Goal: Obtain resource: Obtain resource

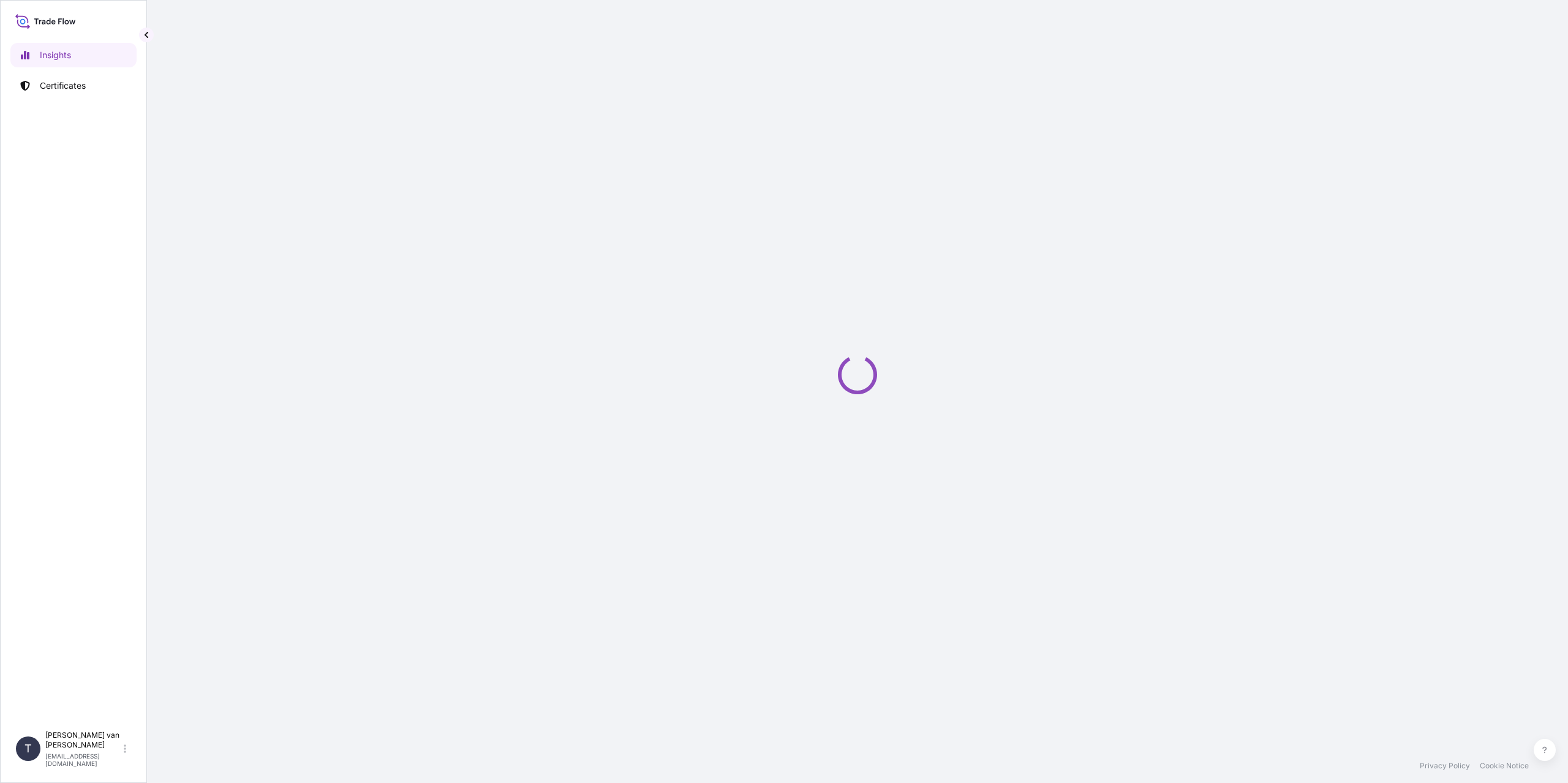
select select "2025"
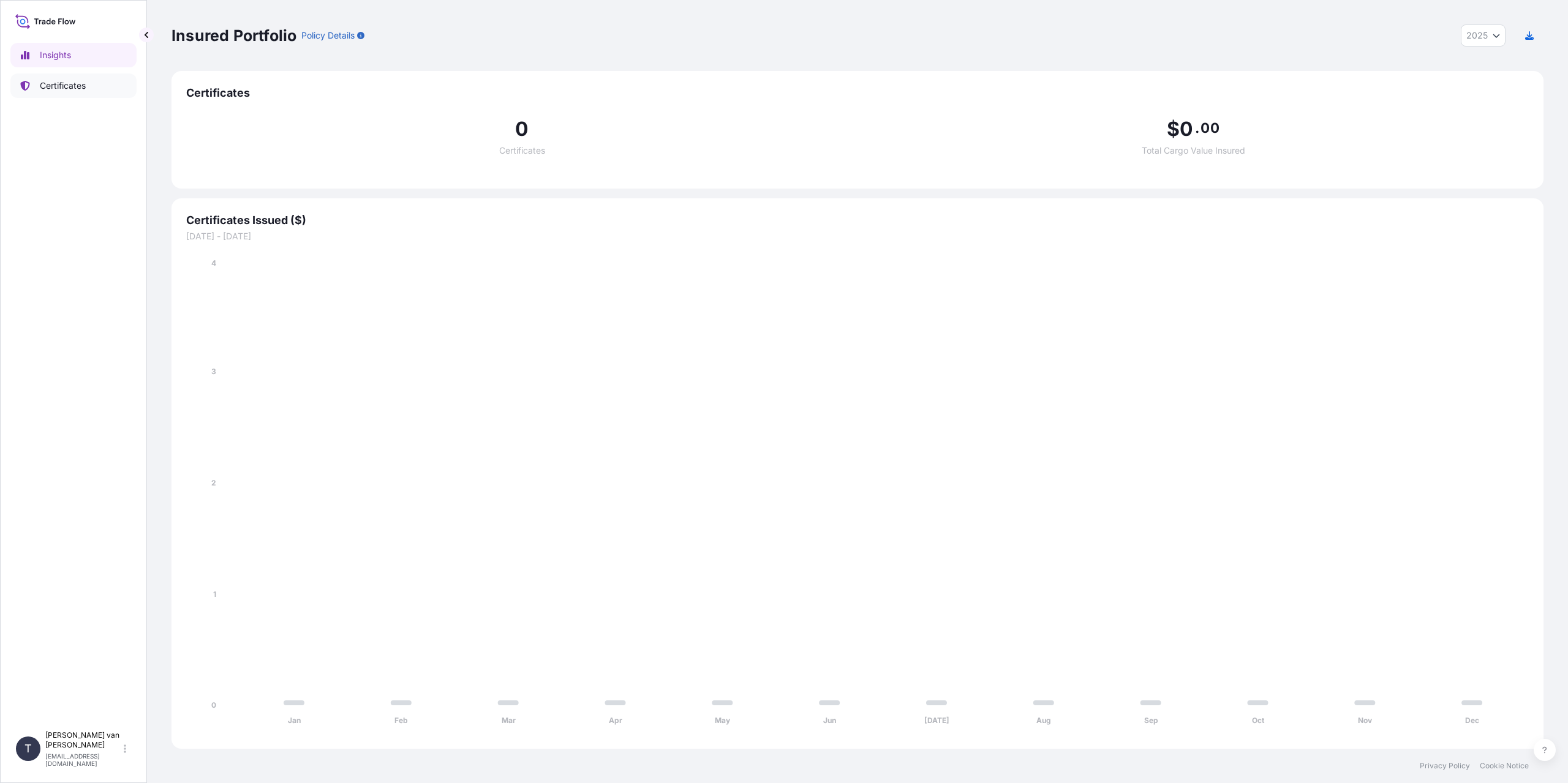
click at [52, 82] on p "Certificates" at bounding box center [63, 85] width 46 height 12
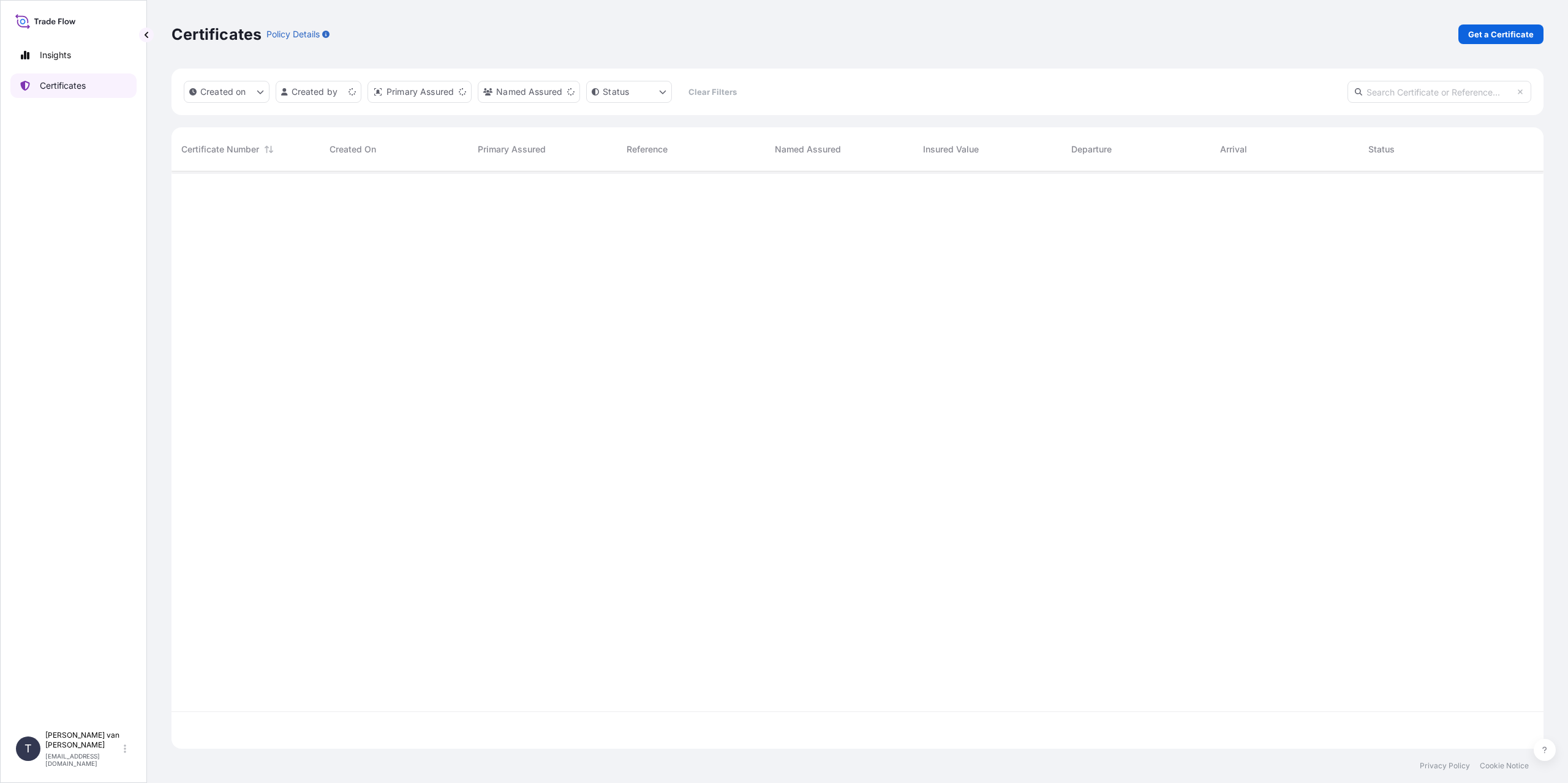
scroll to position [575, 1363]
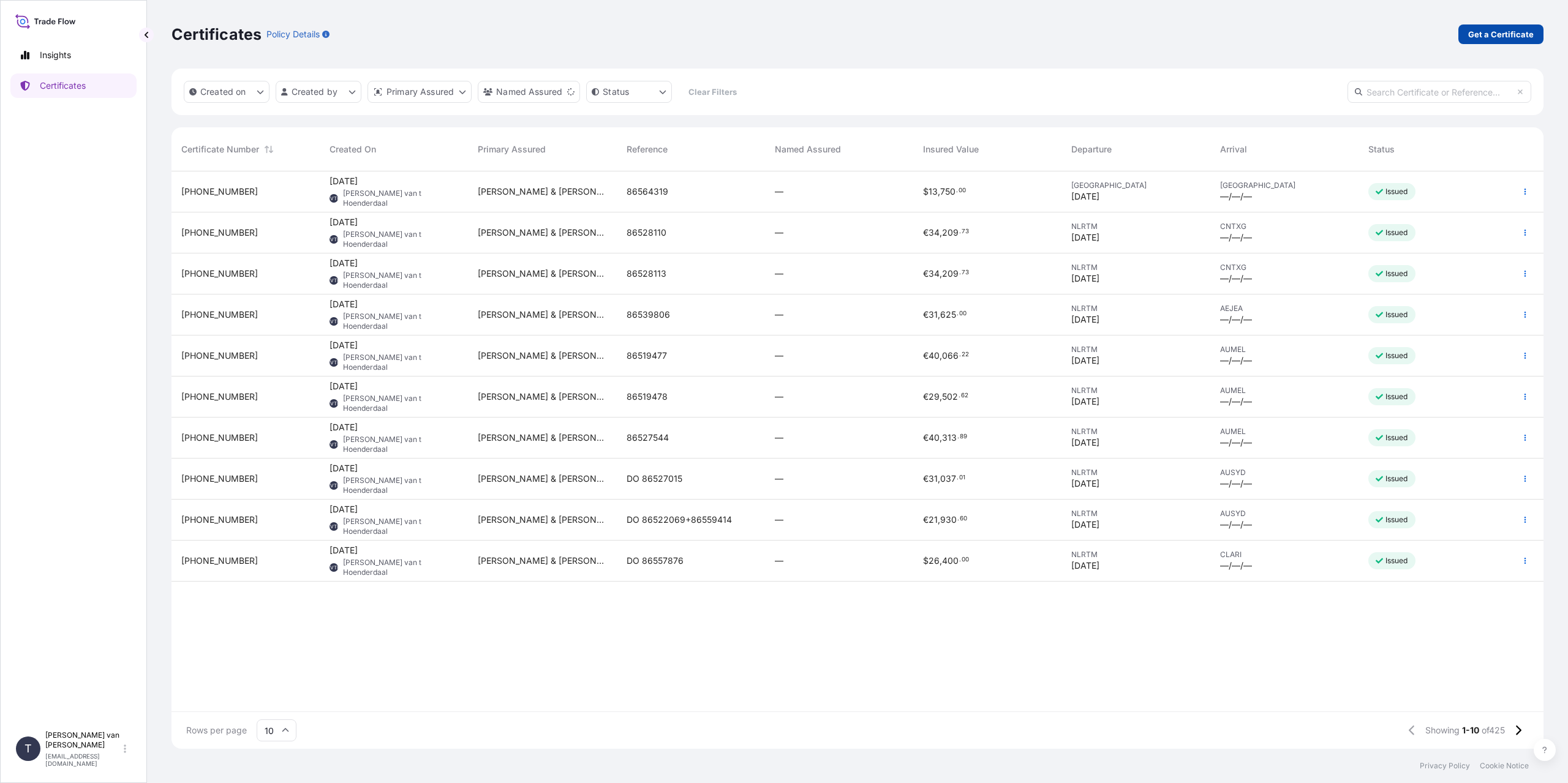
click at [1489, 39] on p "Get a Certificate" at bounding box center [1501, 34] width 65 height 12
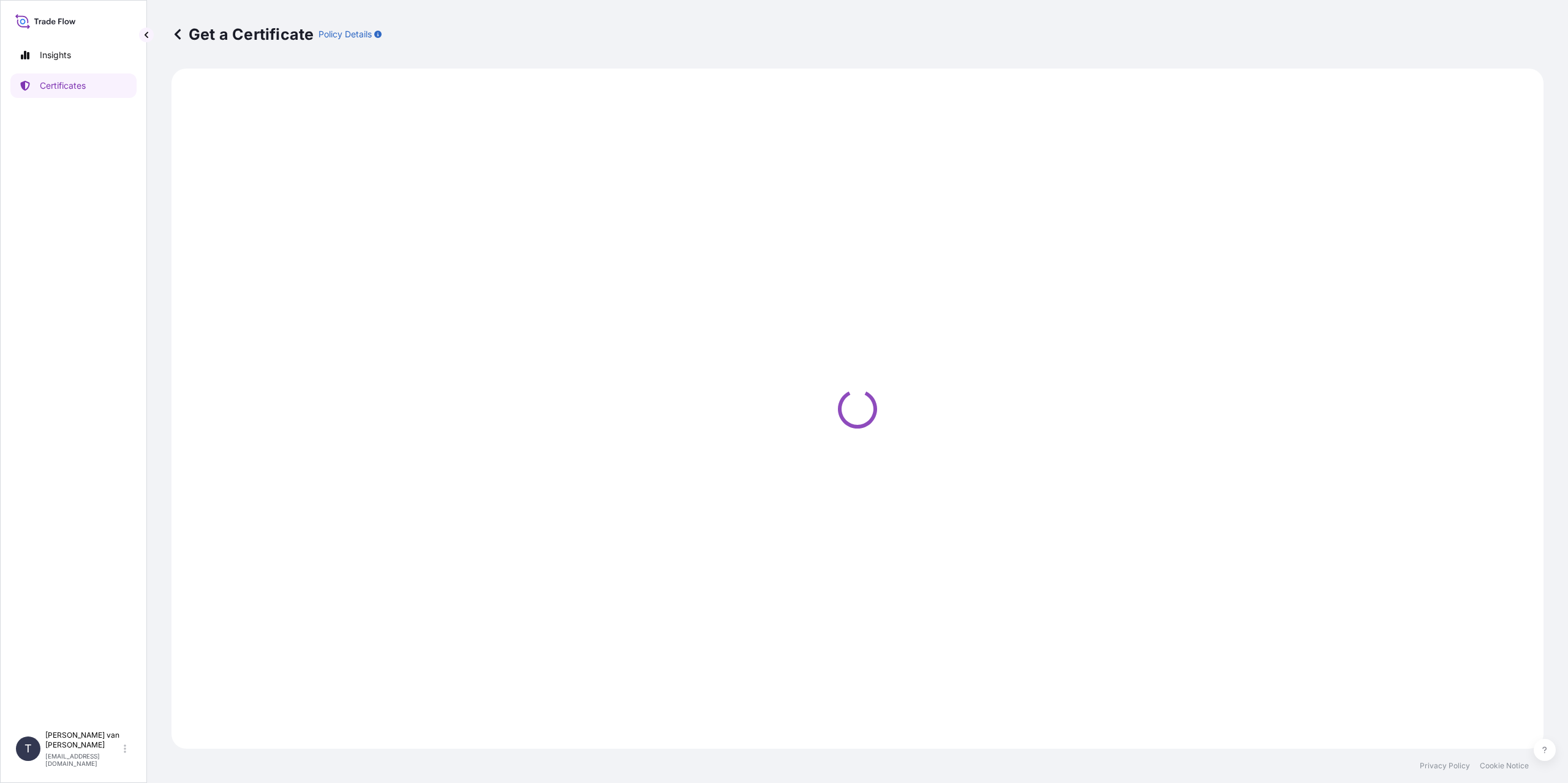
select select "Sea"
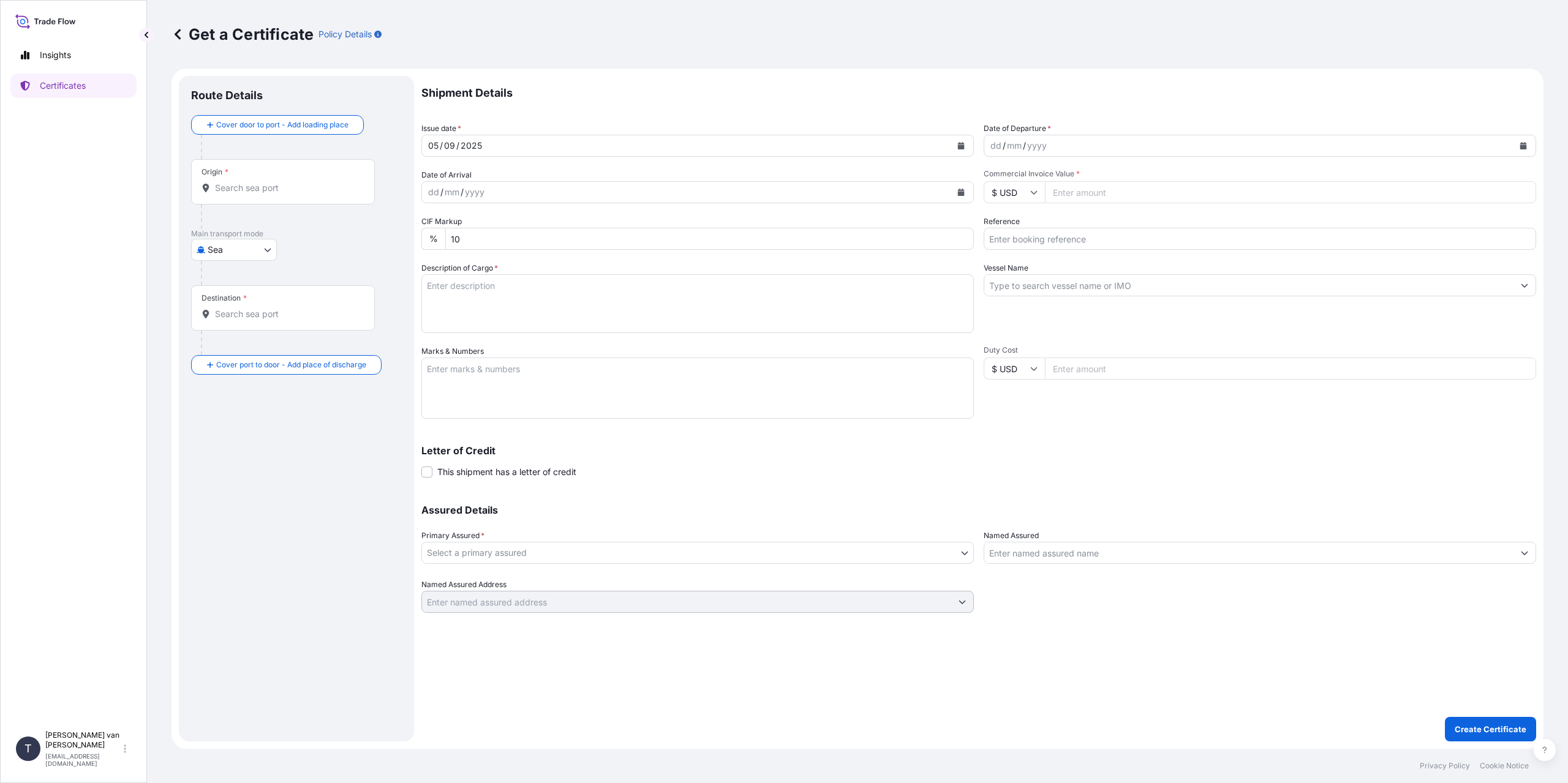
click at [247, 179] on div "Origin *" at bounding box center [282, 182] width 184 height 45
click at [247, 182] on input "Origin *" at bounding box center [287, 188] width 145 height 12
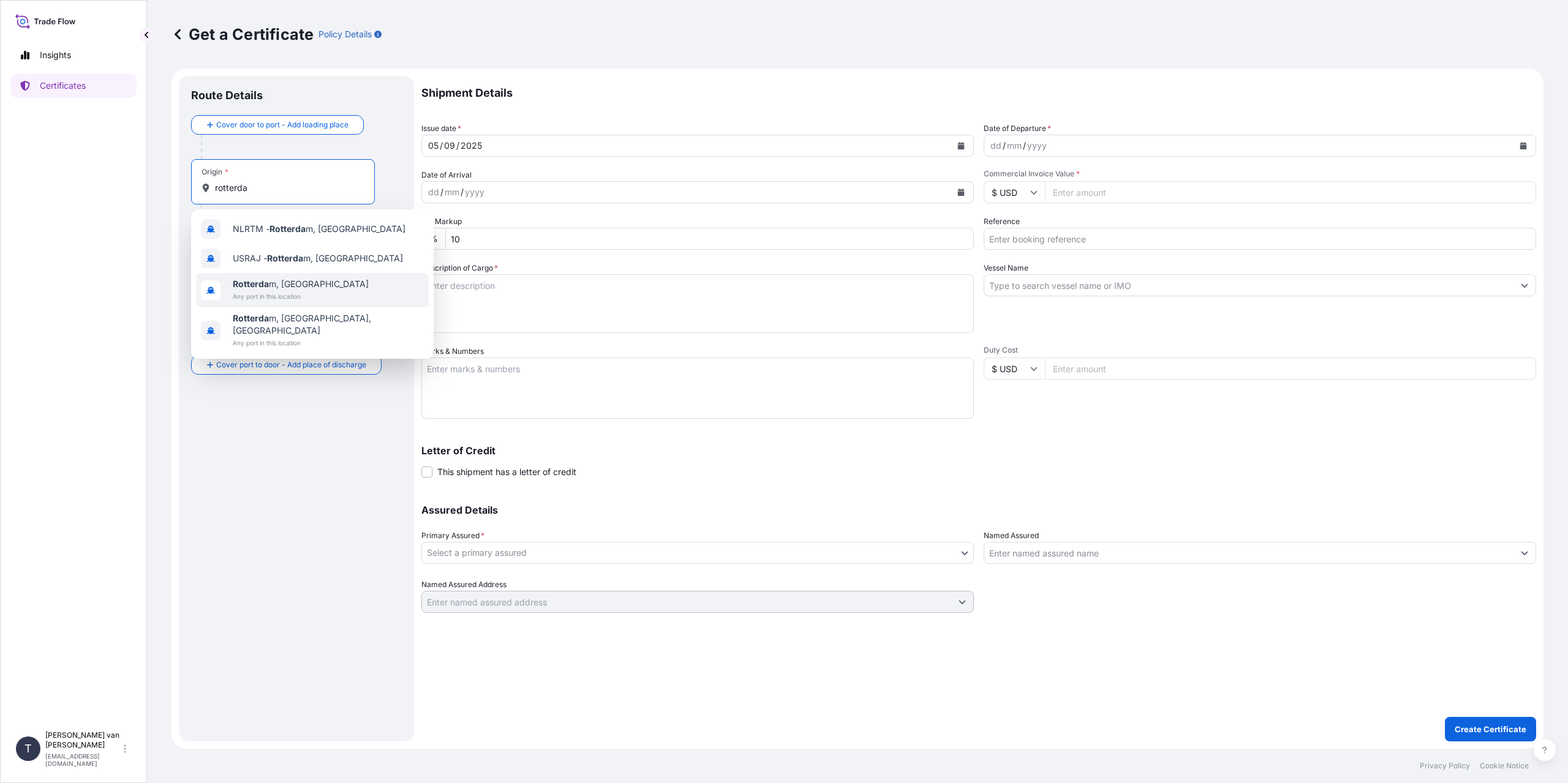
click at [272, 282] on span "Rotterda m, [GEOGRAPHIC_DATA]" at bounding box center [301, 284] width 136 height 12
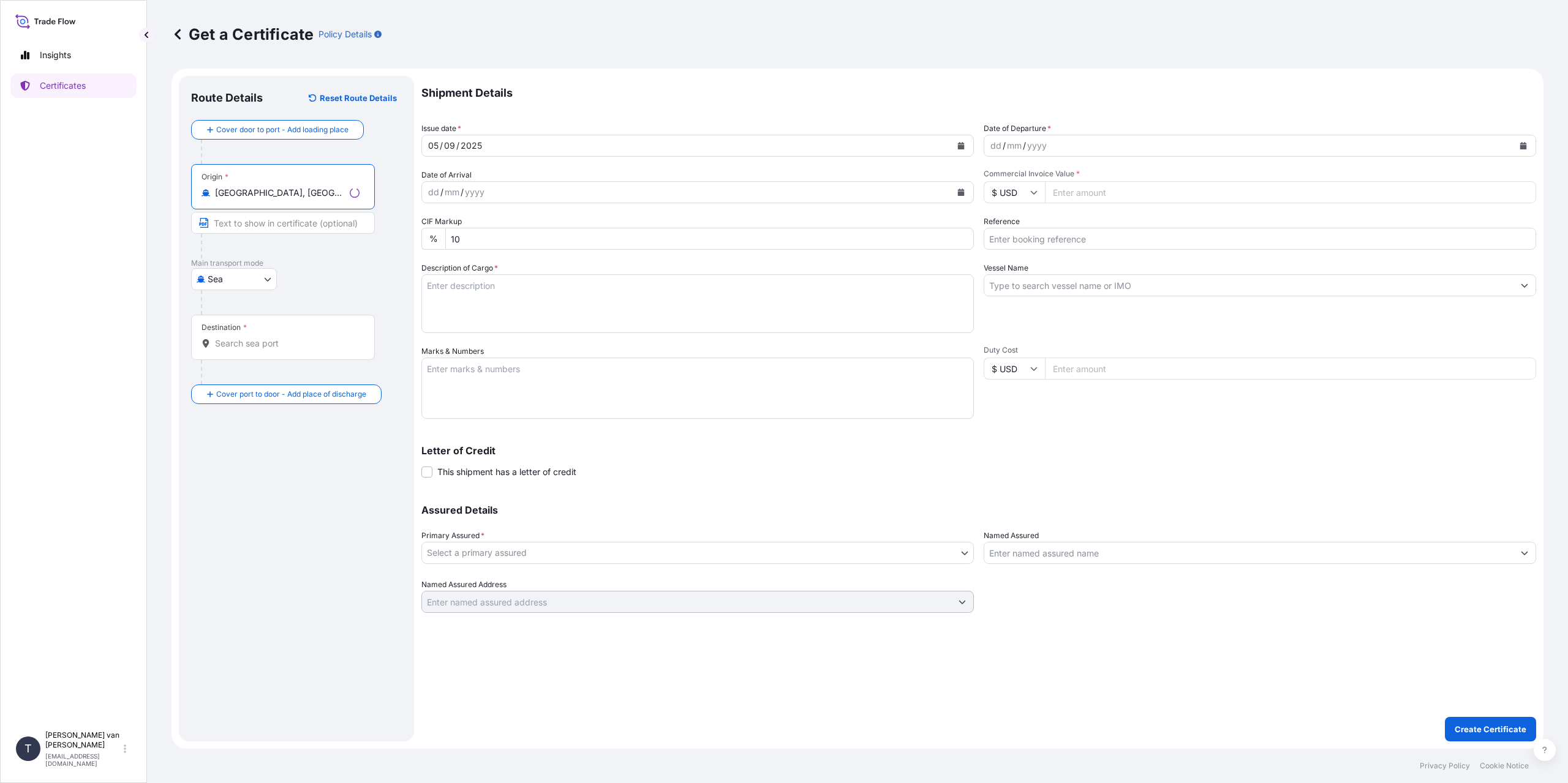
type input "[GEOGRAPHIC_DATA], [GEOGRAPHIC_DATA]"
click at [233, 334] on div "Destination *" at bounding box center [282, 337] width 184 height 45
click at [233, 337] on input "Destination *" at bounding box center [287, 343] width 145 height 12
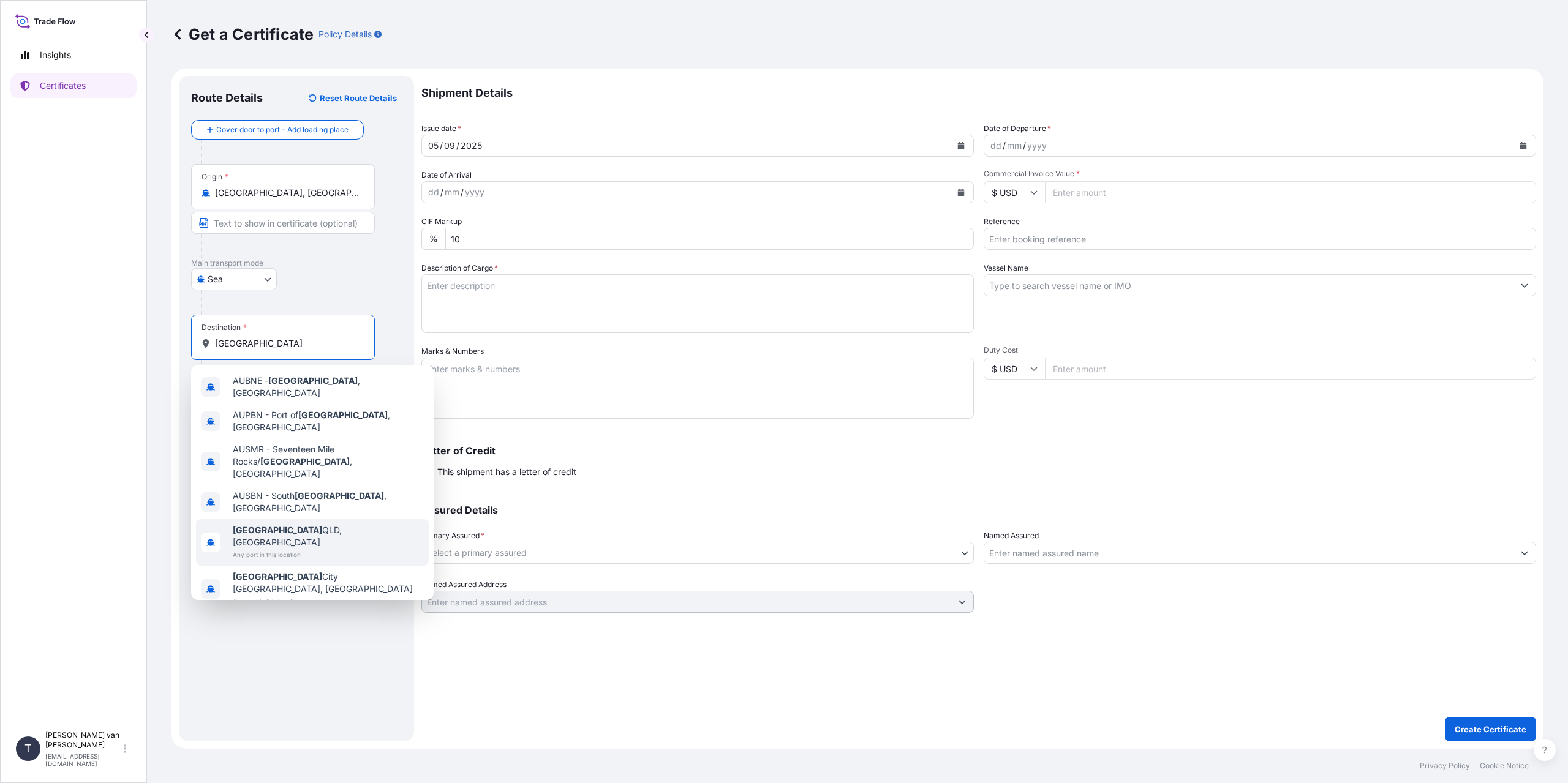
click at [354, 519] on div "[GEOGRAPHIC_DATA], [GEOGRAPHIC_DATA] Any port in this location" at bounding box center [312, 542] width 233 height 46
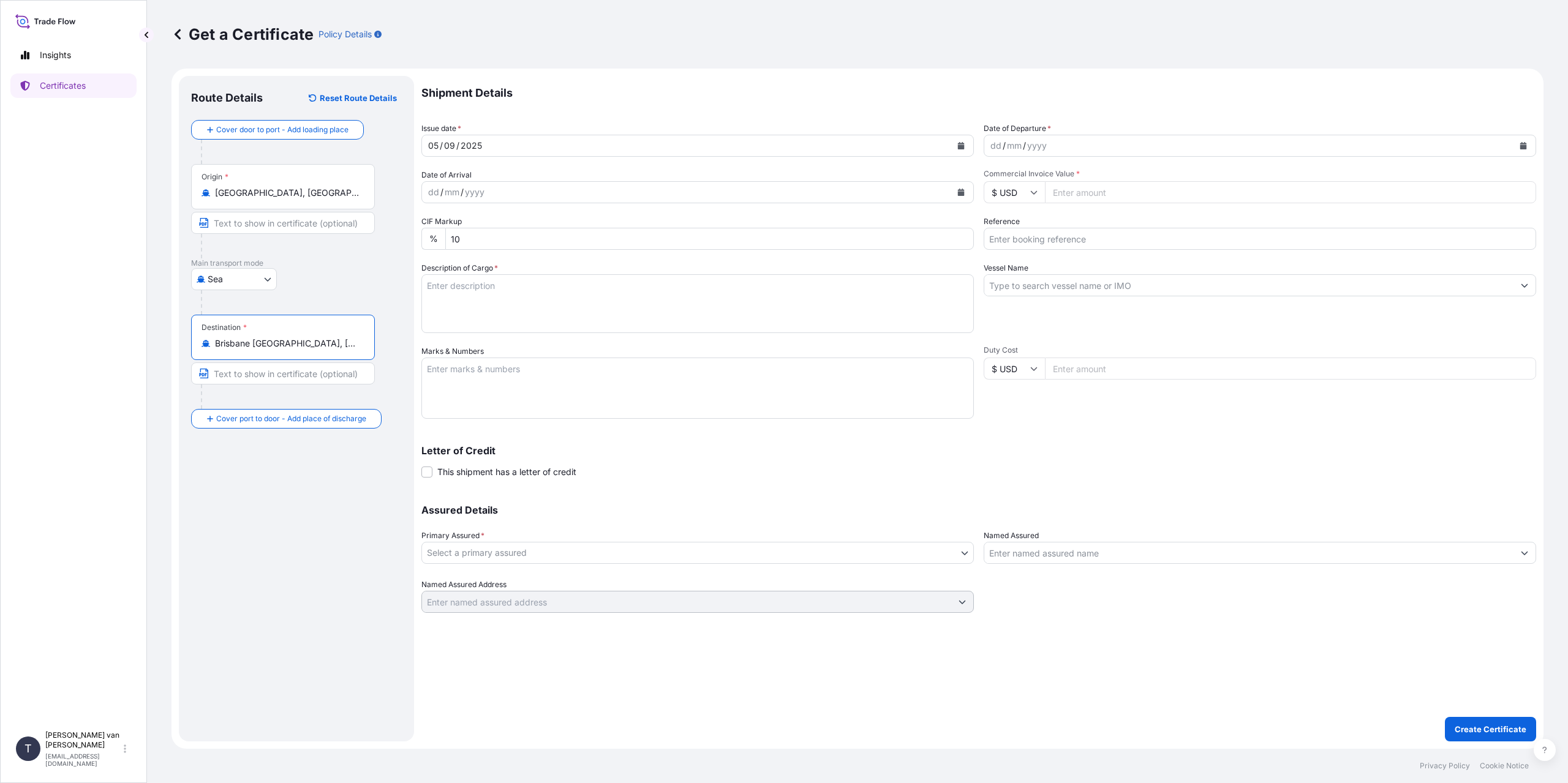
type input "Brisbane [GEOGRAPHIC_DATA], [GEOGRAPHIC_DATA]"
click at [995, 144] on div "dd" at bounding box center [996, 145] width 13 height 15
click at [1024, 199] on input "$ USD" at bounding box center [1014, 192] width 61 height 22
click at [1017, 223] on div "€ EUR" at bounding box center [1014, 226] width 51 height 24
type input "€ EUR"
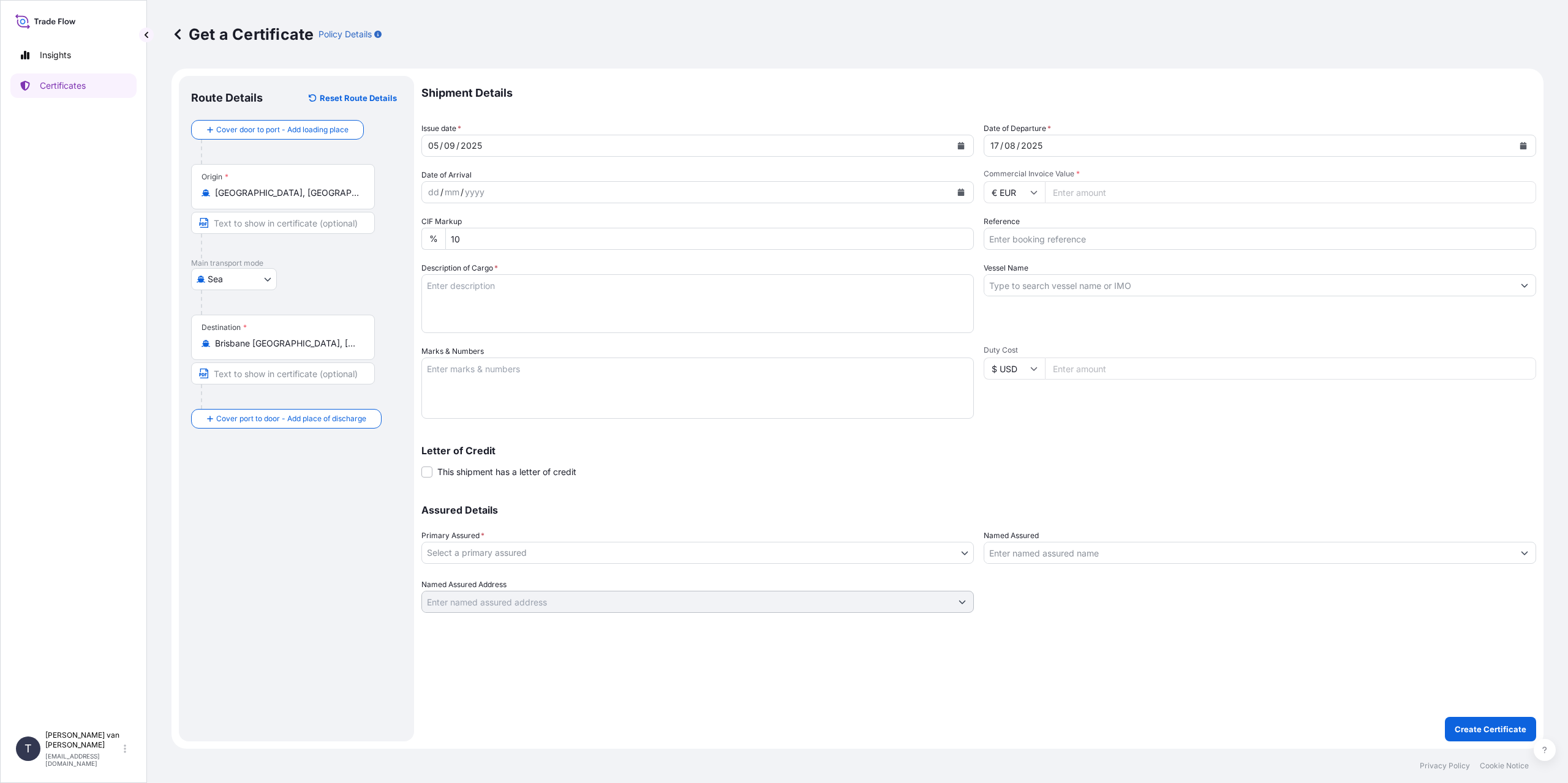
click at [1086, 194] on input "Commercial Invoice Value *" at bounding box center [1291, 192] width 491 height 22
type input "24050"
type input "24050.6"
click at [1020, 240] on input "Reference" at bounding box center [1260, 239] width 552 height 22
type input "86554692+93+86557400"
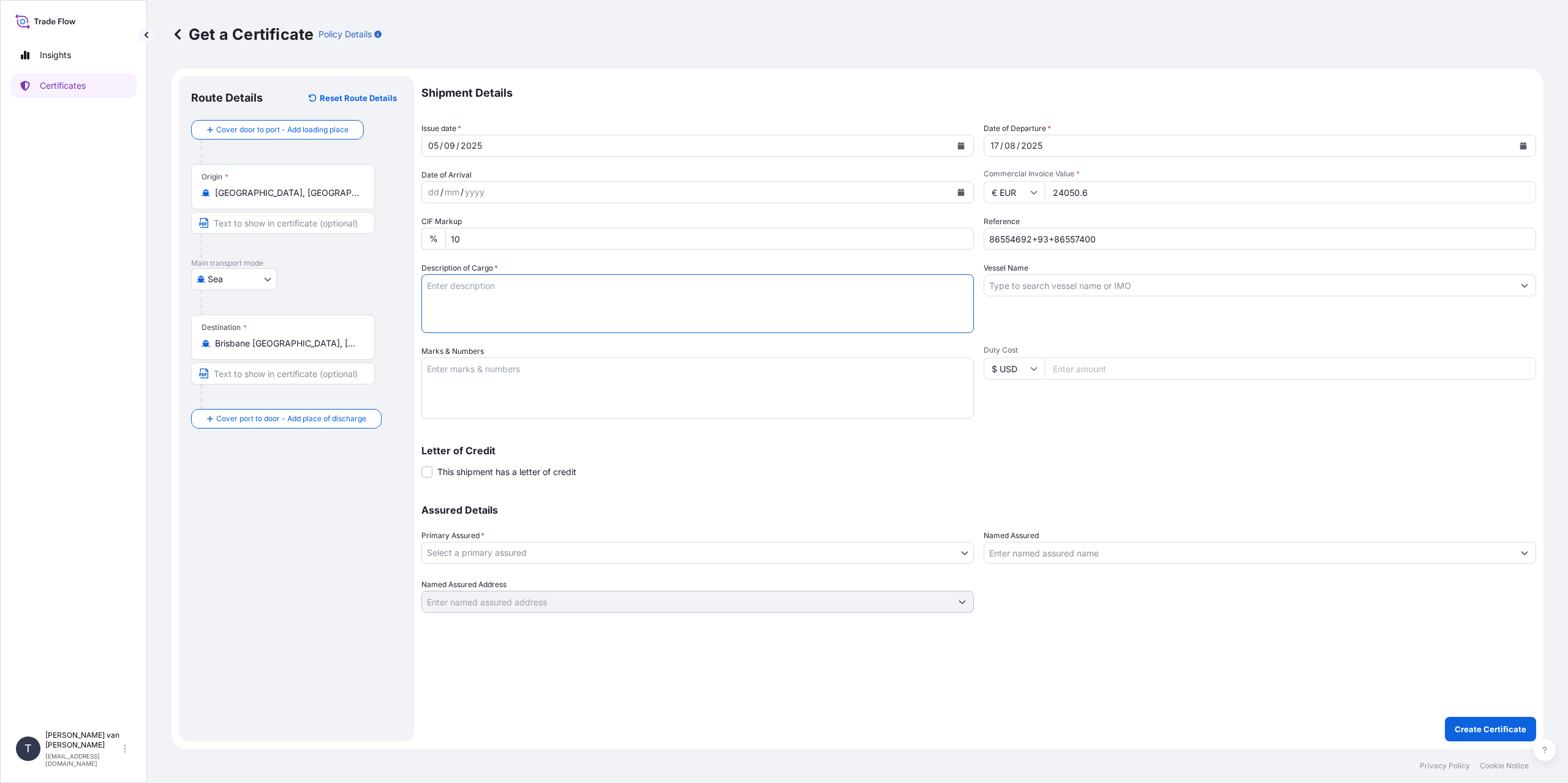
click at [607, 317] on textarea "Description of Cargo *" at bounding box center [698, 304] width 552 height 59
click at [605, 281] on textarea "1x 20ft container containing:" at bounding box center [698, 304] width 552 height 59
click at [471, 323] on textarea "1x 20ft container containing:" at bounding box center [698, 304] width 552 height 59
type textarea "1x 20ft container containing: 228 bags x 25 kg Merigel 347 = 5700 kg net weight…"
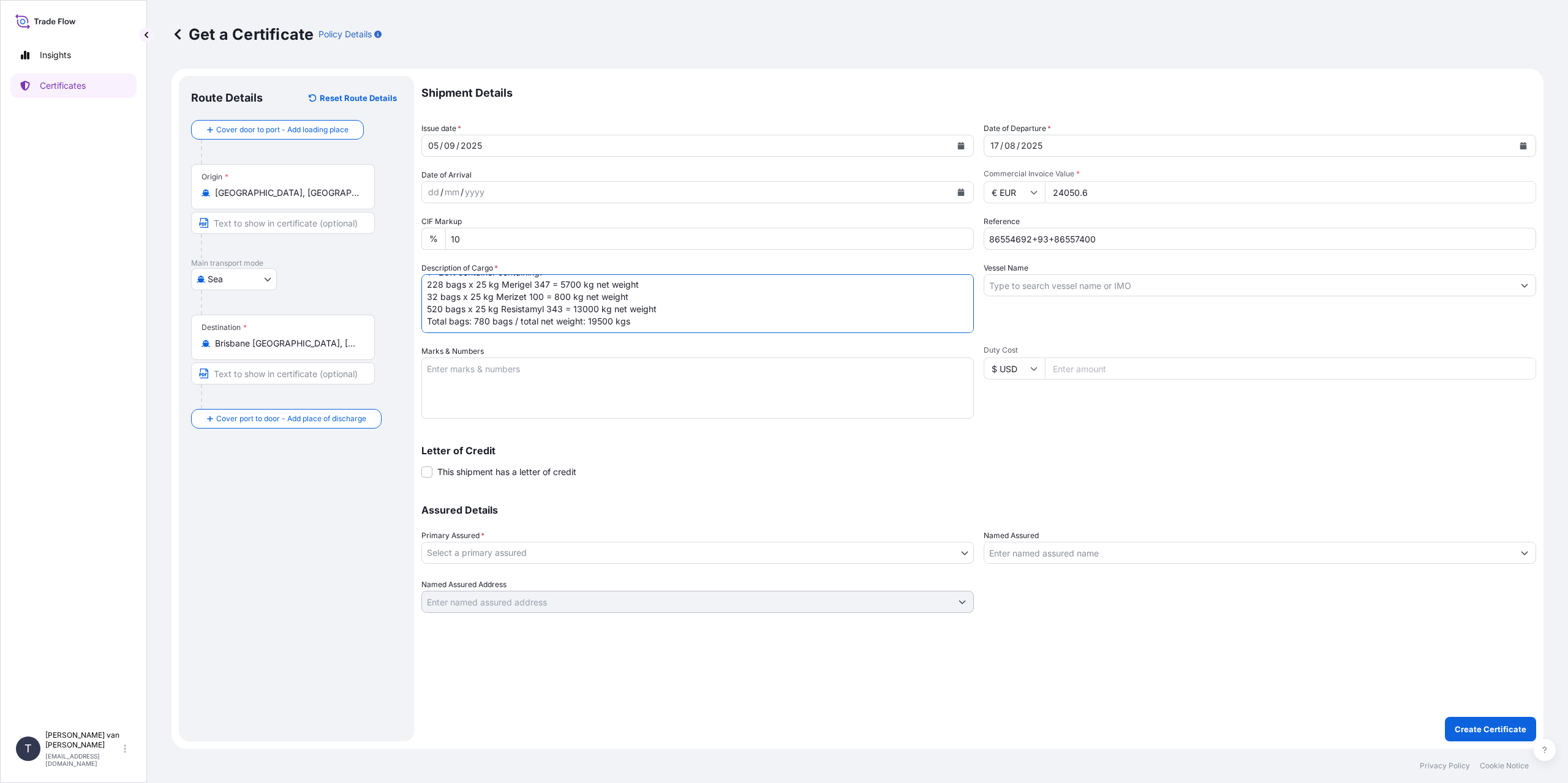
click at [537, 393] on textarea "Marks & Numbers" at bounding box center [698, 388] width 552 height 61
click at [427, 384] on textarea "1x 20ft container: HLXU1028196" at bounding box center [698, 388] width 552 height 61
click at [799, 403] on textarea "1x 20ft container: Container: HLXU1028196" at bounding box center [698, 388] width 552 height 61
paste textarea "86554692+93+86557400"
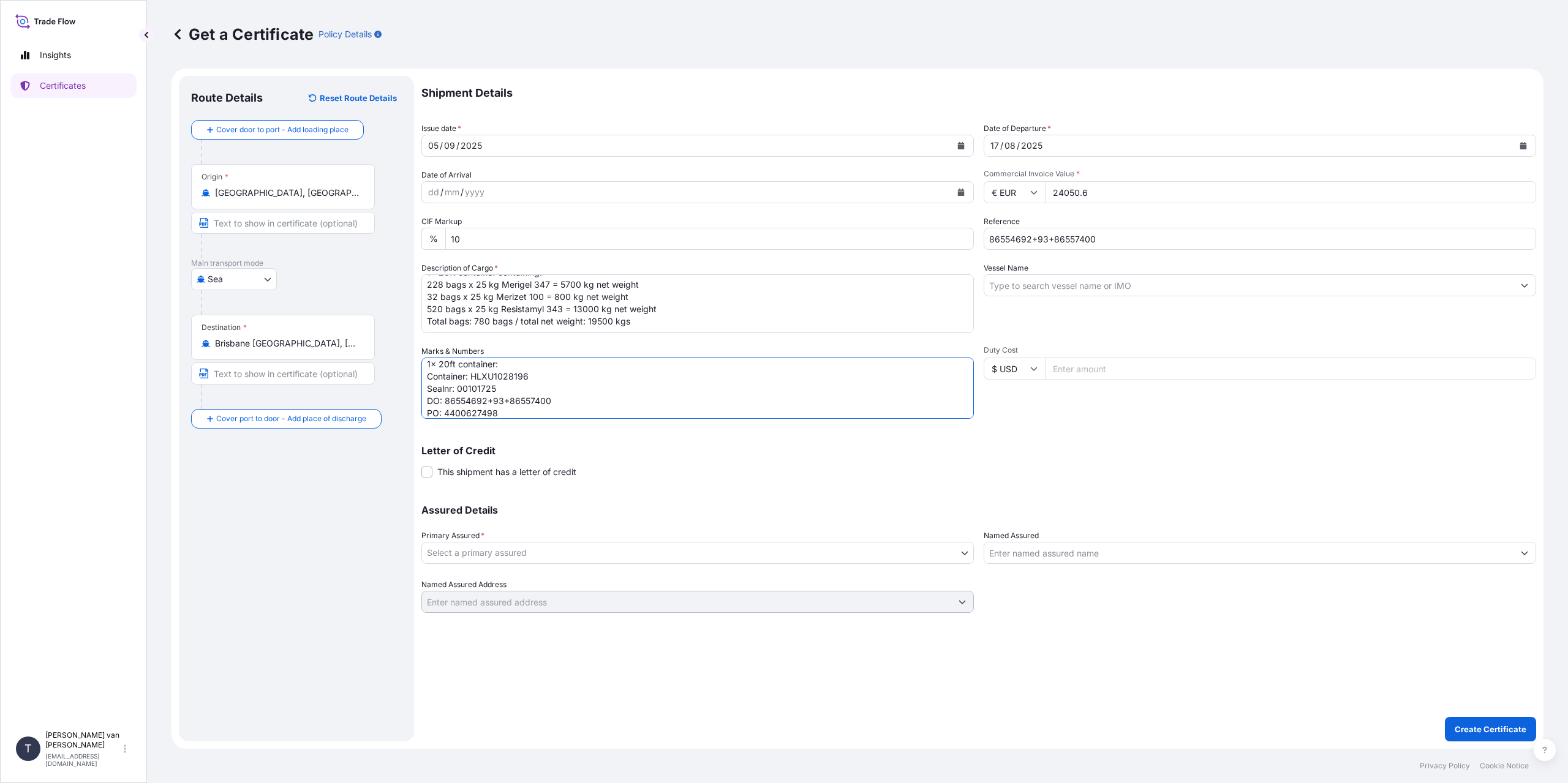
type textarea "1x 20ft container: Container: HLXU1028196 Sealnr: 00101725 DO: 86554692+93+8655…"
click at [1056, 283] on input "Vessel Name" at bounding box center [1249, 285] width 530 height 22
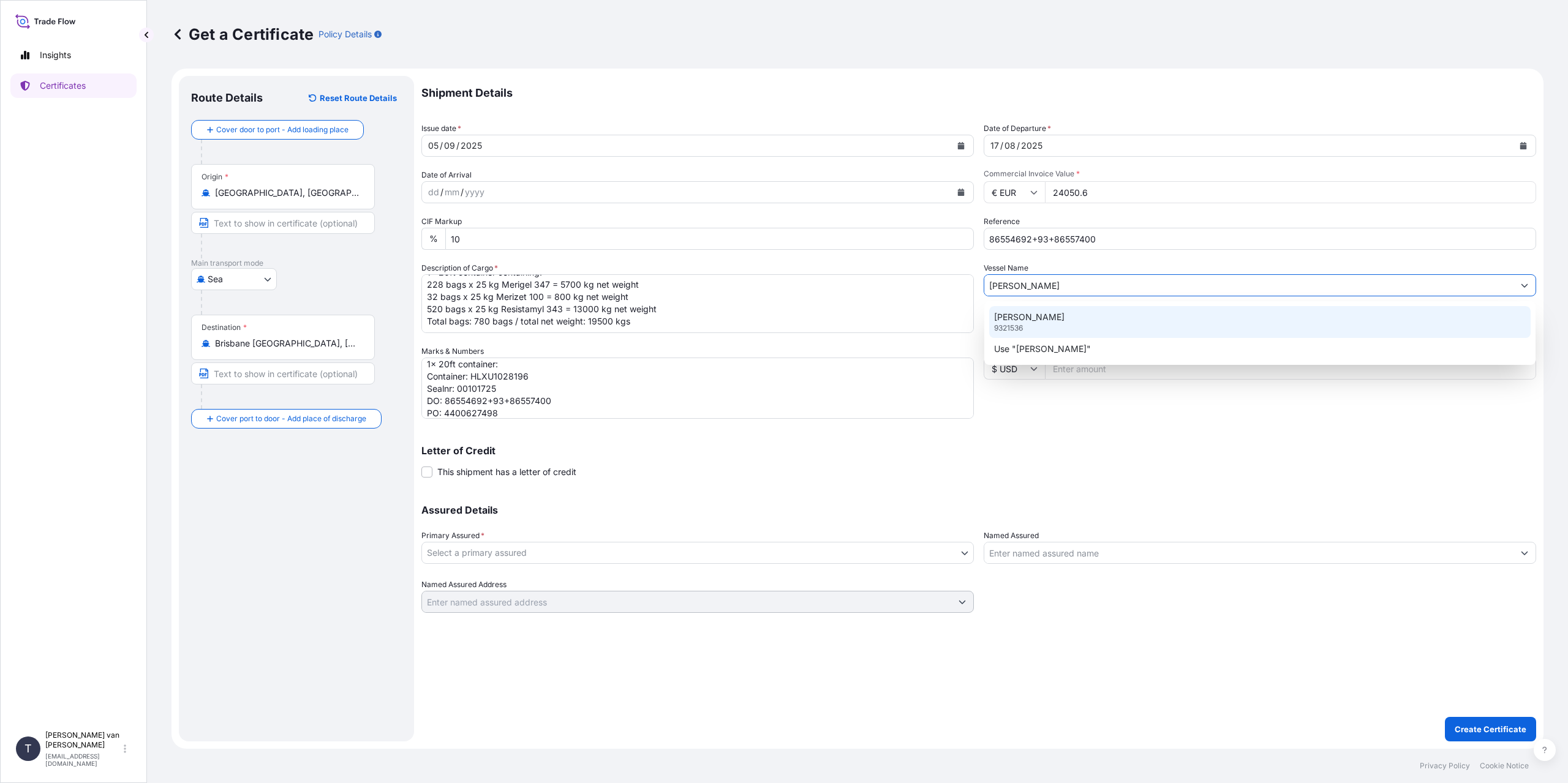
click at [1041, 315] on p "[PERSON_NAME]" at bounding box center [1029, 317] width 71 height 12
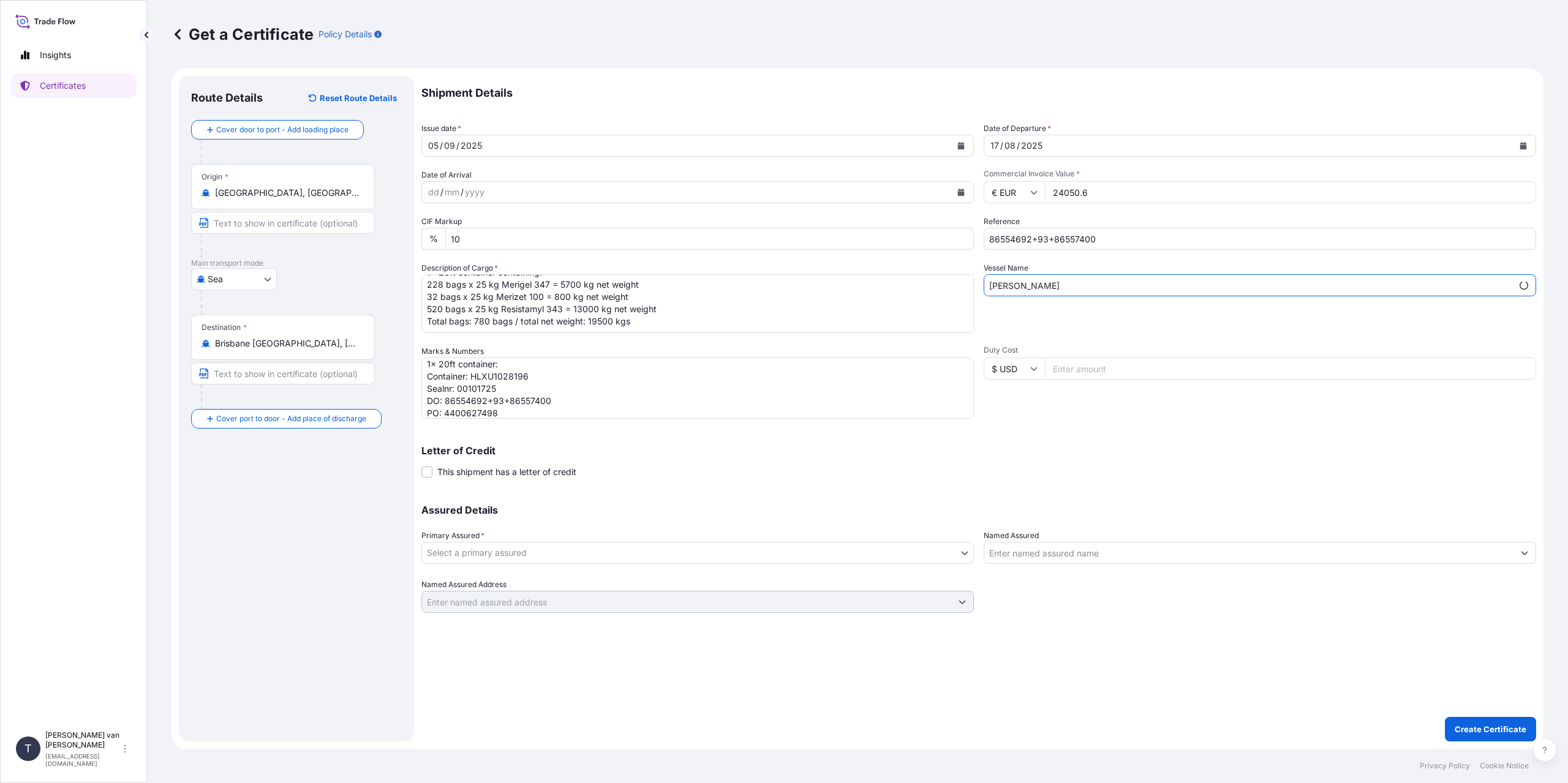
type input "[PERSON_NAME]"
click at [483, 545] on body "0 options available. 2 options available. 1 option available. Insights Certific…" at bounding box center [784, 391] width 1568 height 783
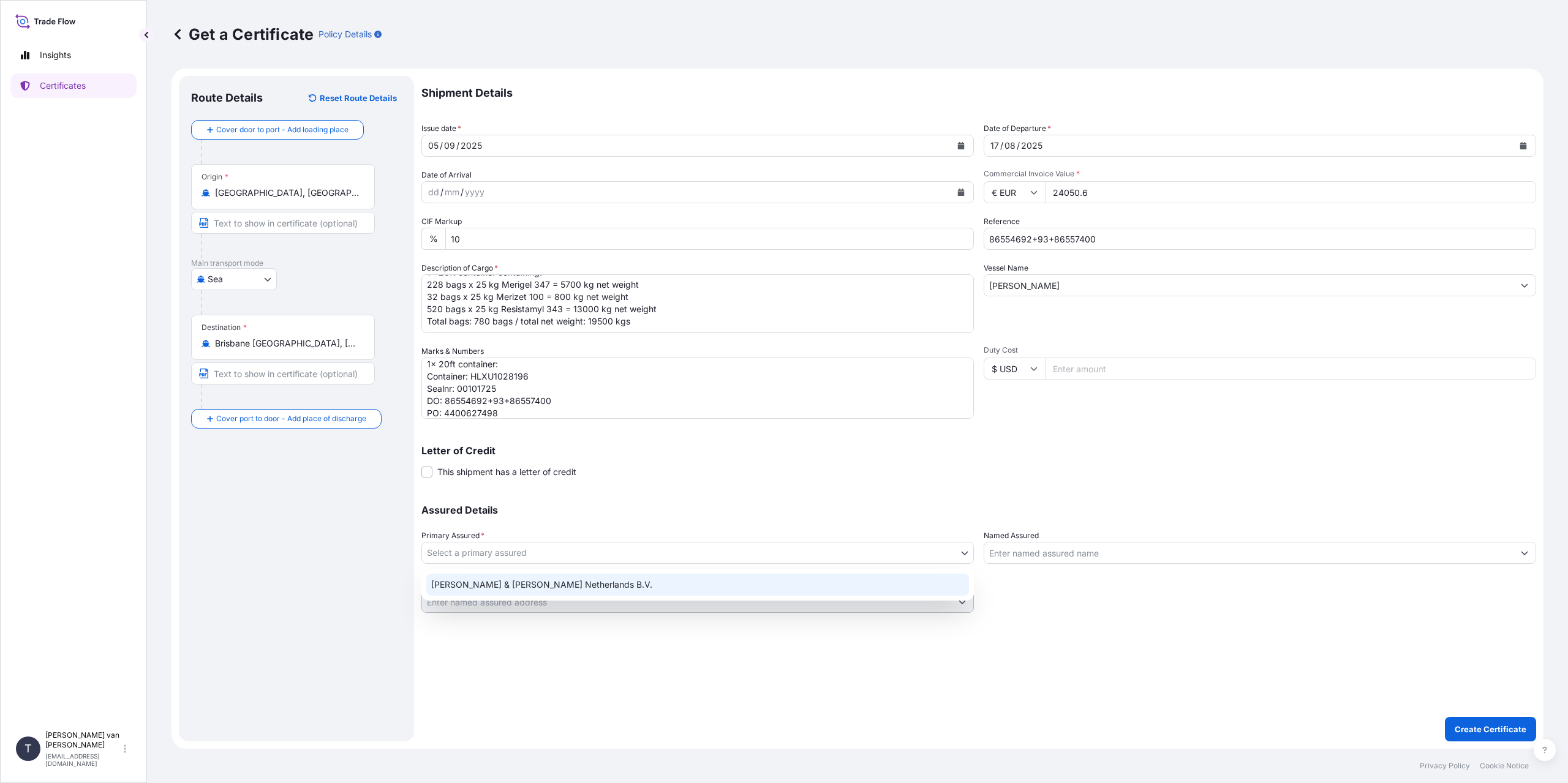
click at [476, 588] on div "[PERSON_NAME] & [PERSON_NAME] Netherlands B.V." at bounding box center [697, 584] width 543 height 22
select select "31666"
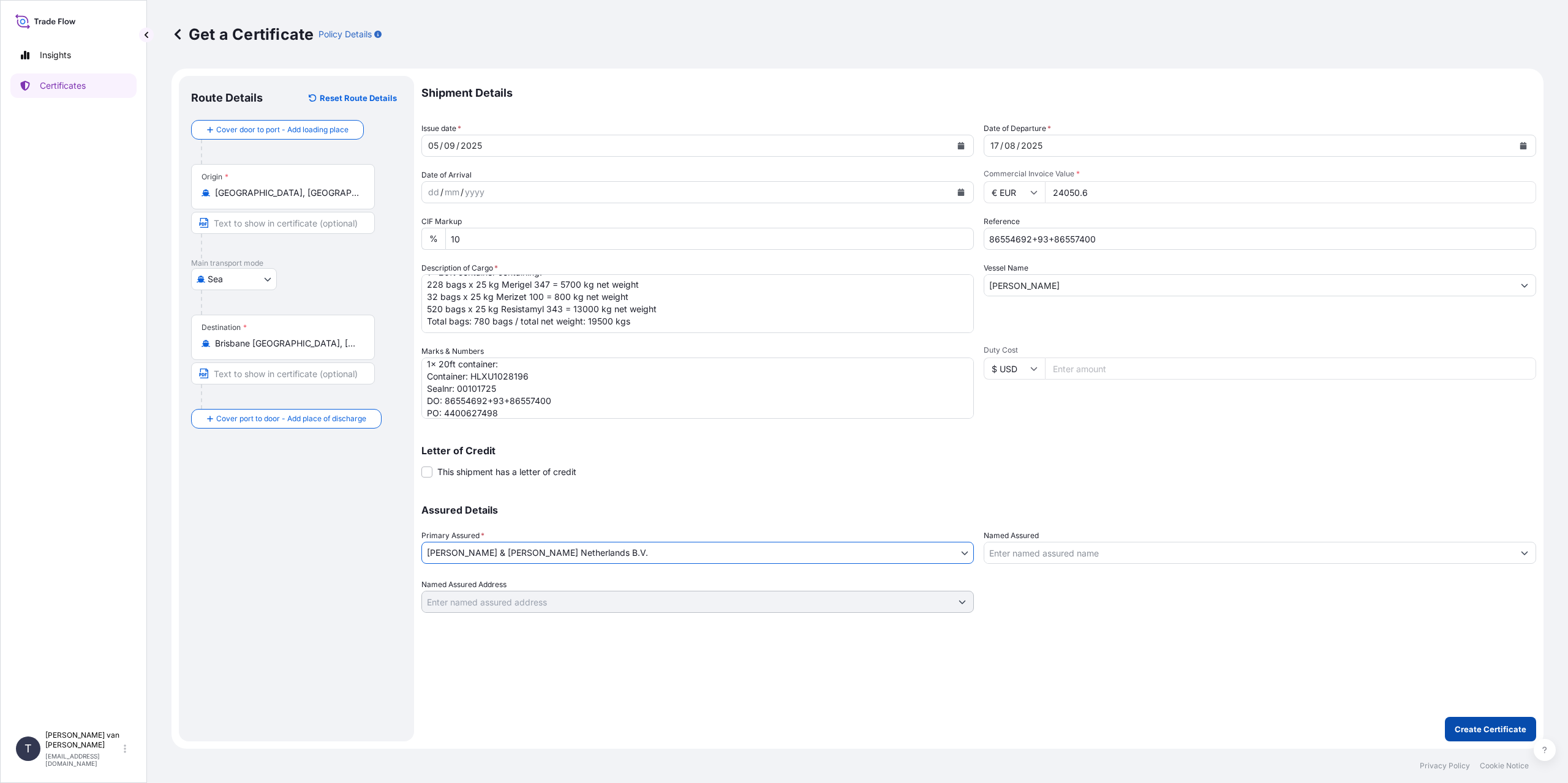
click at [1493, 730] on p "Create Certificate" at bounding box center [1490, 729] width 71 height 12
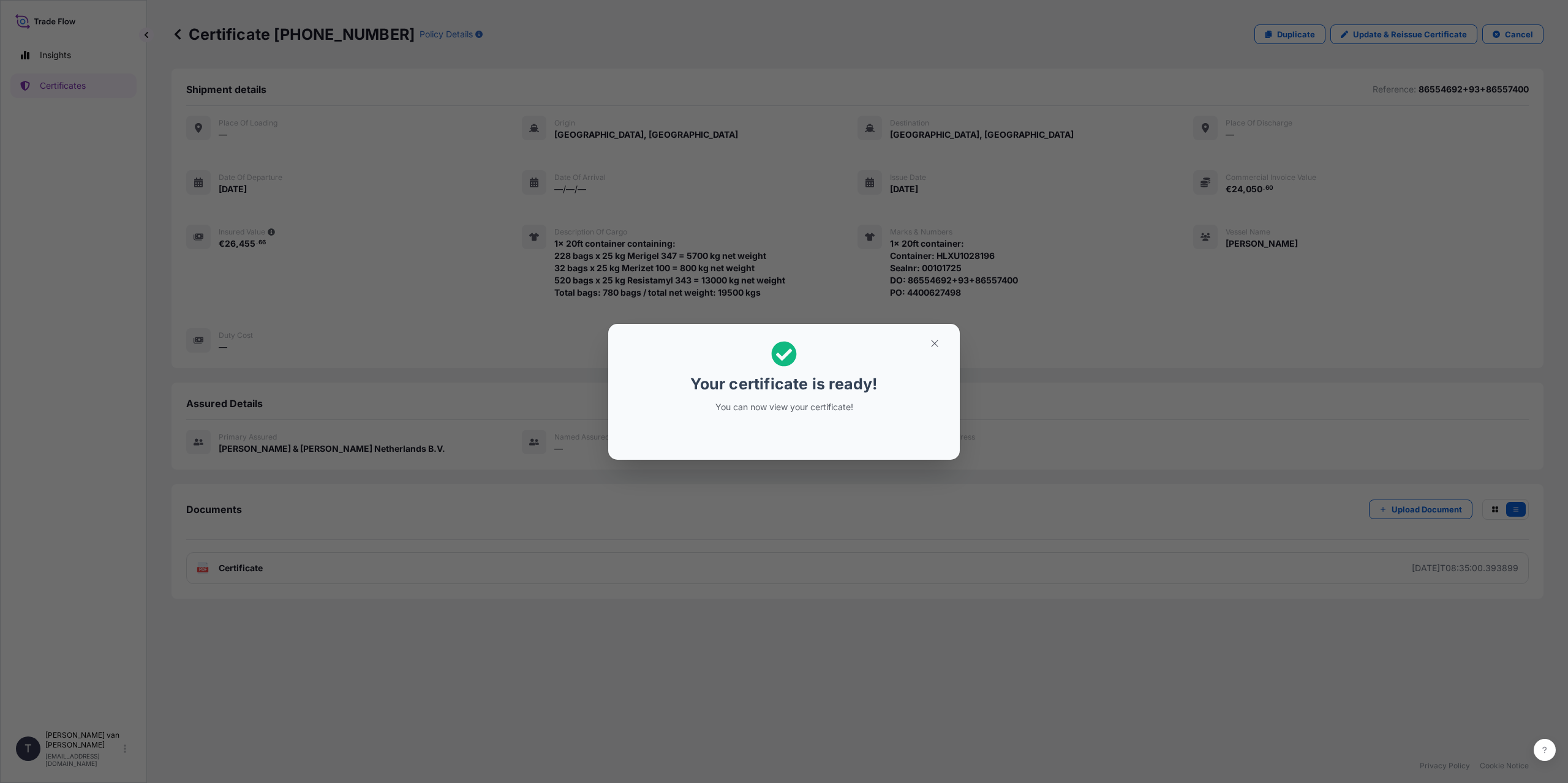
click at [391, 549] on div "Your certificate is ready! You can now view your certificate!" at bounding box center [784, 391] width 1568 height 783
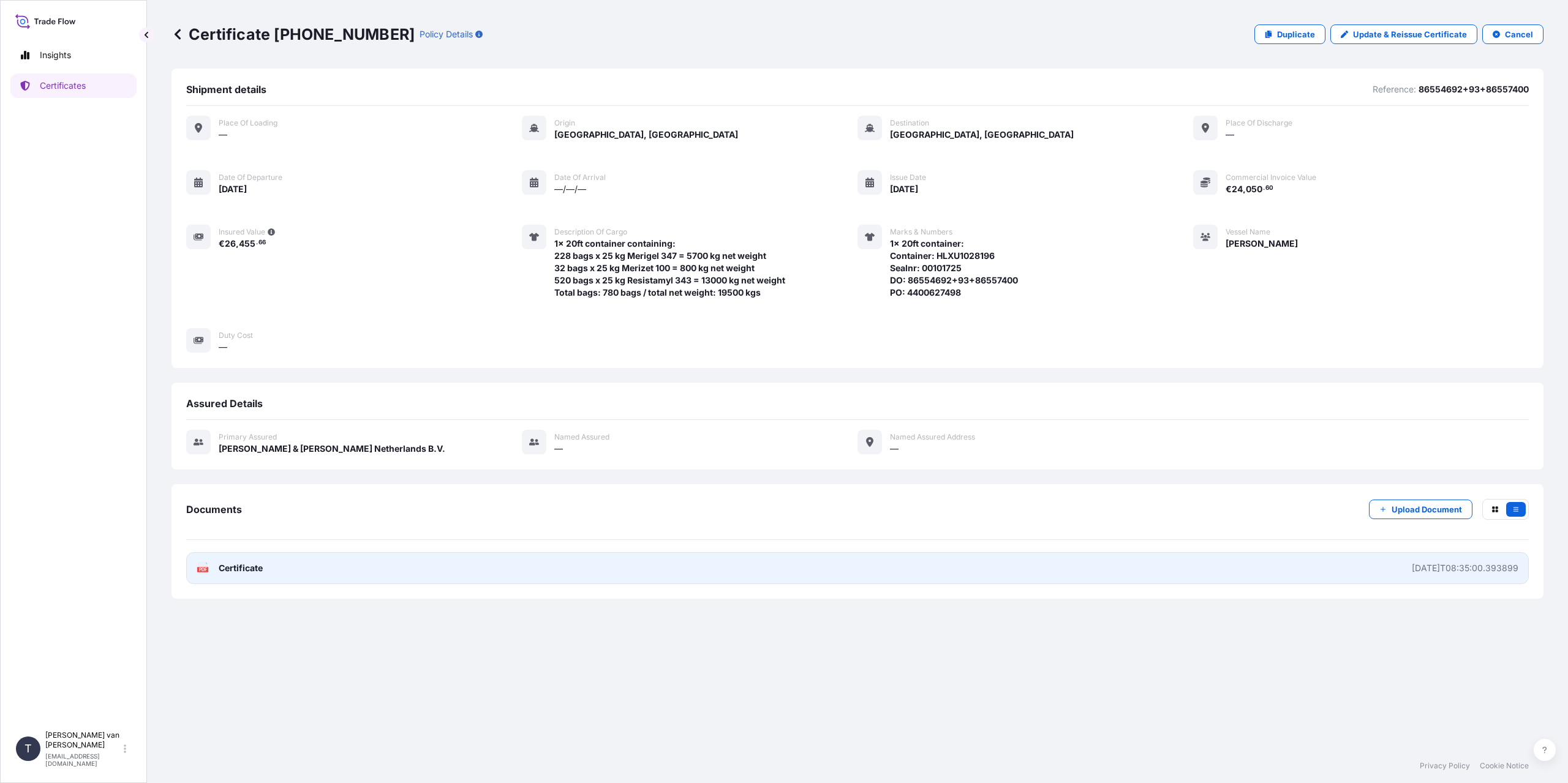
click at [251, 572] on span "Certificate" at bounding box center [240, 569] width 44 height 12
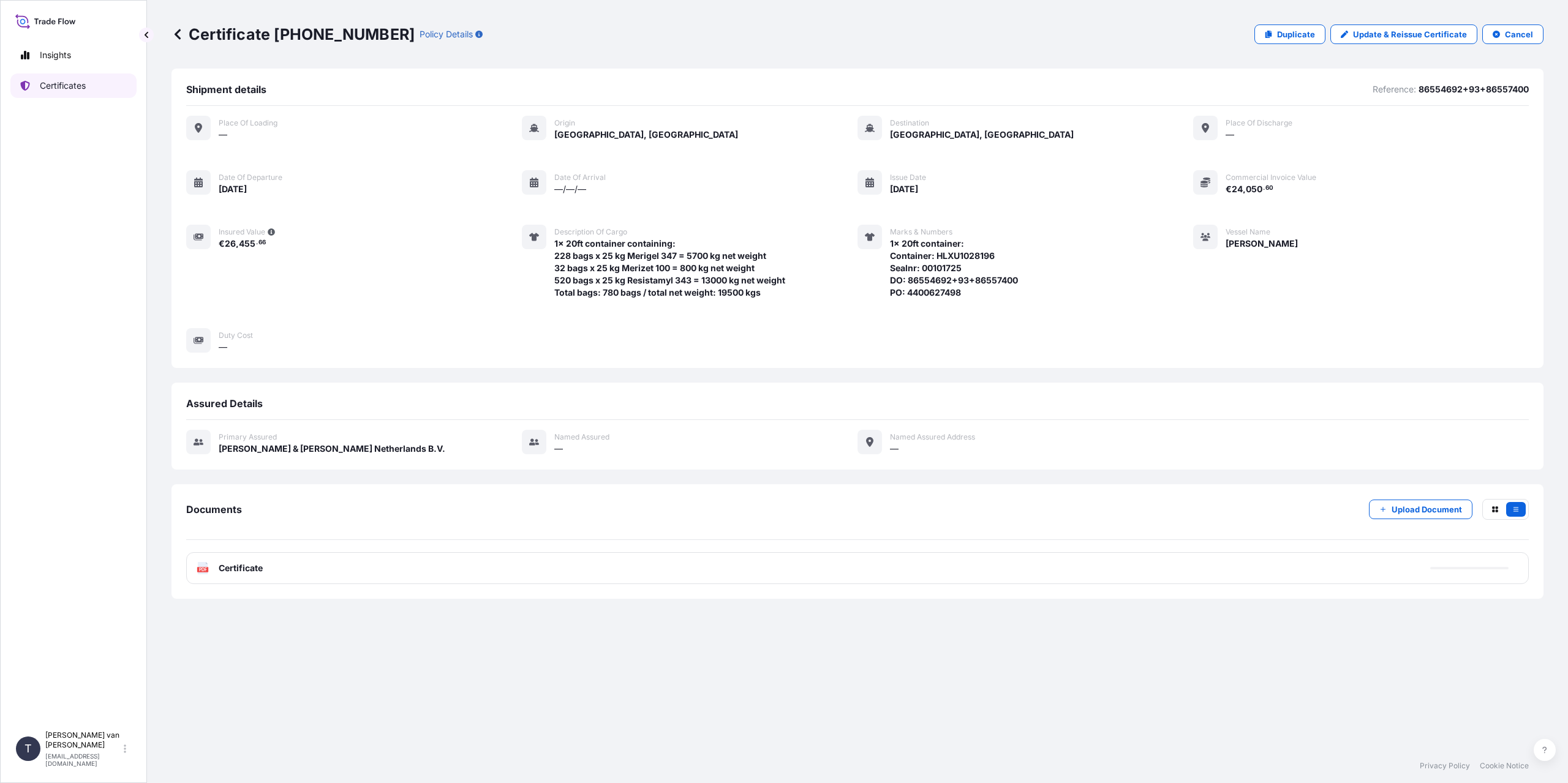
click at [82, 94] on link "Certificates" at bounding box center [73, 85] width 126 height 24
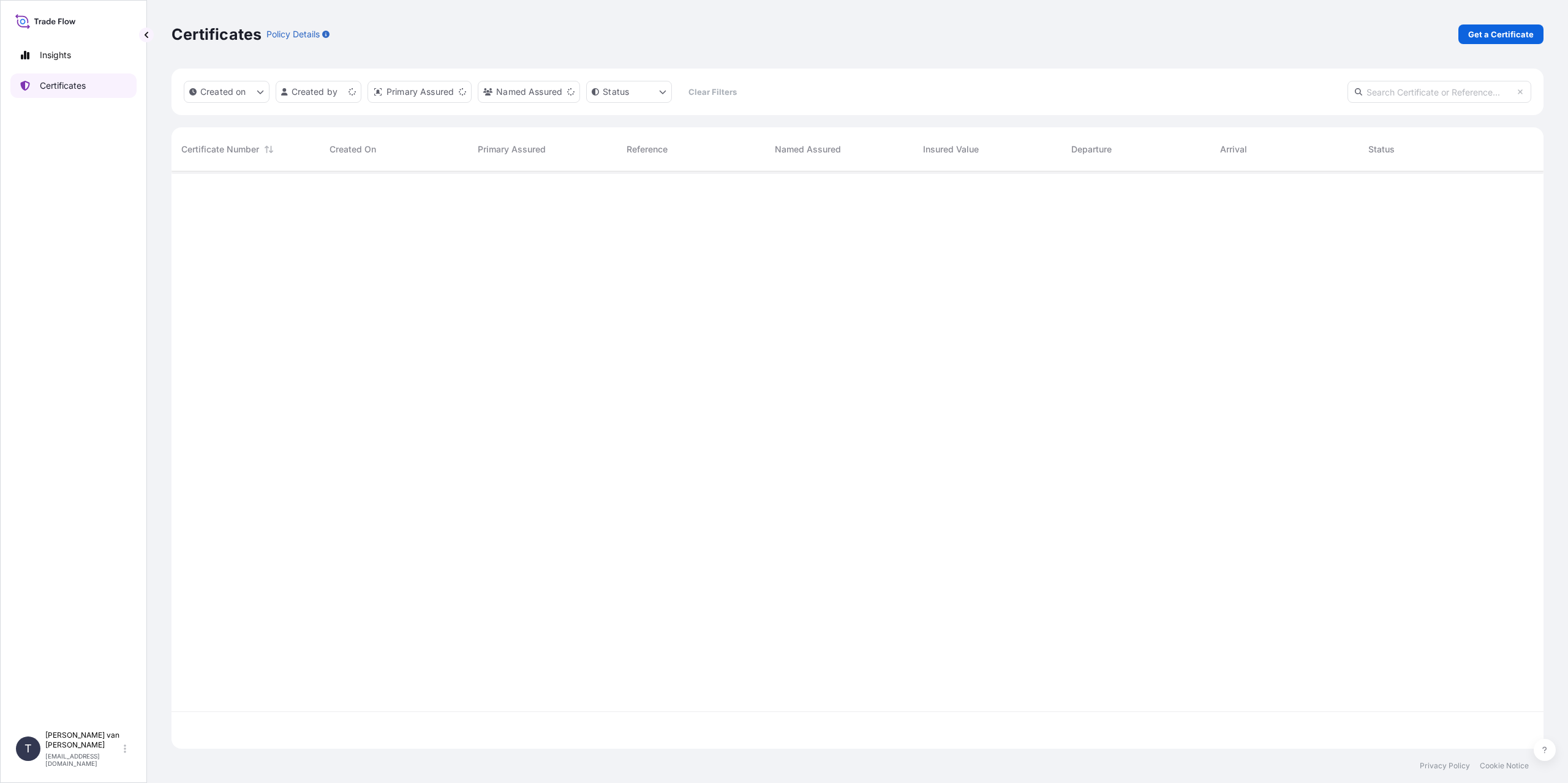
scroll to position [575, 1363]
click at [1505, 44] on link "Get a Certificate" at bounding box center [1501, 34] width 85 height 20
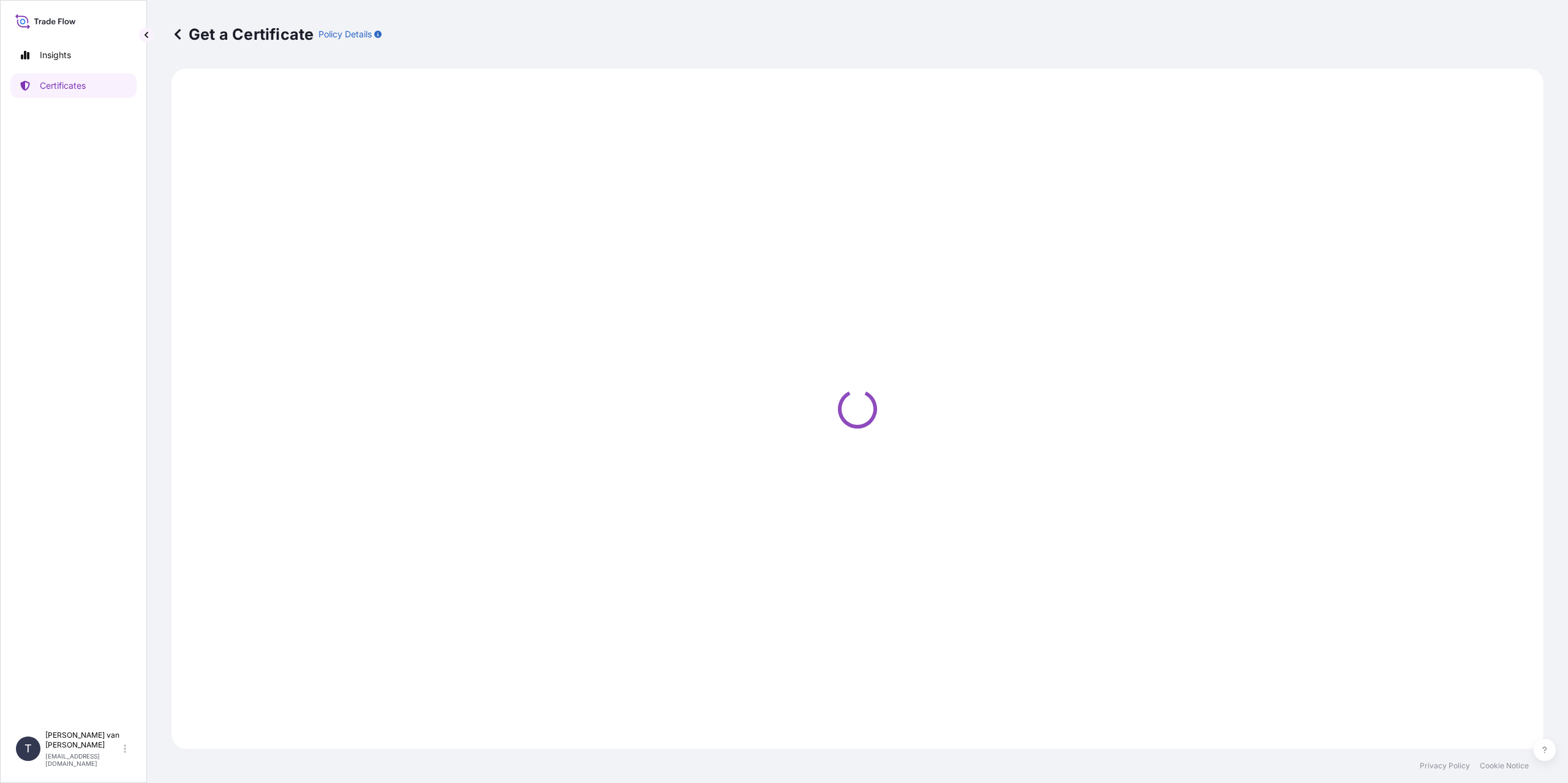
select select "Sea"
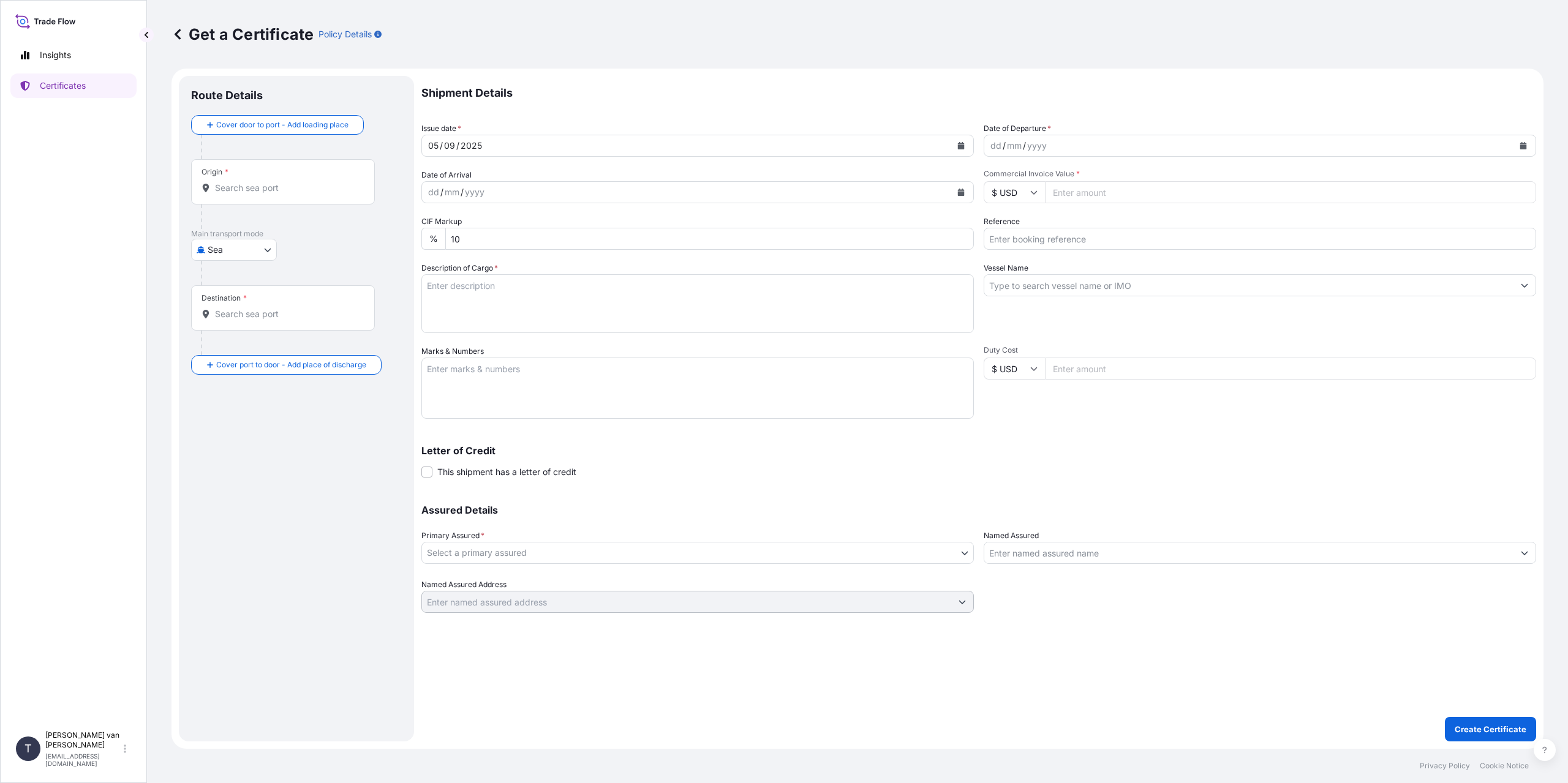
click at [247, 192] on input "Origin *" at bounding box center [287, 188] width 145 height 12
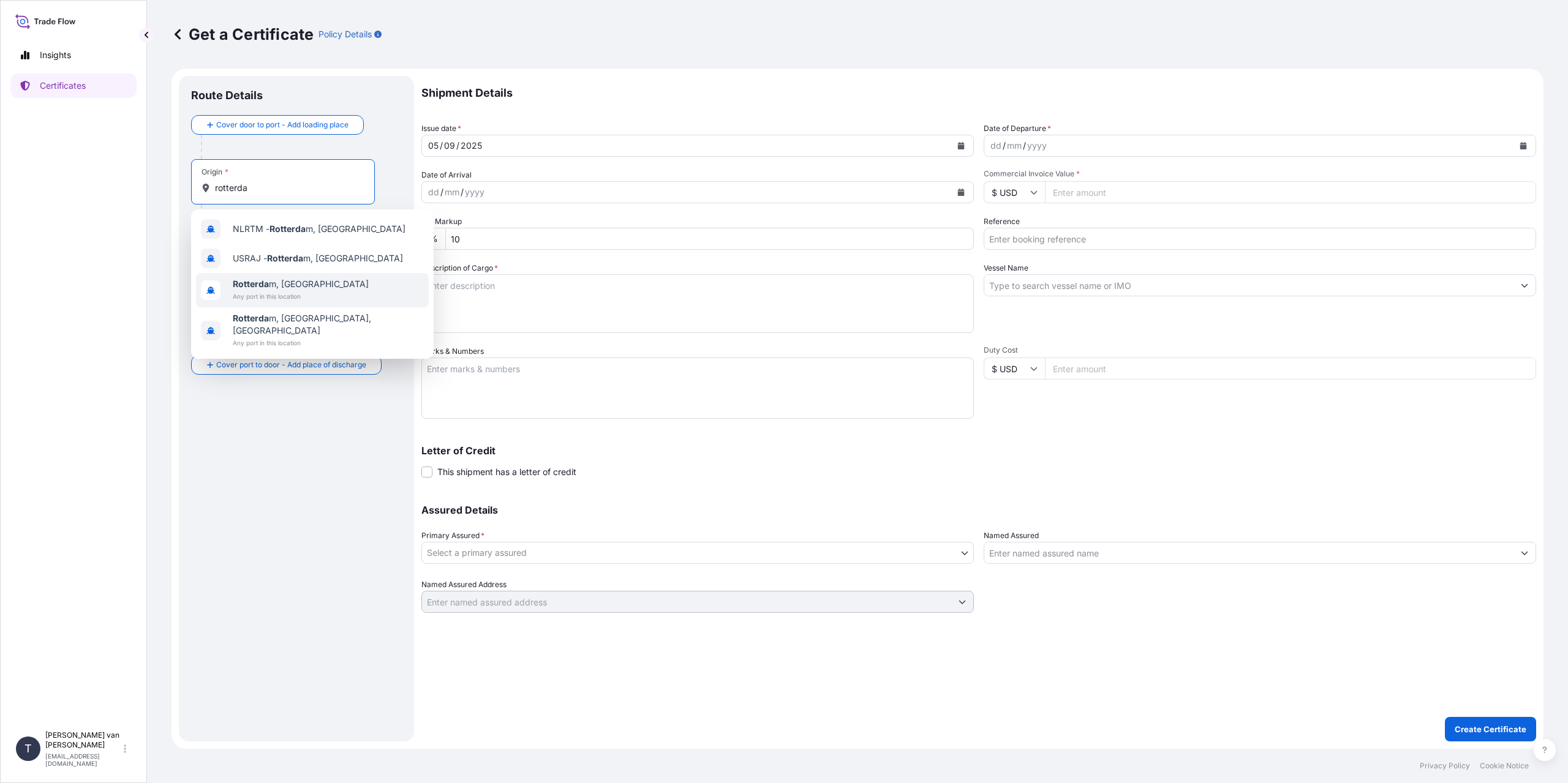
click at [282, 290] on span "Any port in this location" at bounding box center [301, 296] width 136 height 12
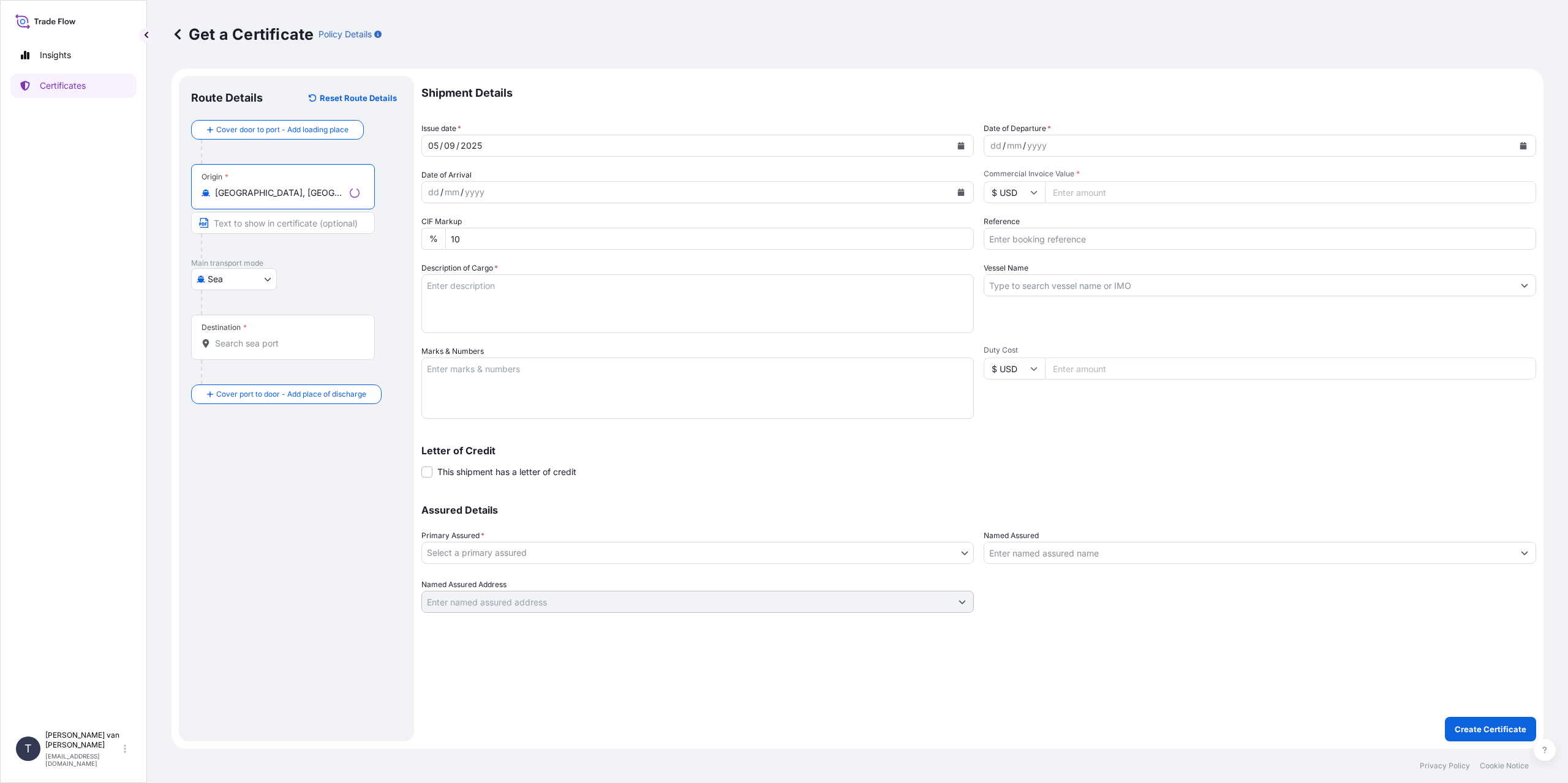
type input "[GEOGRAPHIC_DATA], [GEOGRAPHIC_DATA]"
click at [247, 339] on input "Destination *" at bounding box center [287, 343] width 145 height 12
click at [995, 142] on div "dd" at bounding box center [996, 145] width 13 height 15
click at [250, 350] on div "Destination *" at bounding box center [282, 337] width 184 height 45
click at [250, 350] on input "Destination * Please select a destination" at bounding box center [287, 343] width 145 height 12
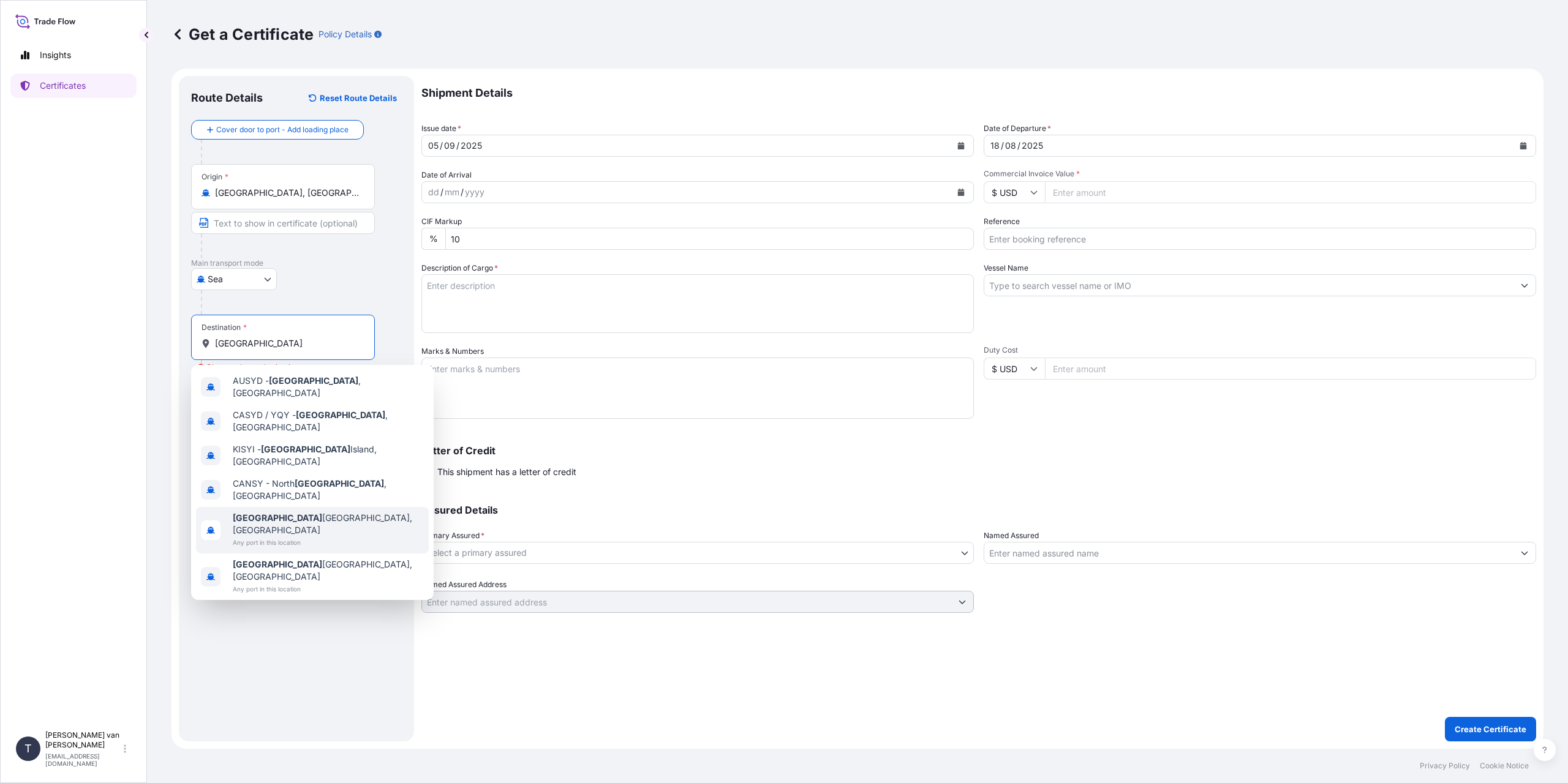
click at [314, 512] on span "[GEOGRAPHIC_DATA] [GEOGRAPHIC_DATA], [GEOGRAPHIC_DATA]" at bounding box center [328, 524] width 191 height 24
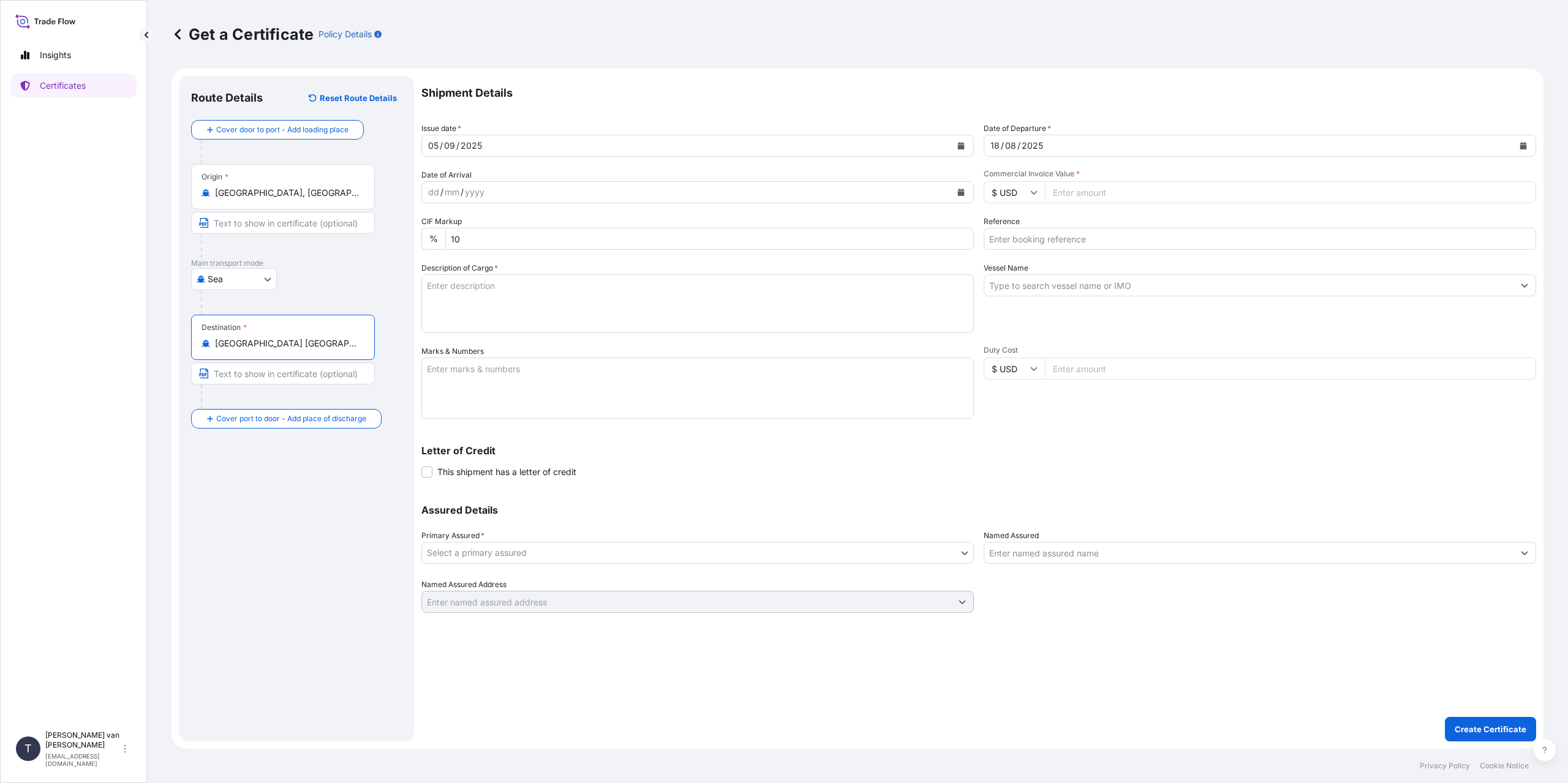
type input "[GEOGRAPHIC_DATA] [GEOGRAPHIC_DATA], [GEOGRAPHIC_DATA]"
click at [1033, 194] on icon at bounding box center [1034, 192] width 7 height 7
click at [1018, 219] on div "€ EUR" at bounding box center [1014, 226] width 51 height 24
type input "€ EUR"
click at [1071, 194] on input "Commercial Invoice Value *" at bounding box center [1291, 192] width 491 height 22
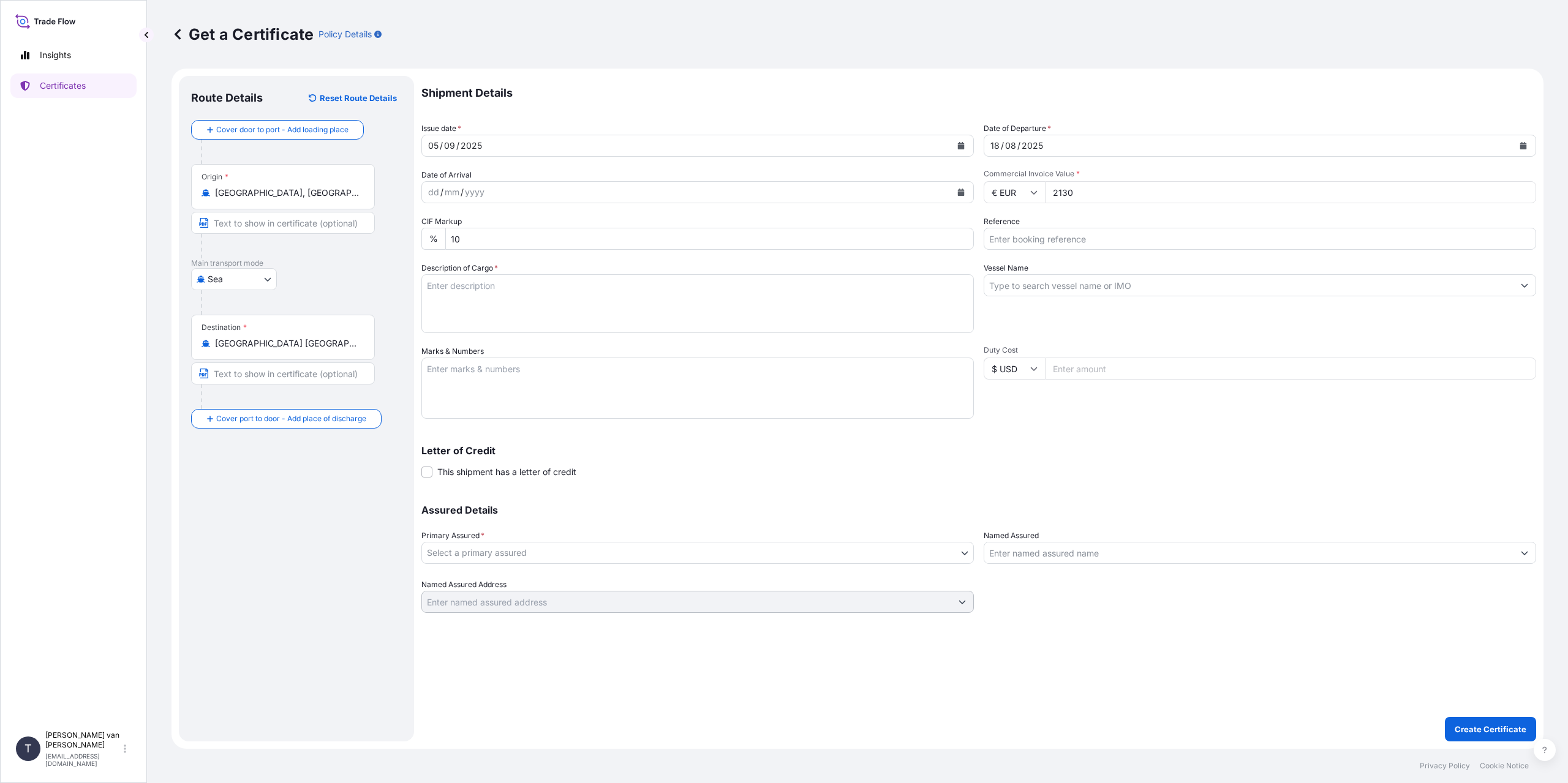
type input "21307"
type input "21307.09"
click at [1035, 245] on input "Reference" at bounding box center [1260, 239] width 552 height 22
type input "86521203"
click at [542, 320] on textarea "Description of Cargo *" at bounding box center [698, 304] width 552 height 59
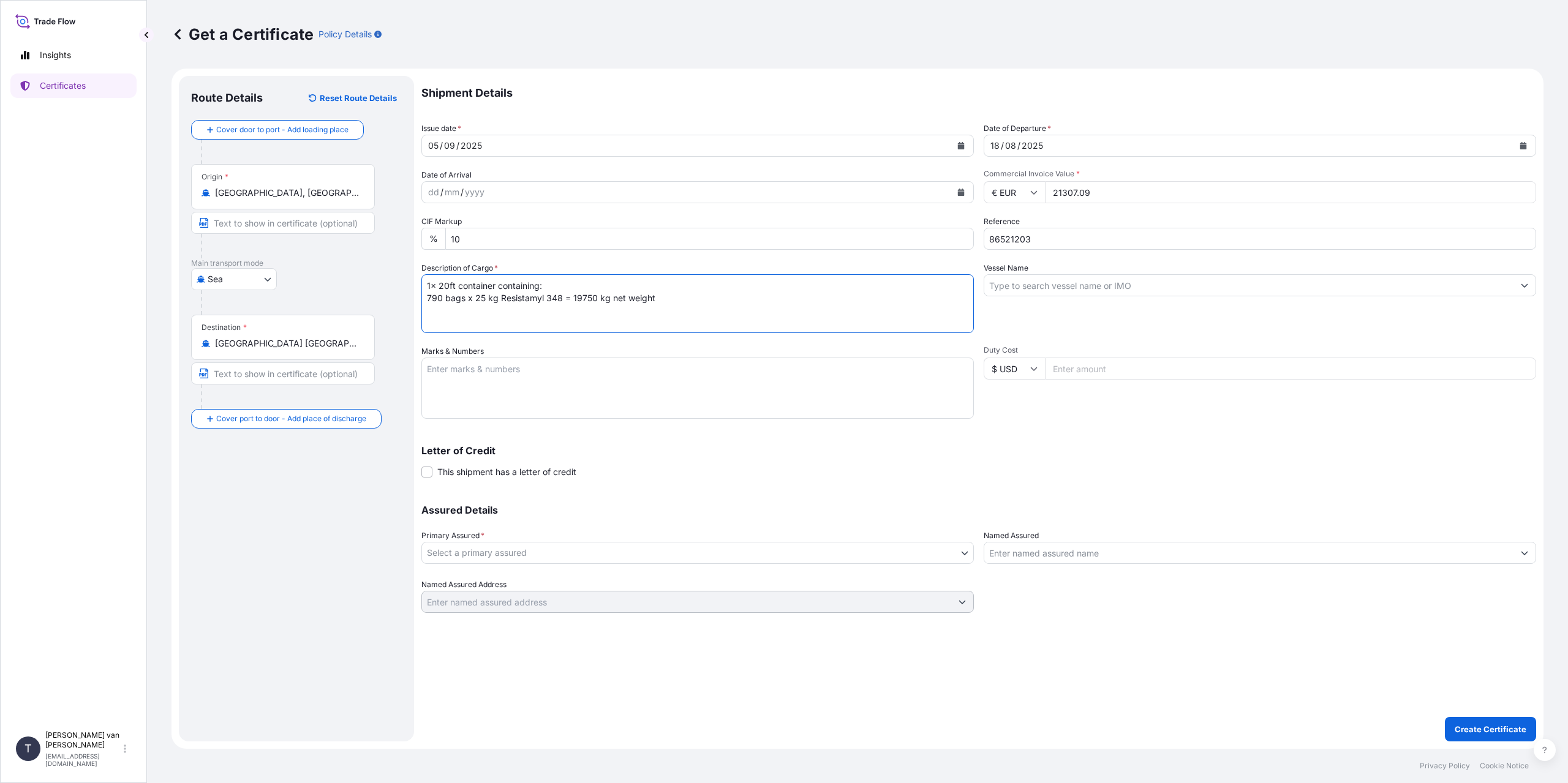
type textarea "1x 20ft container containing: 790 bags x 25 kg Resistamyl 348 = 19750 kg net we…"
click at [510, 394] on textarea "Marks & Numbers" at bounding box center [698, 388] width 552 height 61
paste textarea "86521203"
type textarea "1x 20ft container Container: DFSU1952730 Sealnr: 00101729 DO: 86521203 PO: 4400…"
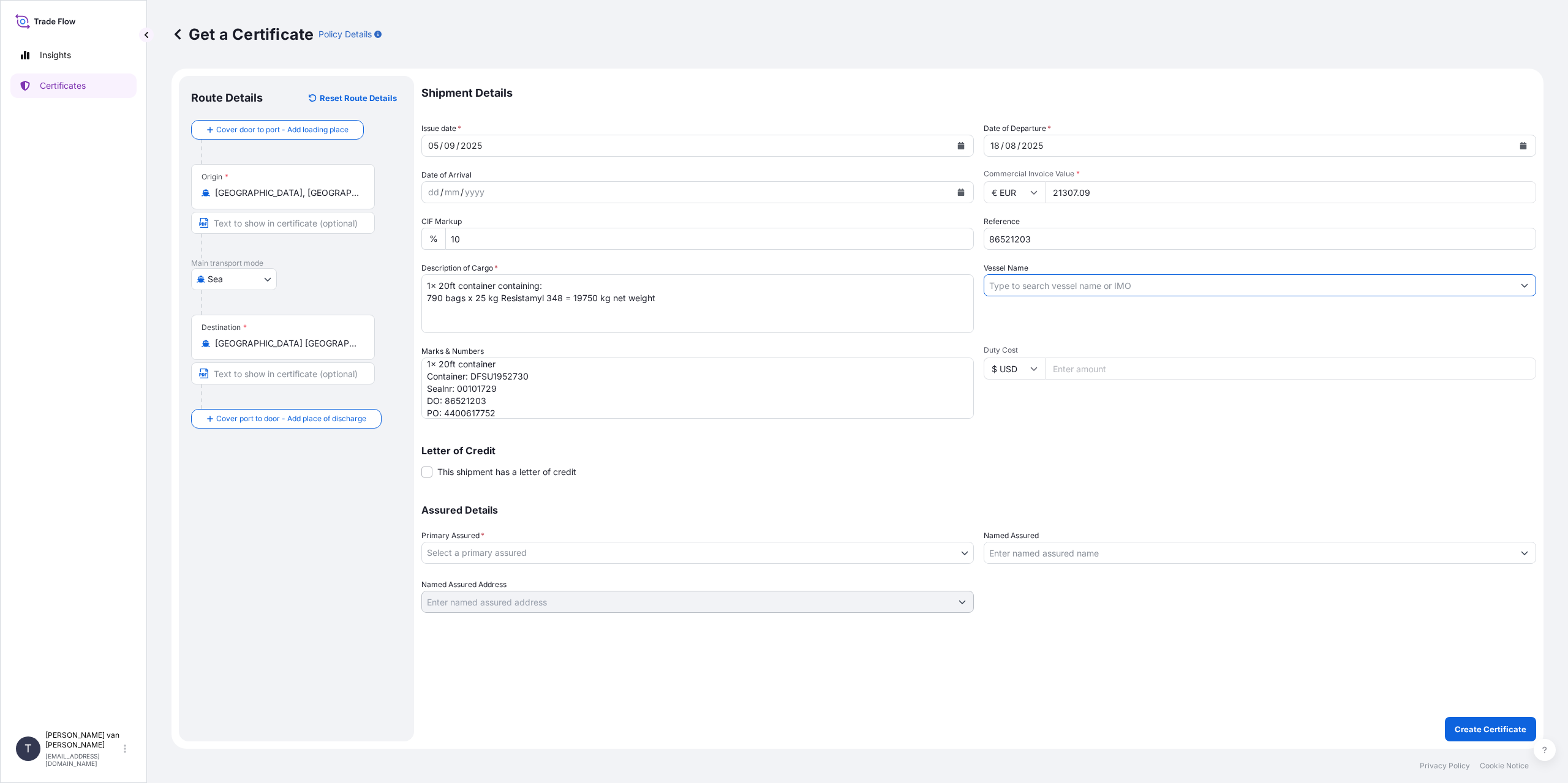
click at [1078, 293] on input "Vessel Name" at bounding box center [1249, 285] width 530 height 22
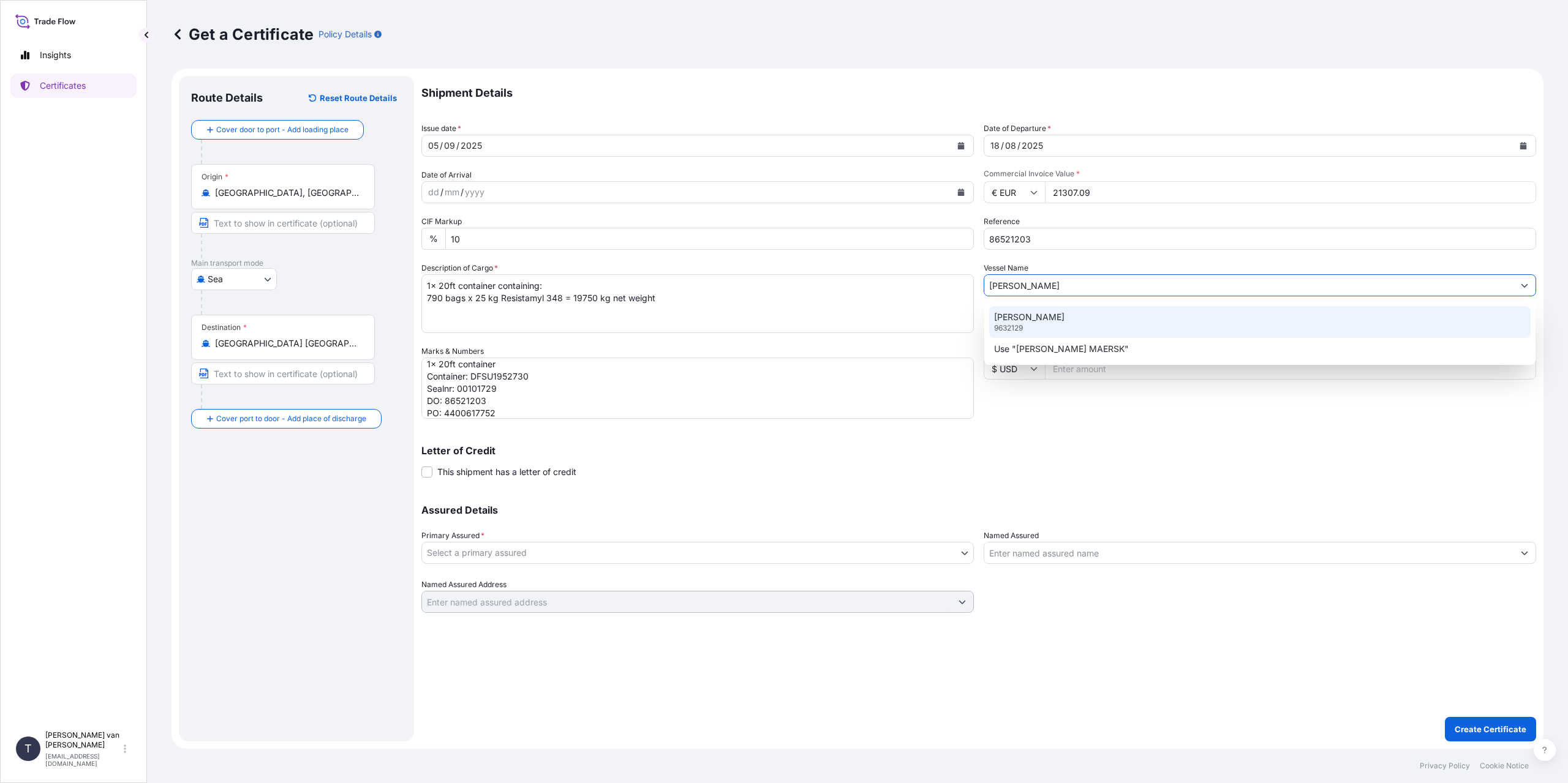
click at [1077, 320] on div "[PERSON_NAME] MAERSK 9632129" at bounding box center [1260, 322] width 542 height 32
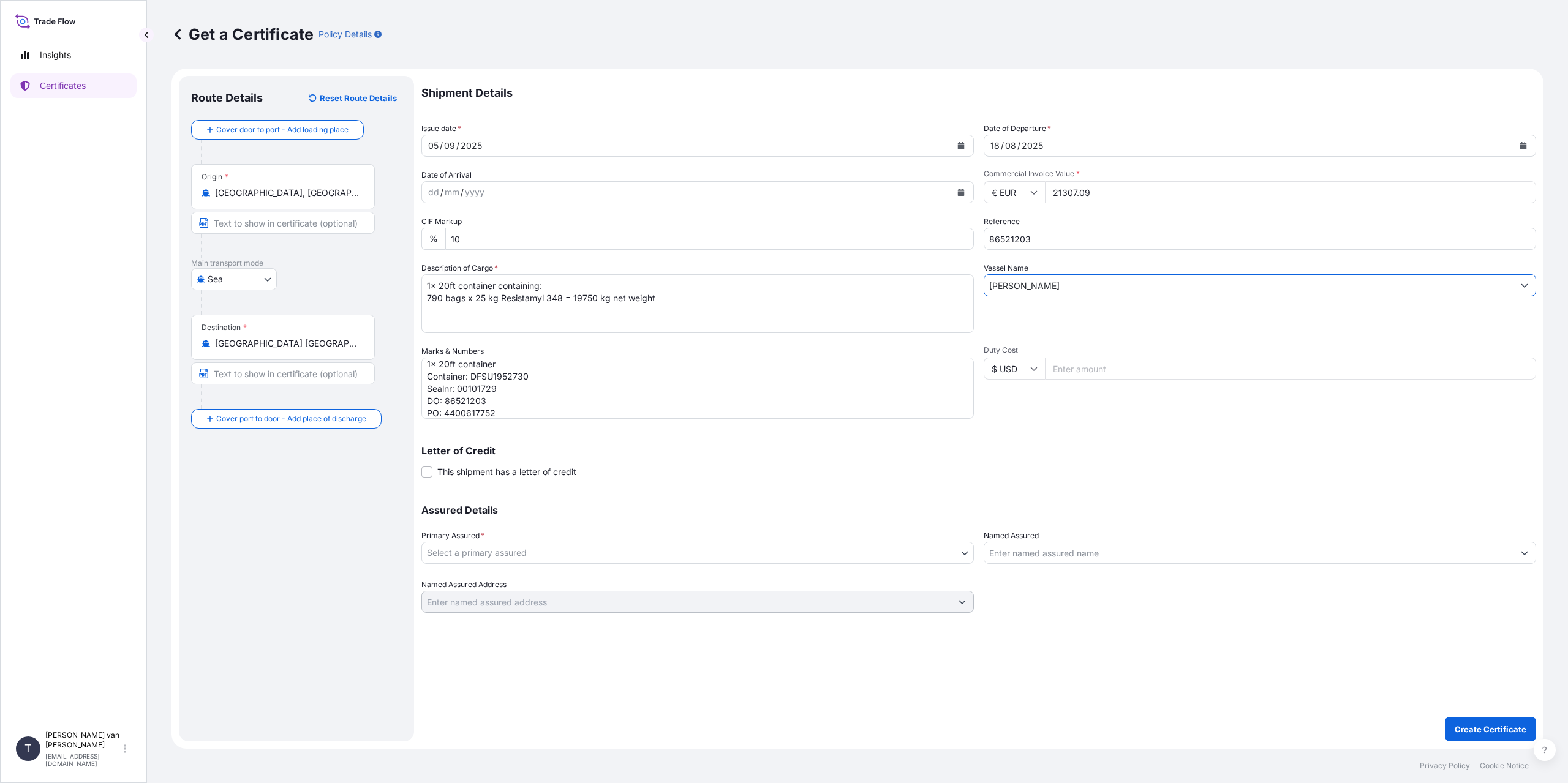
type input "[PERSON_NAME]"
click at [648, 548] on body "0 options available. 2 options available. Insights Certificates T [PERSON_NAME]…" at bounding box center [784, 391] width 1568 height 783
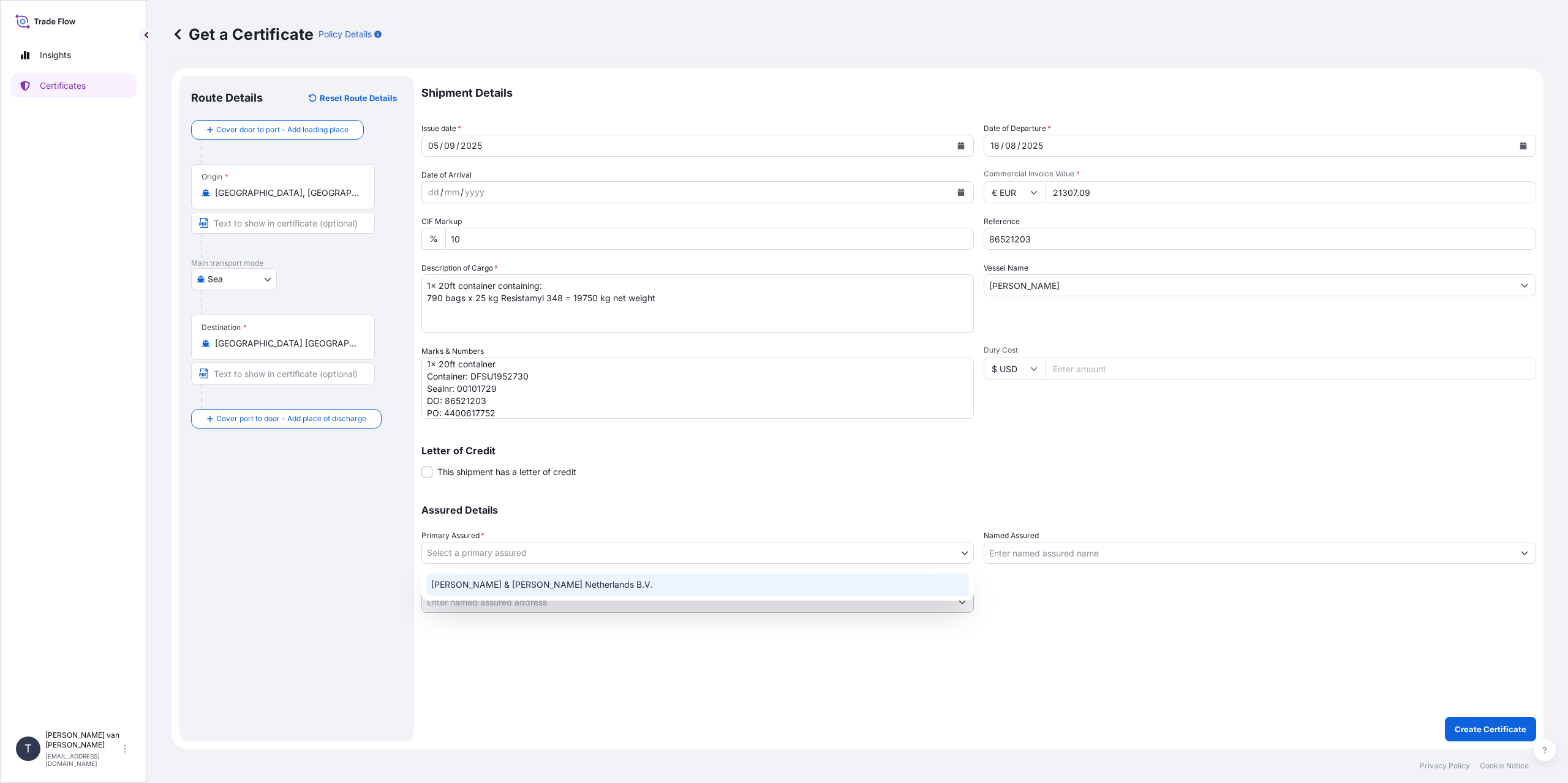
click at [533, 585] on div "[PERSON_NAME] & [PERSON_NAME] Netherlands B.V." at bounding box center [697, 584] width 543 height 22
select select "31666"
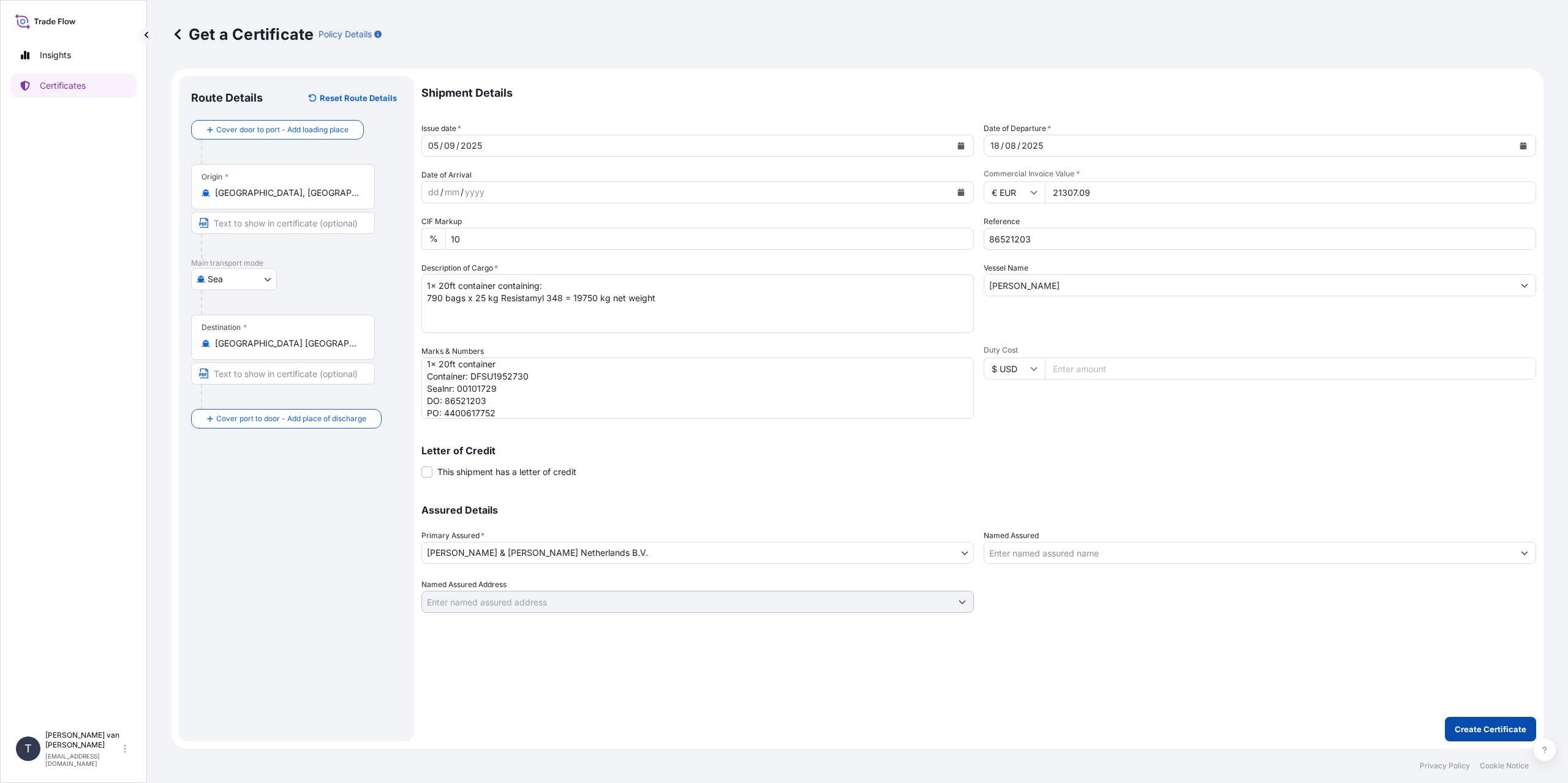
click at [1484, 730] on p "Create Certificate" at bounding box center [1490, 729] width 71 height 12
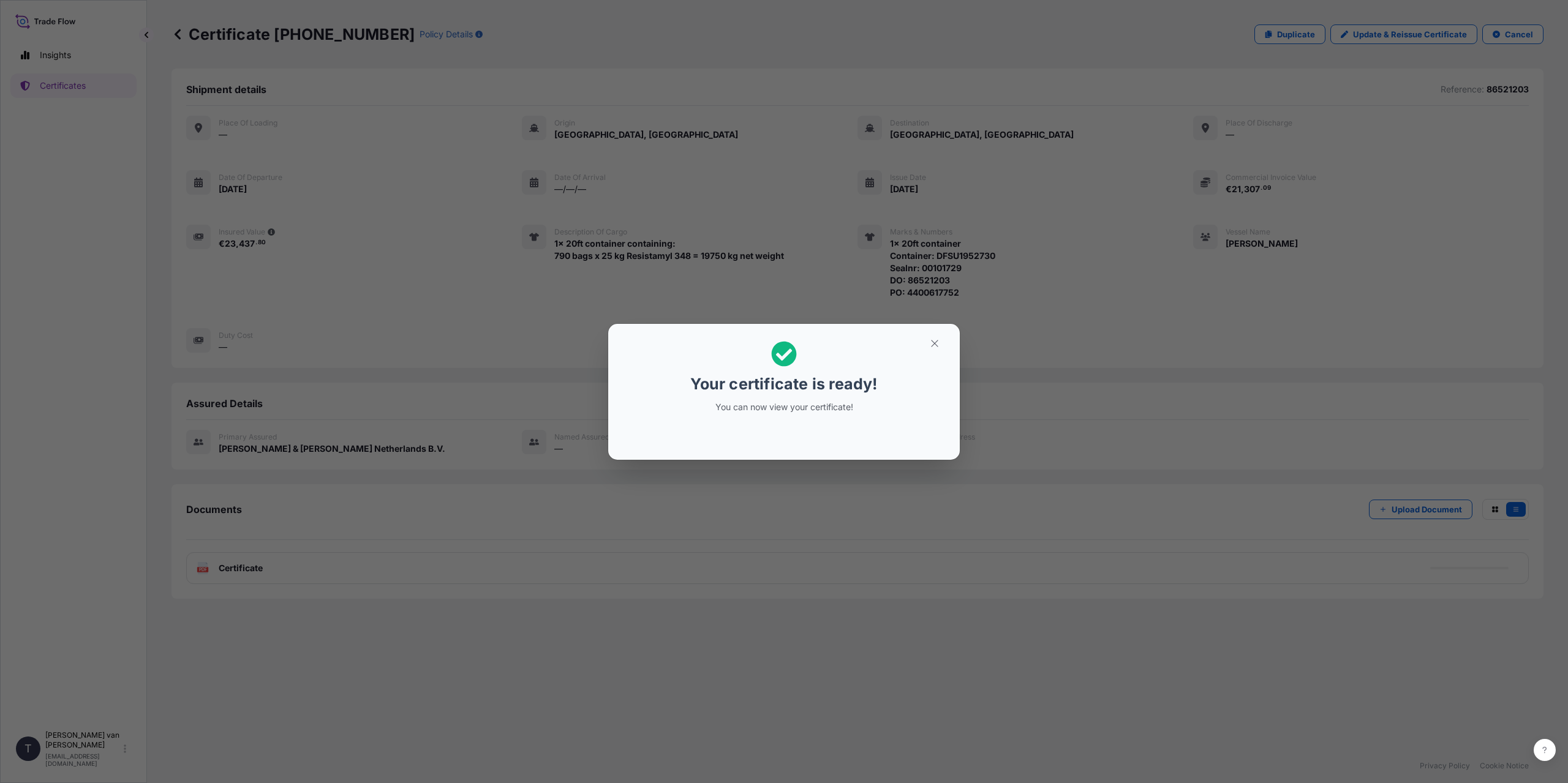
click at [455, 540] on div "Your certificate is ready! You can now view your certificate!" at bounding box center [784, 391] width 1568 height 783
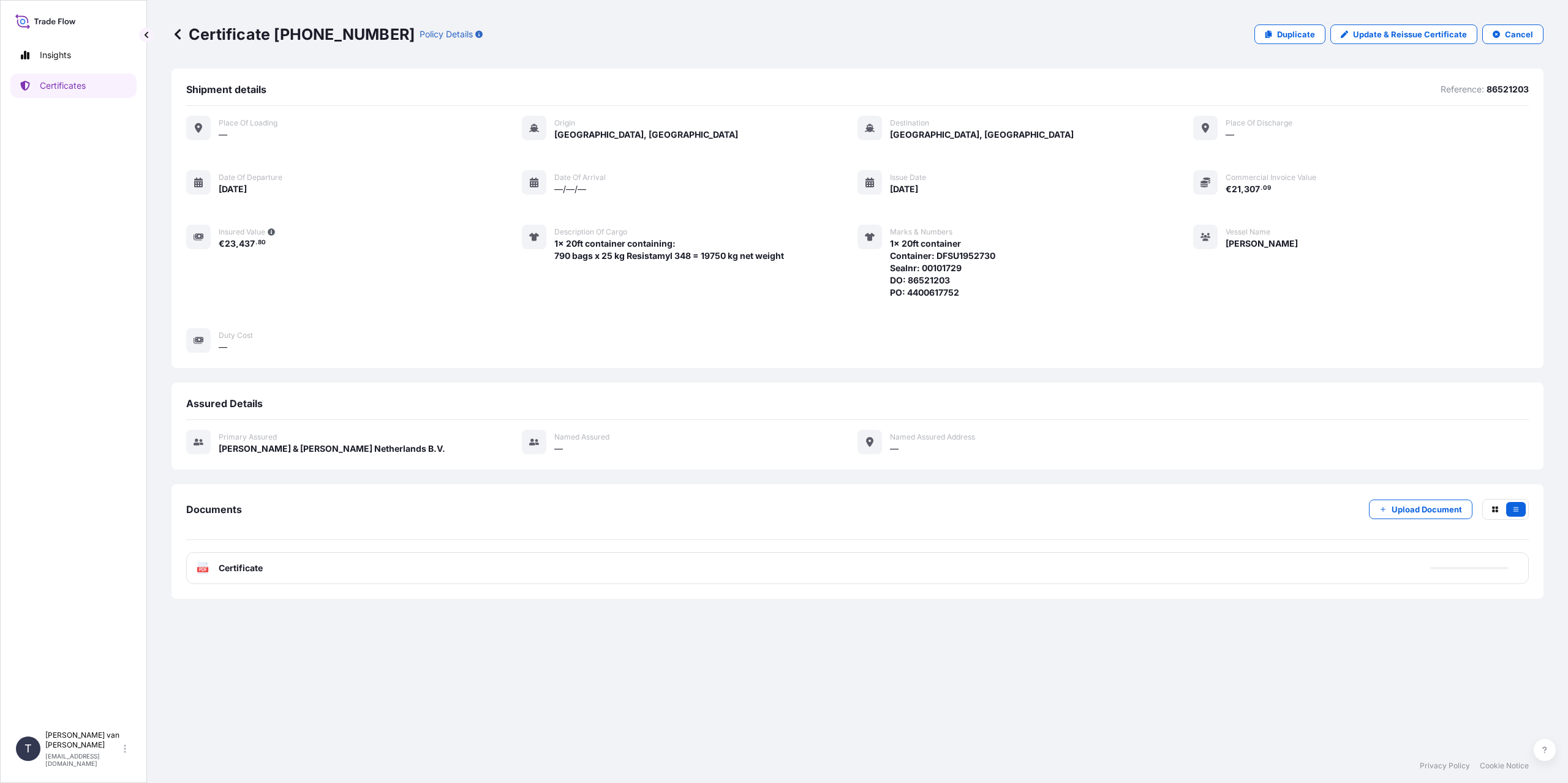
click at [364, 564] on div "PDF Certificate" at bounding box center [857, 568] width 1342 height 32
click at [230, 572] on span "Certificate" at bounding box center [240, 569] width 44 height 12
click at [308, 568] on div "PDF Certificate" at bounding box center [857, 568] width 1342 height 32
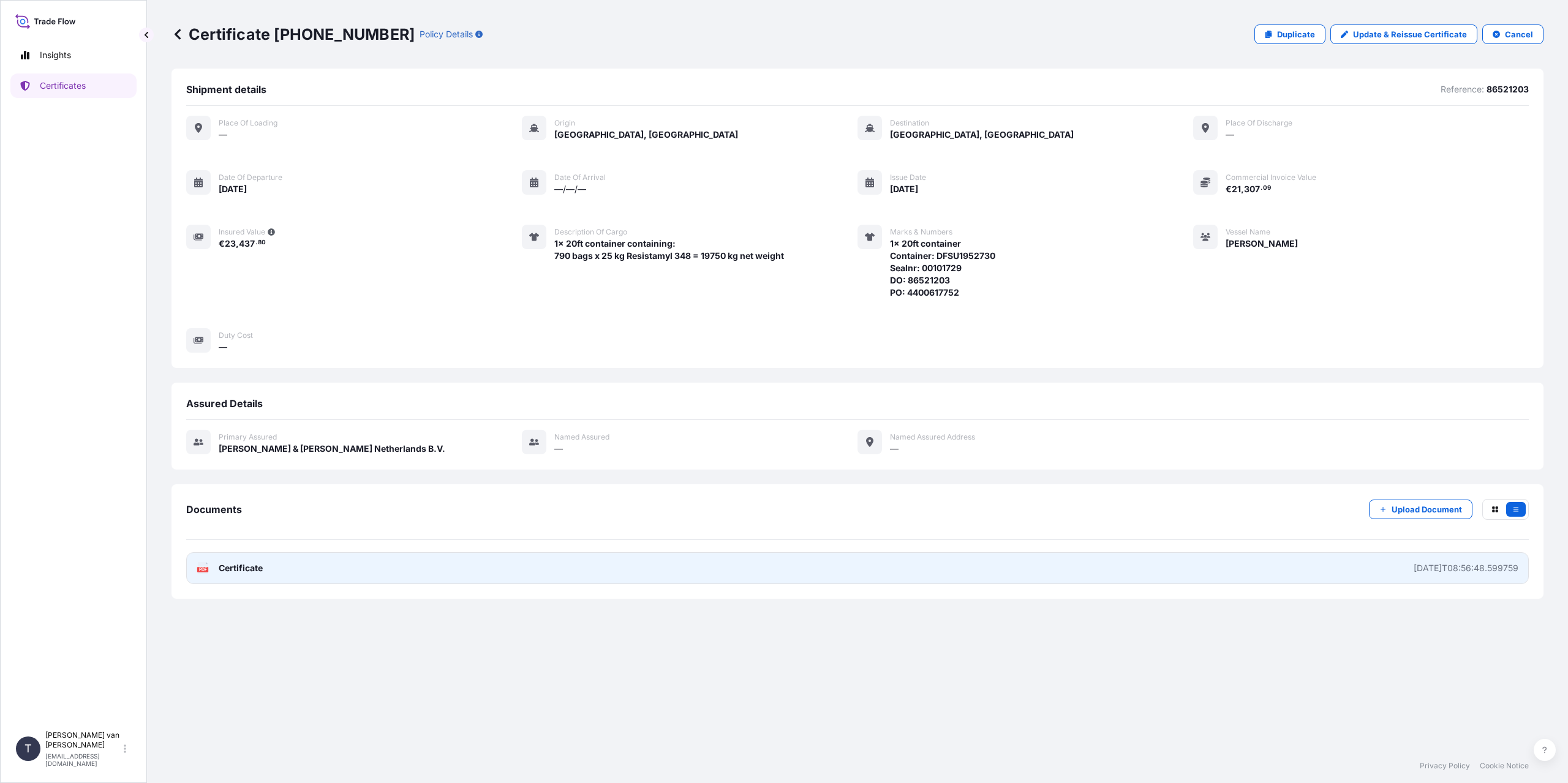
click at [297, 566] on link "PDF Certificate [DATE]T08:56:48.599759" at bounding box center [857, 568] width 1342 height 32
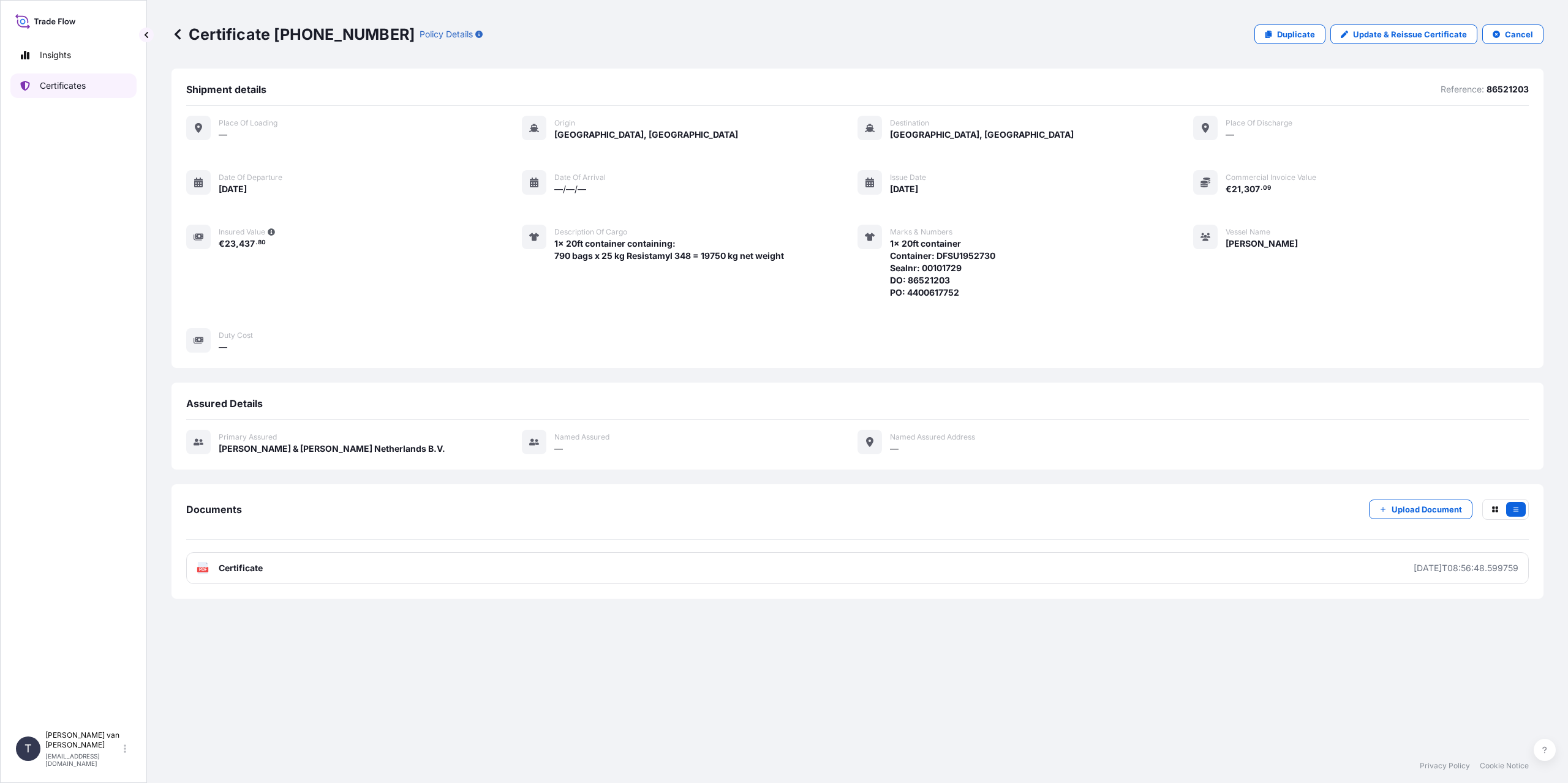
click at [44, 79] on p "Certificates" at bounding box center [63, 85] width 46 height 12
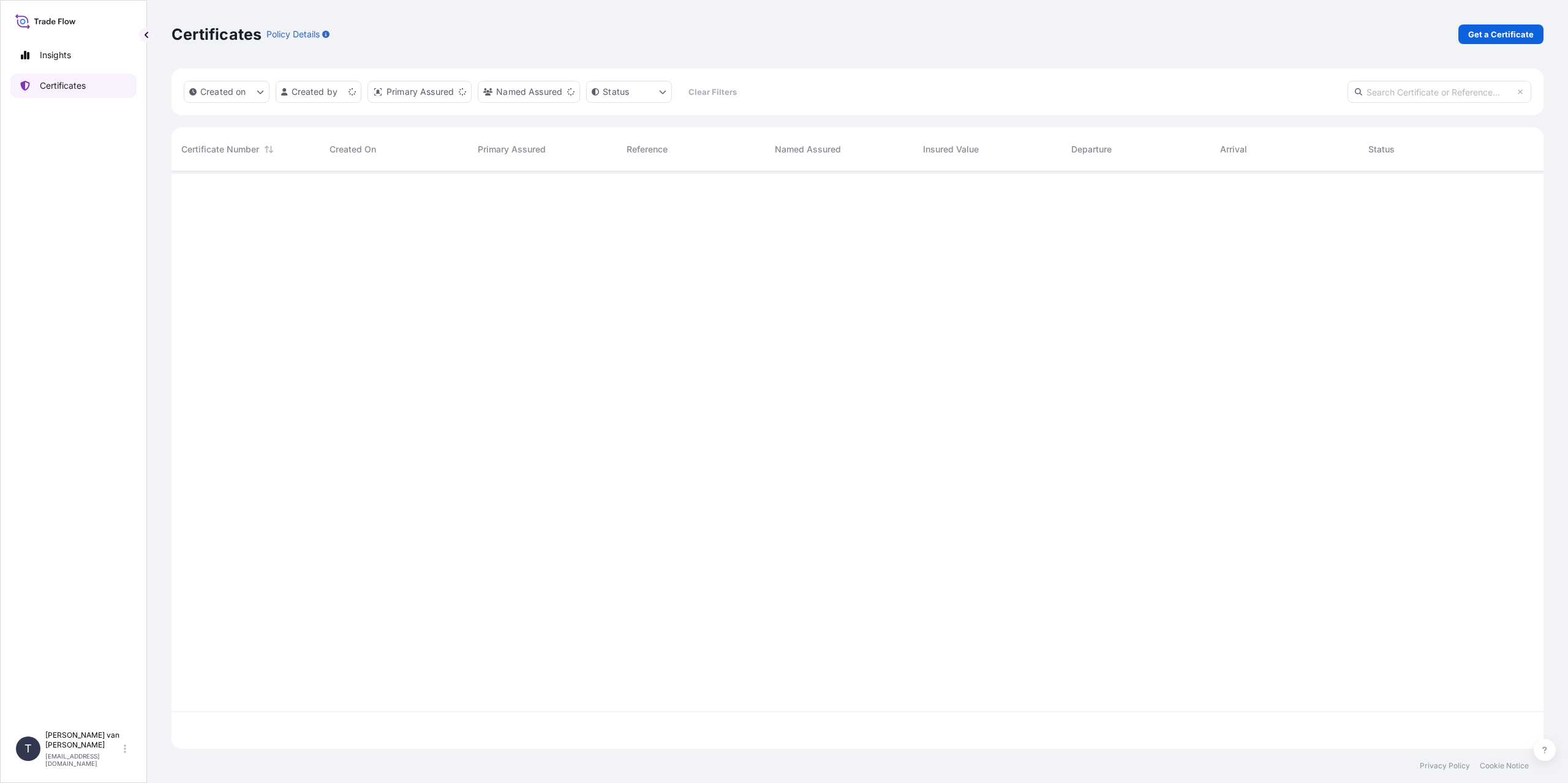
scroll to position [575, 1363]
click at [1521, 43] on link "Get a Certificate" at bounding box center [1501, 34] width 85 height 20
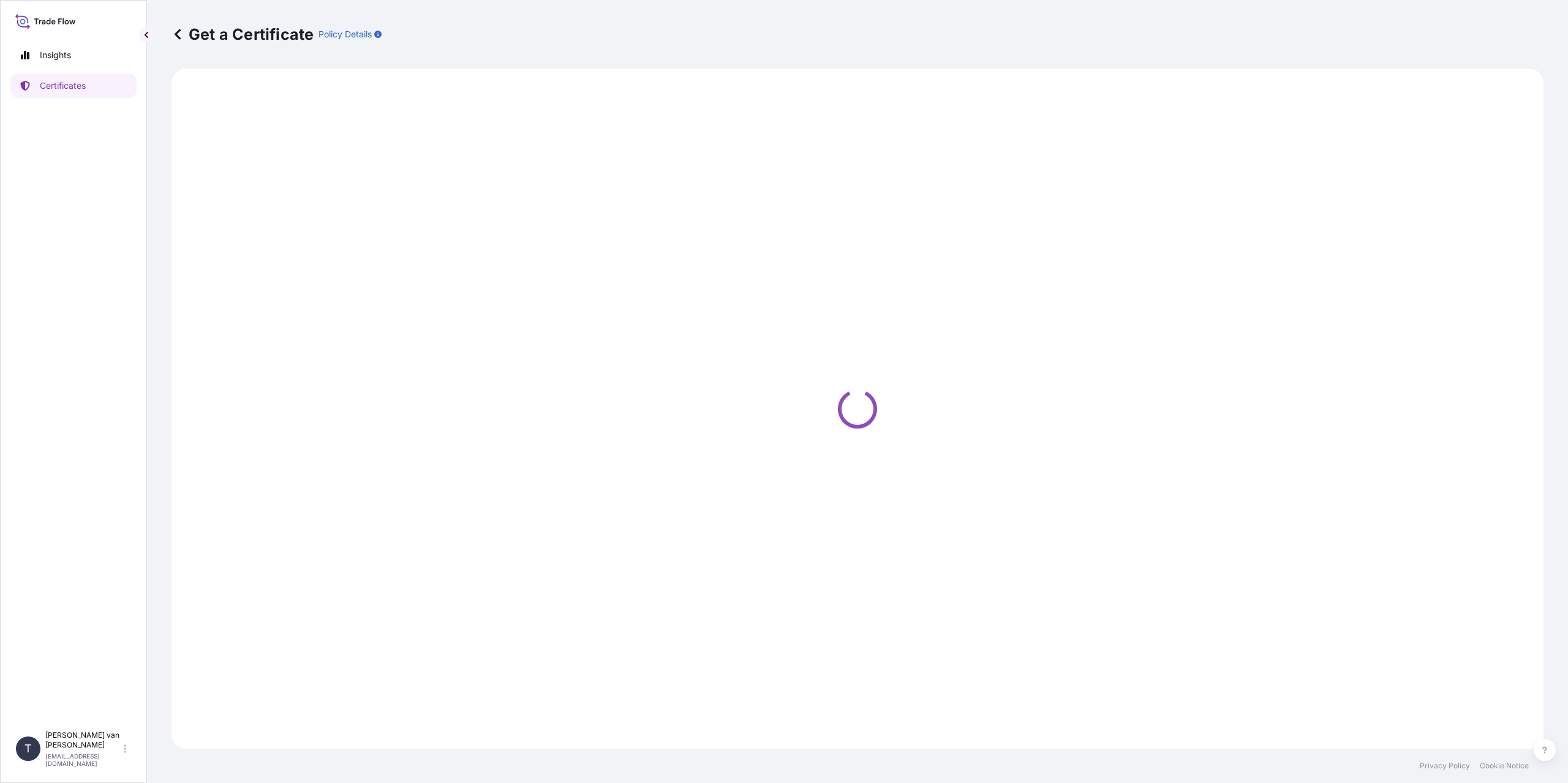
select select "Sea"
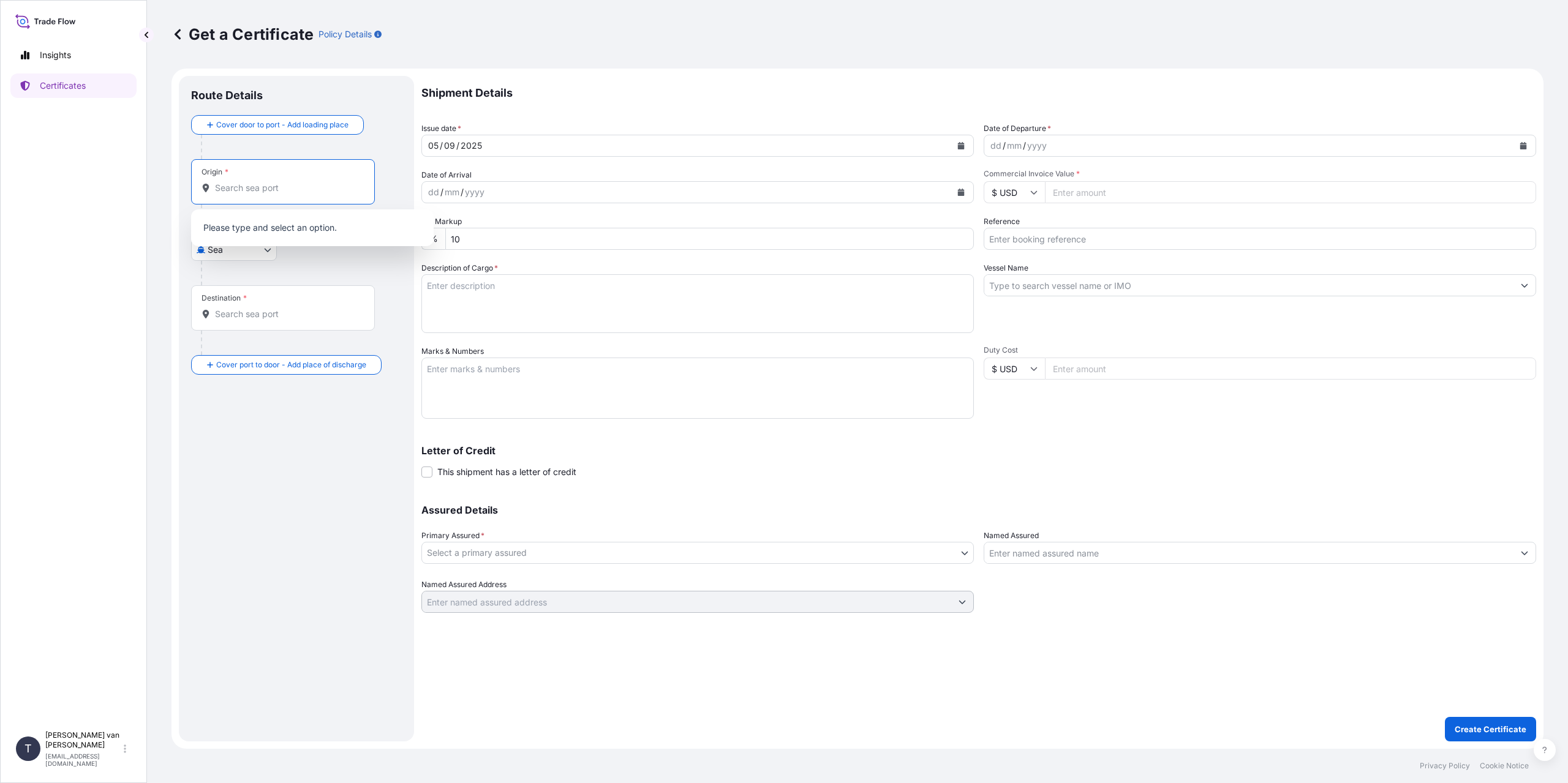
click at [234, 186] on input "Origin *" at bounding box center [287, 188] width 145 height 12
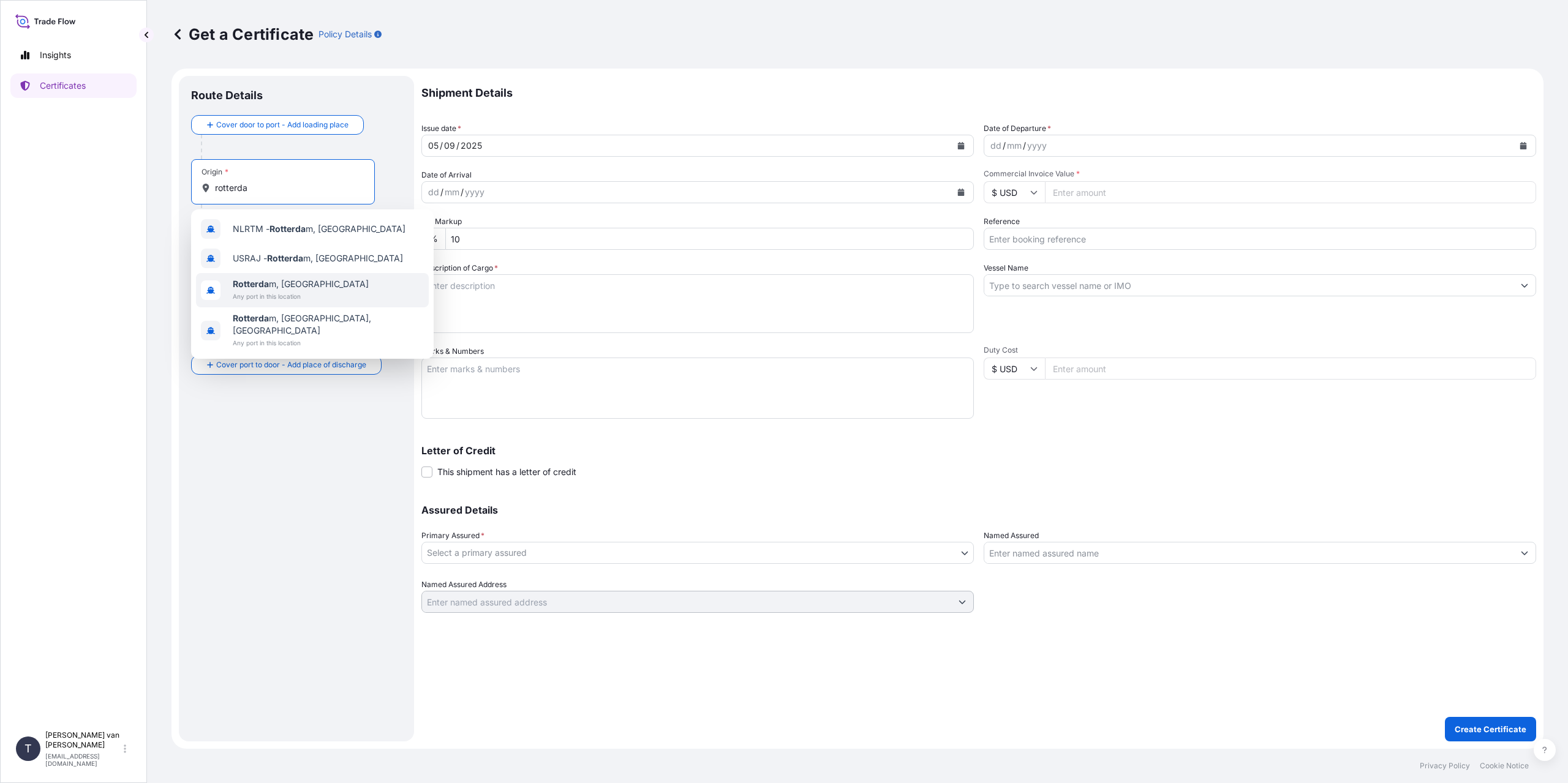
click at [287, 285] on span "Rotterda m, [GEOGRAPHIC_DATA]" at bounding box center [301, 284] width 136 height 12
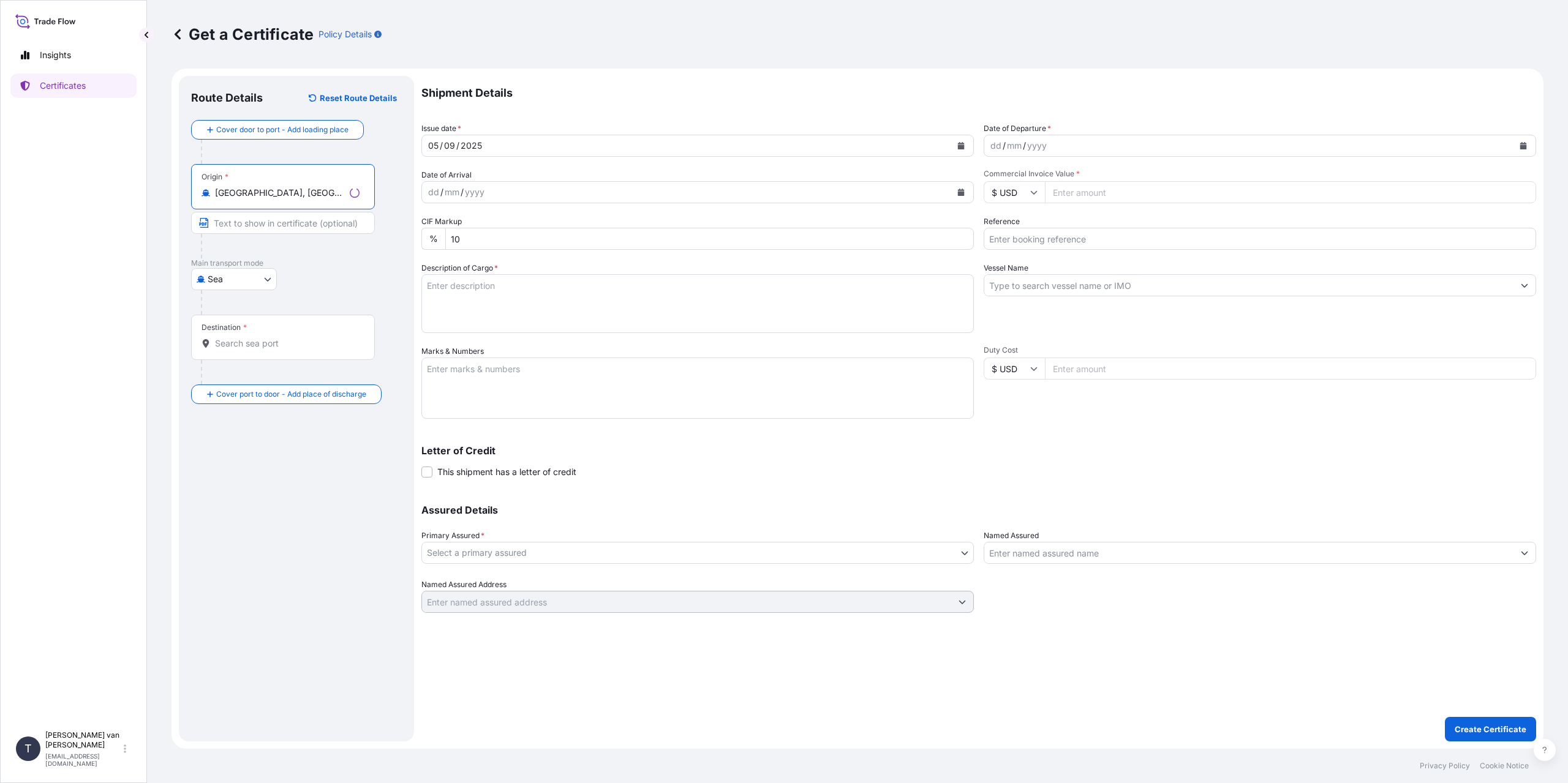
type input "[GEOGRAPHIC_DATA], [GEOGRAPHIC_DATA]"
click at [250, 340] on input "Destination *" at bounding box center [287, 343] width 145 height 12
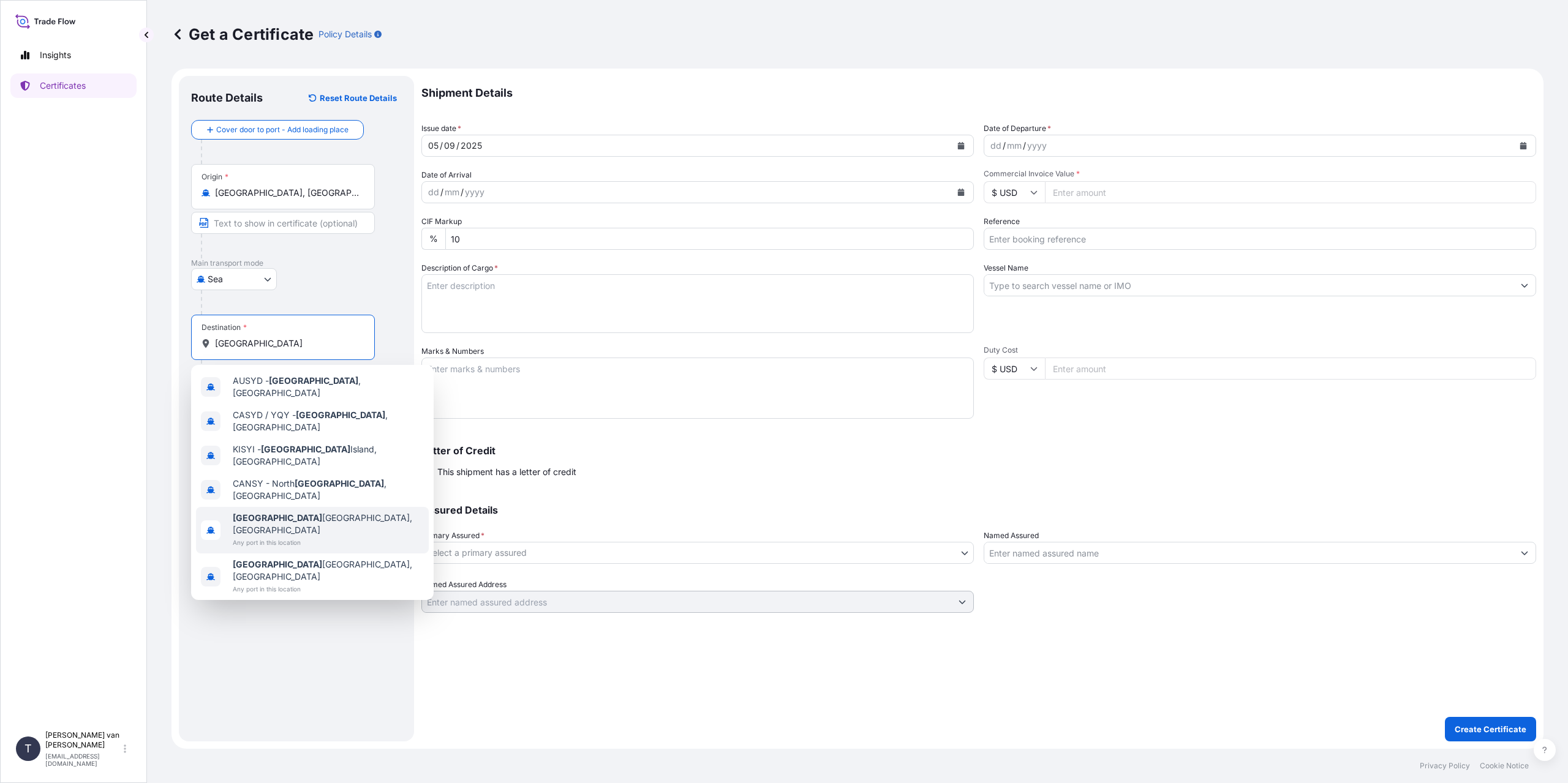
click at [301, 512] on span "[GEOGRAPHIC_DATA] [GEOGRAPHIC_DATA], [GEOGRAPHIC_DATA]" at bounding box center [328, 524] width 191 height 24
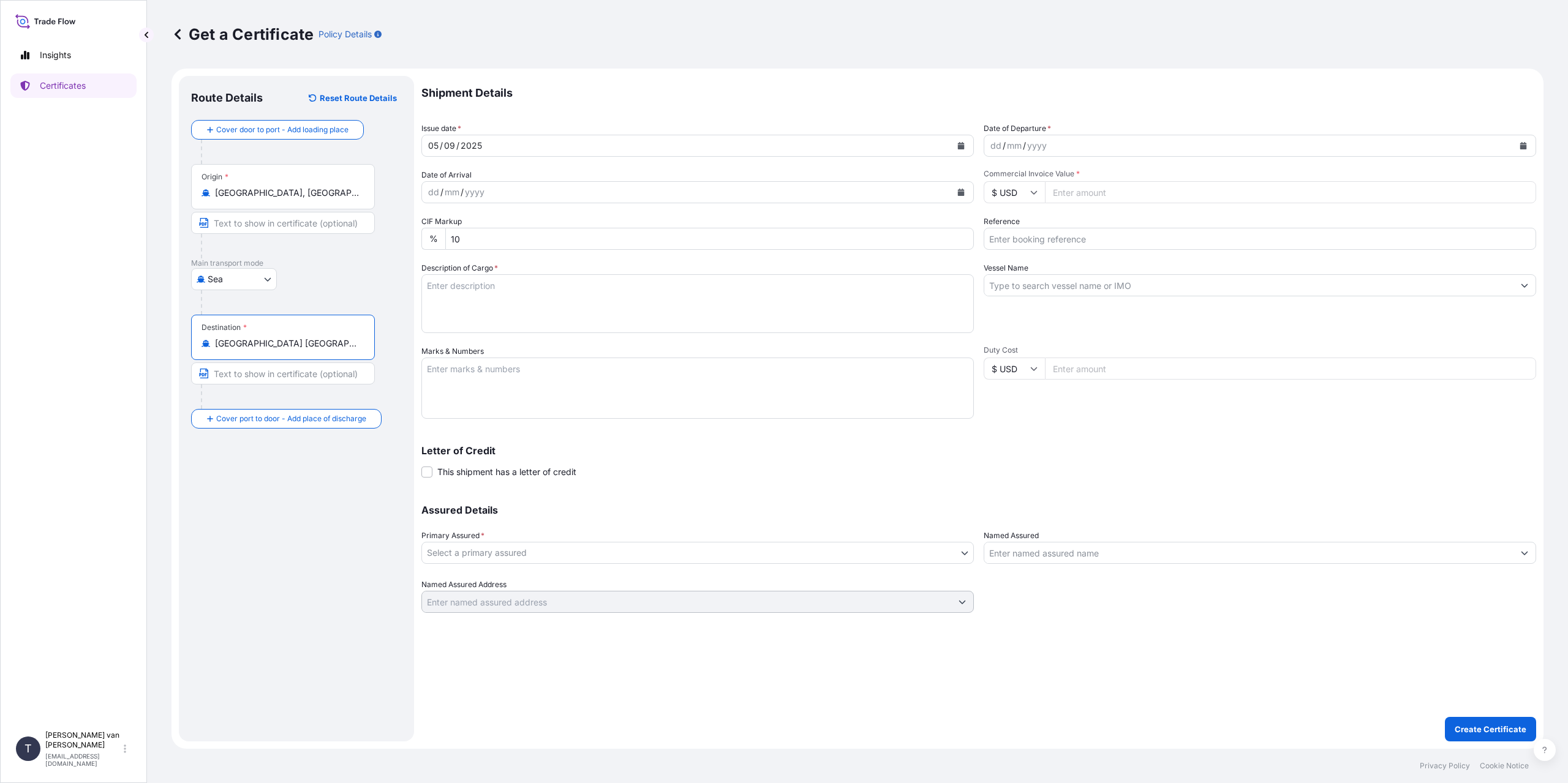
type input "[GEOGRAPHIC_DATA] [GEOGRAPHIC_DATA], [GEOGRAPHIC_DATA]"
click at [994, 144] on div "dd" at bounding box center [996, 145] width 13 height 15
click at [1029, 196] on input "$ USD" at bounding box center [1014, 192] width 61 height 22
click at [1022, 228] on div "€ EUR" at bounding box center [1014, 226] width 51 height 24
type input "€ EUR"
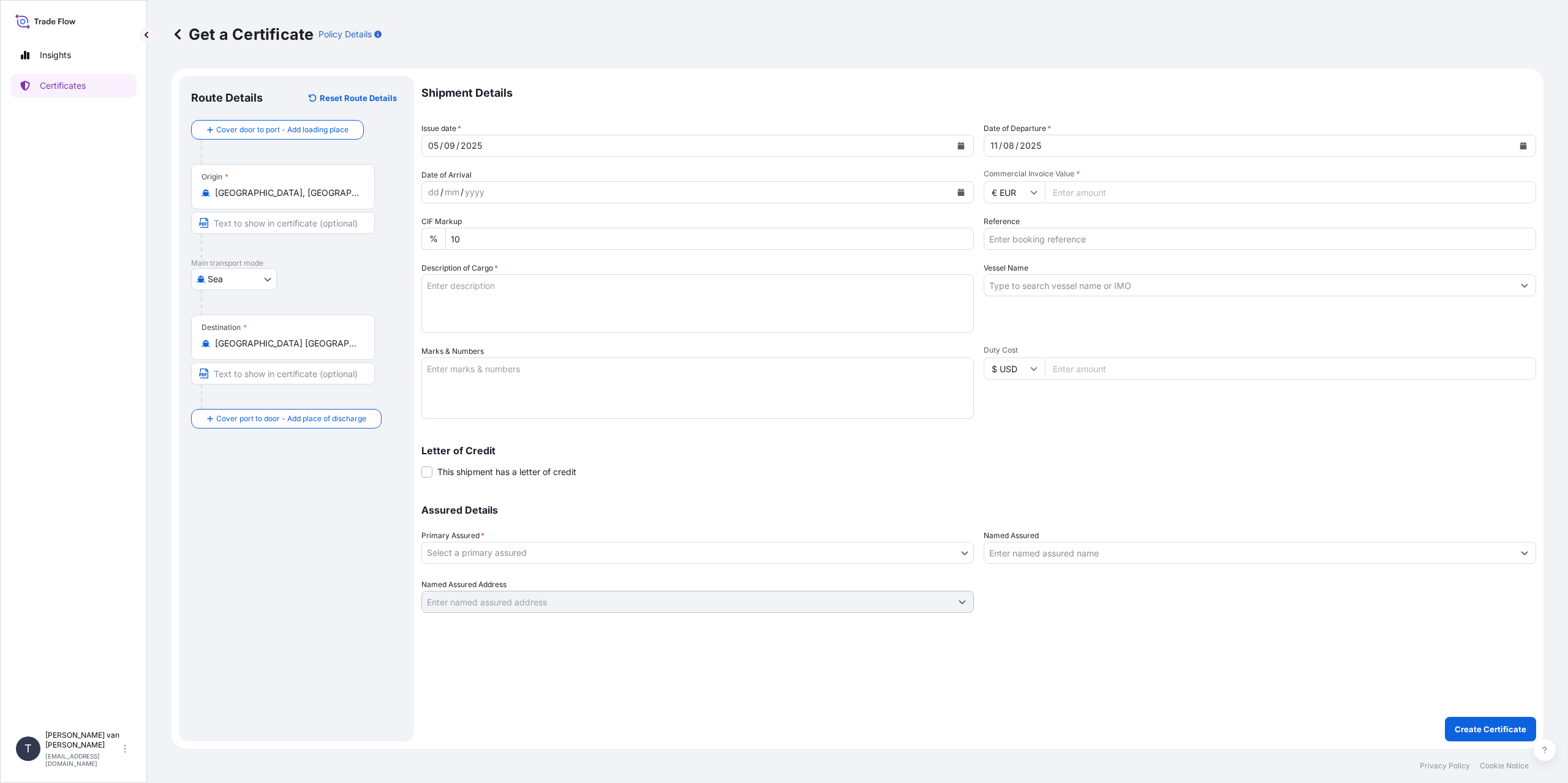
click at [1103, 189] on input "Commercial Invoice Value *" at bounding box center [1291, 192] width 491 height 22
type input "22910"
click at [1018, 245] on input "Reference" at bounding box center [1260, 239] width 552 height 22
type input "86538204"
click at [577, 316] on textarea "Description of Cargo *" at bounding box center [698, 304] width 552 height 59
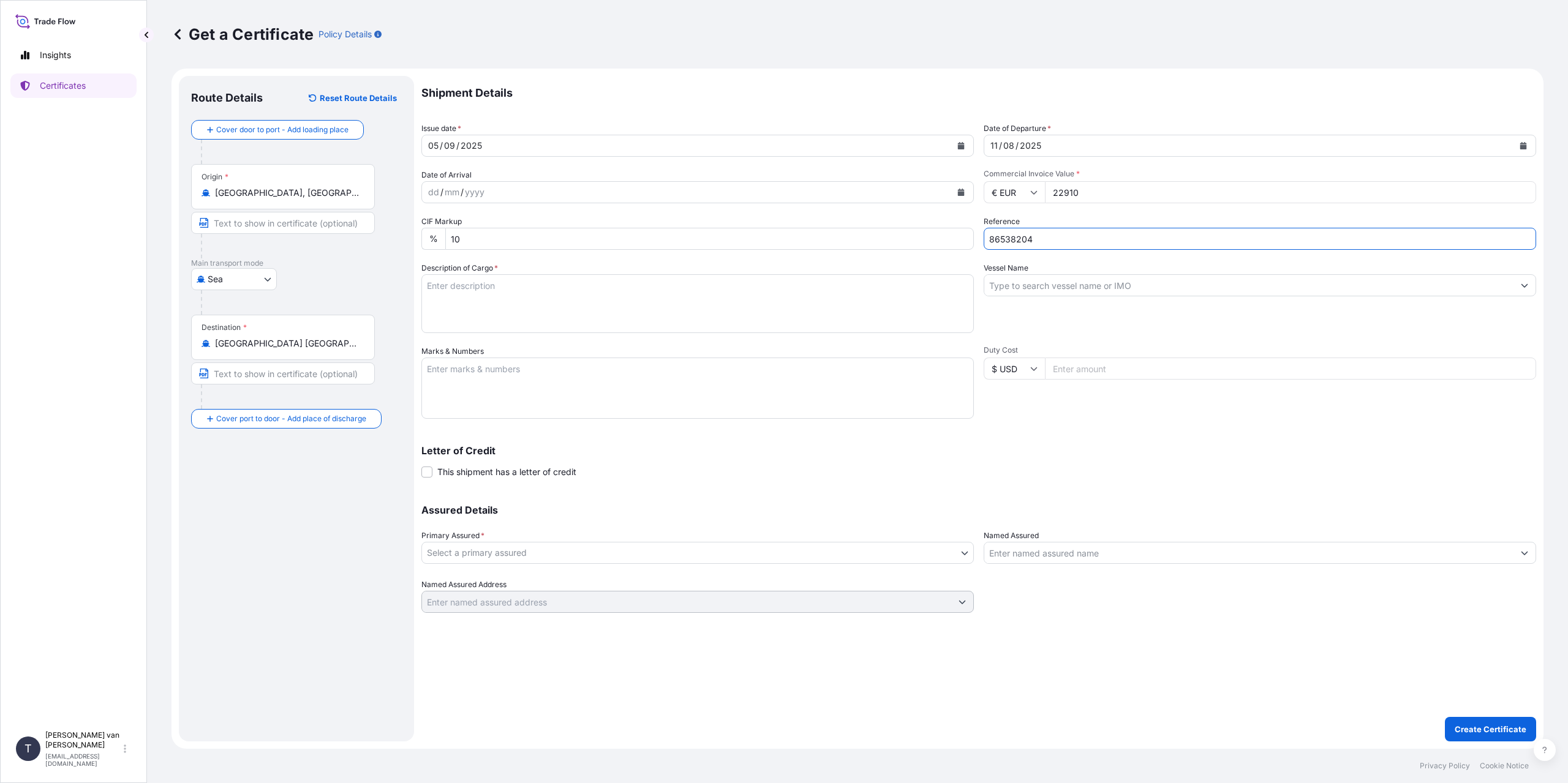
click at [1056, 234] on input "86538204" at bounding box center [1260, 239] width 552 height 22
click at [715, 359] on textarea "Marks & Numbers" at bounding box center [698, 388] width 552 height 61
click at [679, 297] on textarea "Description of Cargo *" at bounding box center [698, 304] width 552 height 59
type textarea "1x 40ft container containing: 20 bigbags x 1000 kg Resistamyl 347 = 20000 kg ne…"
click at [618, 396] on textarea "Marks & Numbers" at bounding box center [698, 388] width 552 height 61
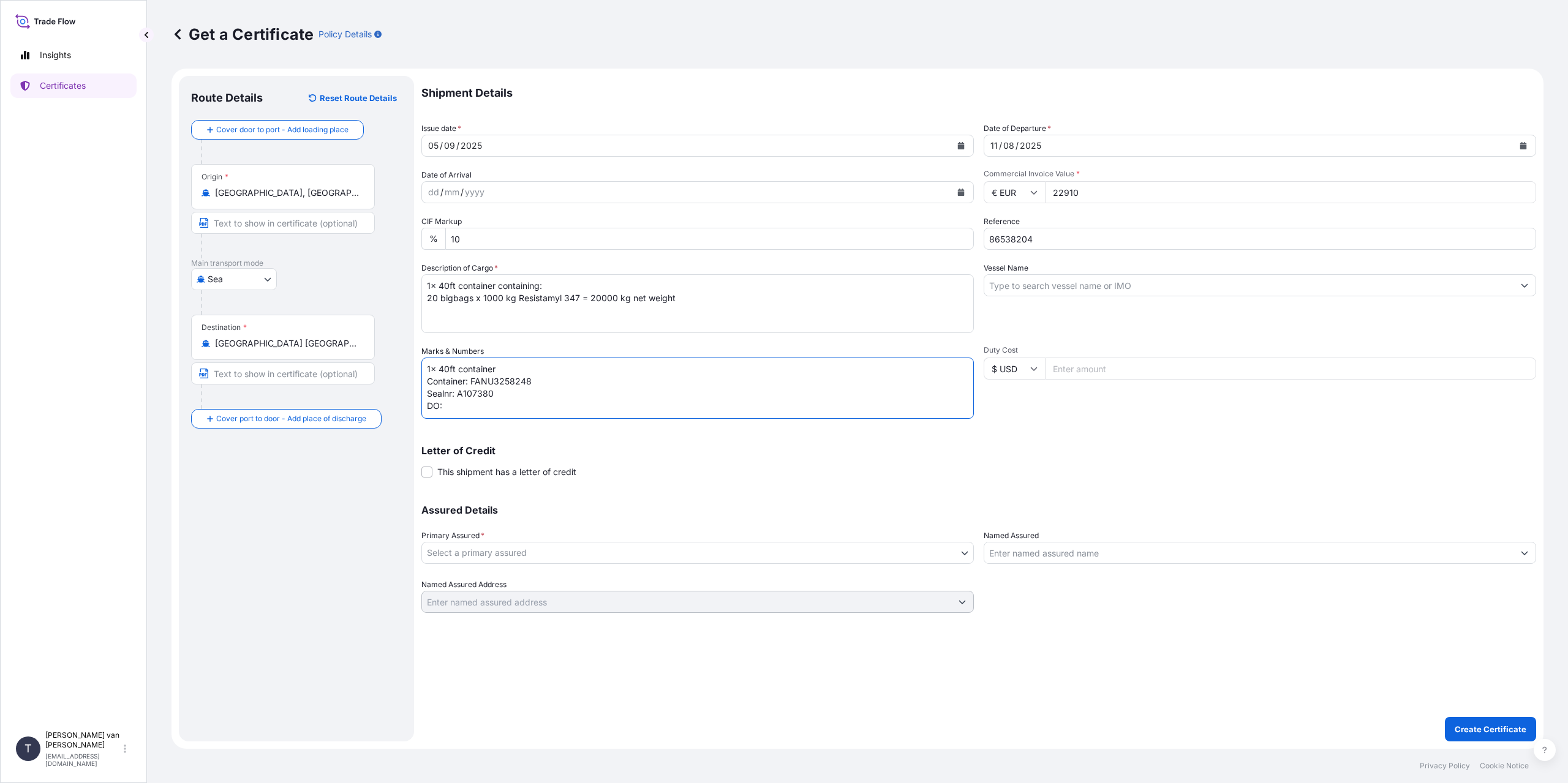
paste textarea "86538204"
type textarea "1x 40ft container Container: FANU3258248 Sealnr: A107380 DO: 86538204 PO: 44006…"
click at [1047, 278] on input "Vessel Name" at bounding box center [1249, 285] width 530 height 22
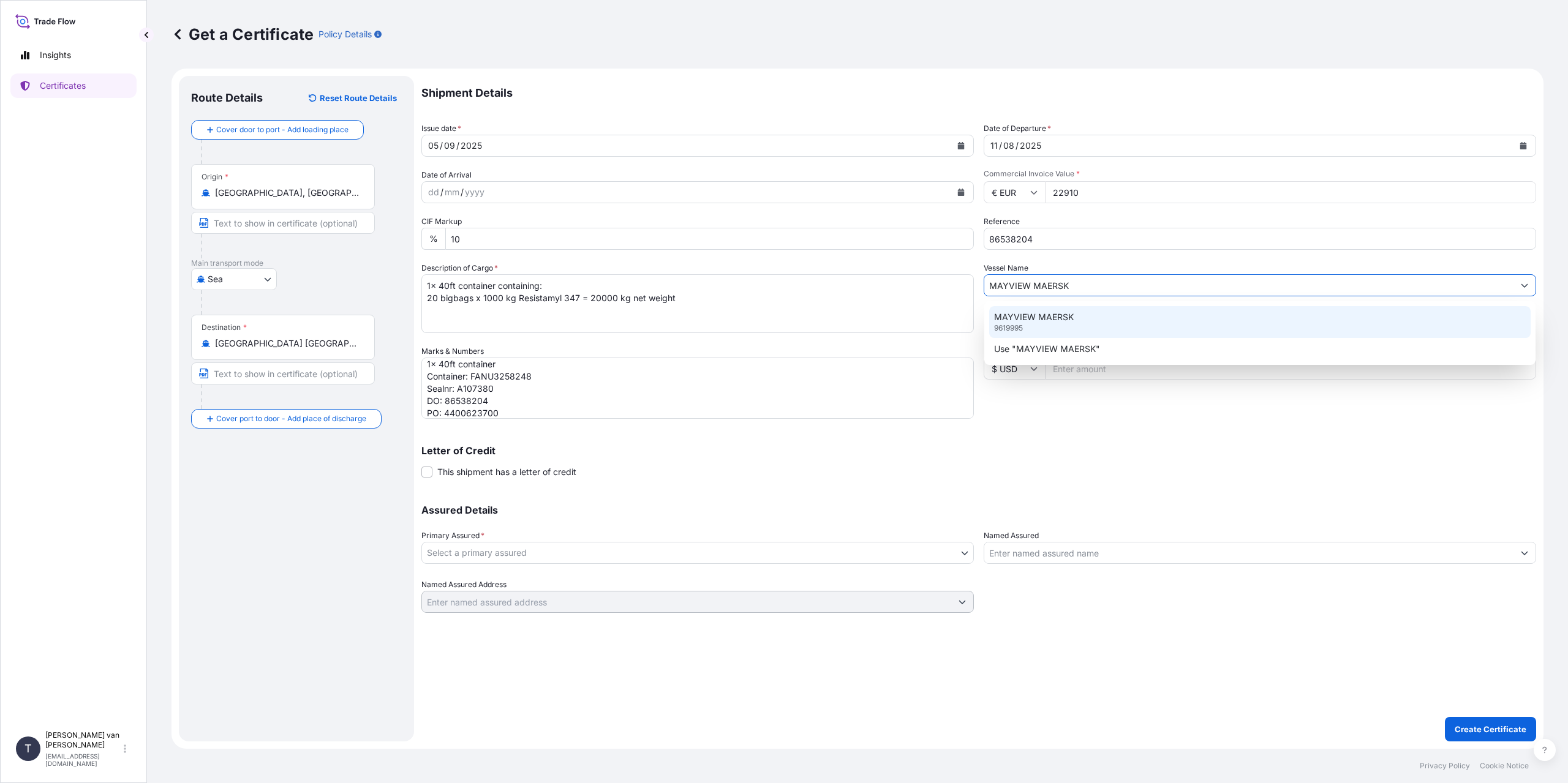
click at [1030, 312] on p "MAYVIEW MAERSK" at bounding box center [1033, 317] width 79 height 12
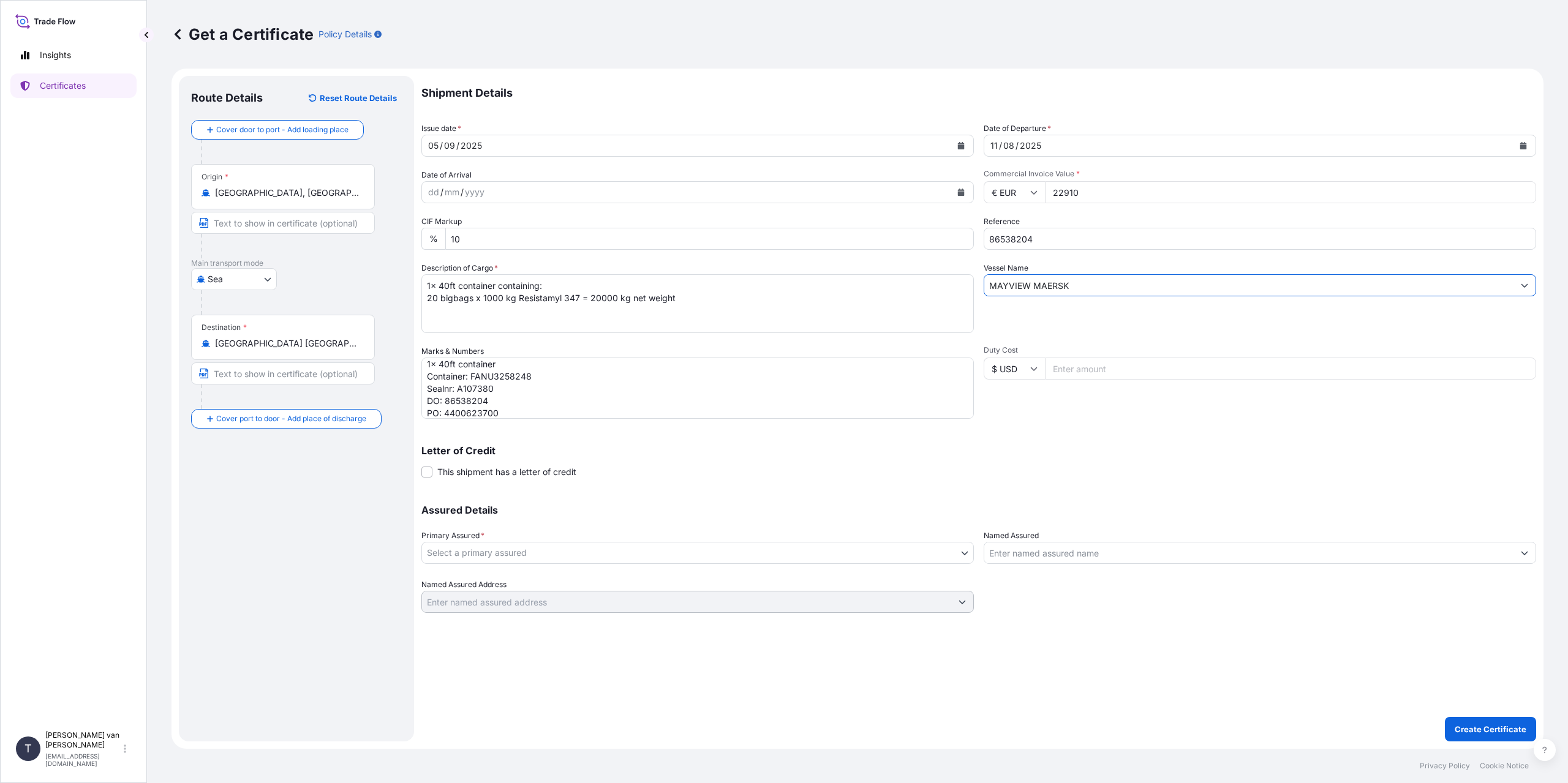
type input "MAYVIEW MAERSK"
click at [483, 561] on body "0 options available. 2 options available. Insights Certificates T [PERSON_NAME]…" at bounding box center [784, 391] width 1568 height 783
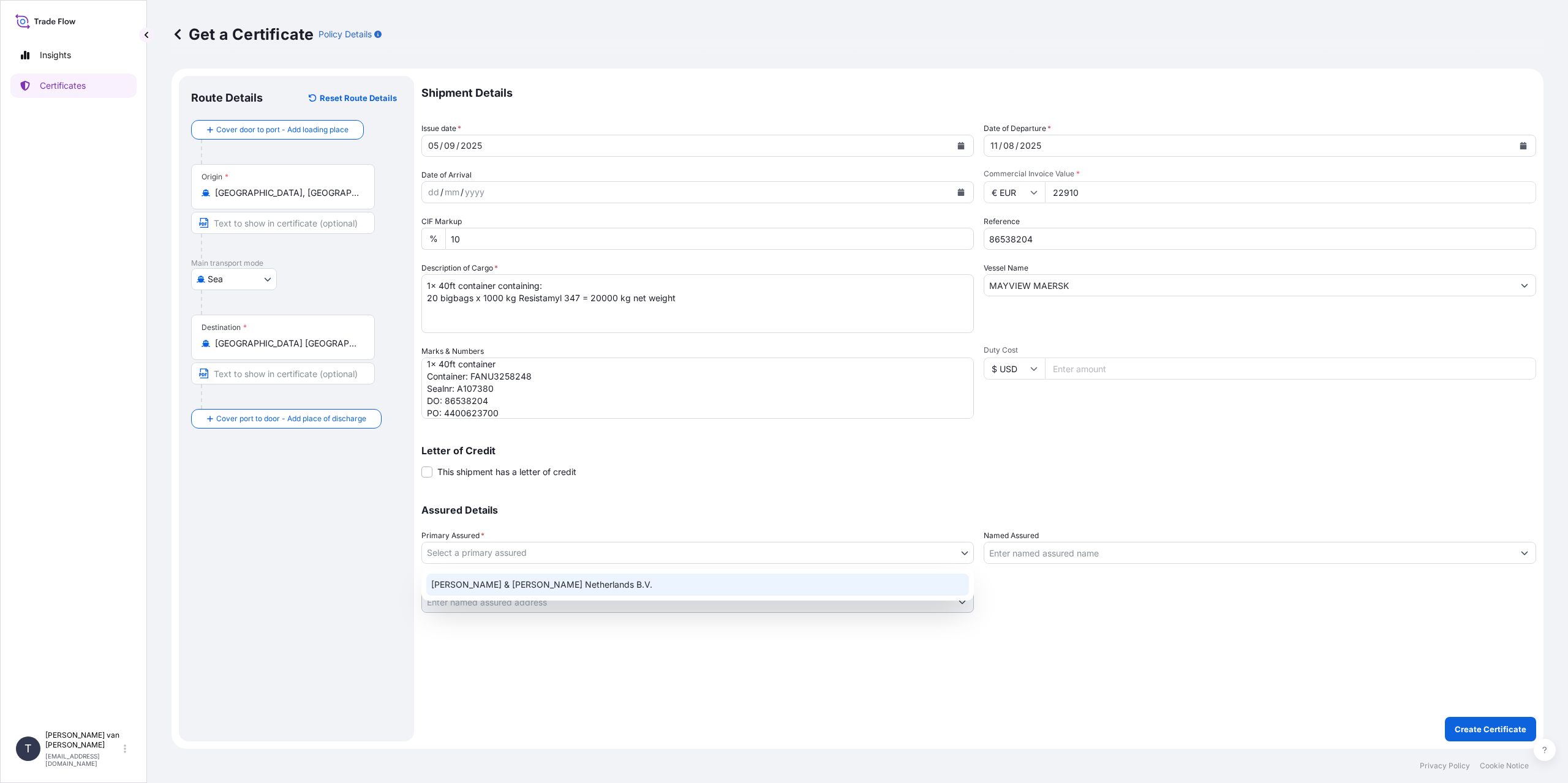
click at [479, 574] on div "[PERSON_NAME] & [PERSON_NAME] Netherlands B.V." at bounding box center [697, 584] width 543 height 22
select select "31666"
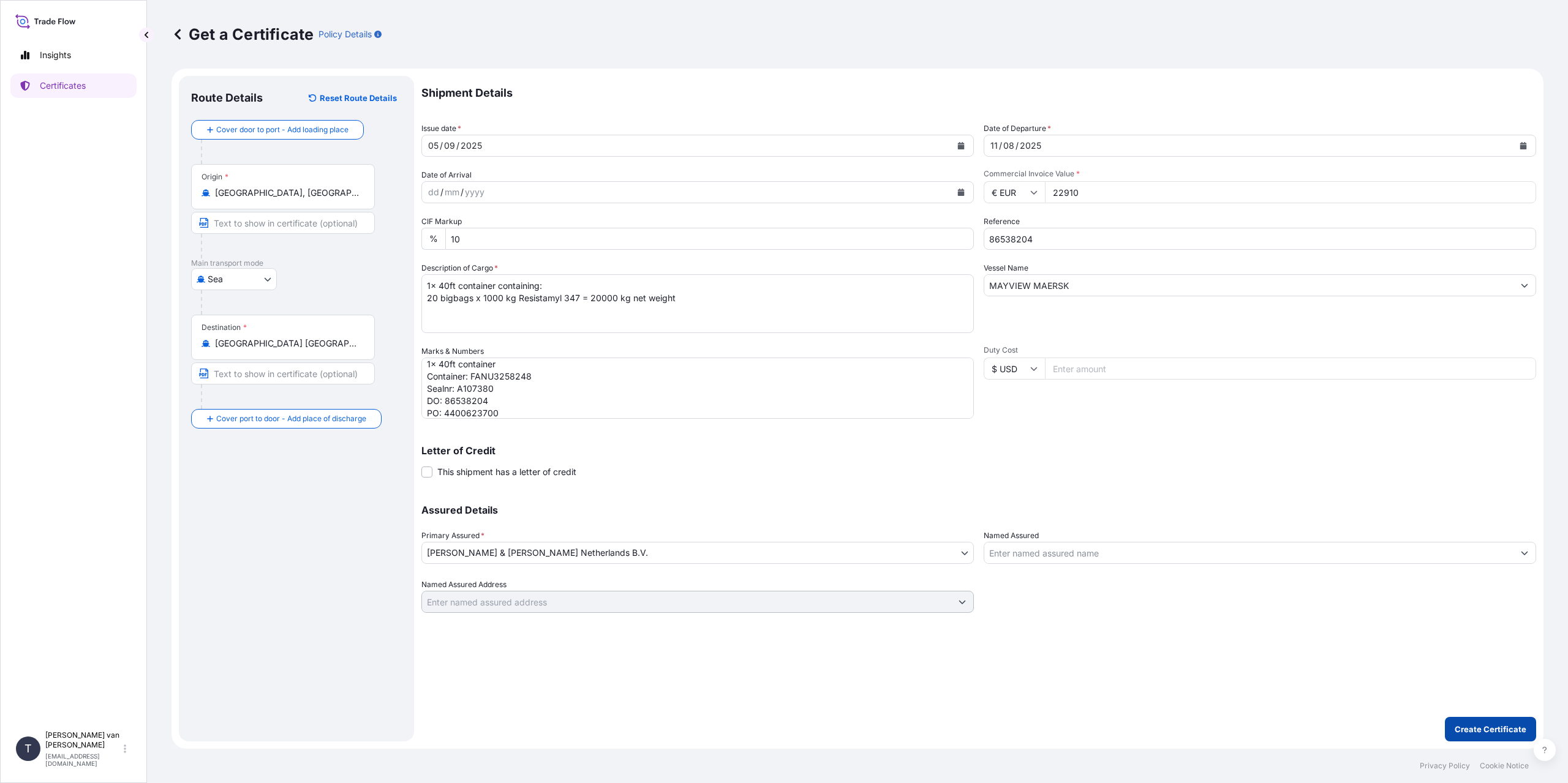
click at [1497, 730] on p "Create Certificate" at bounding box center [1490, 729] width 71 height 12
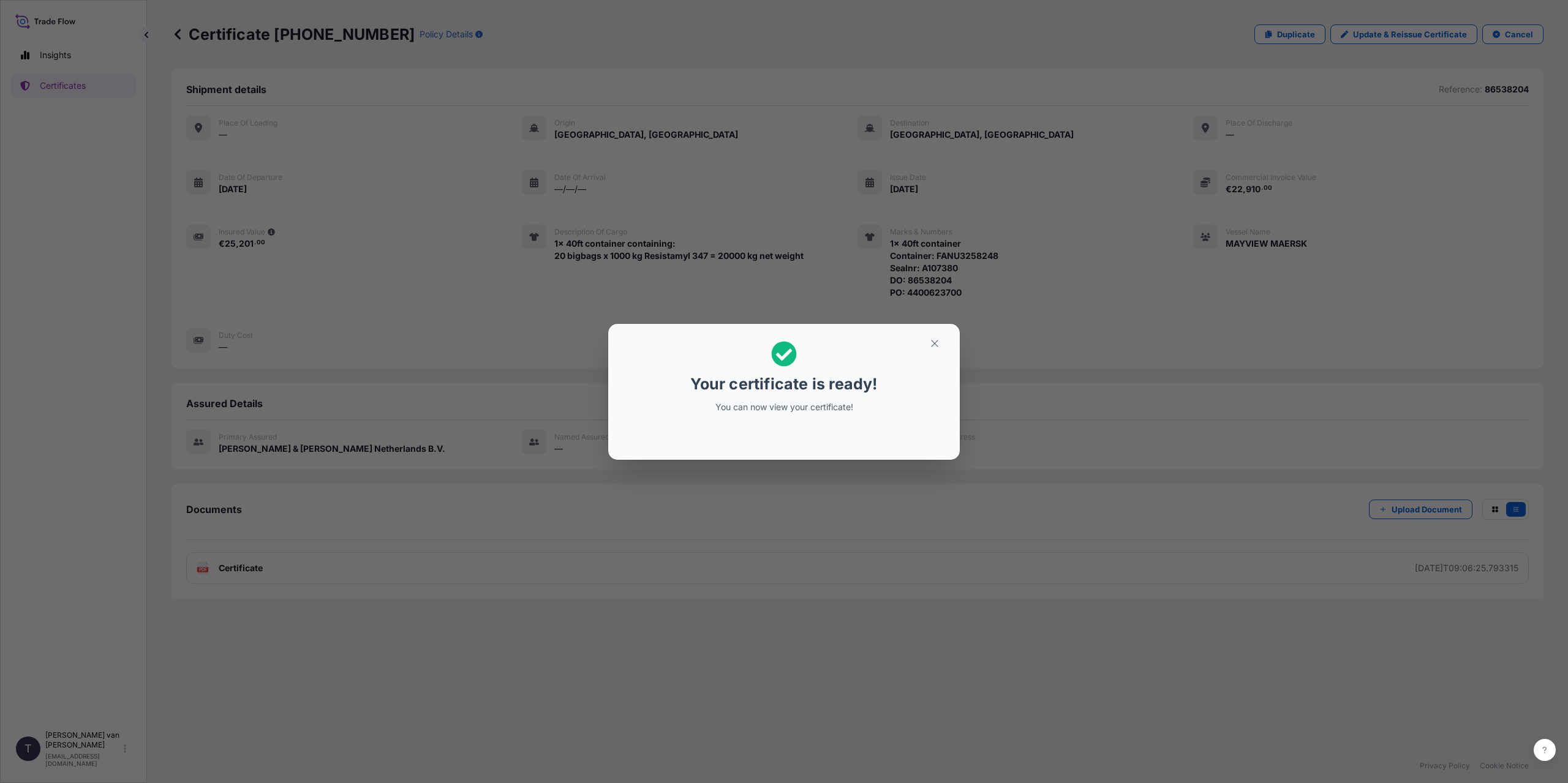
click at [515, 514] on div "Your certificate is ready! You can now view your certificate!" at bounding box center [784, 391] width 1568 height 783
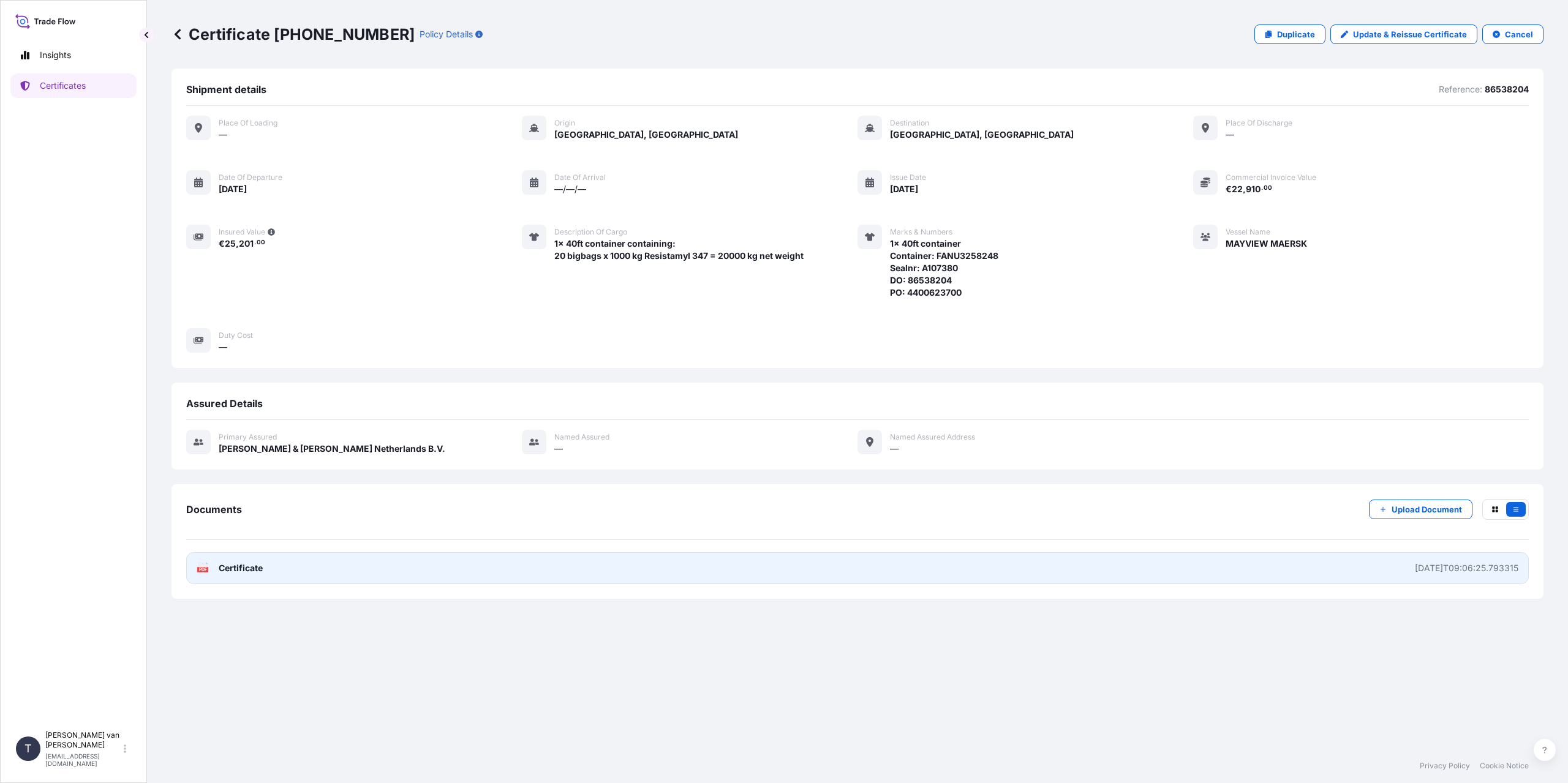
click at [265, 563] on link "PDF Certificate [DATE]T09:06:25.793315" at bounding box center [857, 568] width 1342 height 32
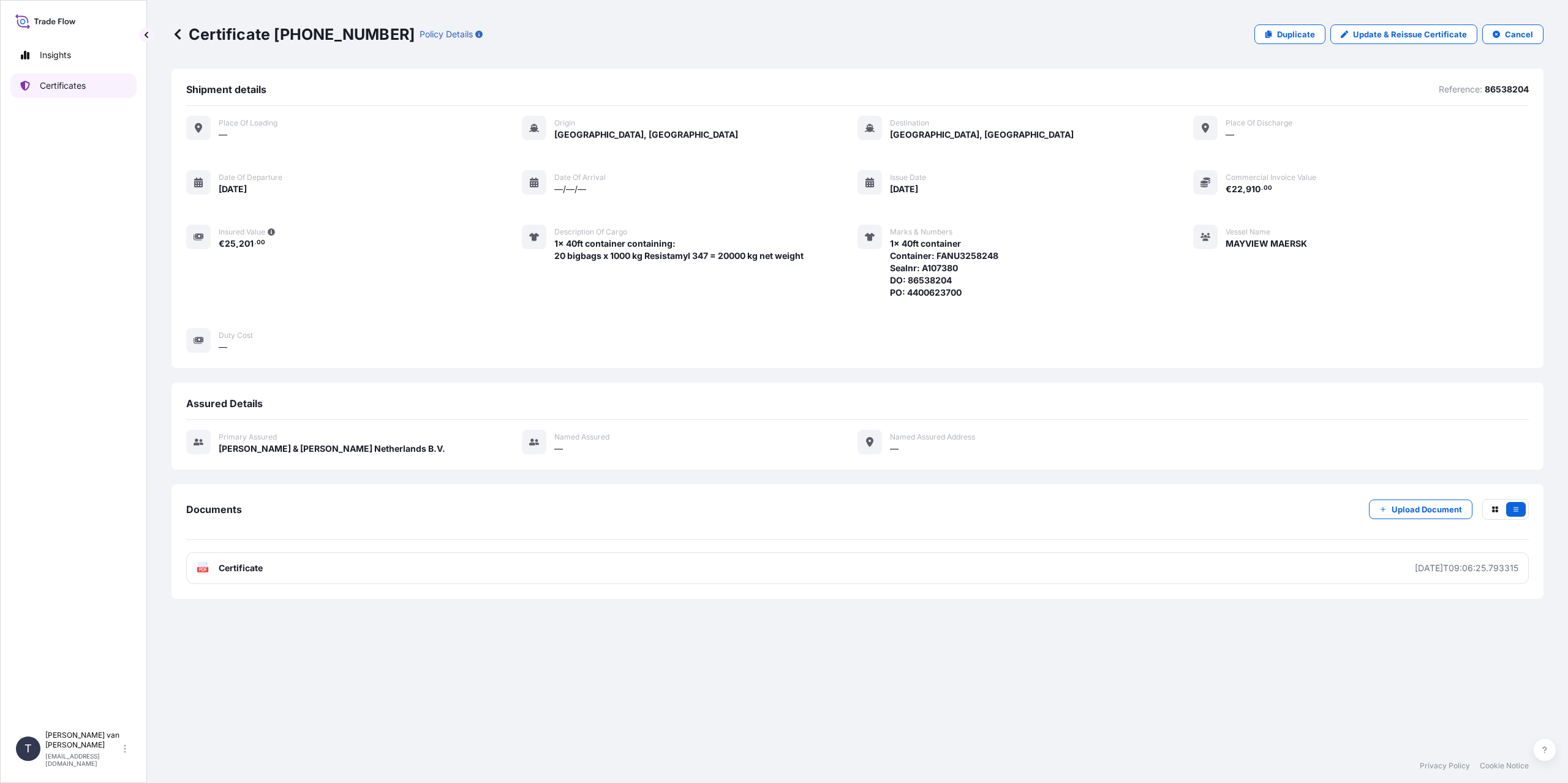
click at [100, 91] on link "Certificates" at bounding box center [73, 85] width 126 height 24
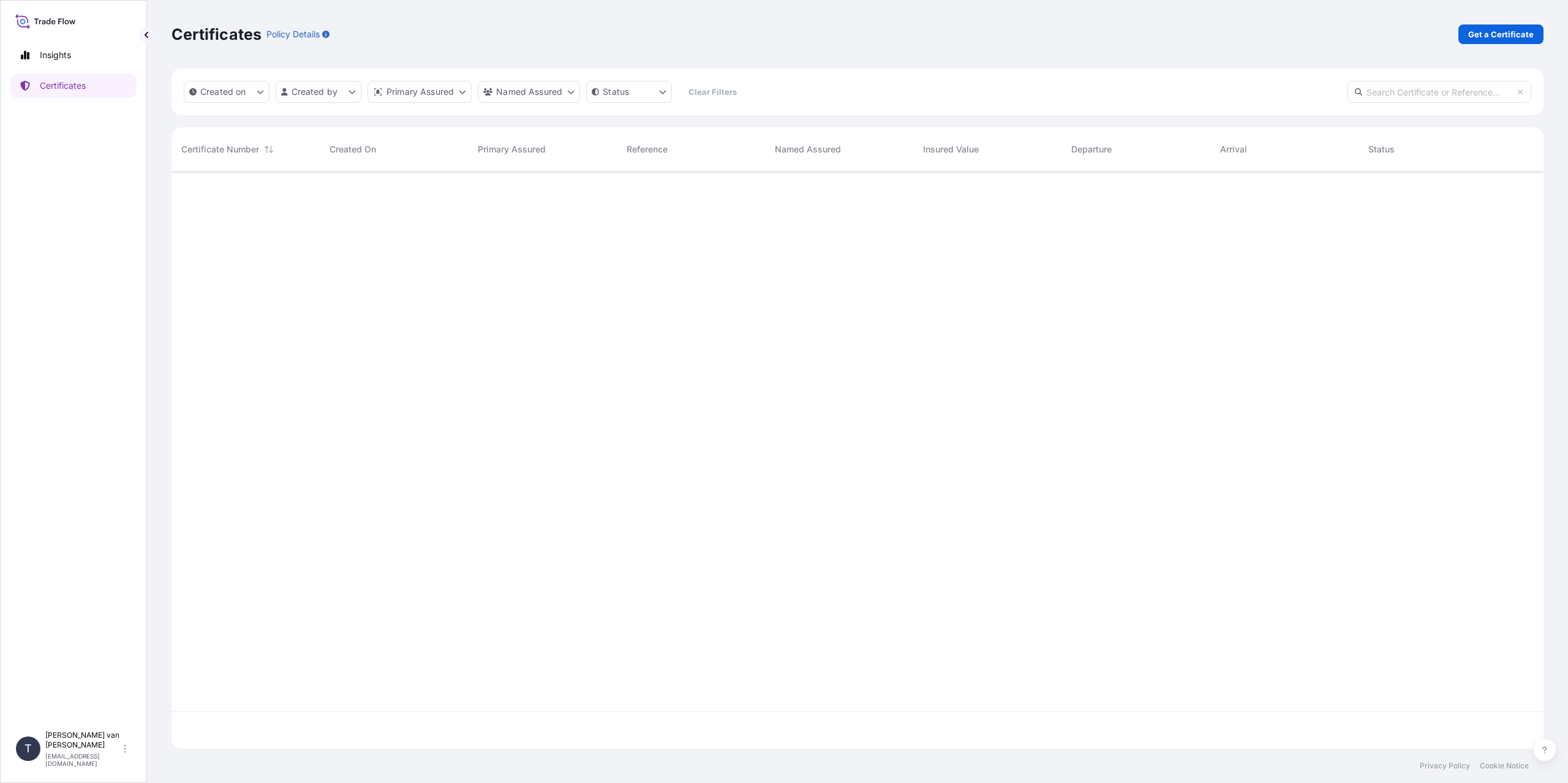
scroll to position [575, 1363]
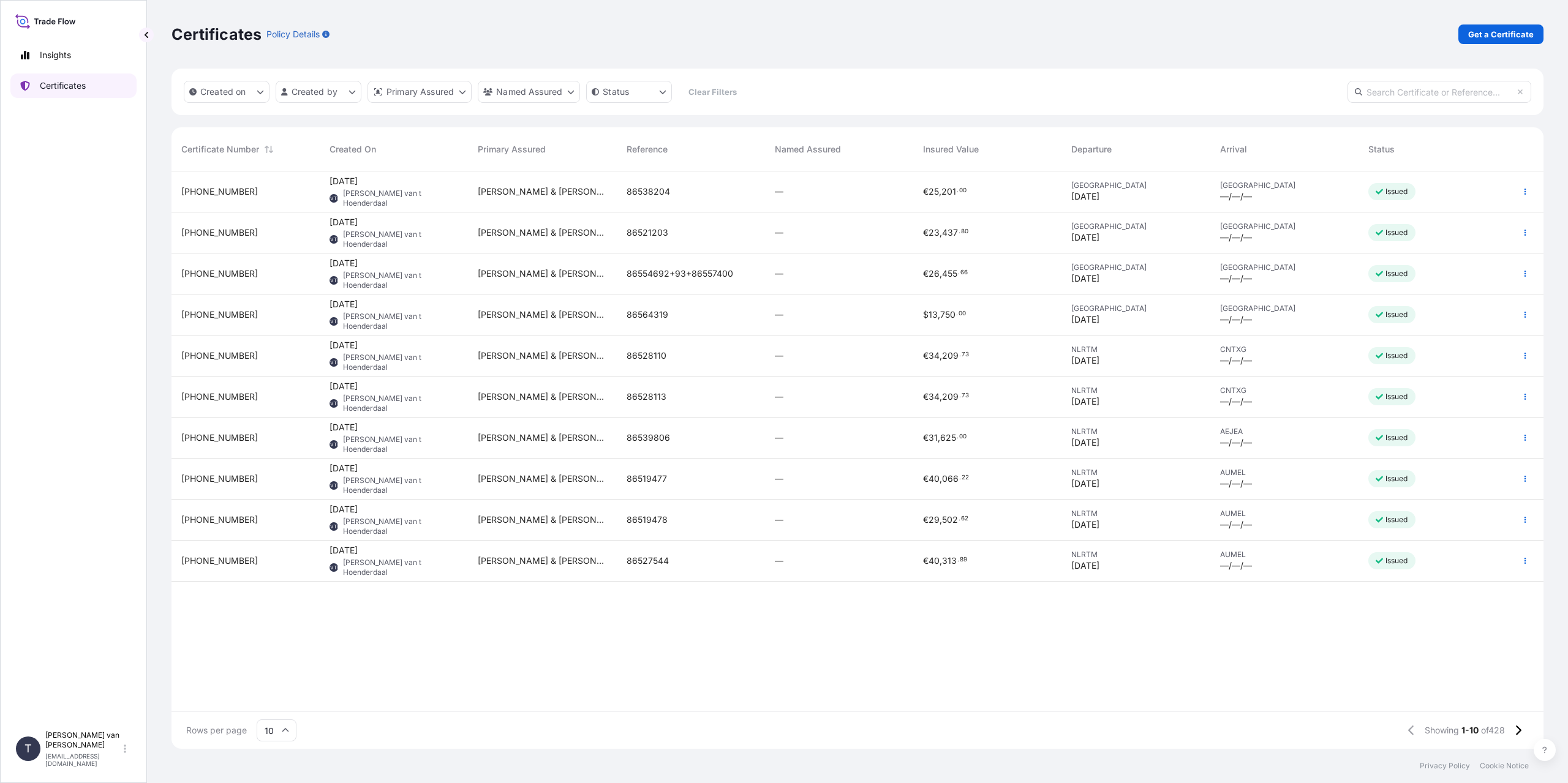
click at [92, 91] on link "Certificates" at bounding box center [73, 85] width 126 height 24
click at [1522, 40] on p "Get a Certificate" at bounding box center [1501, 34] width 65 height 12
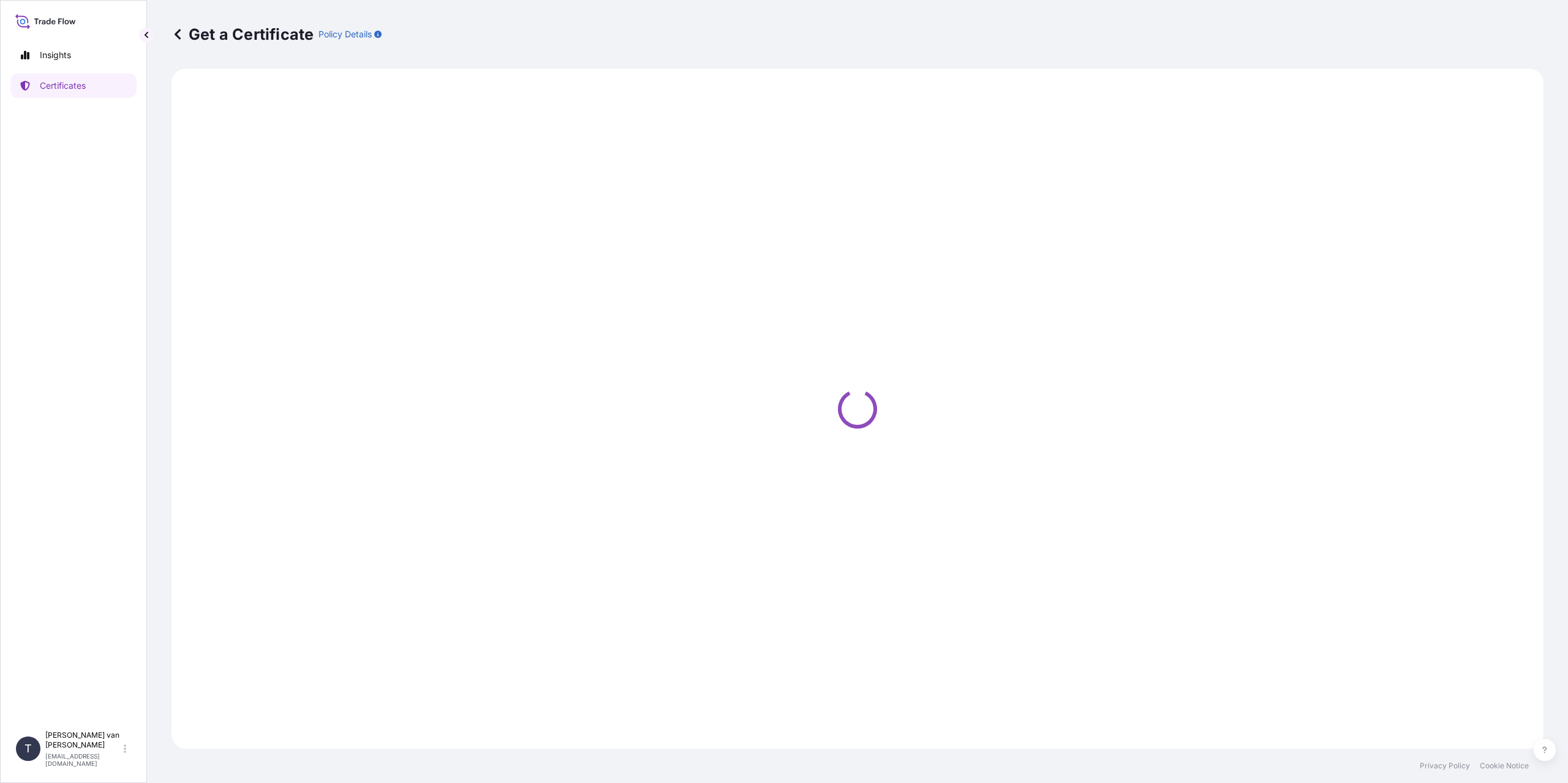
select select "Sea"
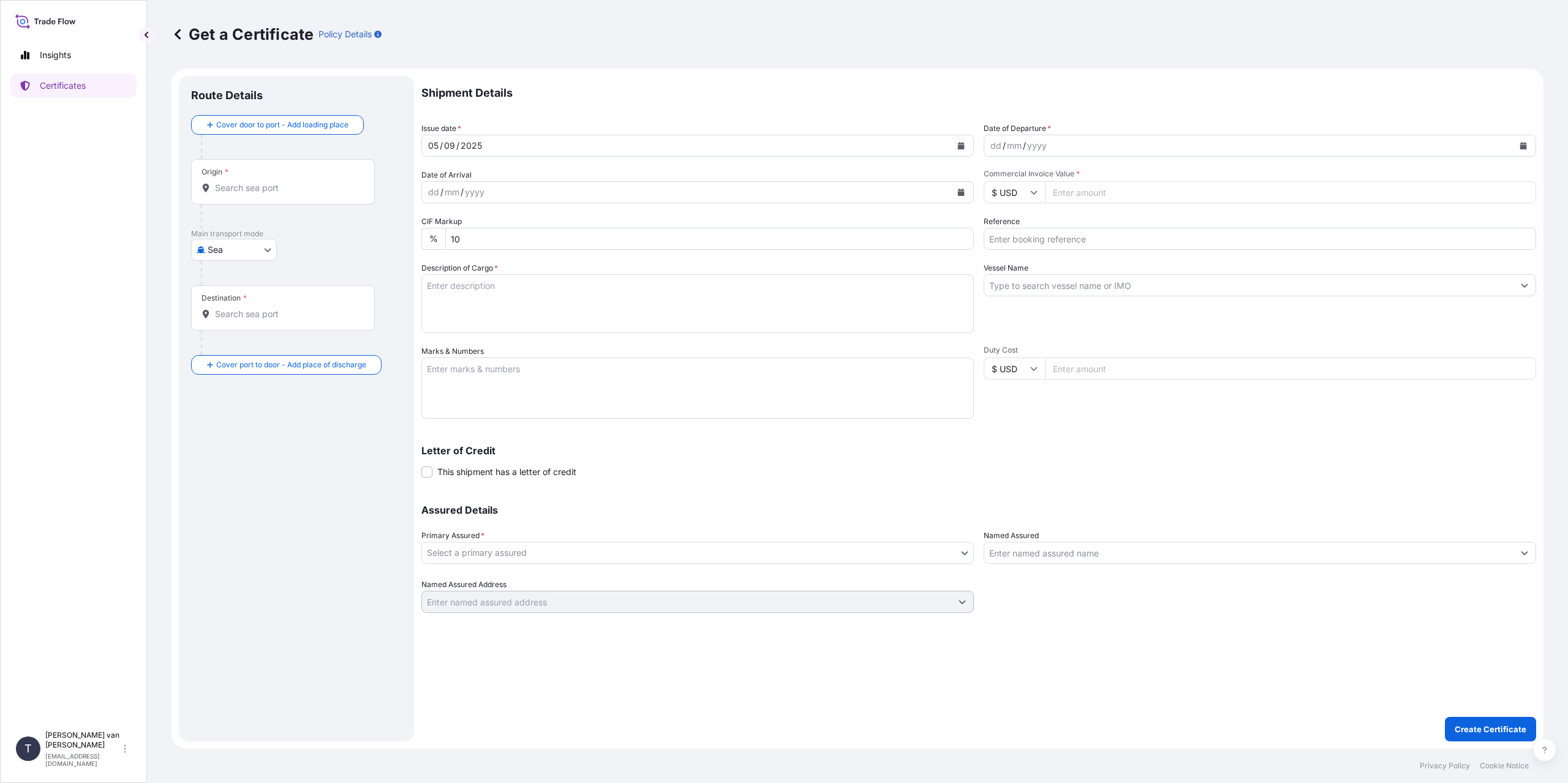
click at [260, 186] on input "Origin *" at bounding box center [287, 188] width 145 height 12
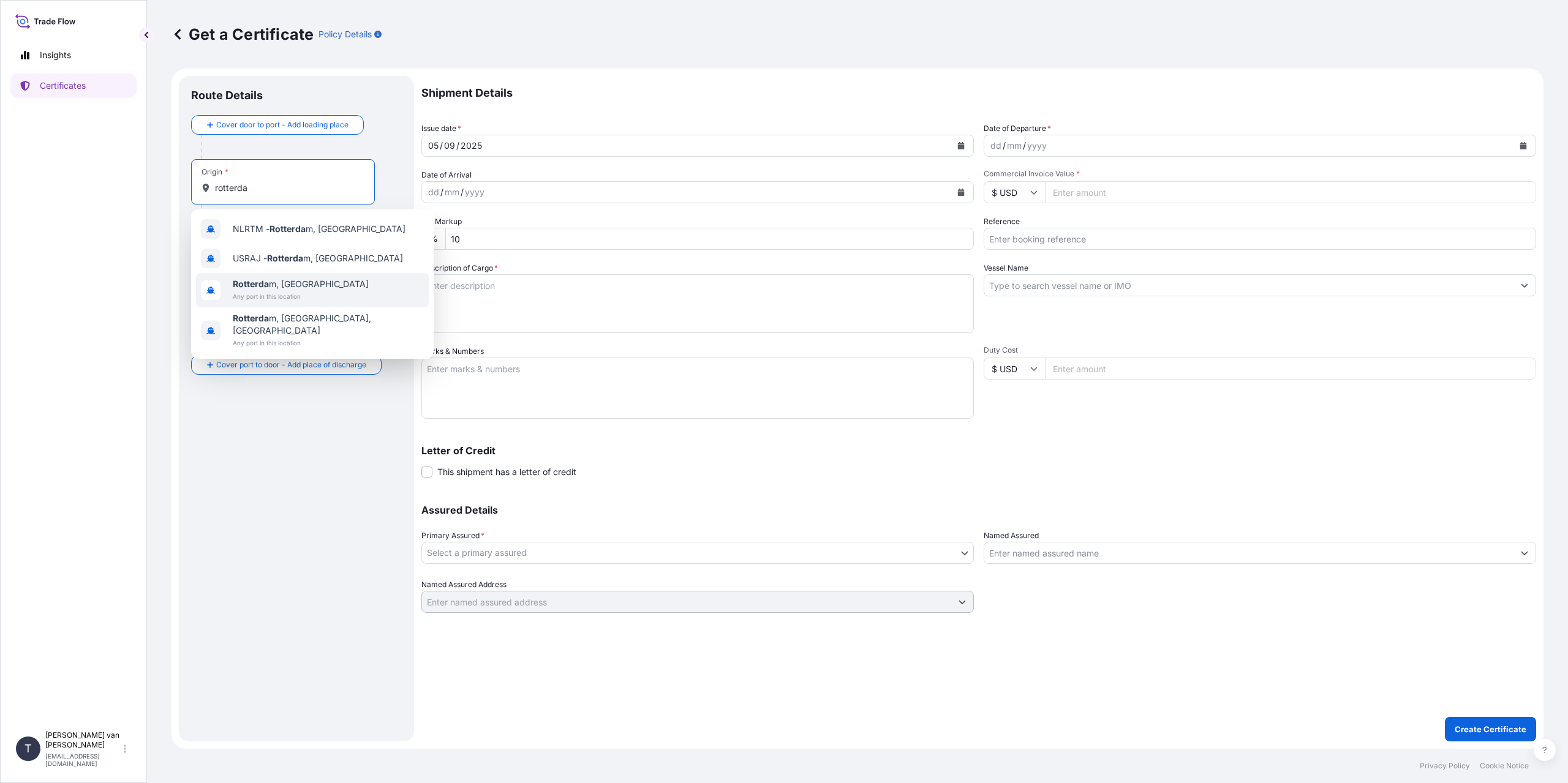
click at [323, 296] on span "Any port in this location" at bounding box center [301, 296] width 136 height 12
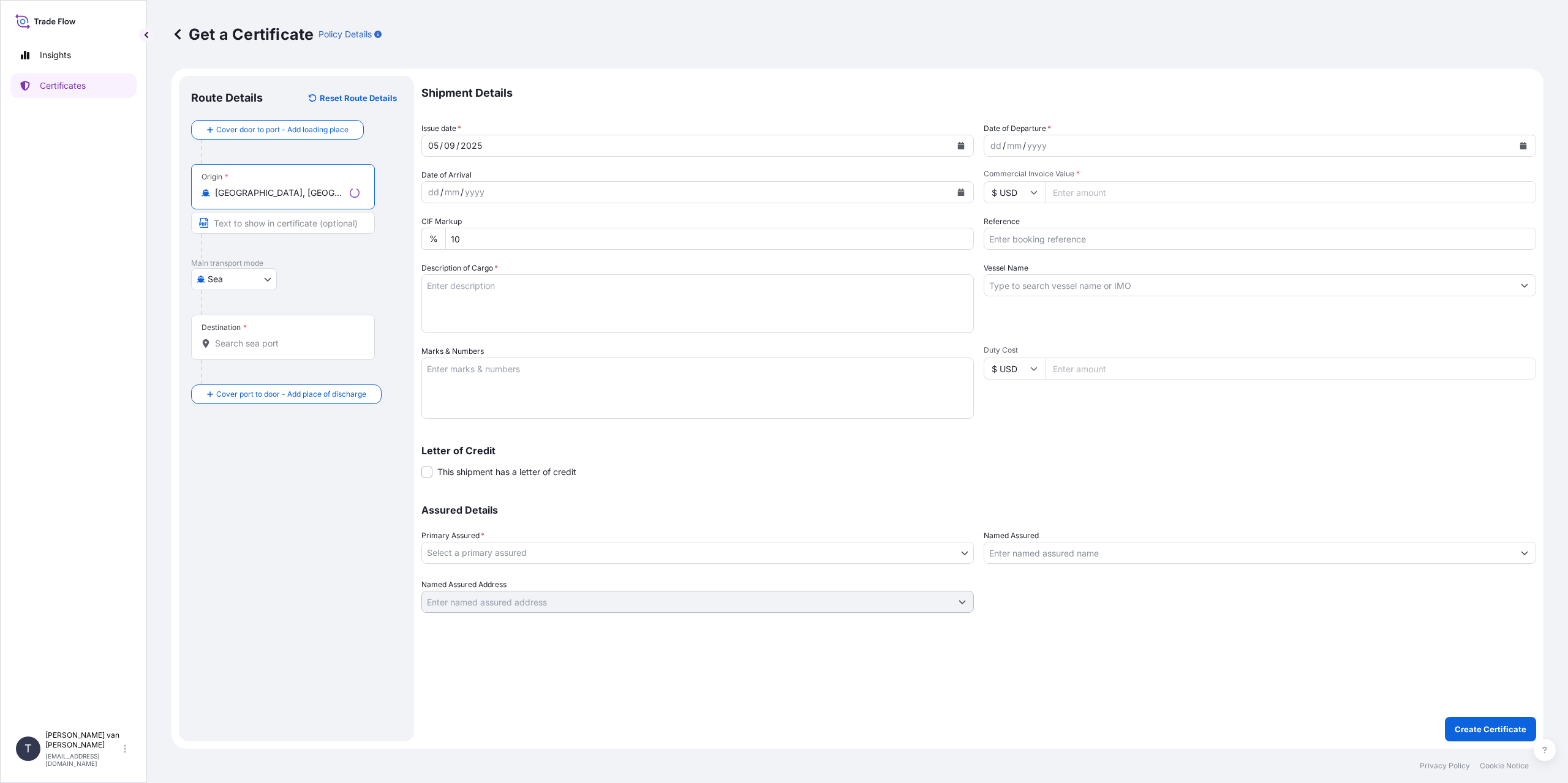
type input "[GEOGRAPHIC_DATA], [GEOGRAPHIC_DATA]"
click at [255, 331] on div "Destination *" at bounding box center [282, 337] width 184 height 45
click at [255, 337] on input "Destination *" at bounding box center [287, 343] width 145 height 12
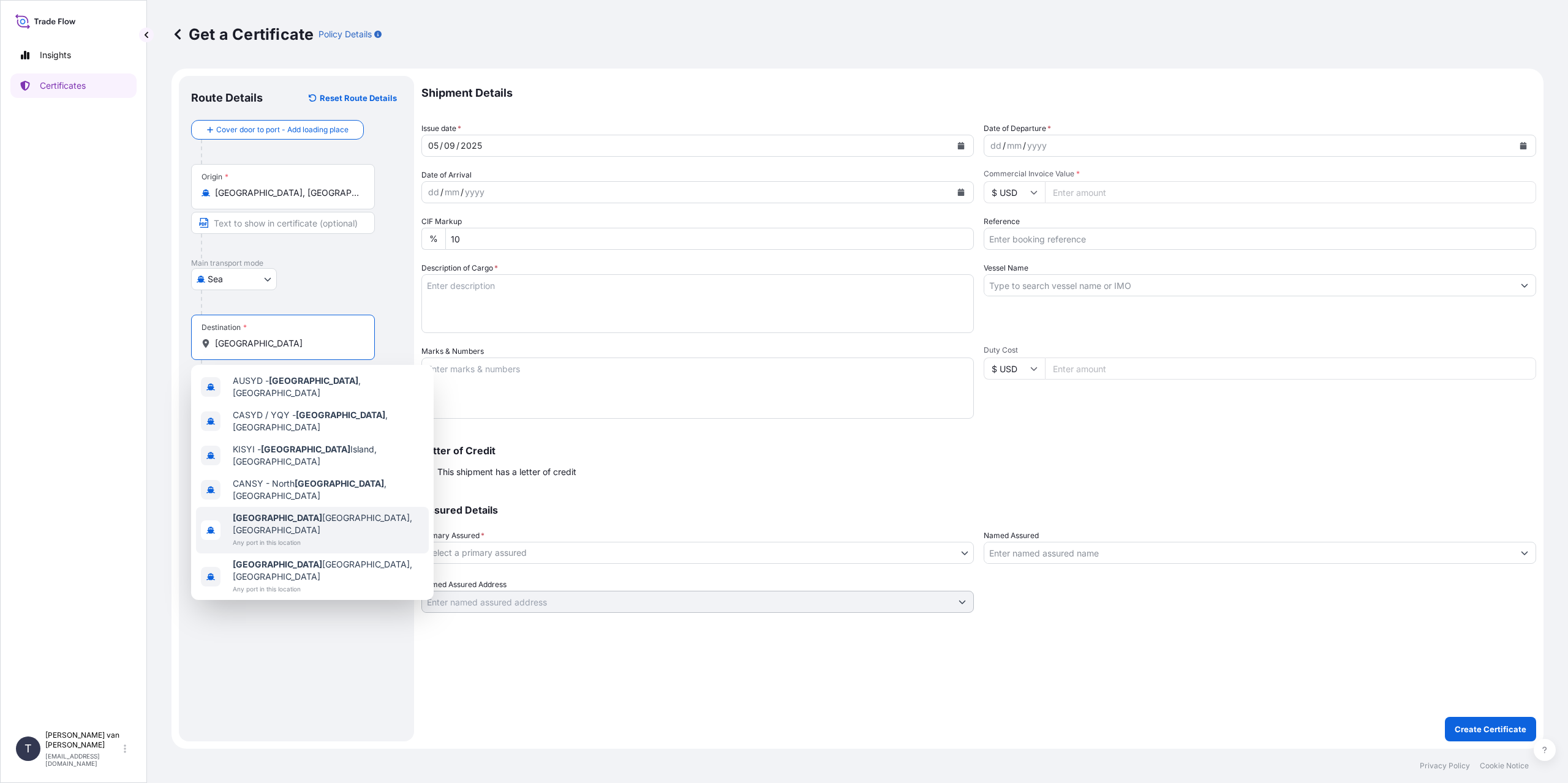
click at [290, 537] on span "Any port in this location" at bounding box center [328, 543] width 191 height 12
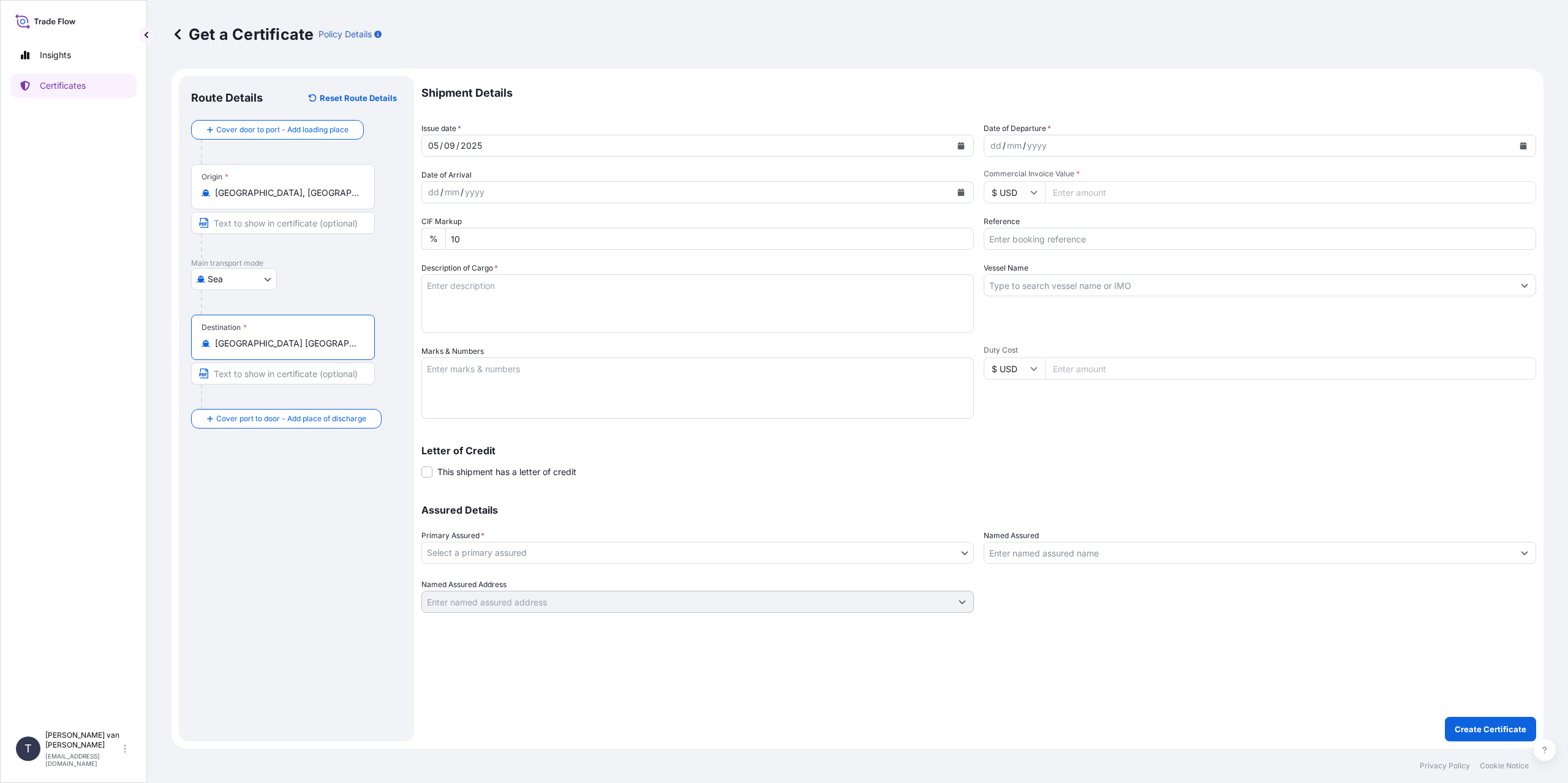
type input "[GEOGRAPHIC_DATA] [GEOGRAPHIC_DATA], [GEOGRAPHIC_DATA]"
click at [1000, 145] on div "dd" at bounding box center [996, 145] width 13 height 15
click at [1021, 180] on div "Commercial Invoice Value * $ USD" at bounding box center [1260, 186] width 552 height 34
click at [1024, 183] on input "$ USD" at bounding box center [1014, 192] width 61 height 22
click at [1021, 224] on div "€ EUR" at bounding box center [1014, 226] width 51 height 24
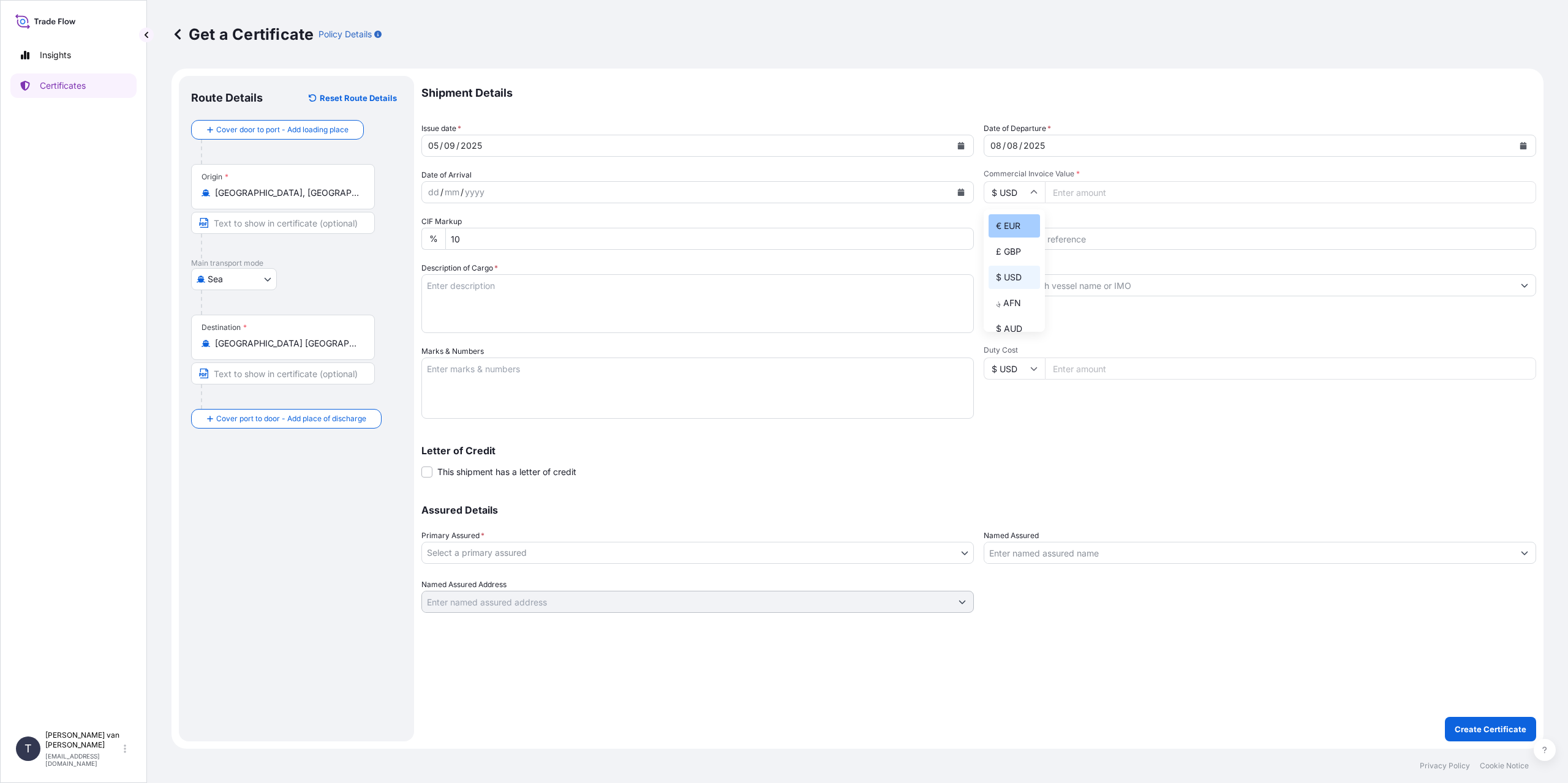
type input "€ EUR"
click at [1075, 201] on input "Commercial Invoice Value *" at bounding box center [1291, 192] width 491 height 22
type input "26538"
type input "26538.3"
click at [1017, 232] on input "Reference" at bounding box center [1260, 239] width 552 height 22
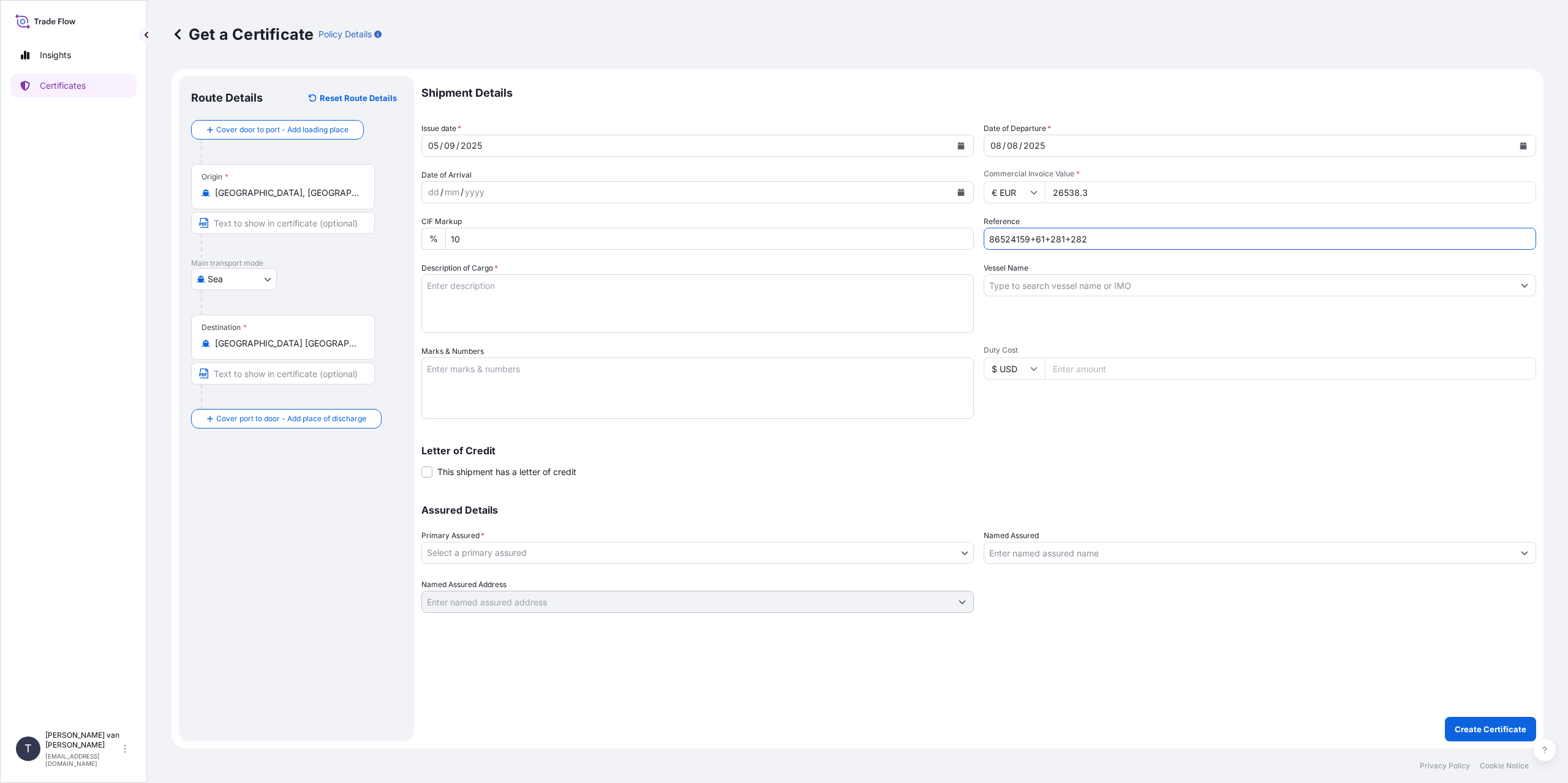
type input "86524159+61+281+282"
click at [476, 307] on textarea "Description of Cargo *" at bounding box center [698, 304] width 552 height 59
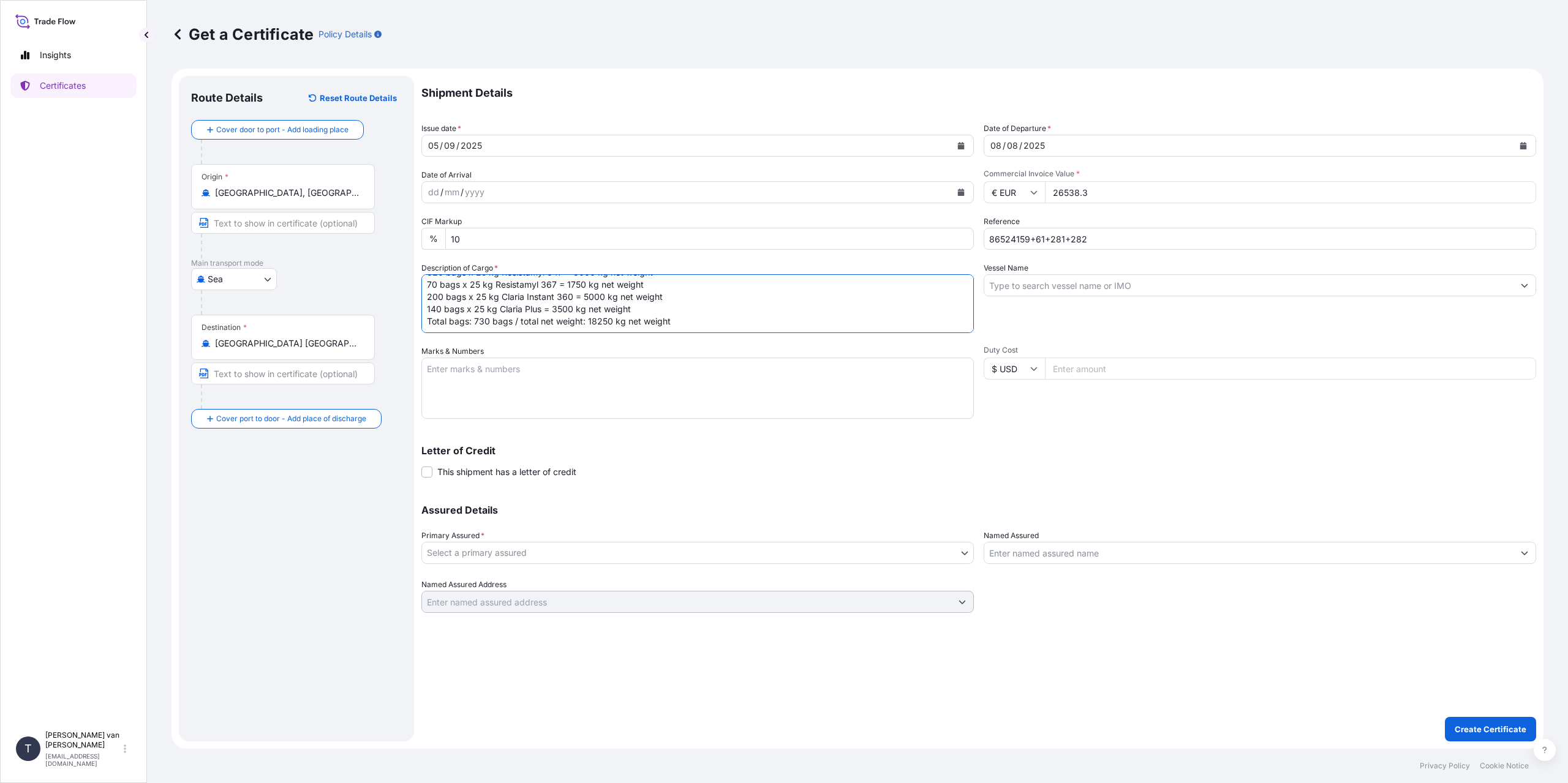
type textarea "1x 20ft container containing: 320 bags x 25 kg Resistamyl 347 = 8000 kg net wei…"
click at [619, 387] on textarea "Marks & Numbers" at bounding box center [698, 388] width 552 height 61
paste textarea "86524159+61+281+282"
type textarea "1x 20ft container Container: BSIU3299443 Sealnr: 00101602 DO: 86524159+61+281+2…"
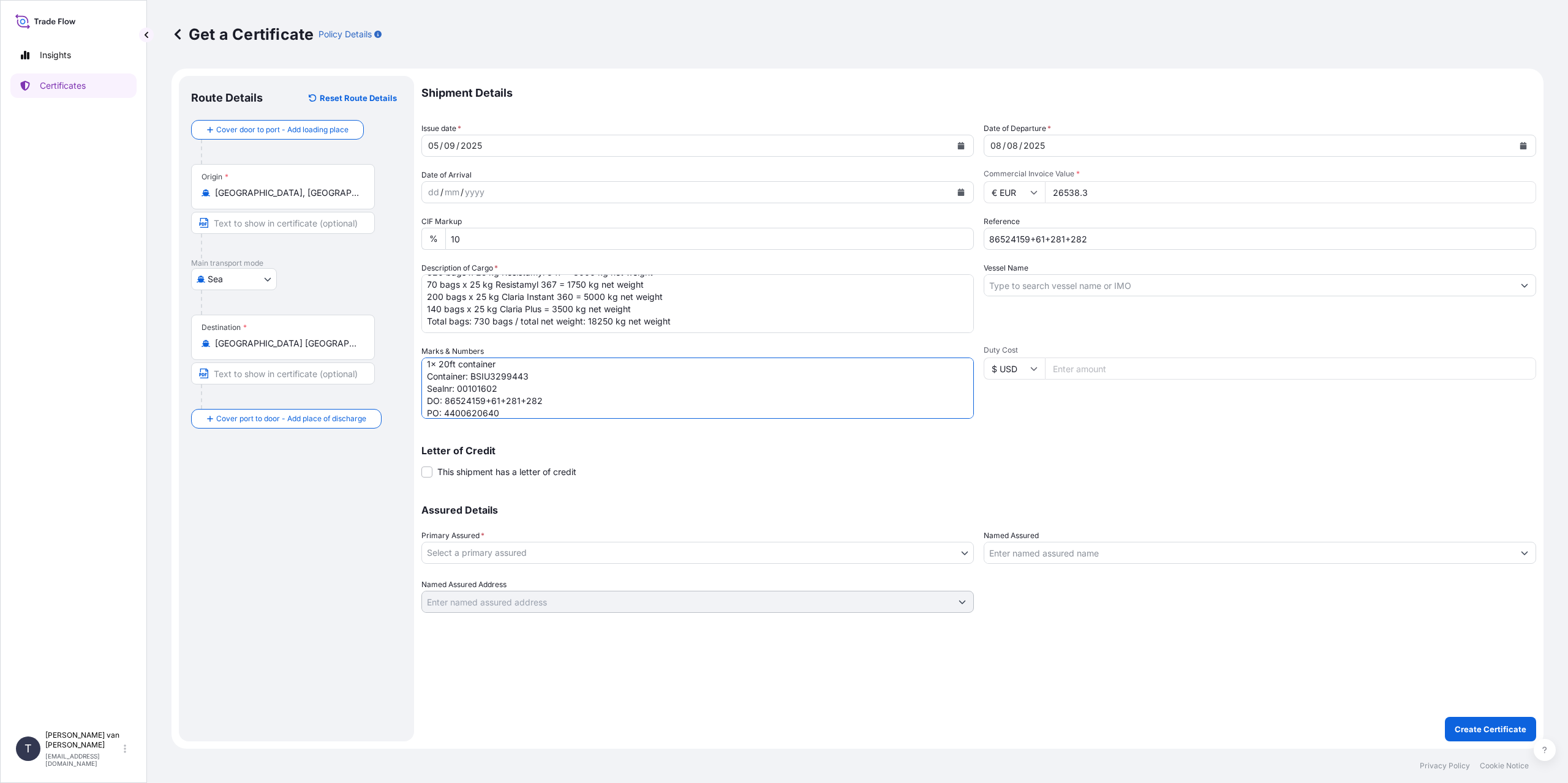
click at [1033, 281] on input "Vessel Name" at bounding box center [1249, 285] width 530 height 22
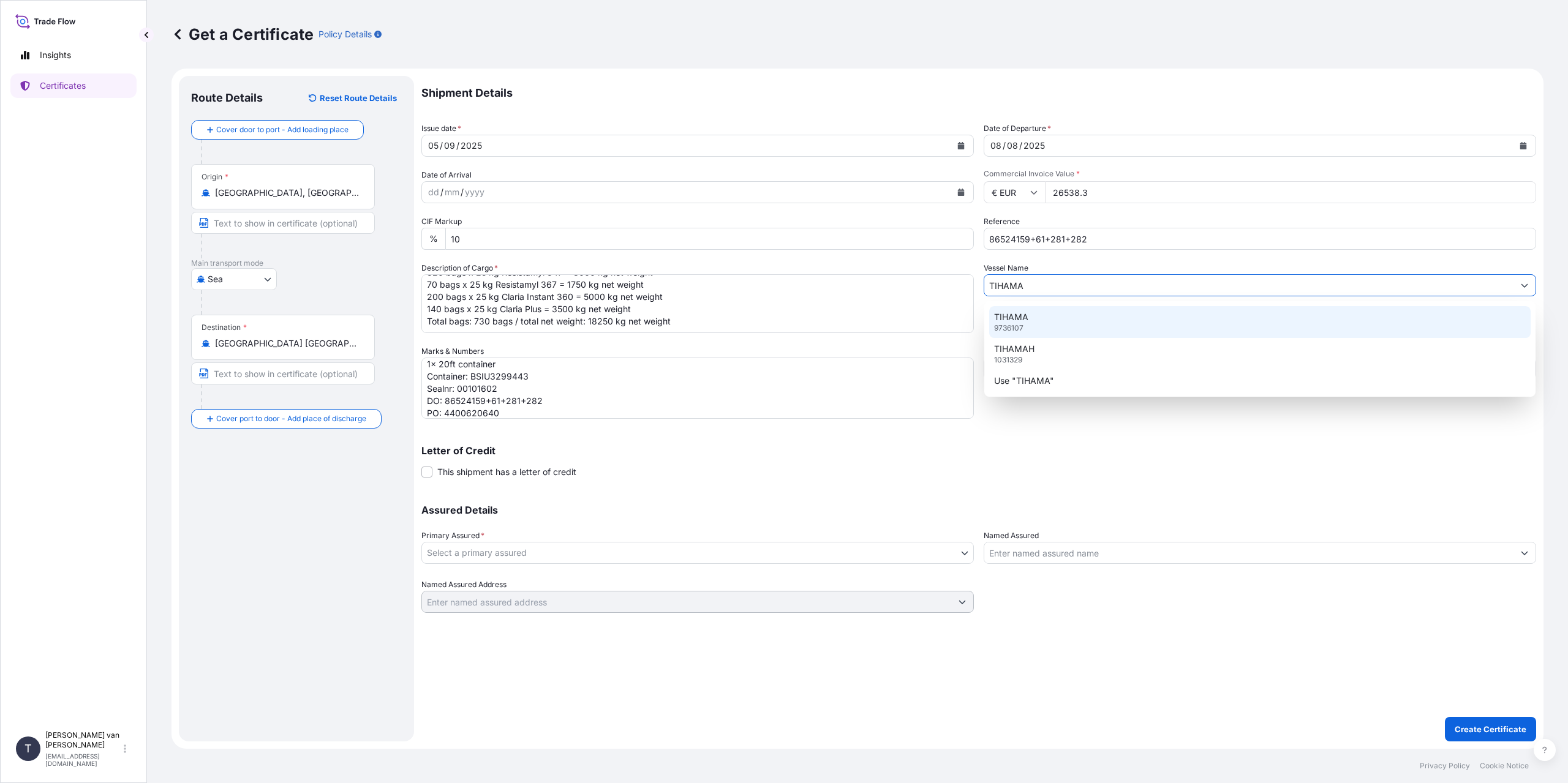
click at [1032, 317] on div "TIHAMA 9736107" at bounding box center [1260, 322] width 542 height 32
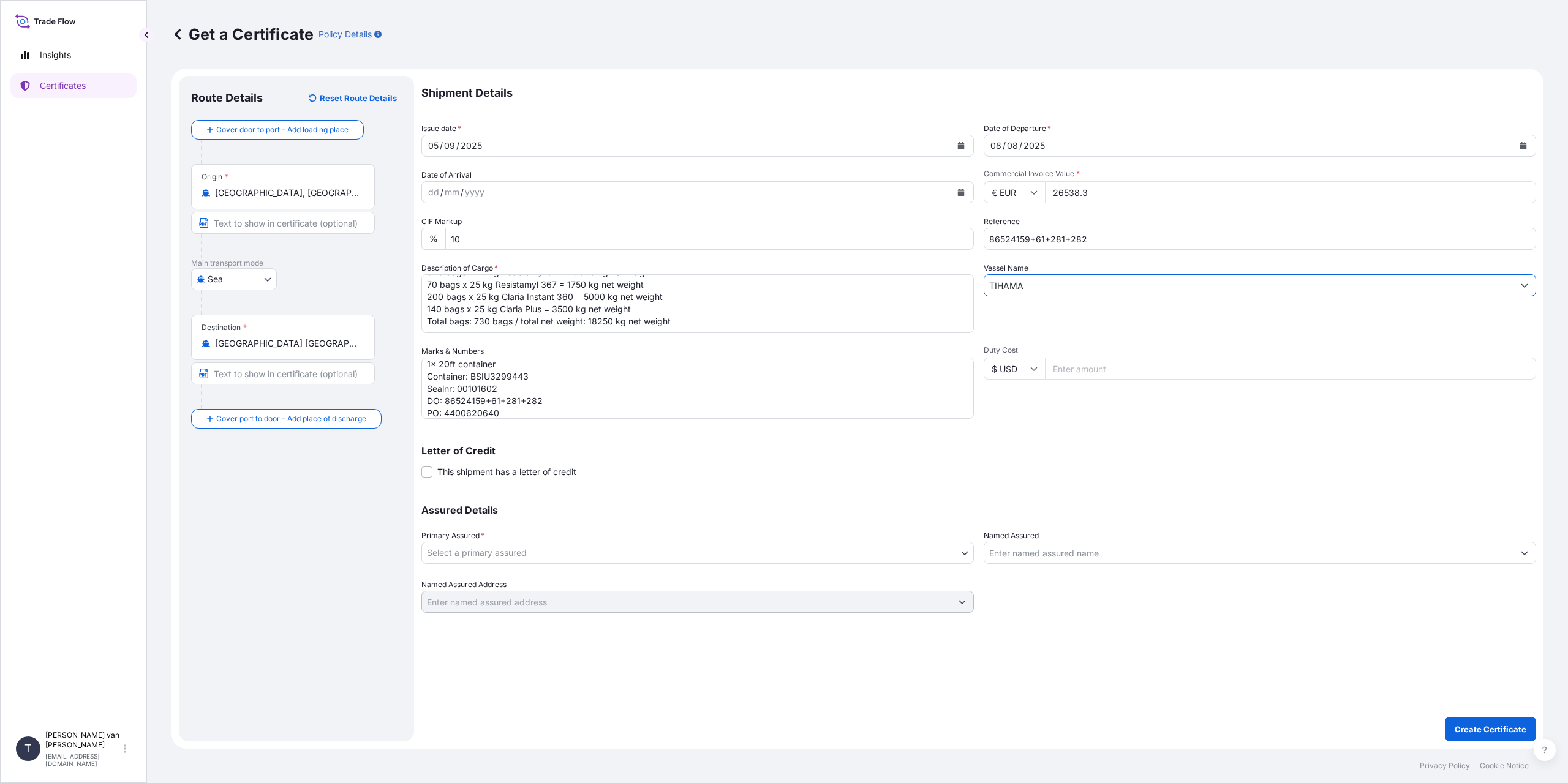
type input "TIHAMA"
click at [599, 550] on body "Insights Certificates T [PERSON_NAME] van t Hoenderdaal [EMAIL_ADDRESS][DOMAIN_…" at bounding box center [784, 391] width 1568 height 783
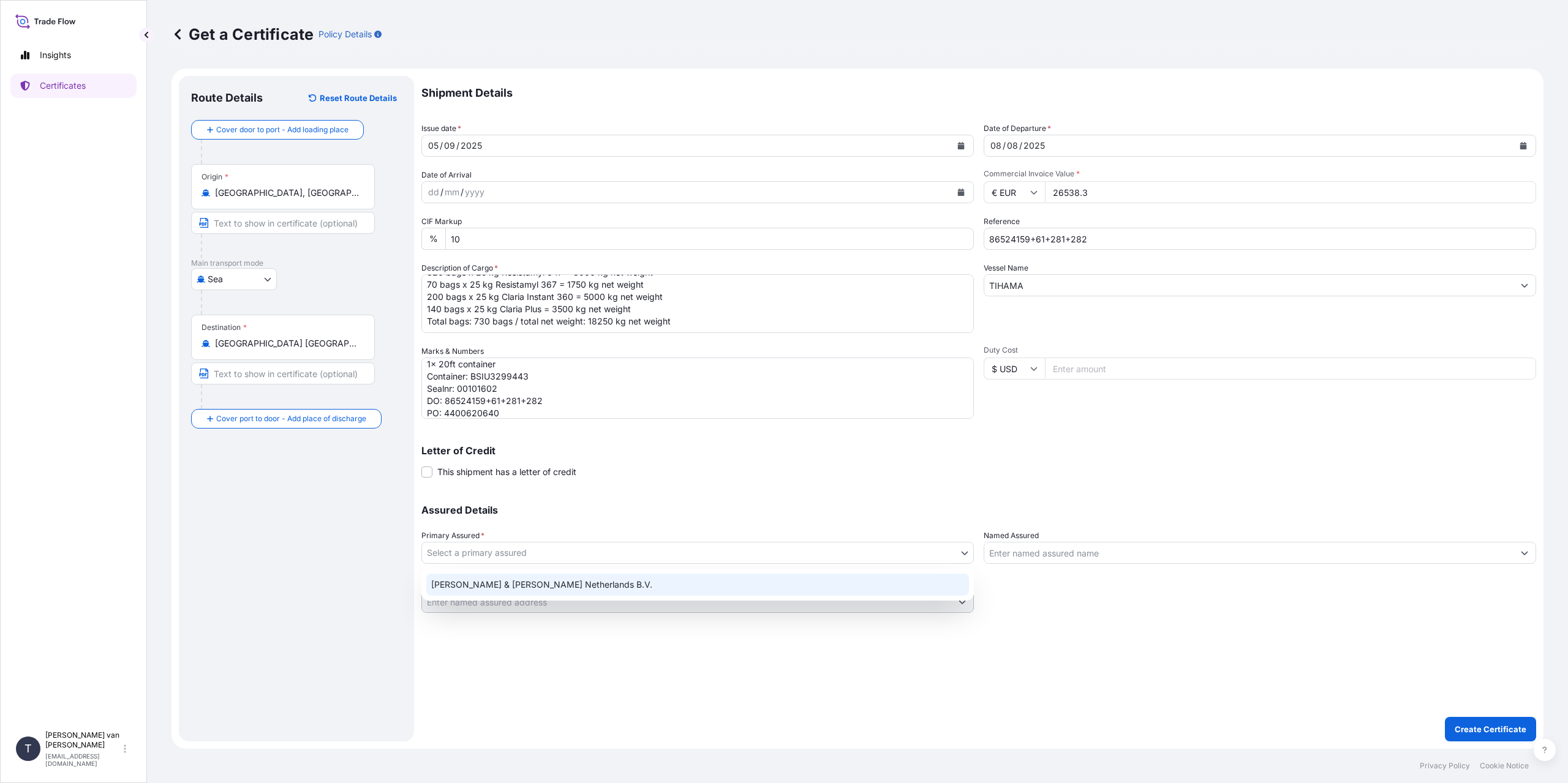
click at [571, 594] on div "[PERSON_NAME] & [PERSON_NAME] Netherlands B.V." at bounding box center [697, 584] width 543 height 22
select select "31666"
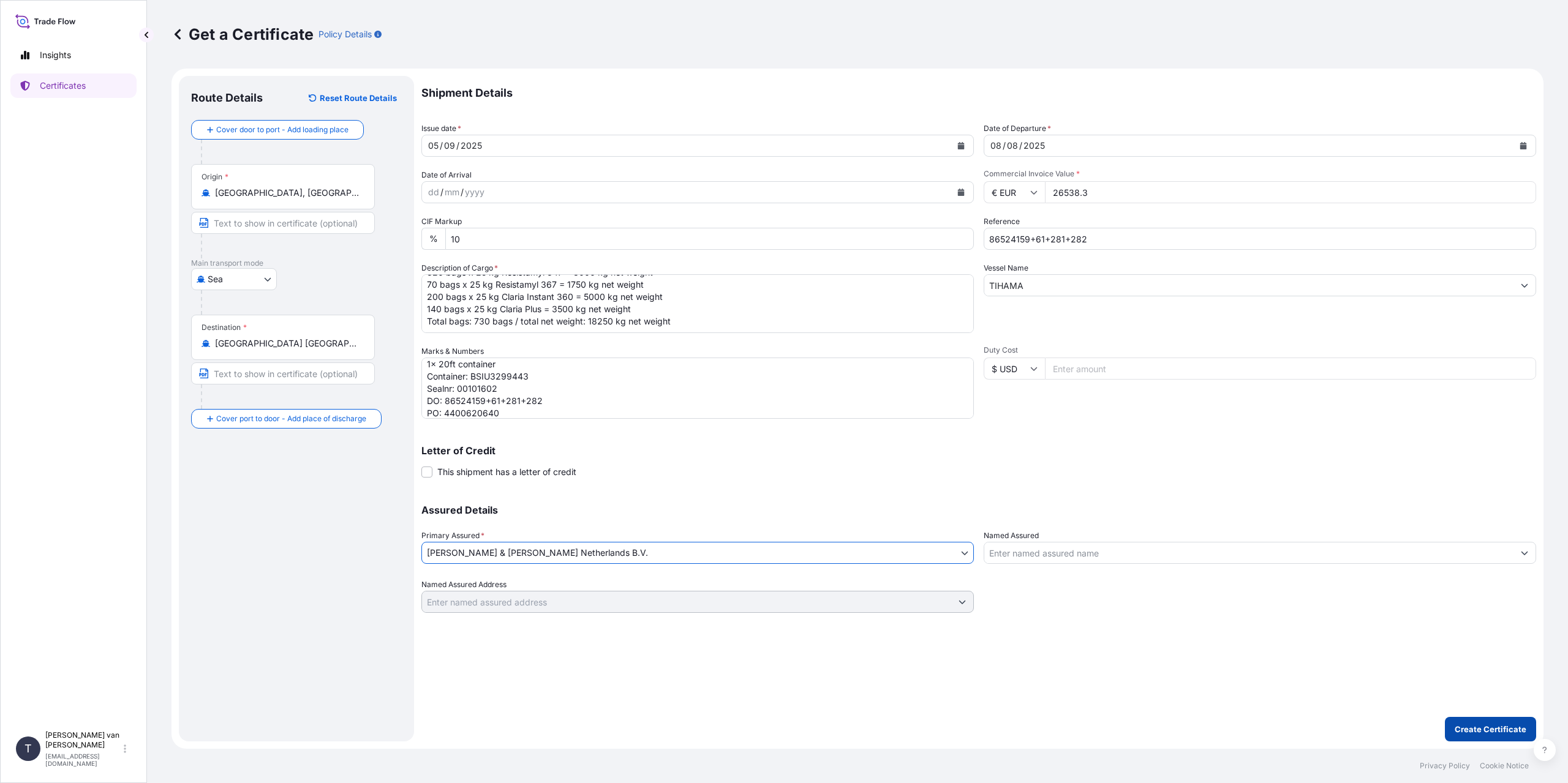
click at [1504, 721] on button "Create Certificate" at bounding box center [1490, 729] width 91 height 24
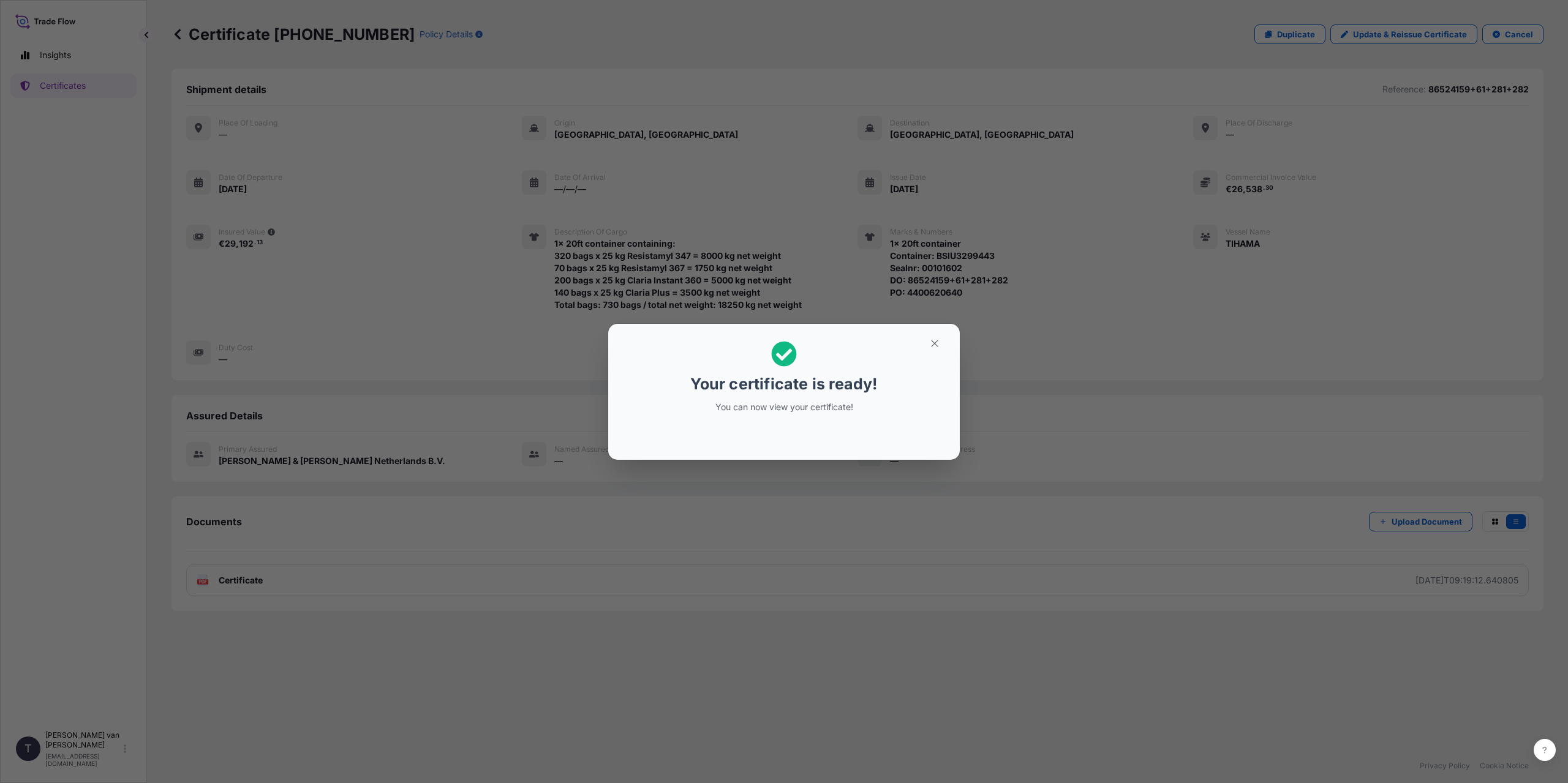
click at [407, 540] on div "Your certificate is ready! You can now view your certificate!" at bounding box center [784, 391] width 1568 height 783
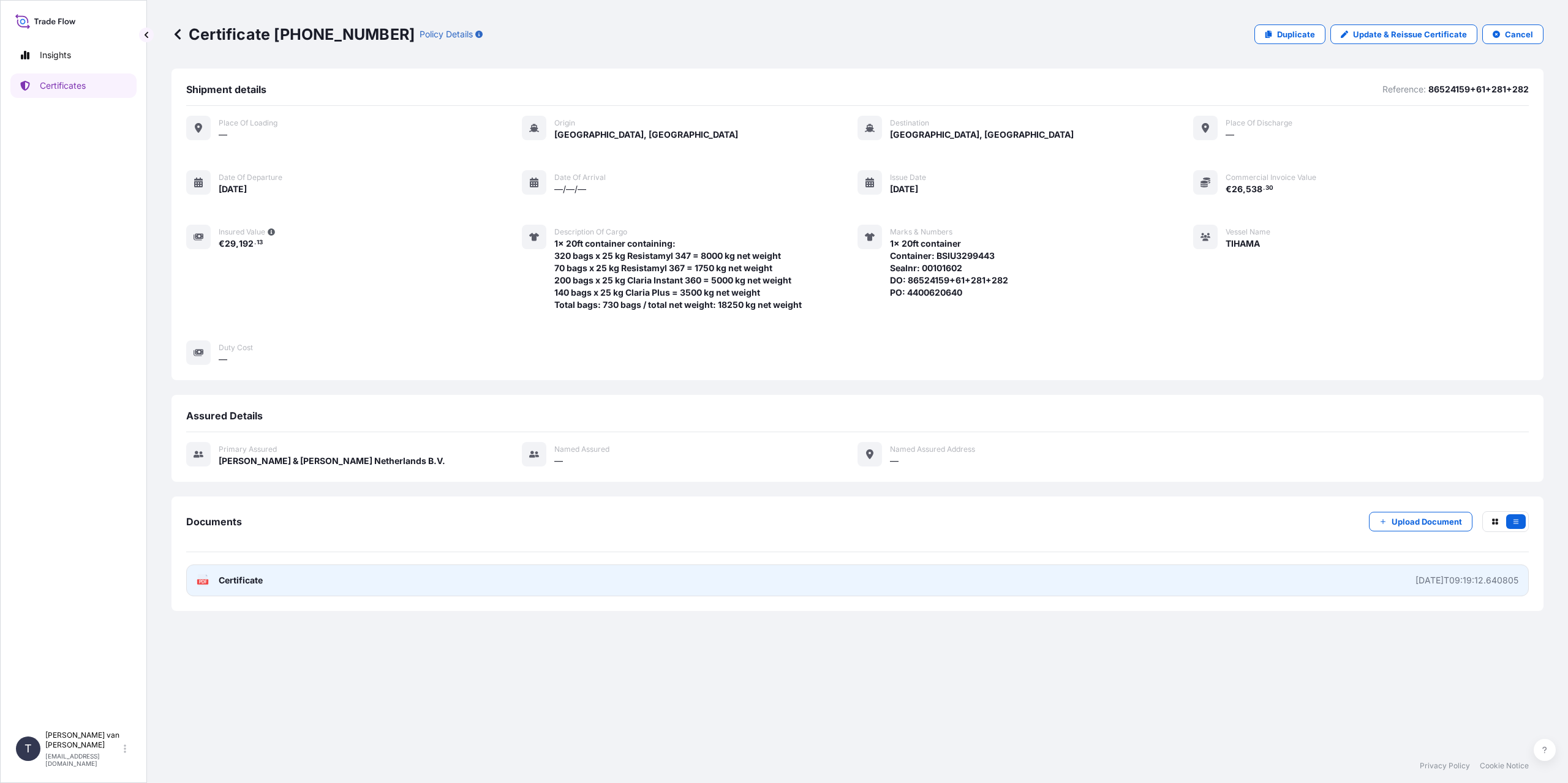
click at [308, 579] on link "PDF Certificate [DATE]T09:19:12.640805" at bounding box center [857, 580] width 1342 height 32
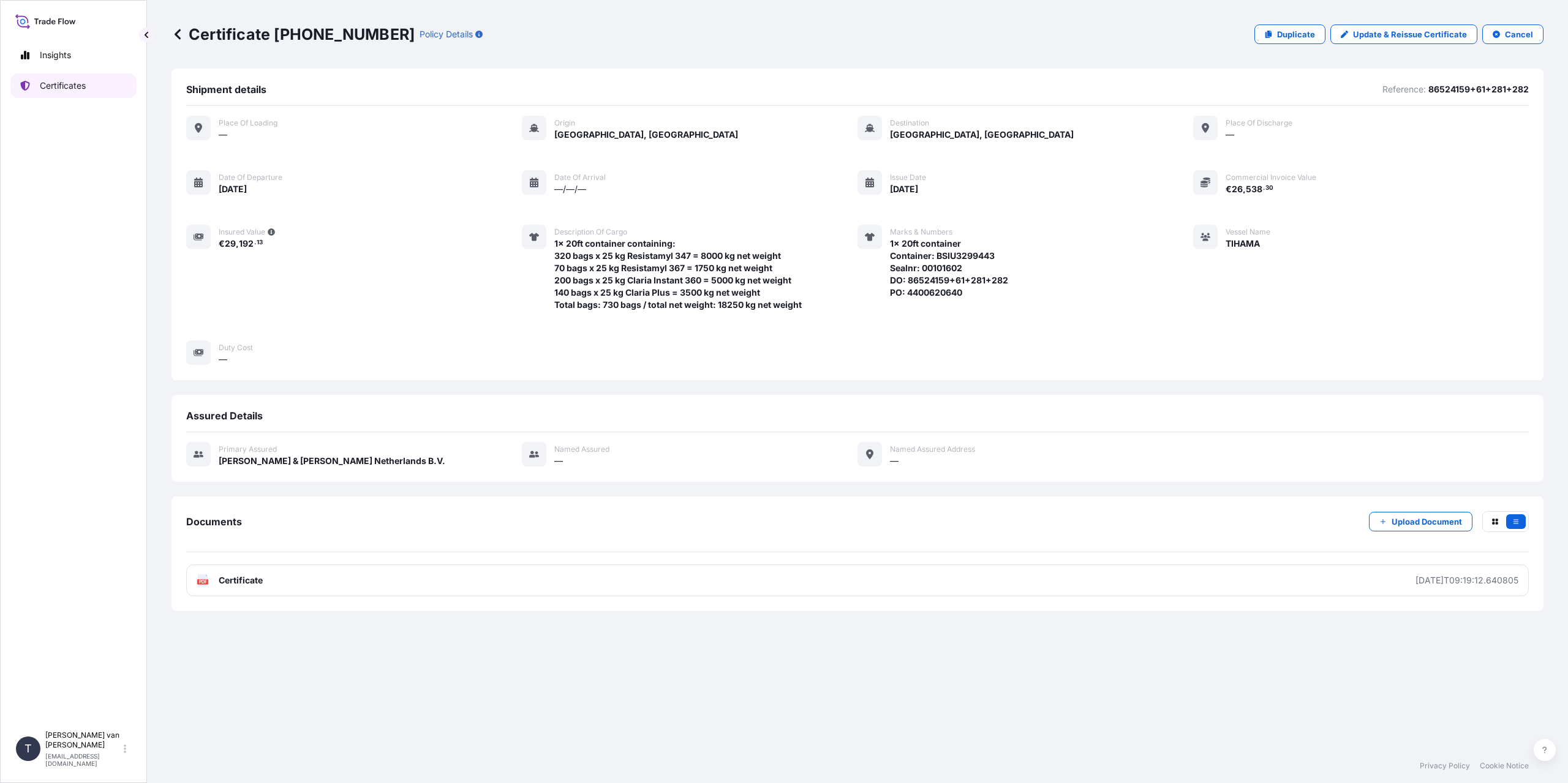
click at [57, 81] on p "Certificates" at bounding box center [63, 85] width 46 height 12
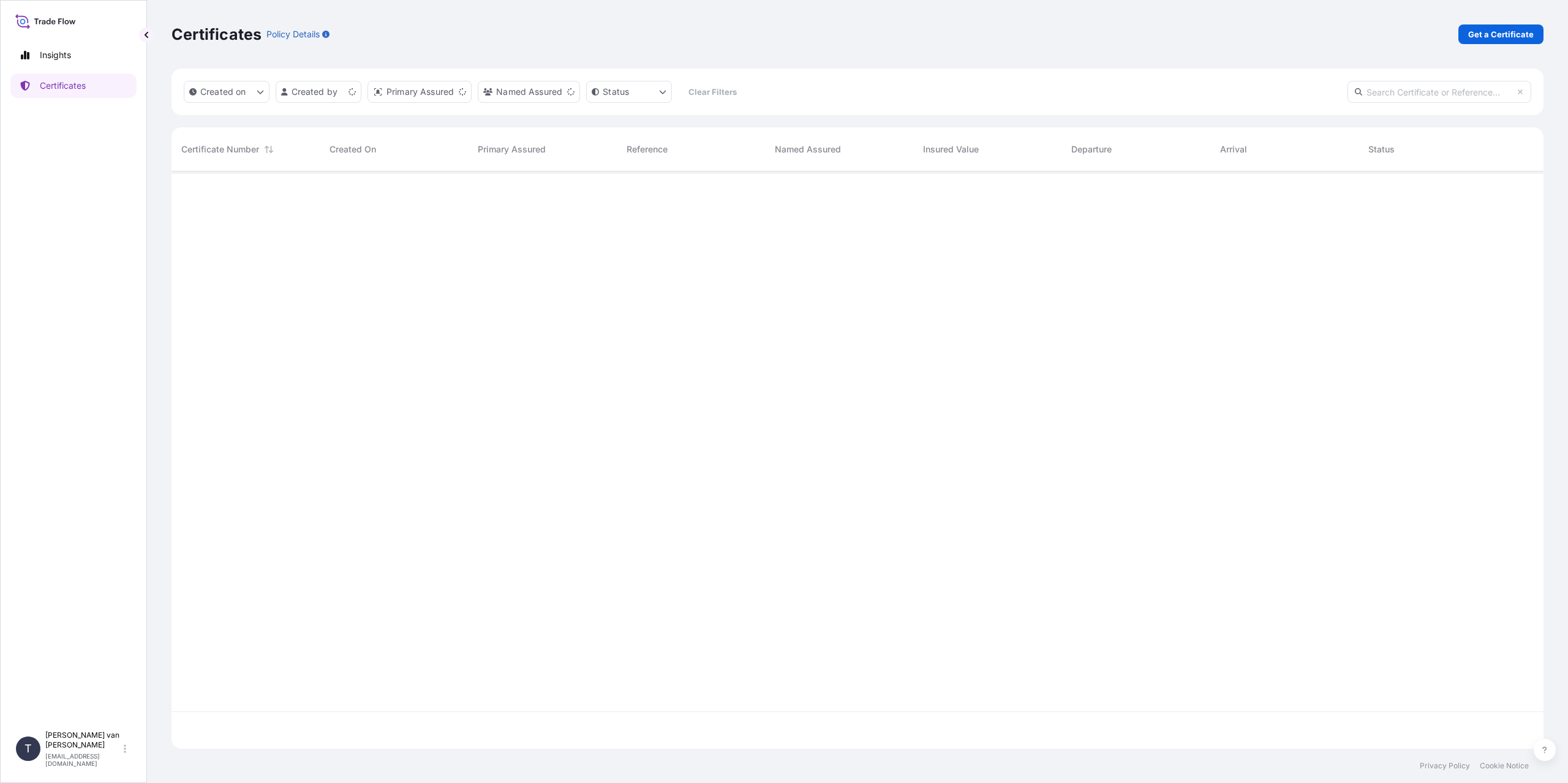
scroll to position [575, 1363]
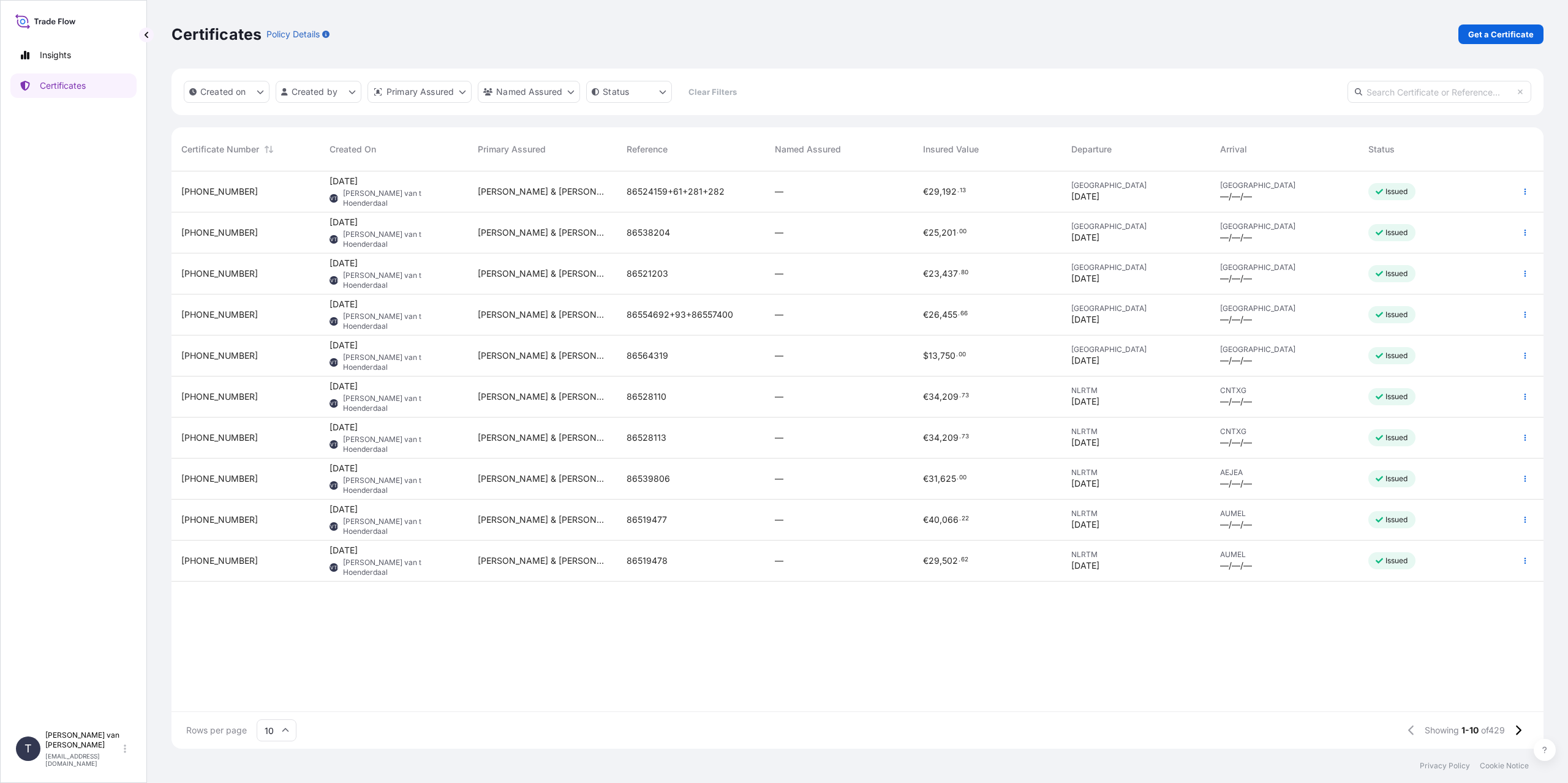
click at [690, 672] on div "[PHONE_NUMBER] [DATE] TVTH [PERSON_NAME] van t Hoenderdaal [PERSON_NAME][GEOGRA…" at bounding box center [857, 442] width 1372 height 540
click at [374, 638] on div "[PHONE_NUMBER] [DATE] TVTH [PERSON_NAME] van t Hoenderdaal [PERSON_NAME][GEOGRA…" at bounding box center [857, 442] width 1372 height 540
click at [64, 84] on p "Certificates" at bounding box center [63, 85] width 46 height 12
click at [1489, 36] on p "Get a Certificate" at bounding box center [1501, 34] width 65 height 12
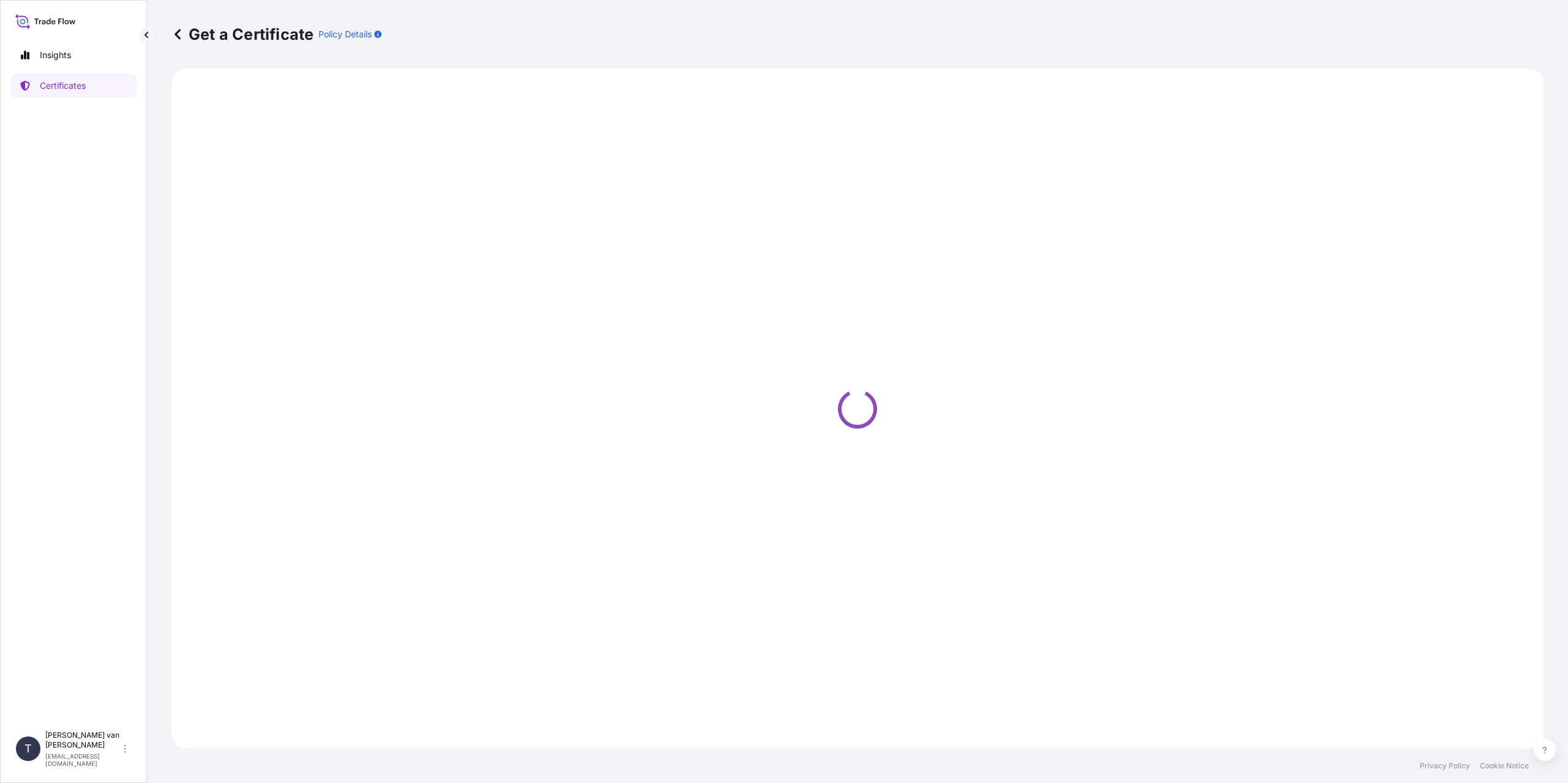
select select "Sea"
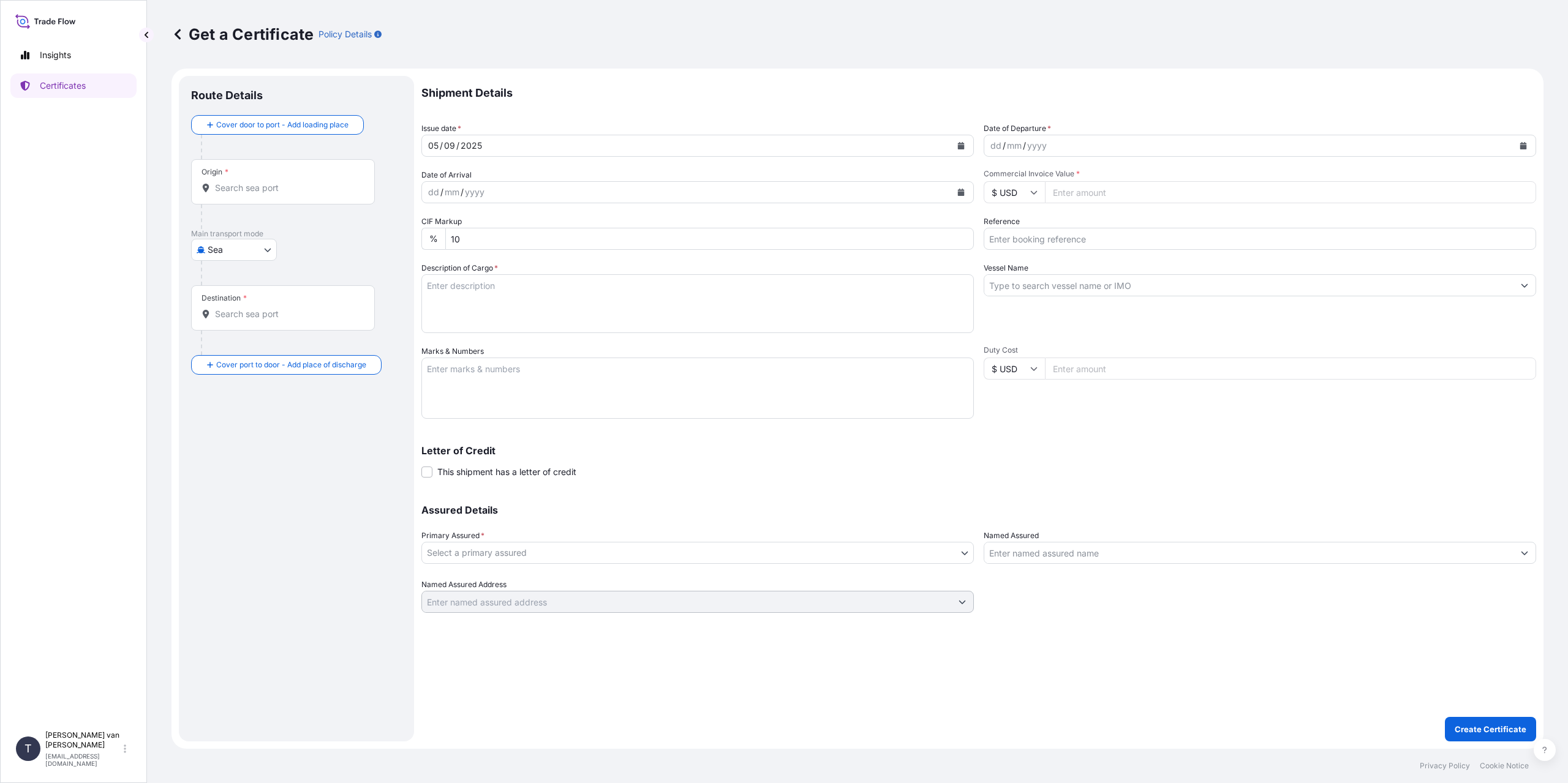
click at [232, 191] on input "Origin *" at bounding box center [287, 188] width 145 height 12
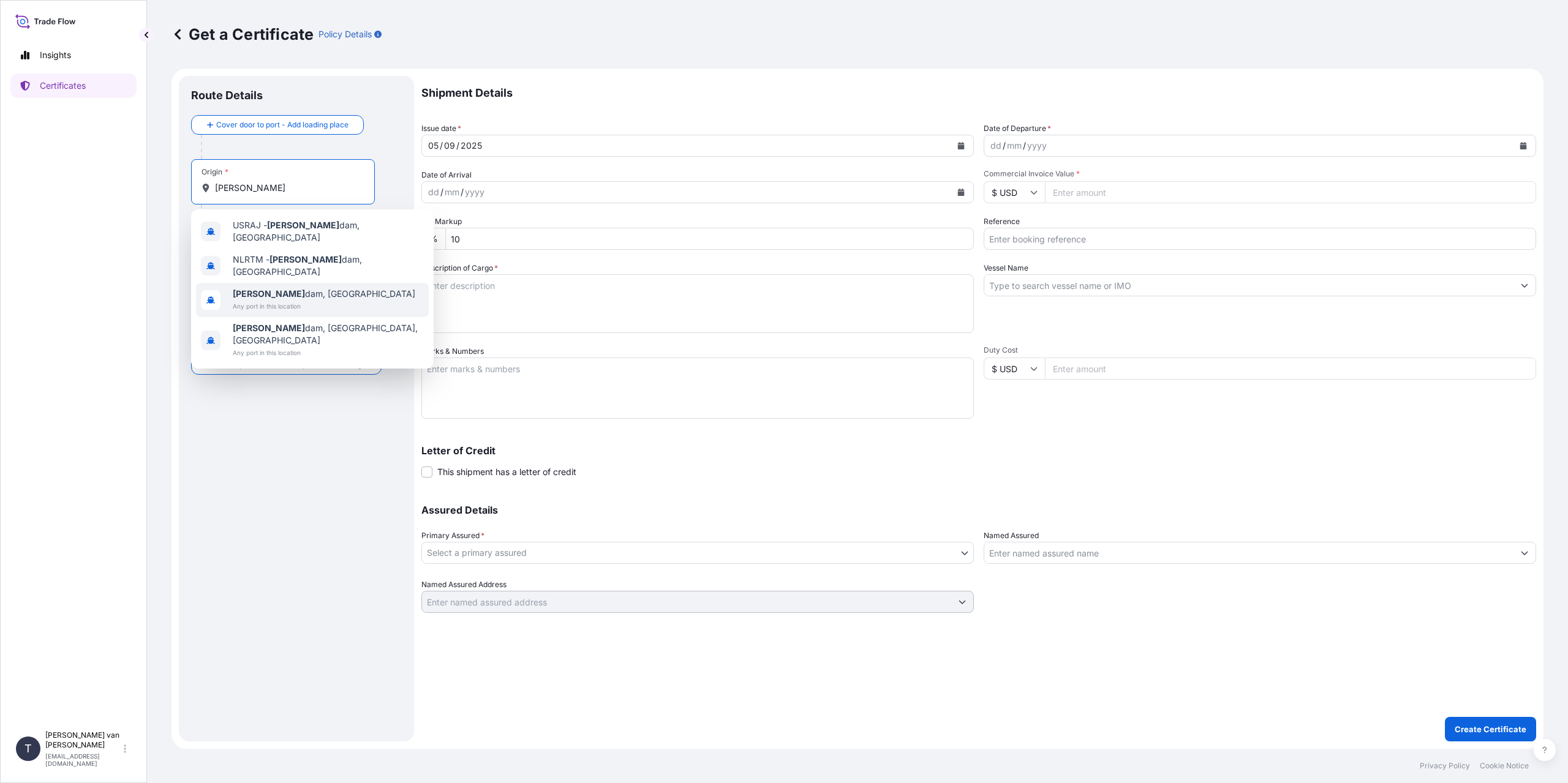
click at [312, 300] on span "Any port in this location" at bounding box center [324, 307] width 183 height 12
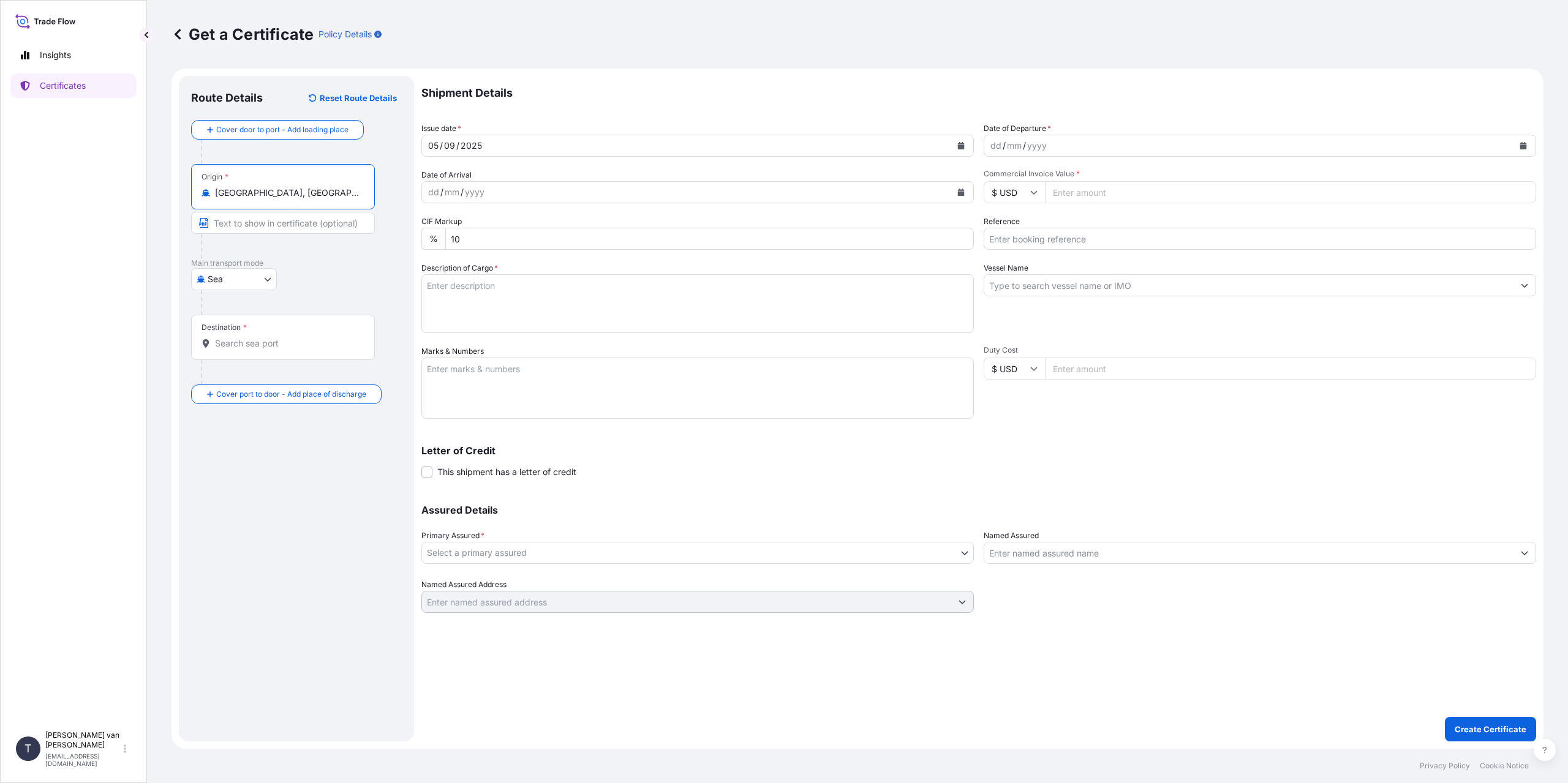
type input "[GEOGRAPHIC_DATA], [GEOGRAPHIC_DATA]"
click at [232, 341] on input "Destination *" at bounding box center [287, 343] width 145 height 12
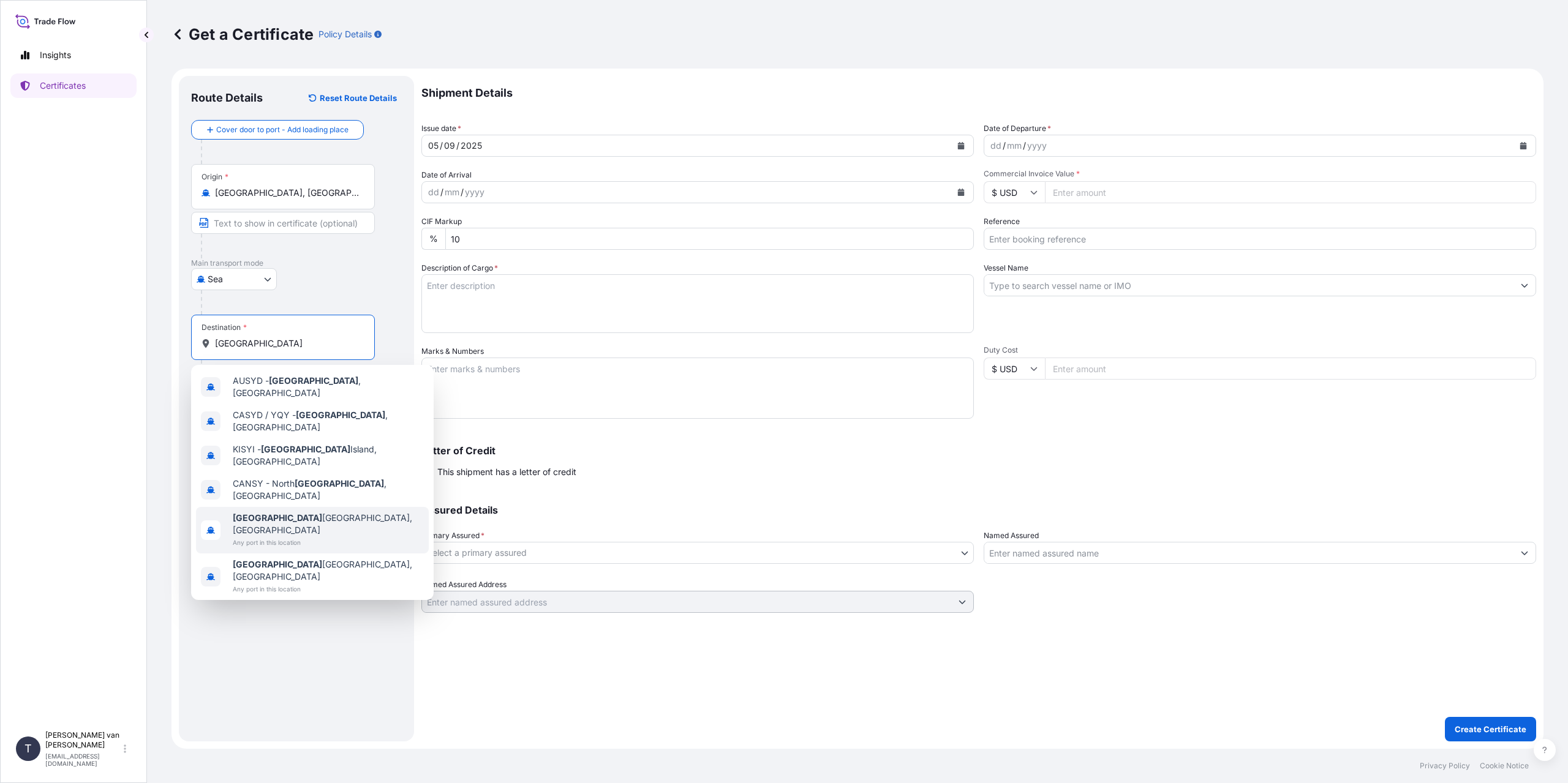
click at [308, 512] on span "[GEOGRAPHIC_DATA] [GEOGRAPHIC_DATA], [GEOGRAPHIC_DATA]" at bounding box center [328, 524] width 191 height 24
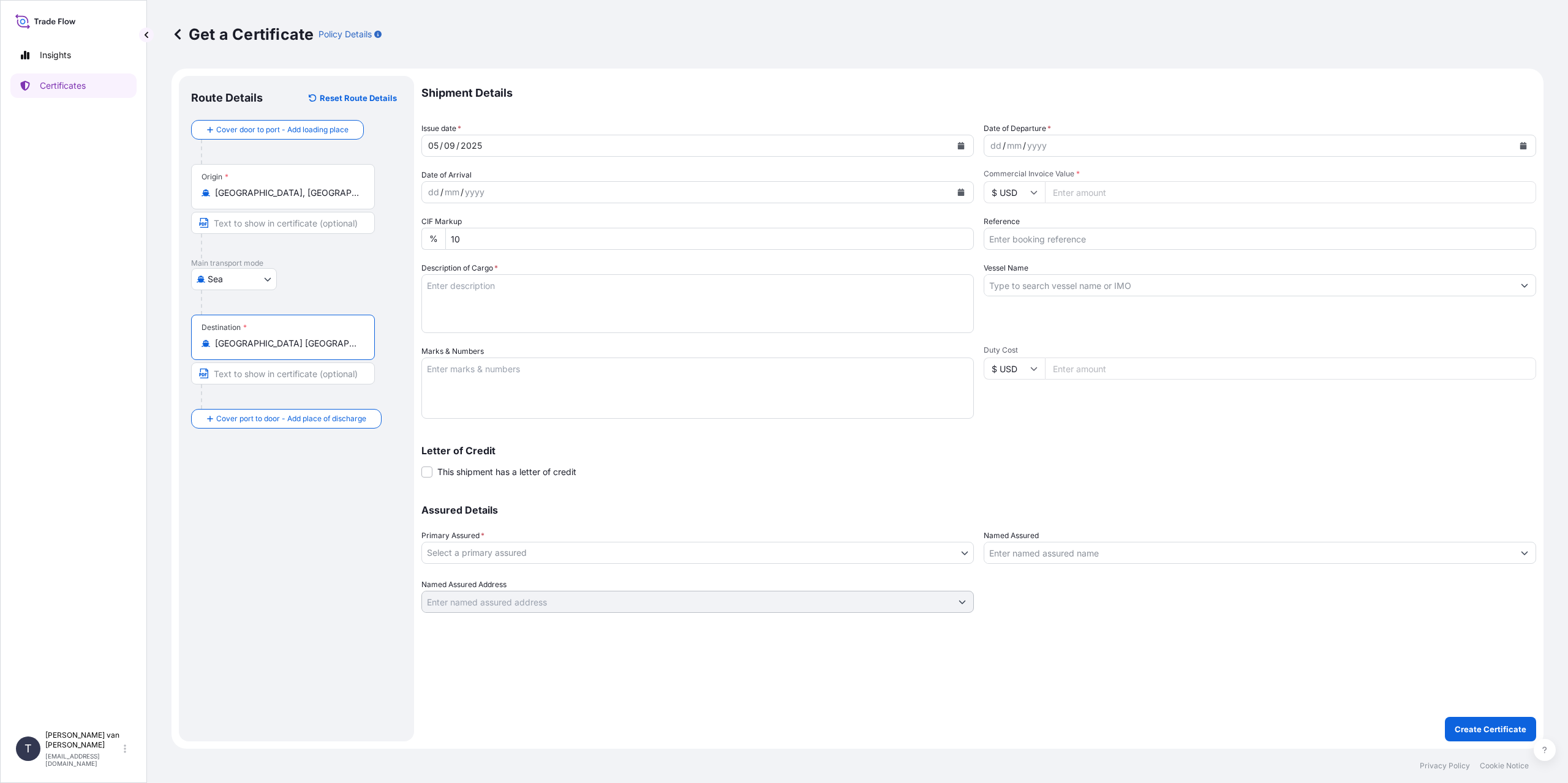
type input "[GEOGRAPHIC_DATA] [GEOGRAPHIC_DATA], [GEOGRAPHIC_DATA]"
click at [992, 144] on div "dd" at bounding box center [996, 145] width 13 height 15
click at [1018, 193] on input "$ USD" at bounding box center [1014, 192] width 61 height 22
click at [1024, 224] on div "€ EUR" at bounding box center [1014, 226] width 51 height 24
type input "€ EUR"
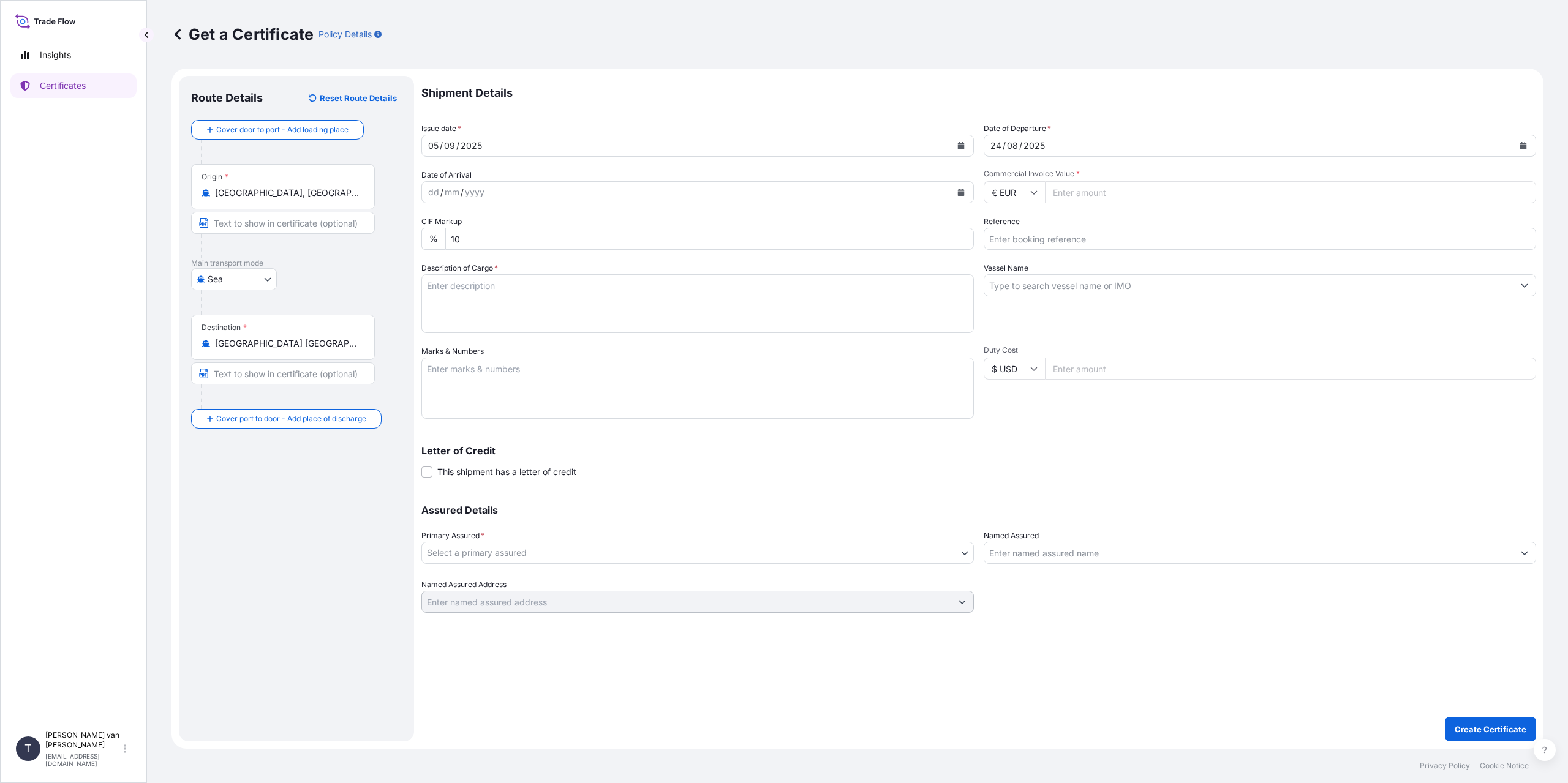
click at [1072, 198] on input "Commercial Invoice Value *" at bounding box center [1291, 192] width 491 height 22
type input "31725"
type input "31725.94"
click at [1010, 236] on input "Reference" at bounding box center [1260, 239] width 552 height 22
type input "86543630"
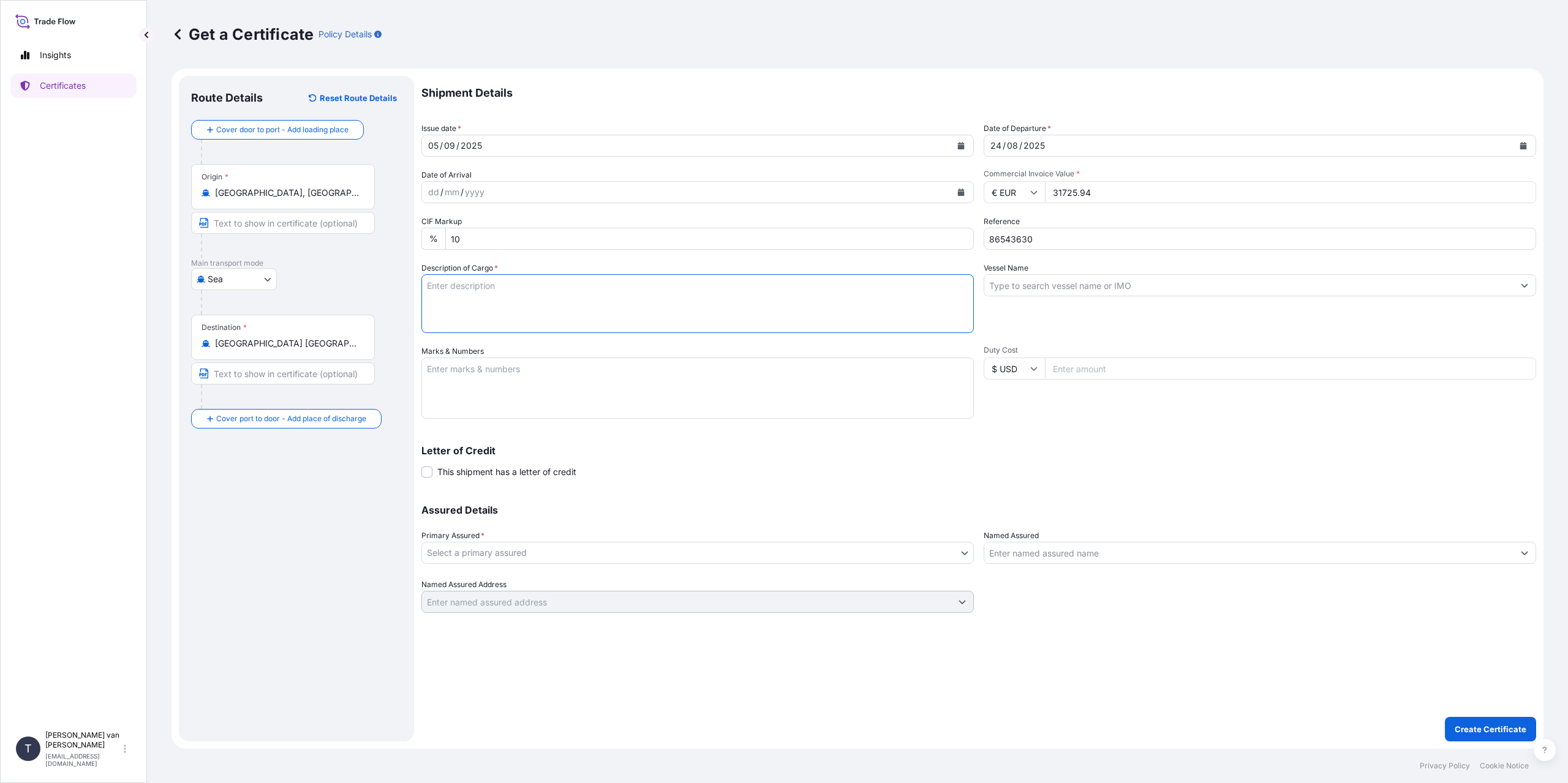
click at [584, 313] on textarea "Description of Cargo *" at bounding box center [698, 304] width 552 height 59
type textarea "1x 20ft container containing: 750 bags x 25 kg Merigel 341 ="
click at [1073, 297] on div "Vessel Name" at bounding box center [1260, 298] width 552 height 71
click at [1073, 287] on input "Vessel Name" at bounding box center [1249, 285] width 530 height 22
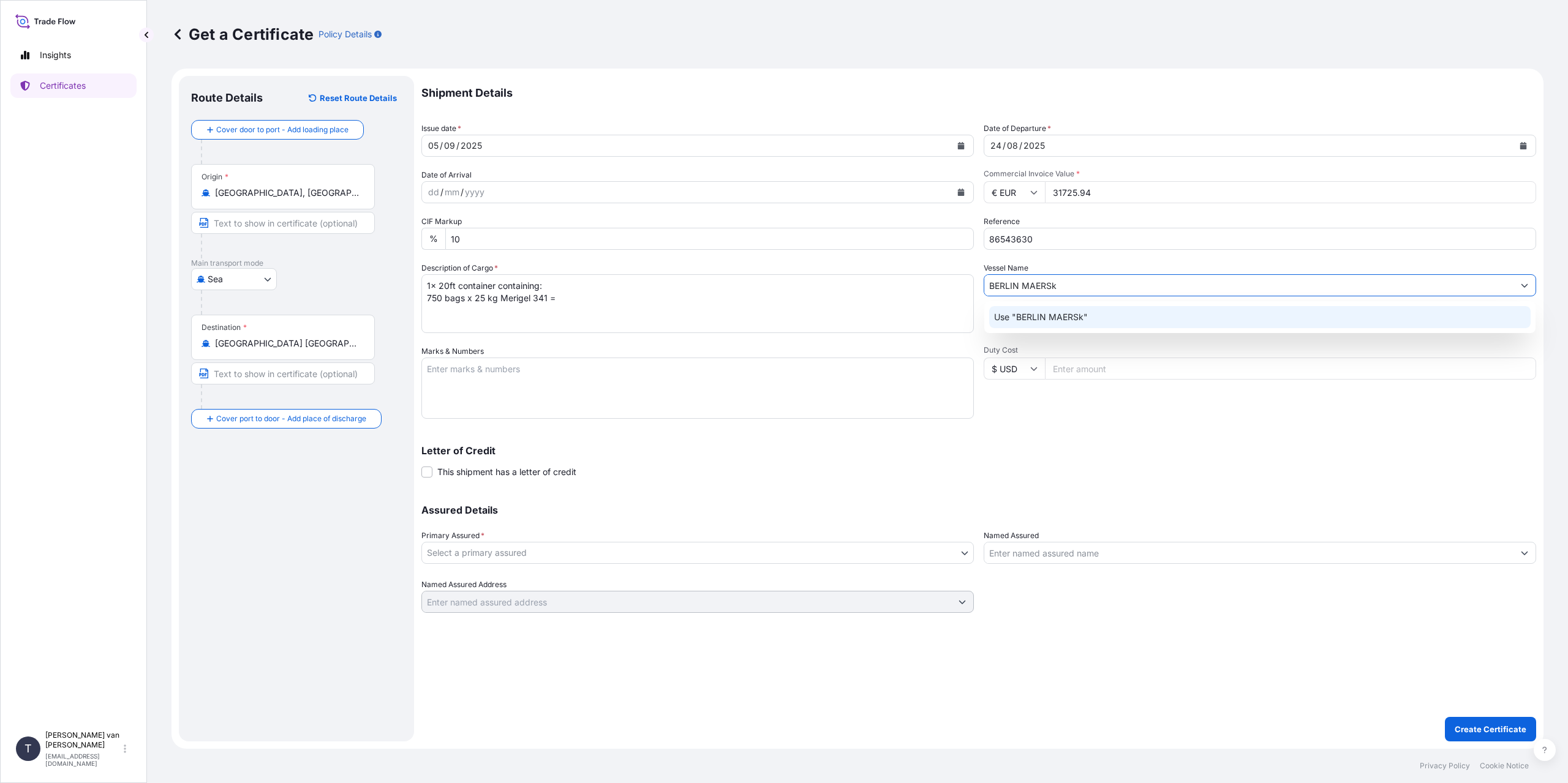
click at [1060, 313] on p "Use "BERLIN MAERSk"" at bounding box center [1041, 317] width 94 height 12
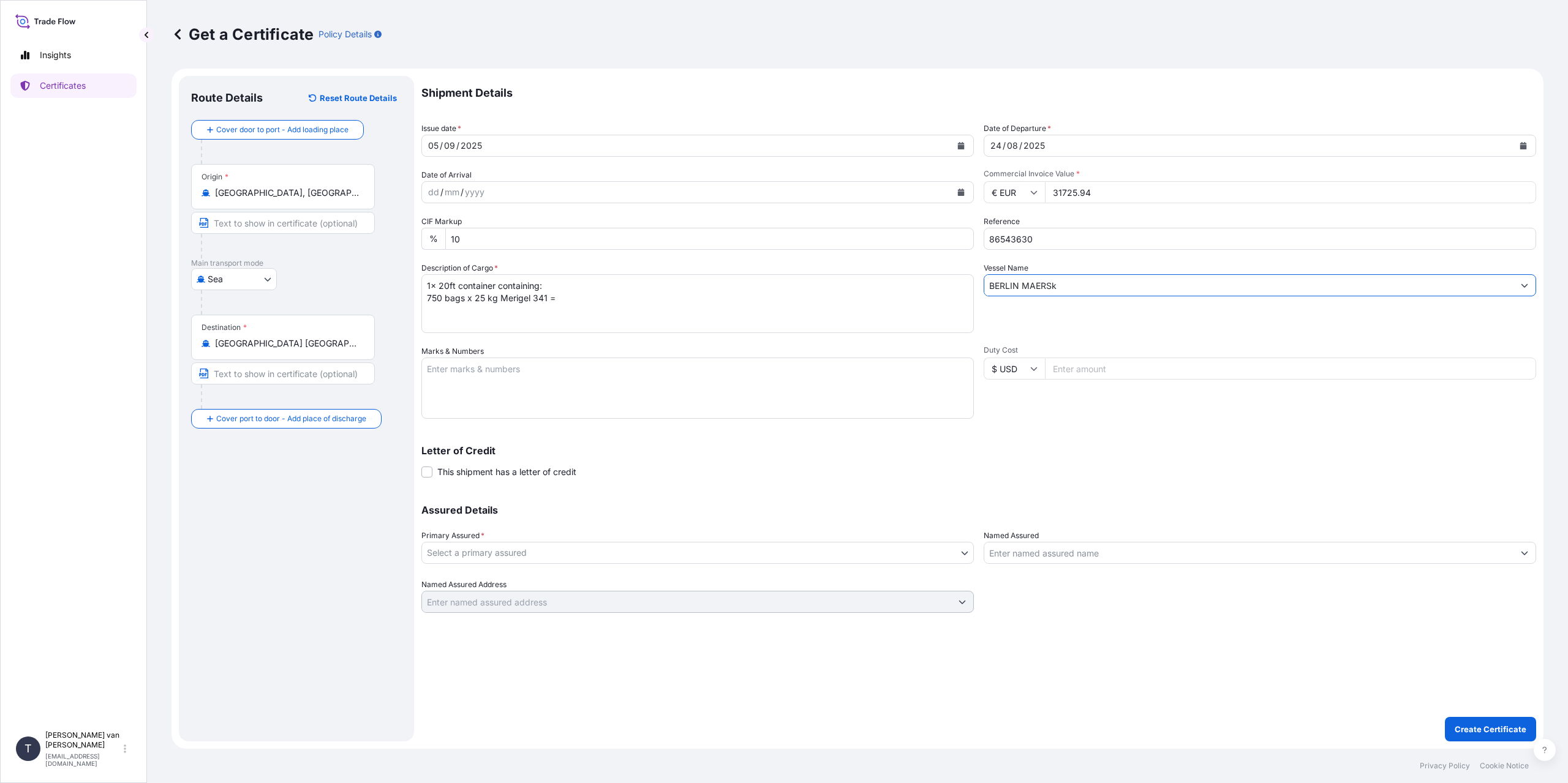
click at [1075, 292] on input "BERLIN MAERSk" at bounding box center [1249, 285] width 530 height 22
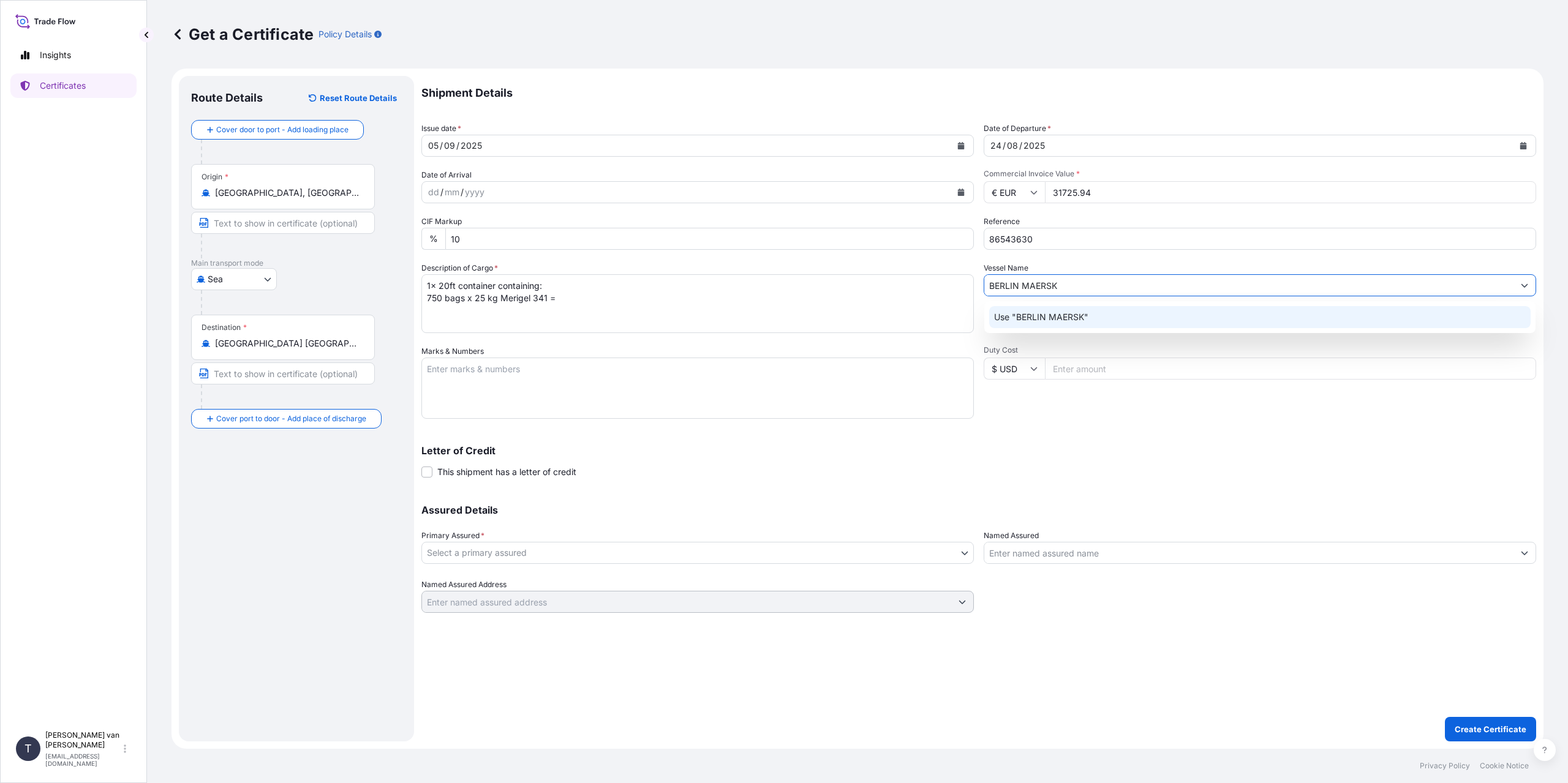
click at [1086, 326] on div "Use "BERLIN MAERSK"" at bounding box center [1260, 317] width 542 height 22
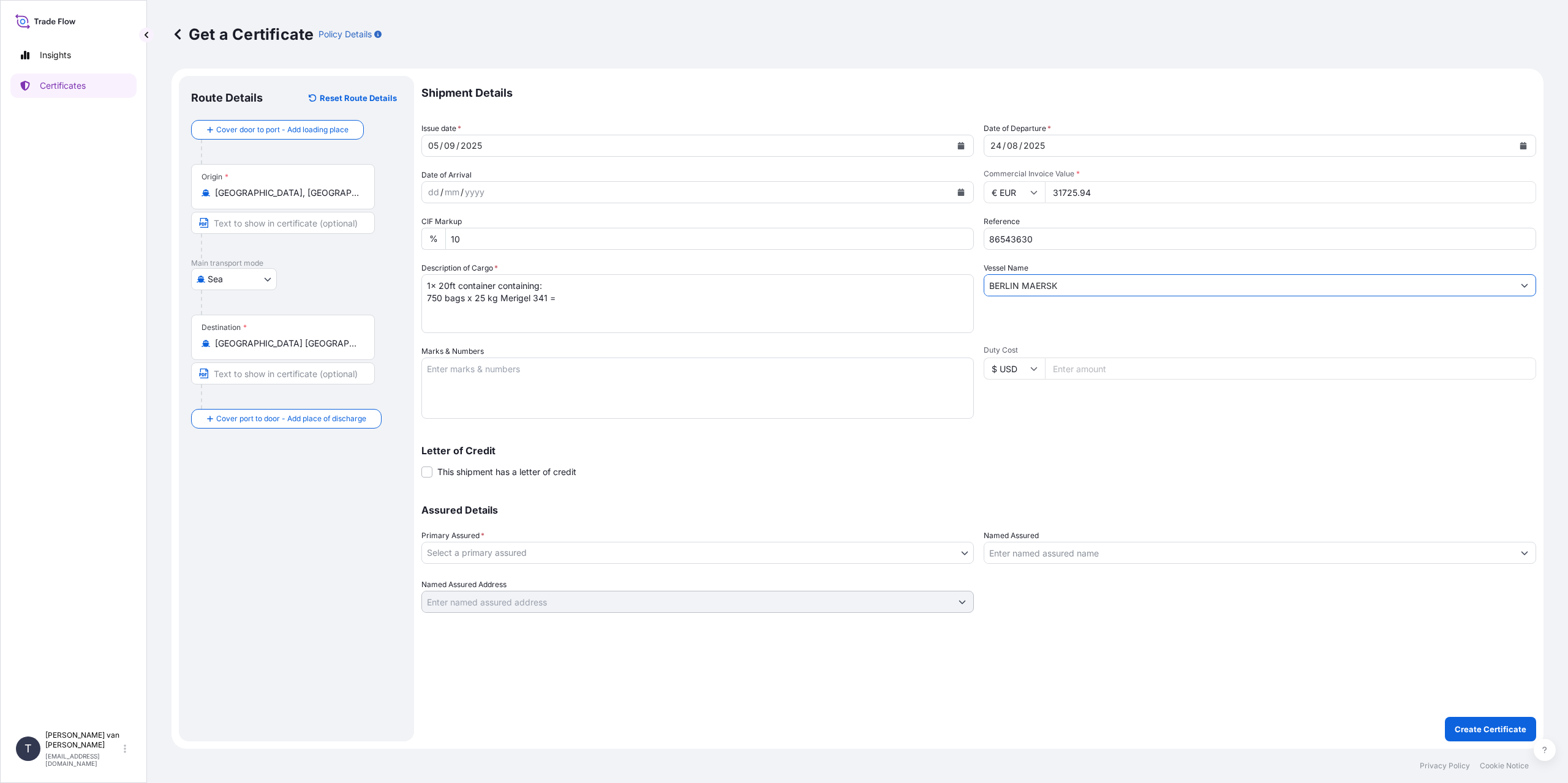
type input "BERLIN MAERSK"
click at [493, 376] on textarea "Marks & Numbers" at bounding box center [698, 388] width 552 height 61
paste textarea "86543630"
type textarea "1x 20ft container Container: UACU4006257 Sealnr: 00101735 DO: 86543630 PO: 4400…"
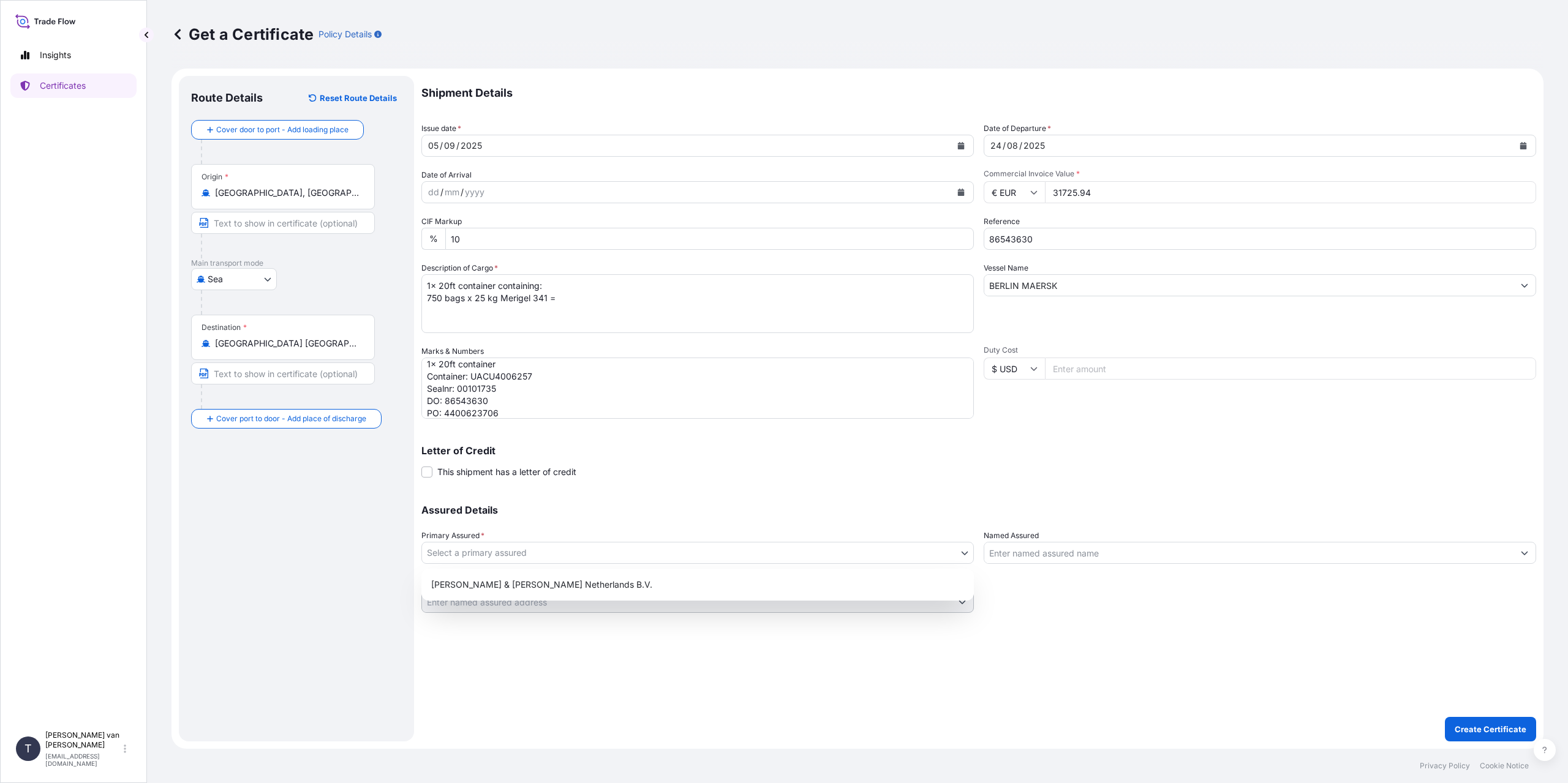
click at [483, 552] on body "Insights Certificates T [PERSON_NAME] van t Hoenderdaal [EMAIL_ADDRESS][DOMAIN_…" at bounding box center [784, 391] width 1568 height 783
click at [486, 585] on div "[PERSON_NAME] & [PERSON_NAME] Netherlands B.V." at bounding box center [697, 584] width 543 height 22
select select "31666"
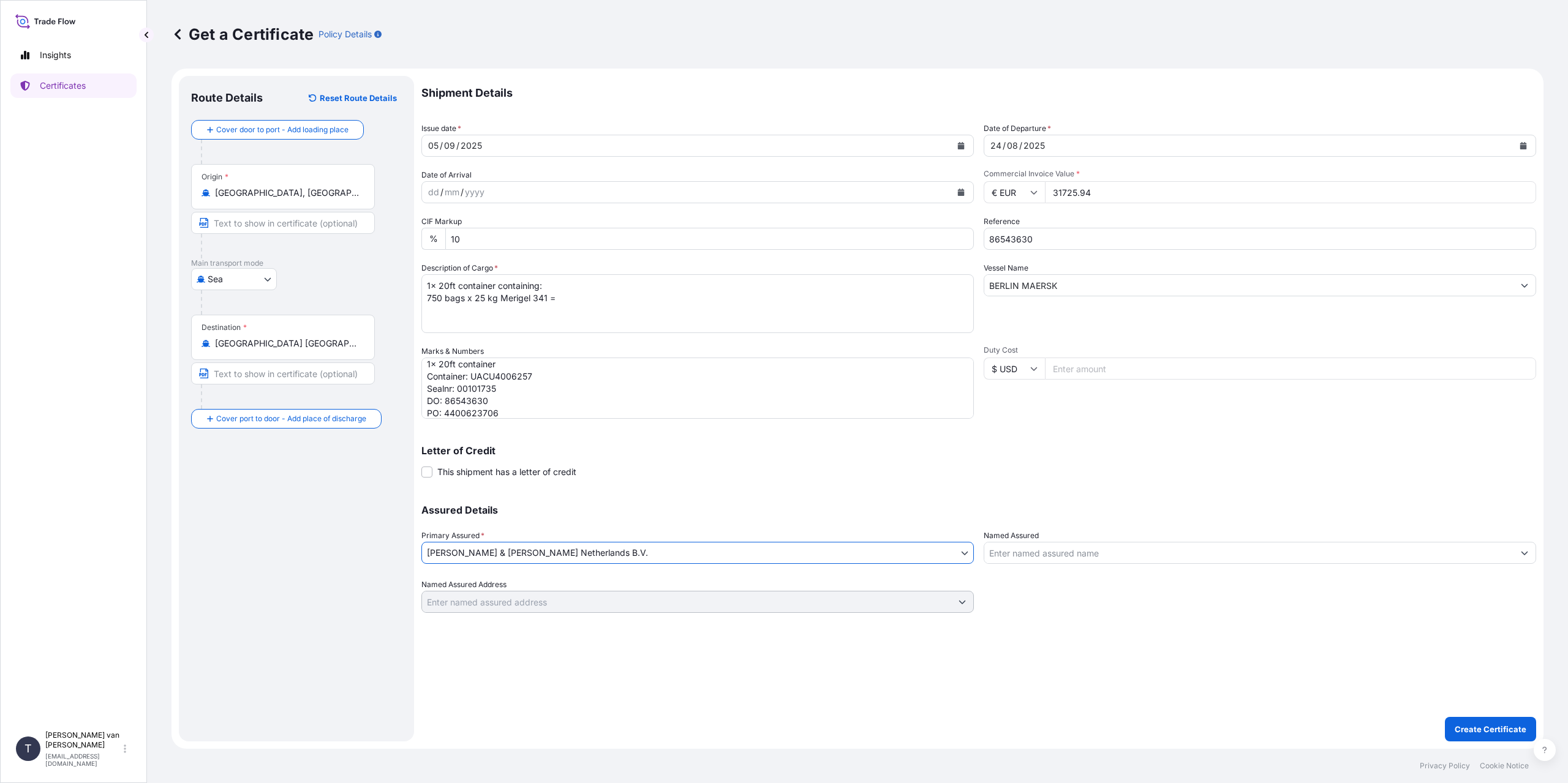
scroll to position [11, 0]
drag, startPoint x: 593, startPoint y: 296, endPoint x: 595, endPoint y: 312, distance: 16.1
click at [593, 300] on textarea "1x 20ft container containing: 750 bags x 25 kg Merigel 341 =" at bounding box center [698, 304] width 552 height 59
type textarea "1x 20ft container containing: 750 bags x 25 kg Merigel 341 = 18750 kg net weight"
click at [1483, 729] on p "Create Certificate" at bounding box center [1490, 729] width 71 height 12
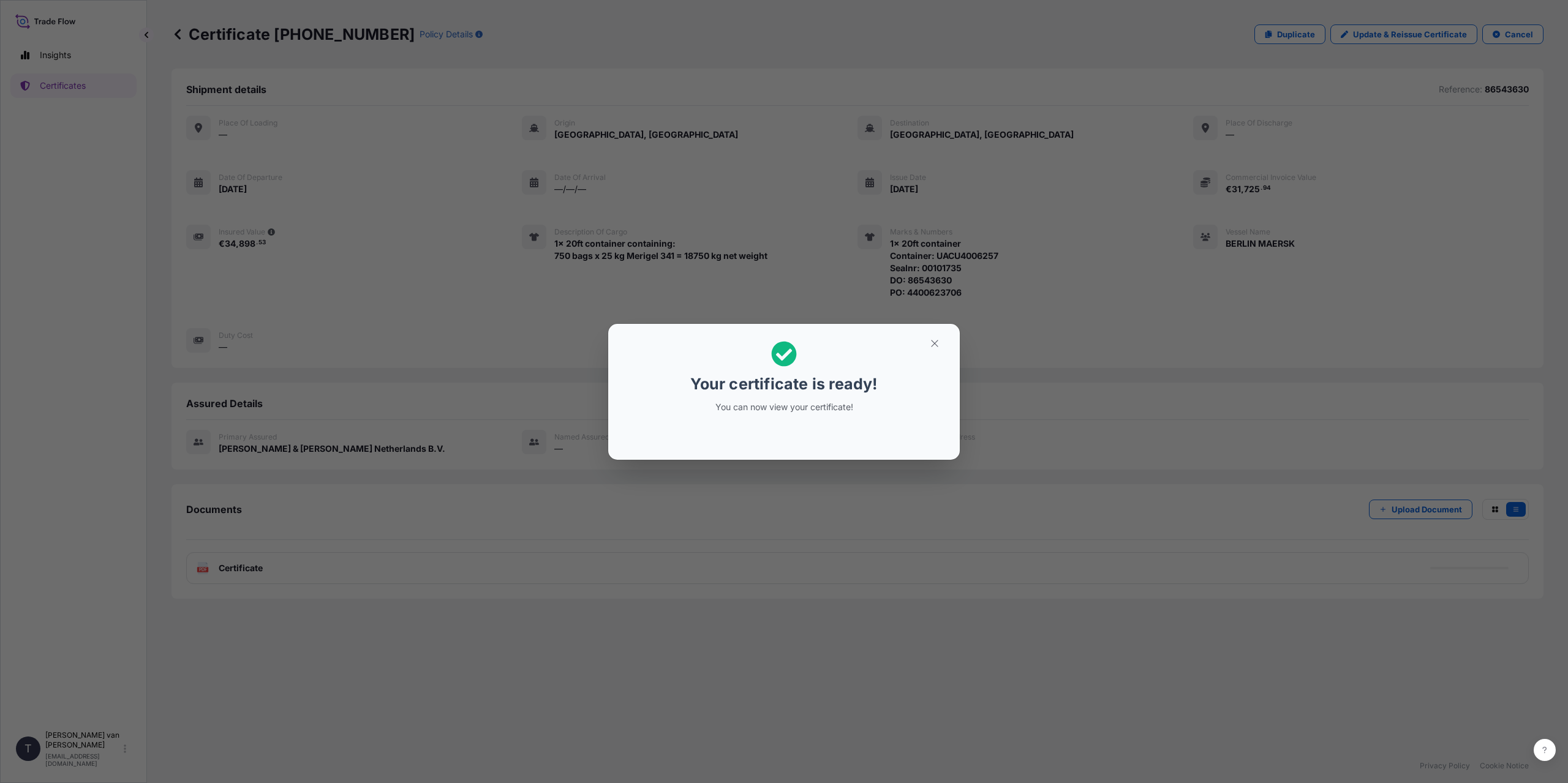
click at [330, 537] on div "Your certificate is ready! You can now view your certificate!" at bounding box center [784, 391] width 1568 height 783
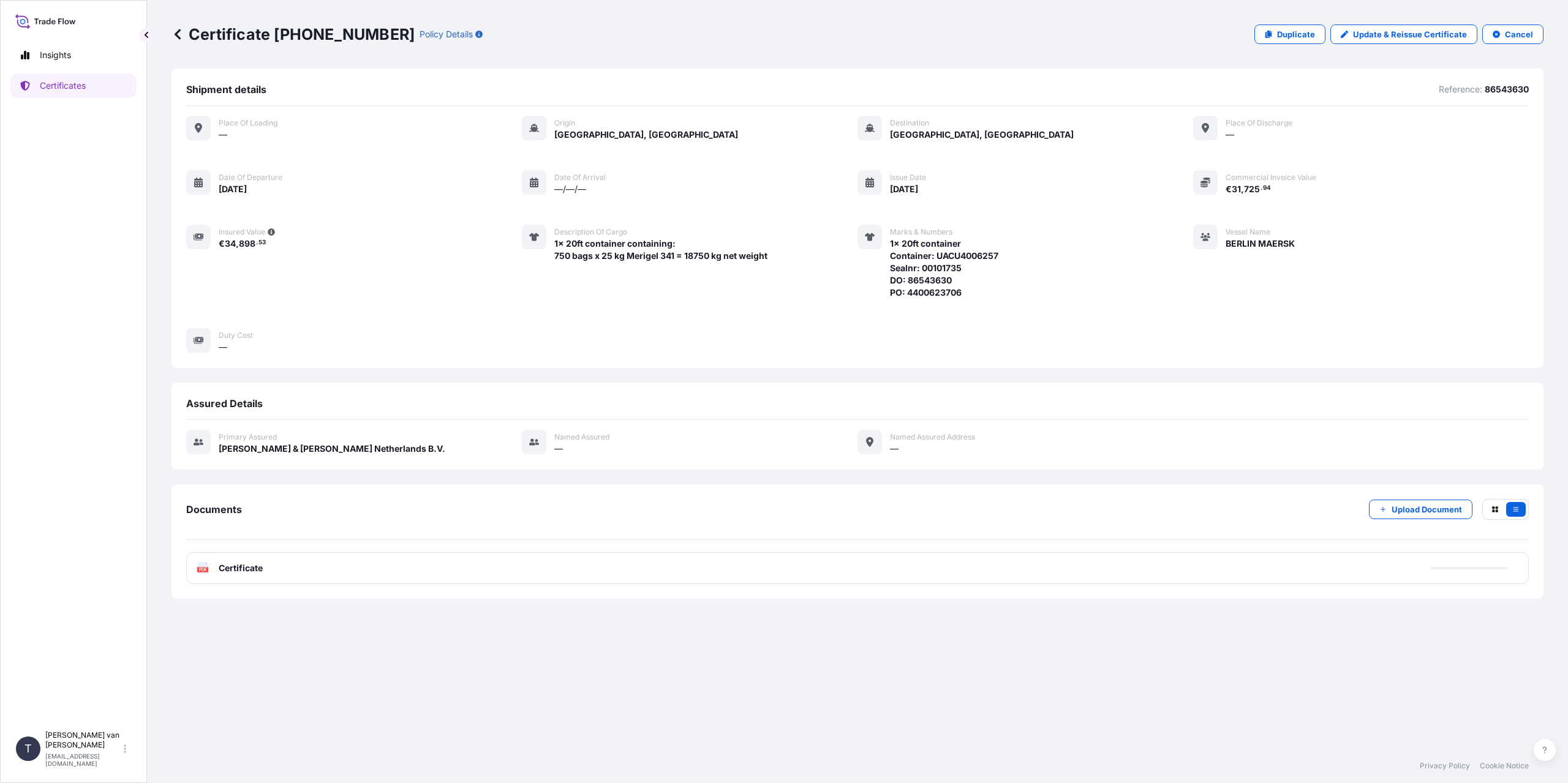
click at [294, 568] on div "PDF Certificate" at bounding box center [857, 568] width 1342 height 32
click at [246, 568] on span "Certificate" at bounding box center [240, 569] width 44 height 12
click at [314, 569] on div "PDF Certificate" at bounding box center [857, 568] width 1342 height 32
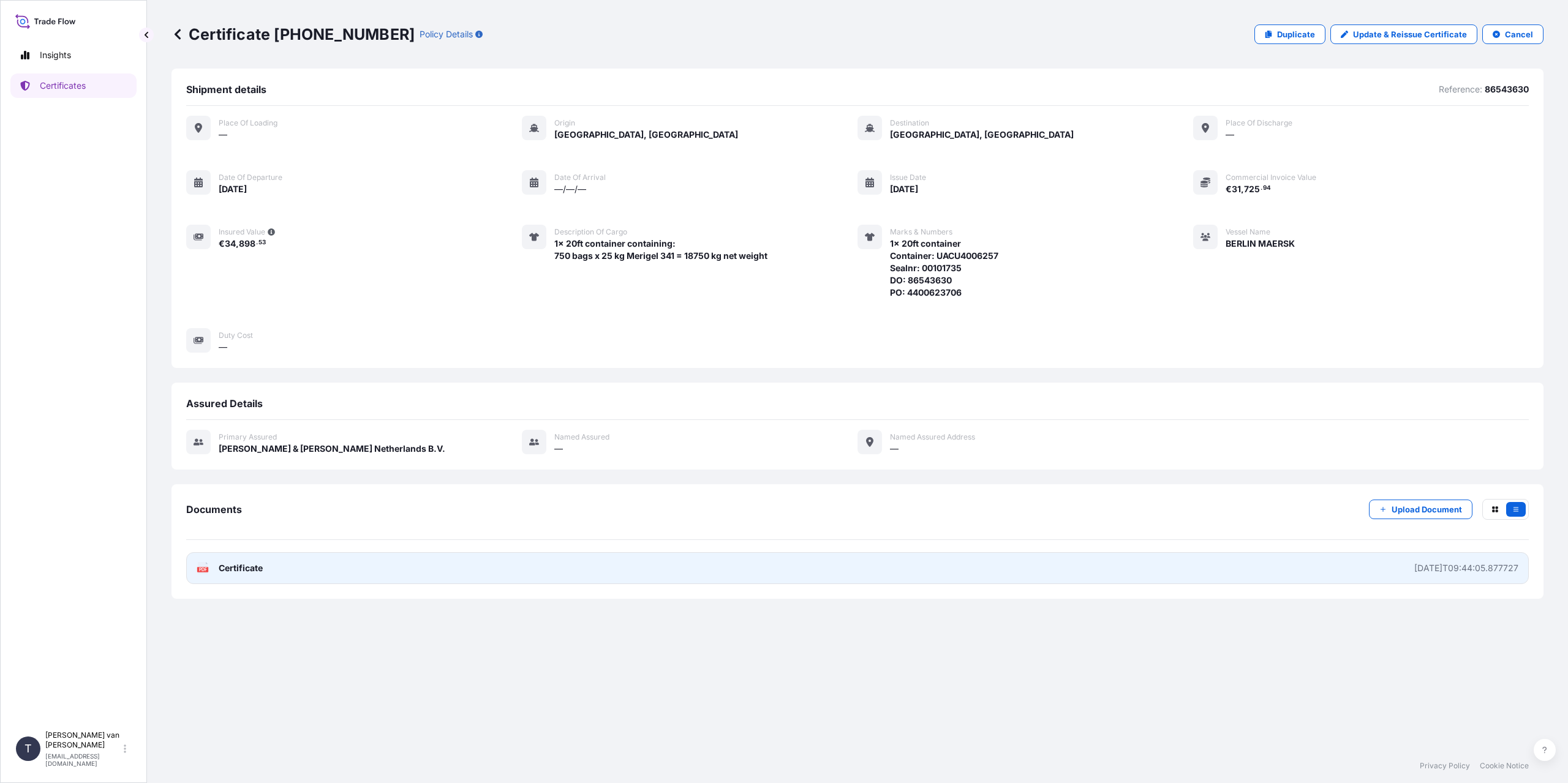
click at [286, 575] on link "PDF Certificate [DATE]T09:44:05.877727" at bounding box center [857, 568] width 1342 height 32
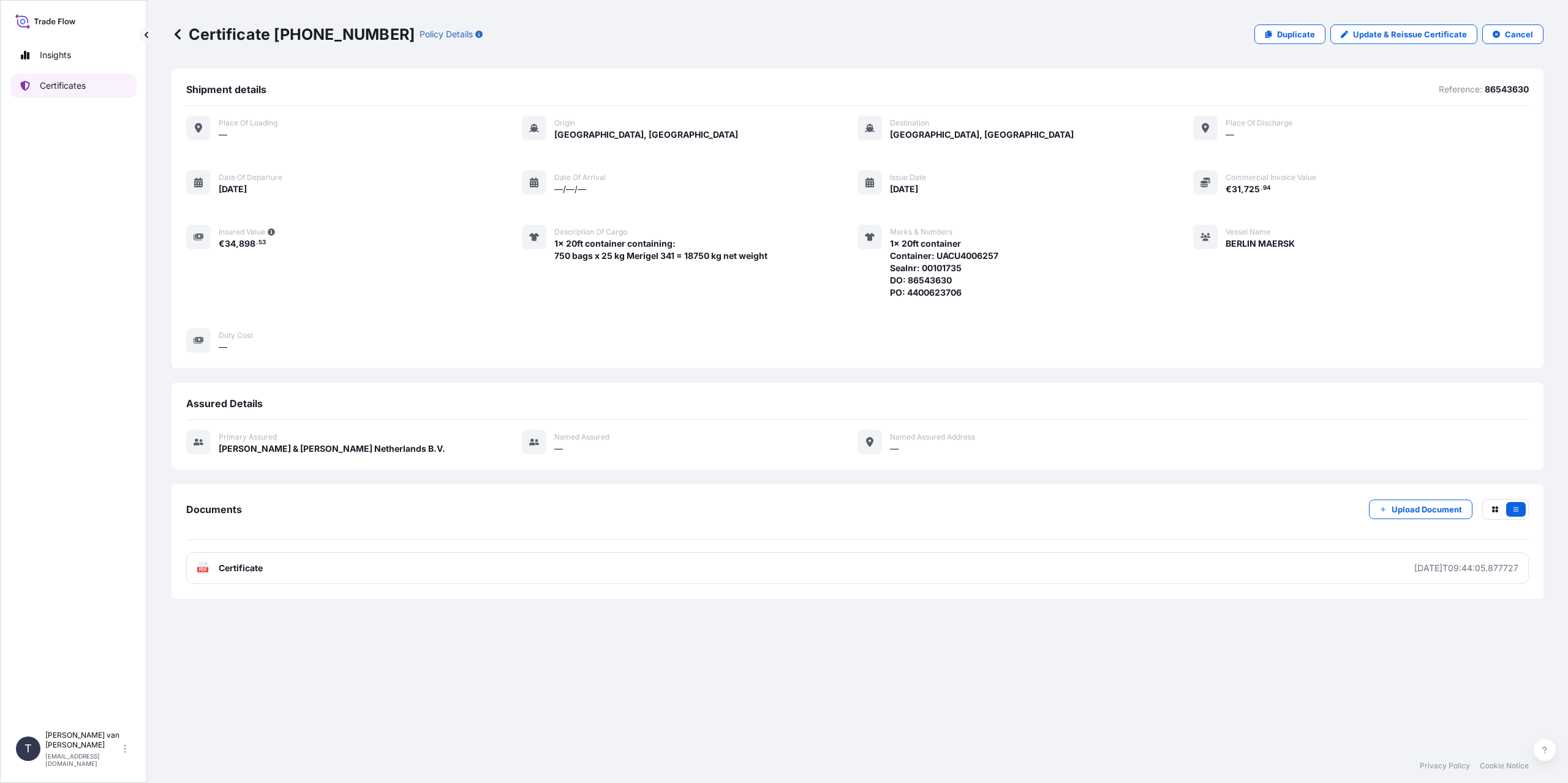
click at [64, 90] on p "Certificates" at bounding box center [63, 85] width 46 height 12
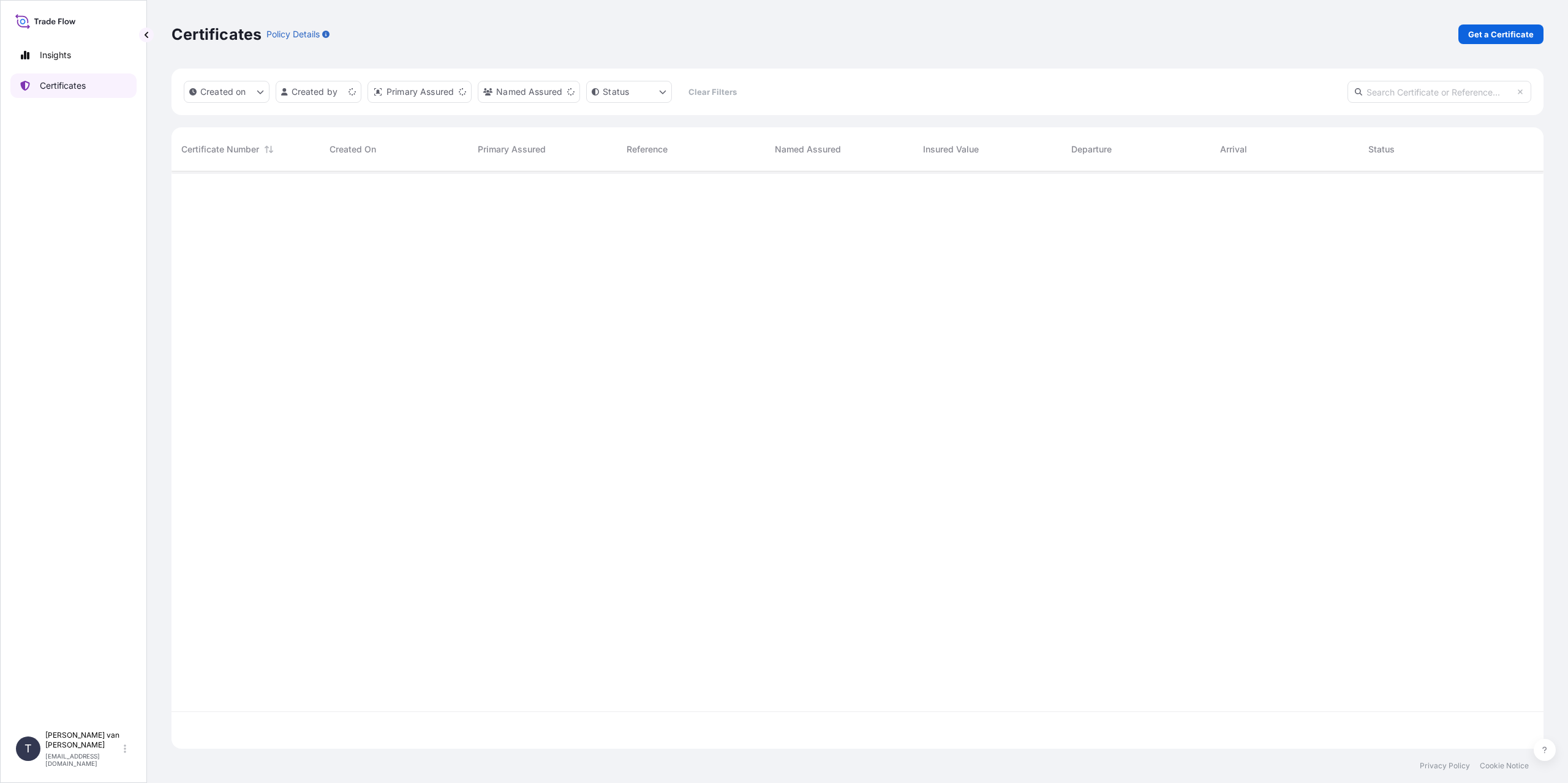
scroll to position [575, 1363]
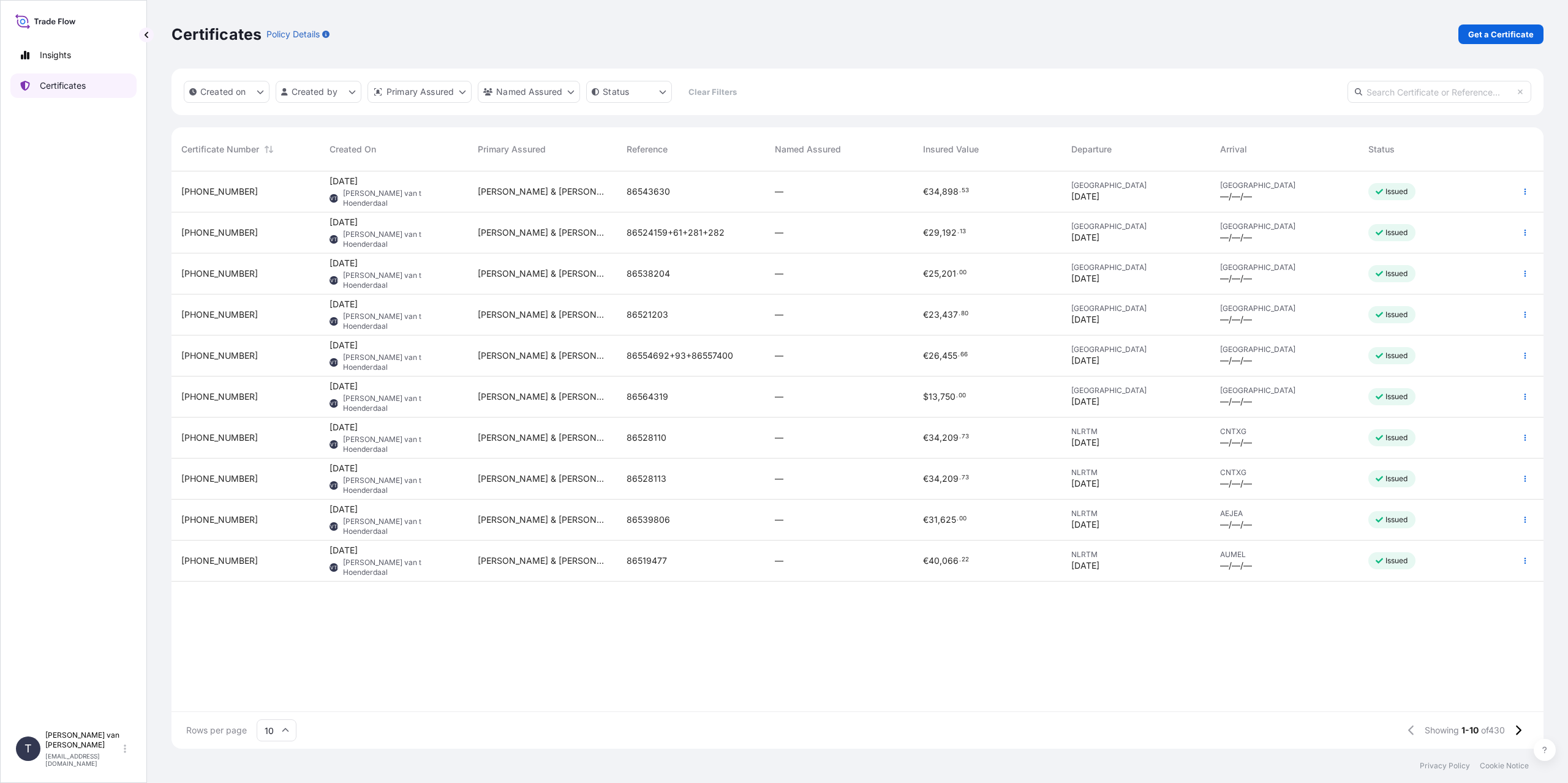
click at [59, 91] on p "Certificates" at bounding box center [63, 85] width 46 height 12
click at [1491, 37] on p "Get a Certificate" at bounding box center [1501, 34] width 65 height 12
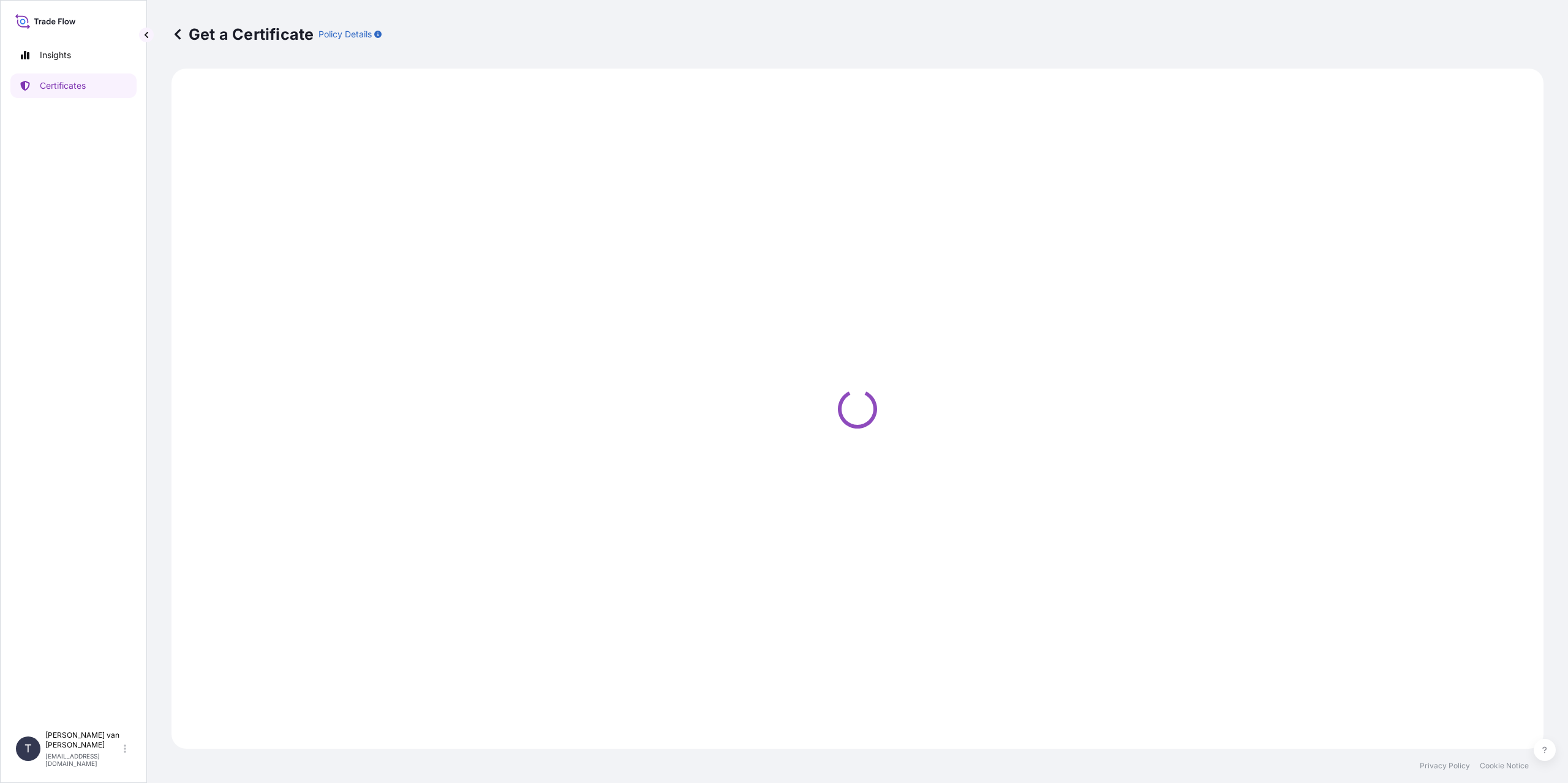
select select "Sea"
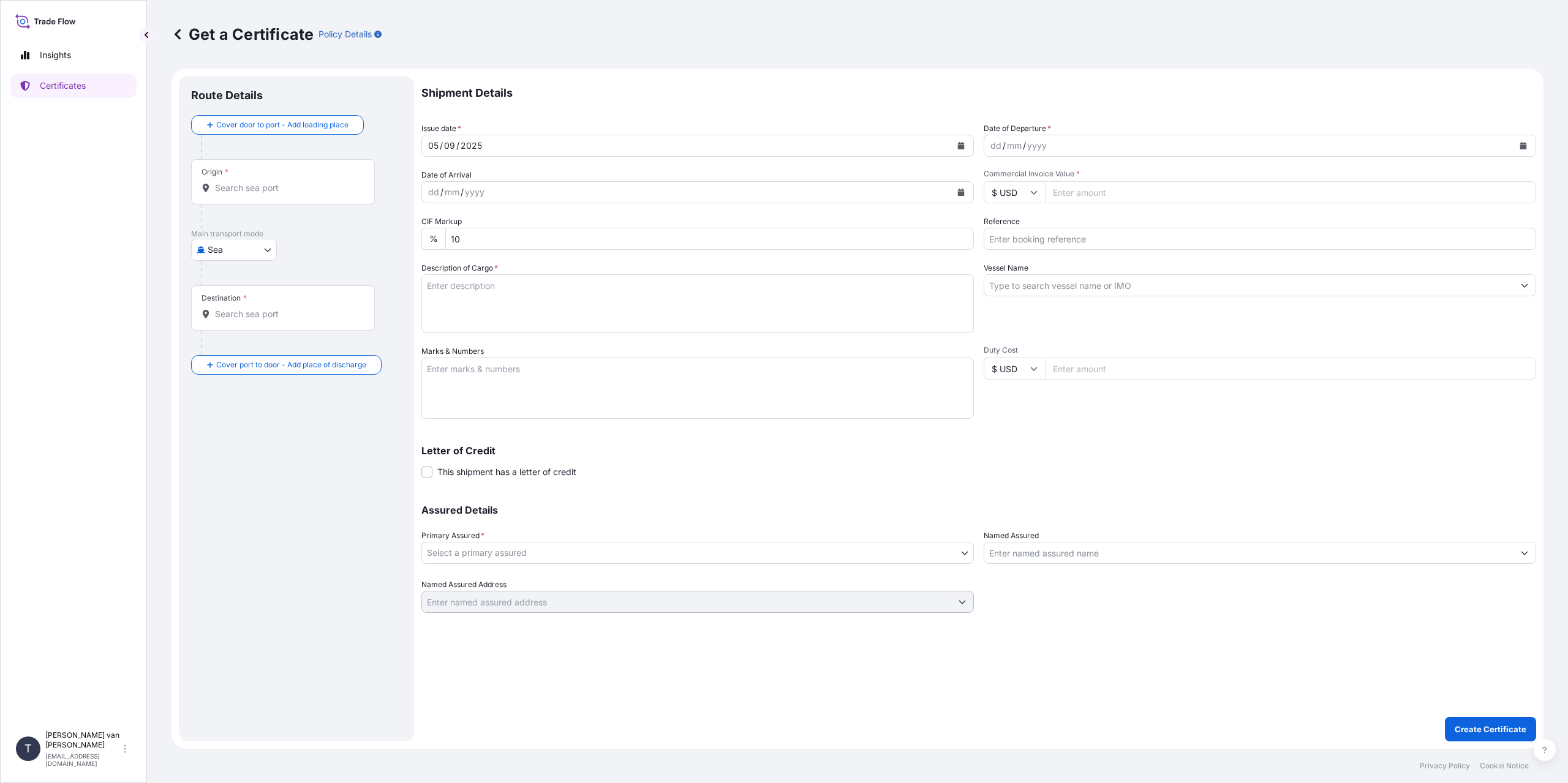
click at [280, 185] on input "Origin *" at bounding box center [287, 188] width 145 height 12
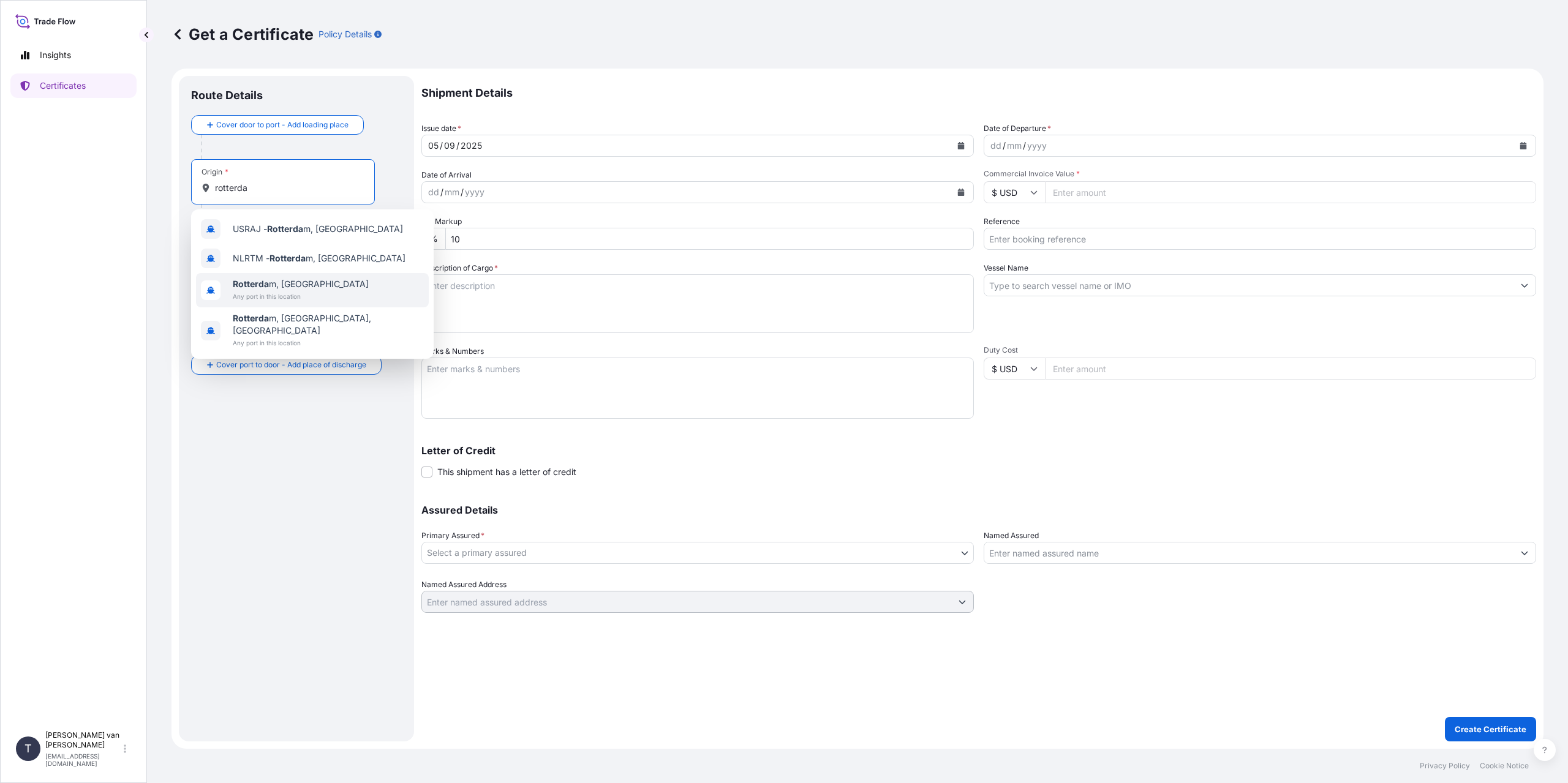
click at [287, 292] on span "Any port in this location" at bounding box center [301, 296] width 136 height 12
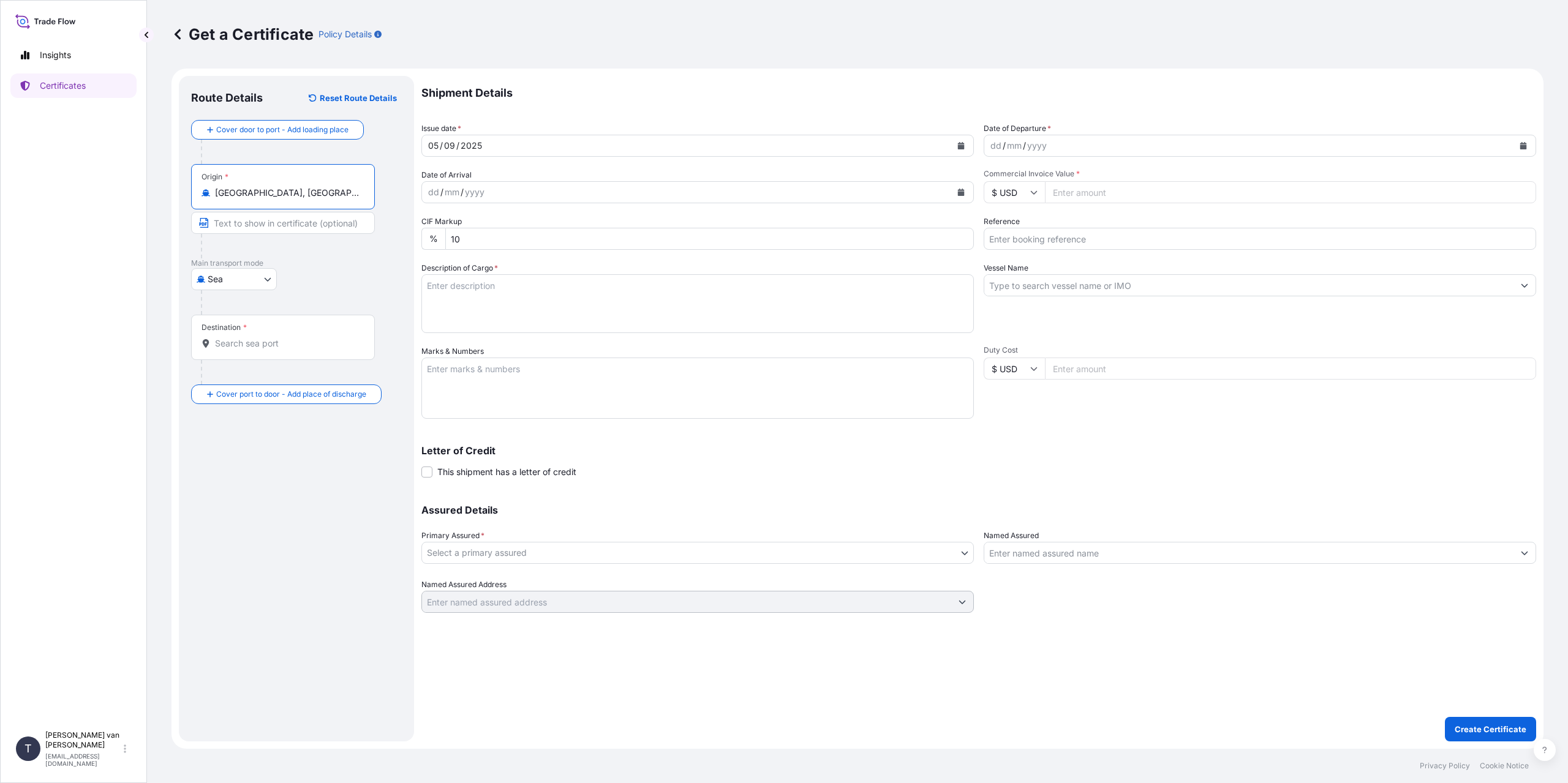
type input "[GEOGRAPHIC_DATA], [GEOGRAPHIC_DATA]"
click at [245, 348] on input "Destination *" at bounding box center [287, 343] width 145 height 12
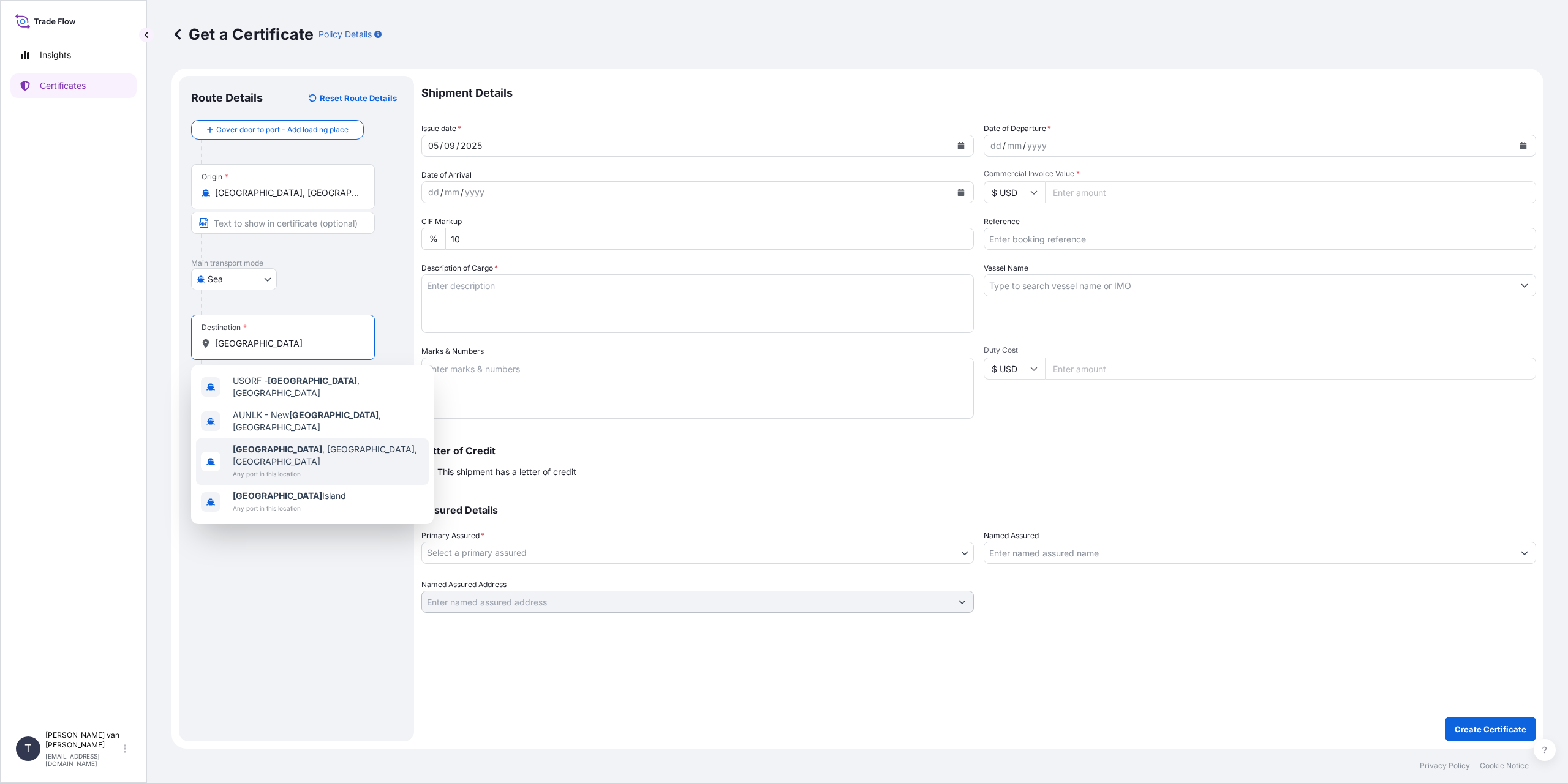
click at [311, 444] on div "[GEOGRAPHIC_DATA] , [GEOGRAPHIC_DATA], [GEOGRAPHIC_DATA] Any port in this locat…" at bounding box center [312, 461] width 233 height 46
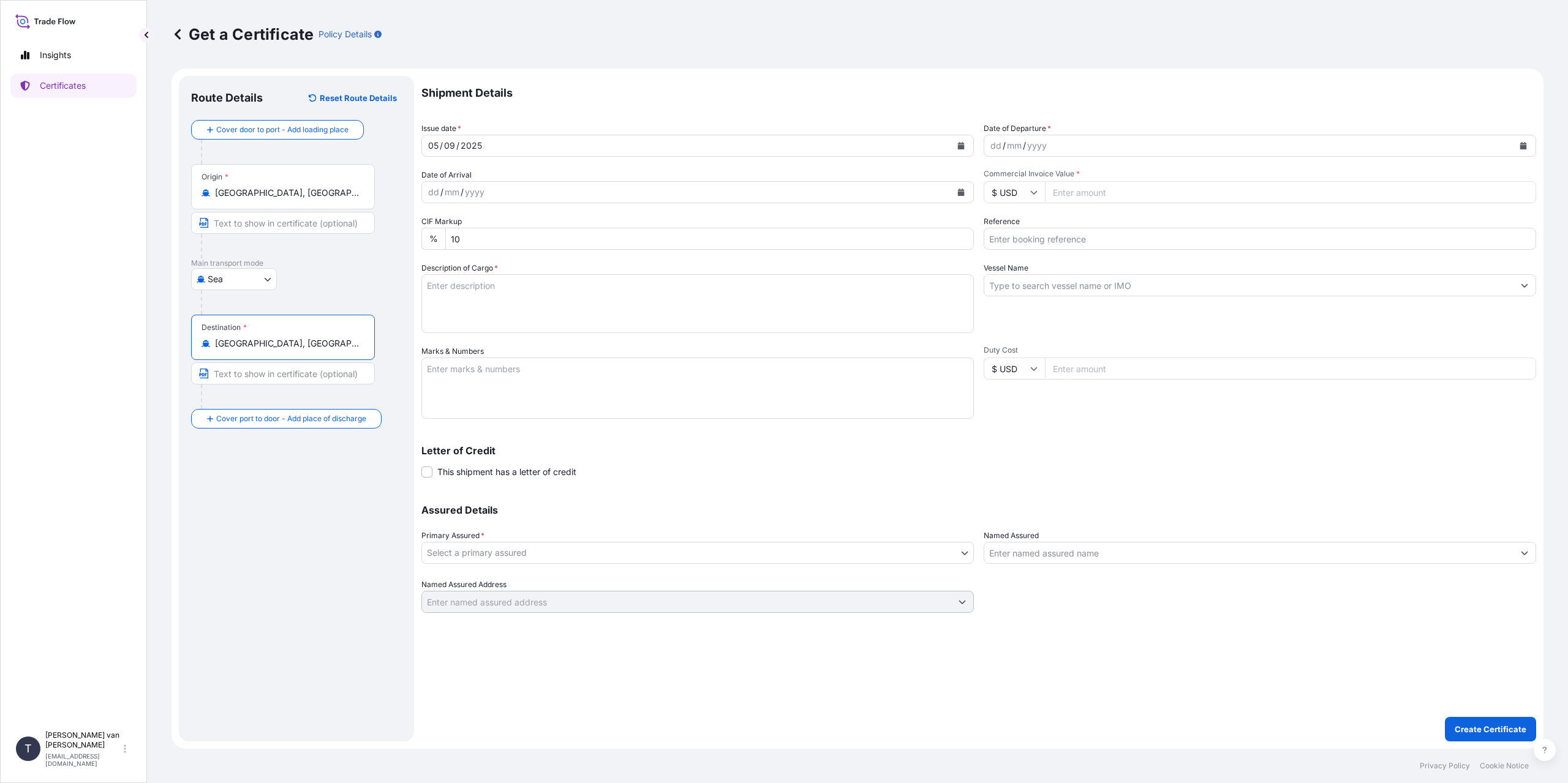
type input "[GEOGRAPHIC_DATA], [GEOGRAPHIC_DATA], [GEOGRAPHIC_DATA]"
click at [994, 145] on div "dd" at bounding box center [996, 145] width 13 height 15
click at [994, 141] on div "dd" at bounding box center [996, 145] width 13 height 15
click at [1024, 189] on input "$ USD" at bounding box center [1014, 192] width 61 height 22
drag, startPoint x: 1018, startPoint y: 233, endPoint x: 1097, endPoint y: 205, distance: 83.8
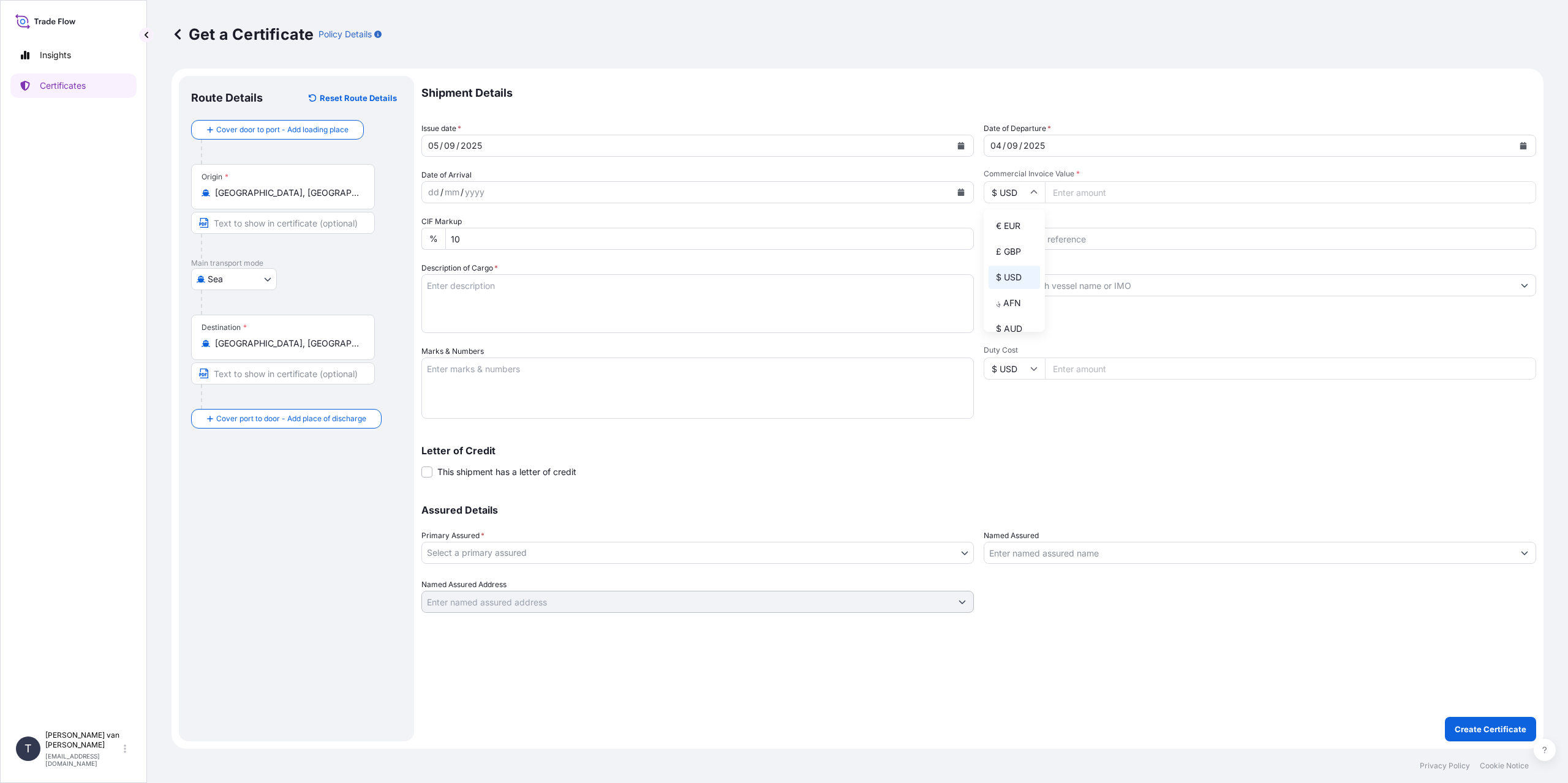
click at [1018, 233] on div "€ EUR" at bounding box center [1014, 226] width 51 height 24
type input "€ EUR"
click at [1103, 196] on input "Commercial Invoice Value *" at bounding box center [1291, 192] width 491 height 22
type input "49887"
type input "49887.7"
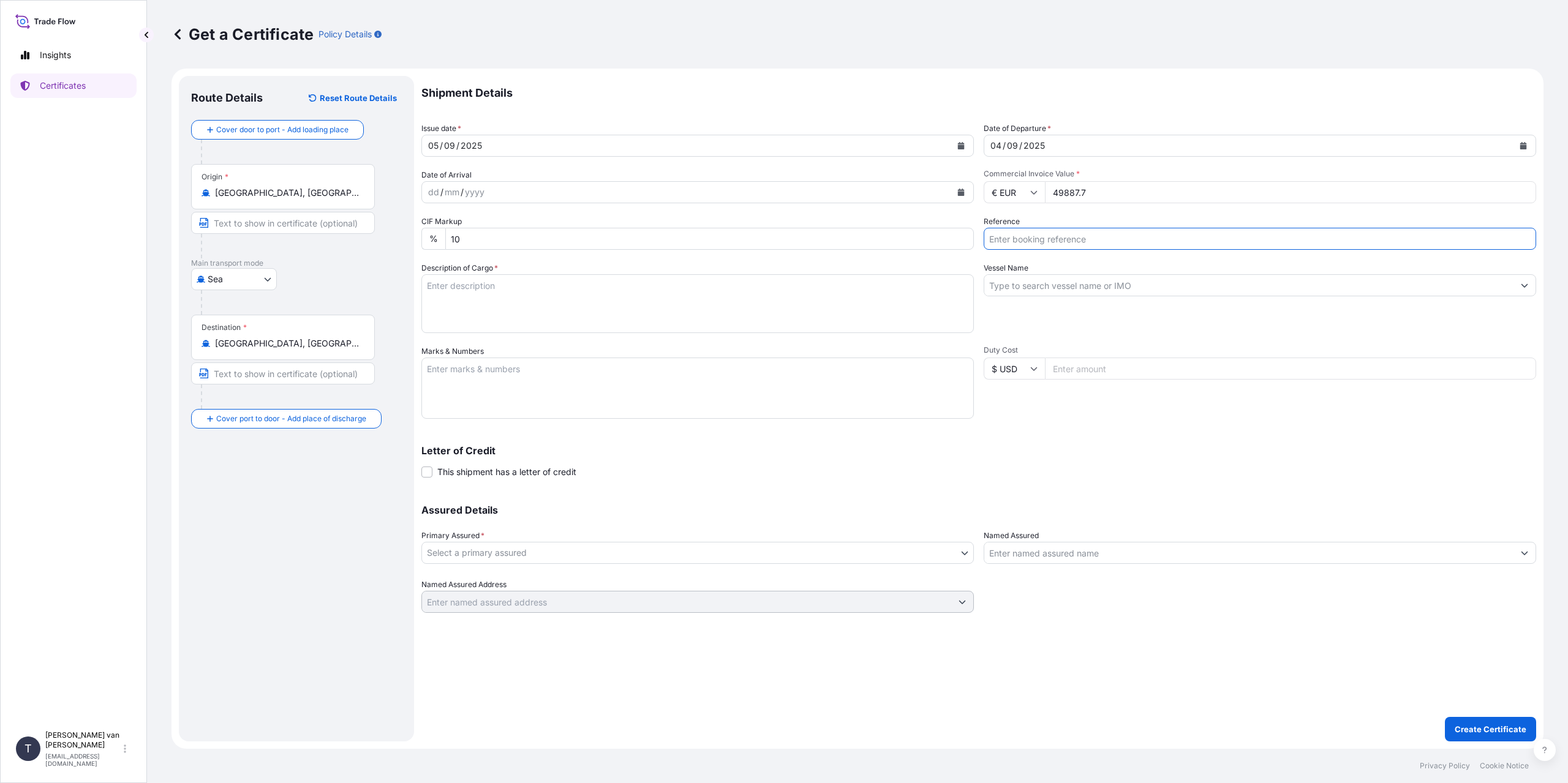
click at [1005, 235] on input "Reference" at bounding box center [1260, 239] width 552 height 22
type input "86548341+86552279+81"
click at [1091, 281] on input "Vessel Name" at bounding box center [1249, 285] width 530 height 22
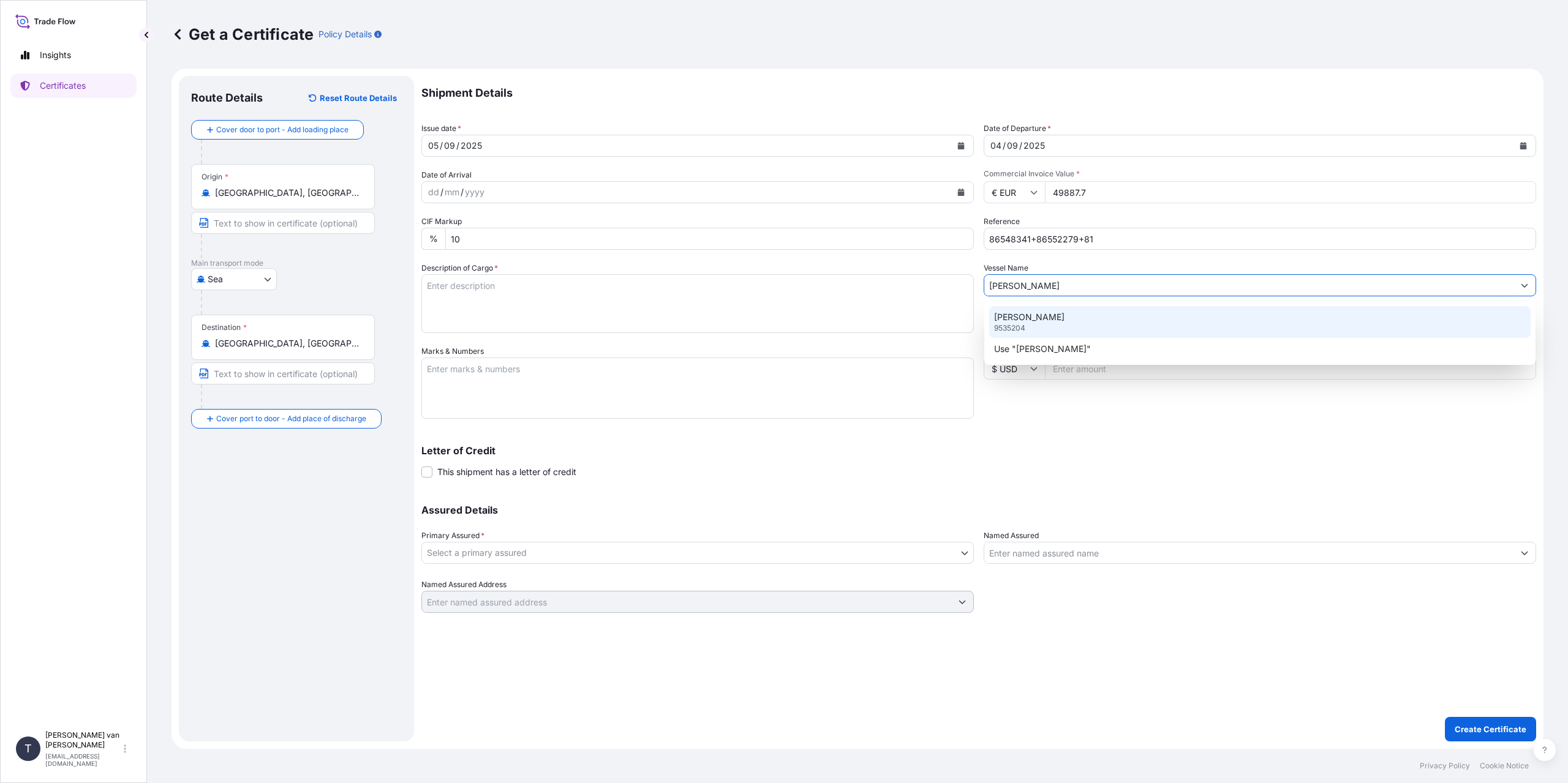
click at [1064, 321] on p "[PERSON_NAME]" at bounding box center [1029, 317] width 71 height 12
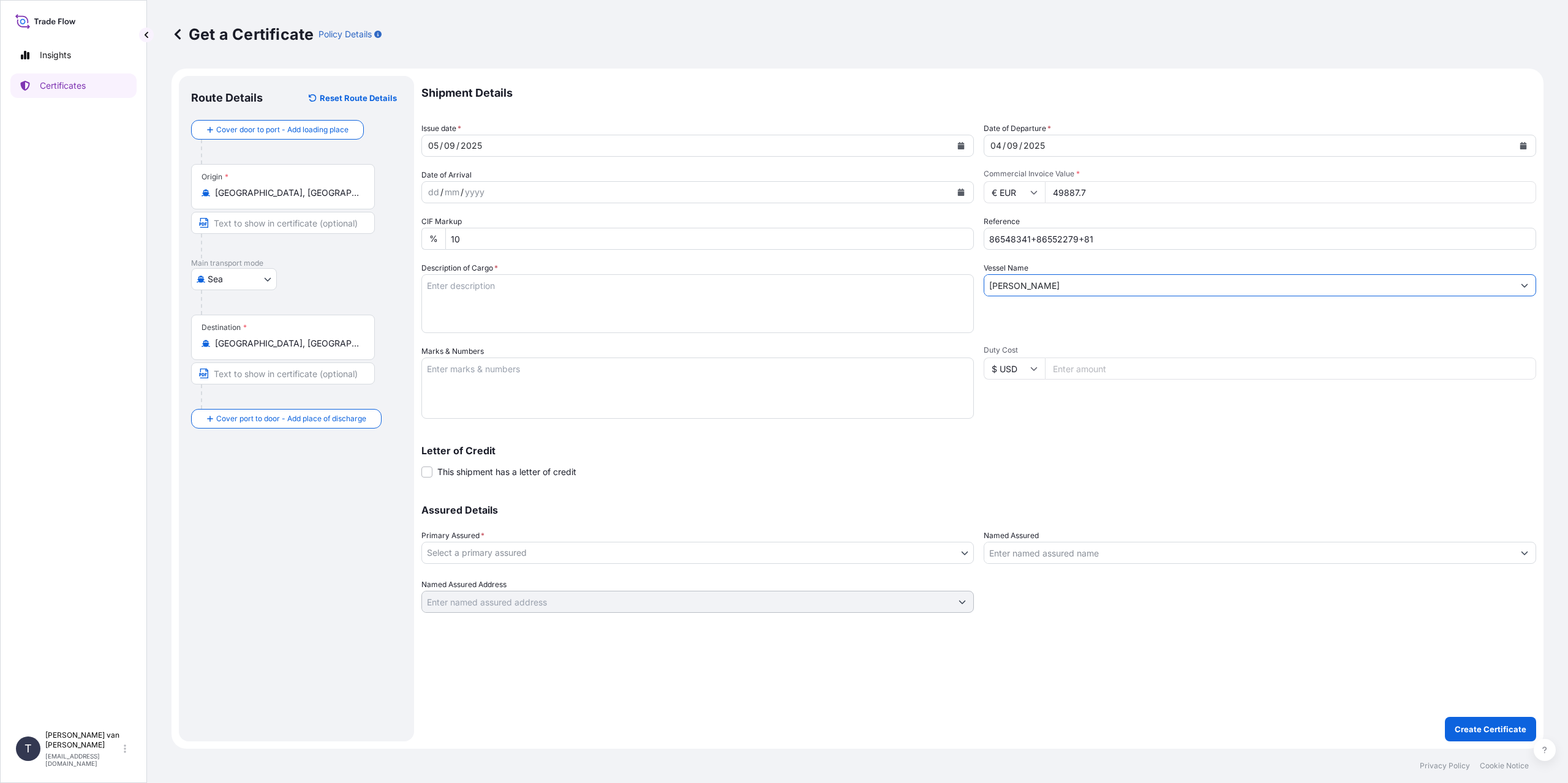
type input "[PERSON_NAME]"
click at [462, 295] on textarea "Description of Cargo *" at bounding box center [698, 304] width 552 height 59
click at [510, 314] on textarea "1x 40ft container containing: 600 bags x 25 kg [PERSON_NAME] 560 = 15000 kg net…" at bounding box center [698, 304] width 552 height 59
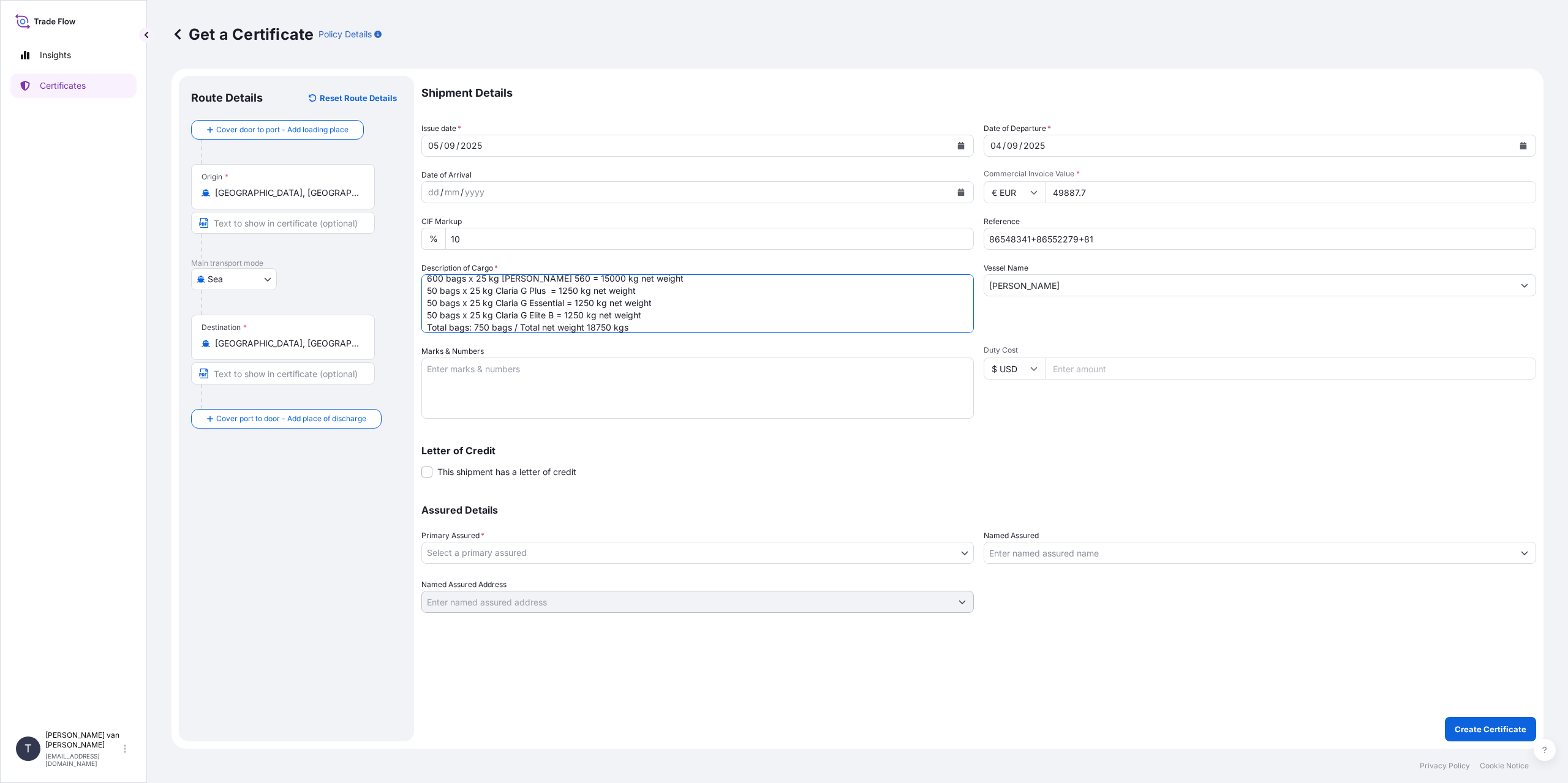
type textarea "1x 40ft container containing: 600 bags x 25 kg [PERSON_NAME] 560 = 15000 kg net…"
click at [531, 383] on textarea "Marks & Numbers" at bounding box center [698, 388] width 552 height 61
paste textarea "86548341+86552279+81"
type textarea "1x 40ft container Container: MSBU6991105 Sealnr: 00101543 DO: 86548341+86552279…"
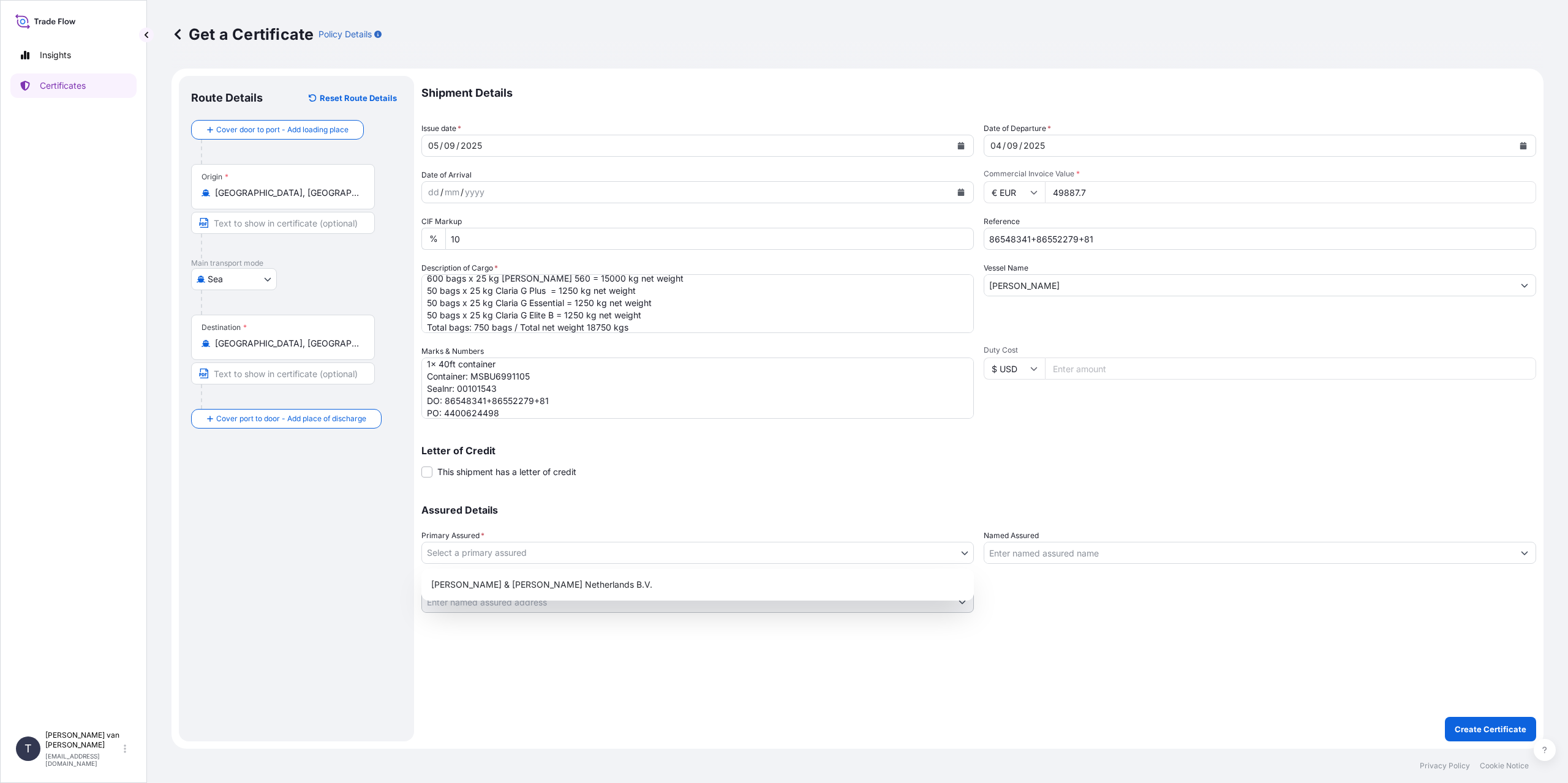
click at [672, 550] on body "Insights Certificates T [PERSON_NAME] van t Hoenderdaal [EMAIL_ADDRESS][DOMAIN_…" at bounding box center [784, 391] width 1568 height 783
click at [533, 591] on div "[PERSON_NAME] & [PERSON_NAME] Netherlands B.V." at bounding box center [697, 584] width 543 height 22
select select "31666"
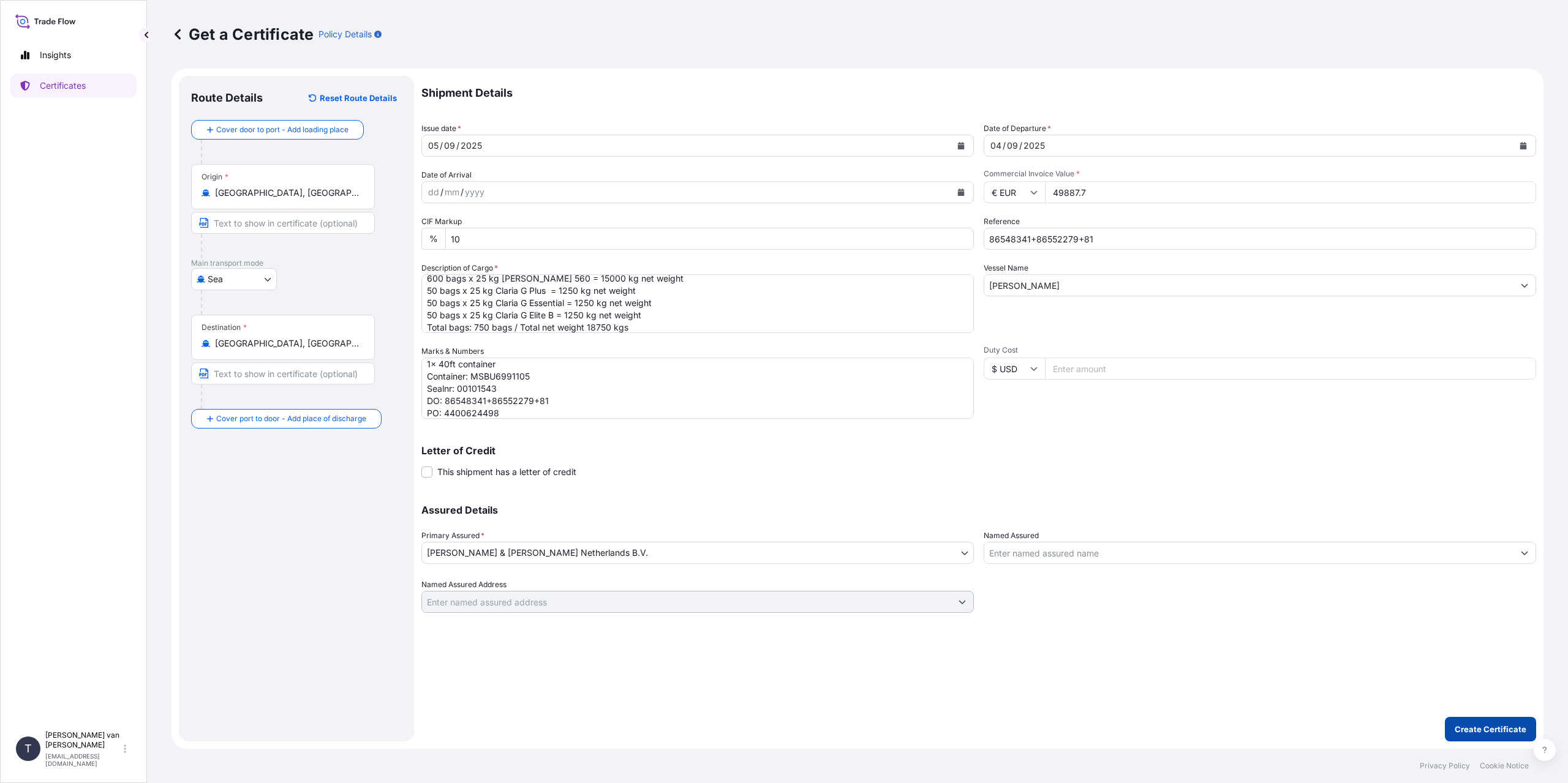
click at [1463, 731] on p "Create Certificate" at bounding box center [1490, 729] width 71 height 12
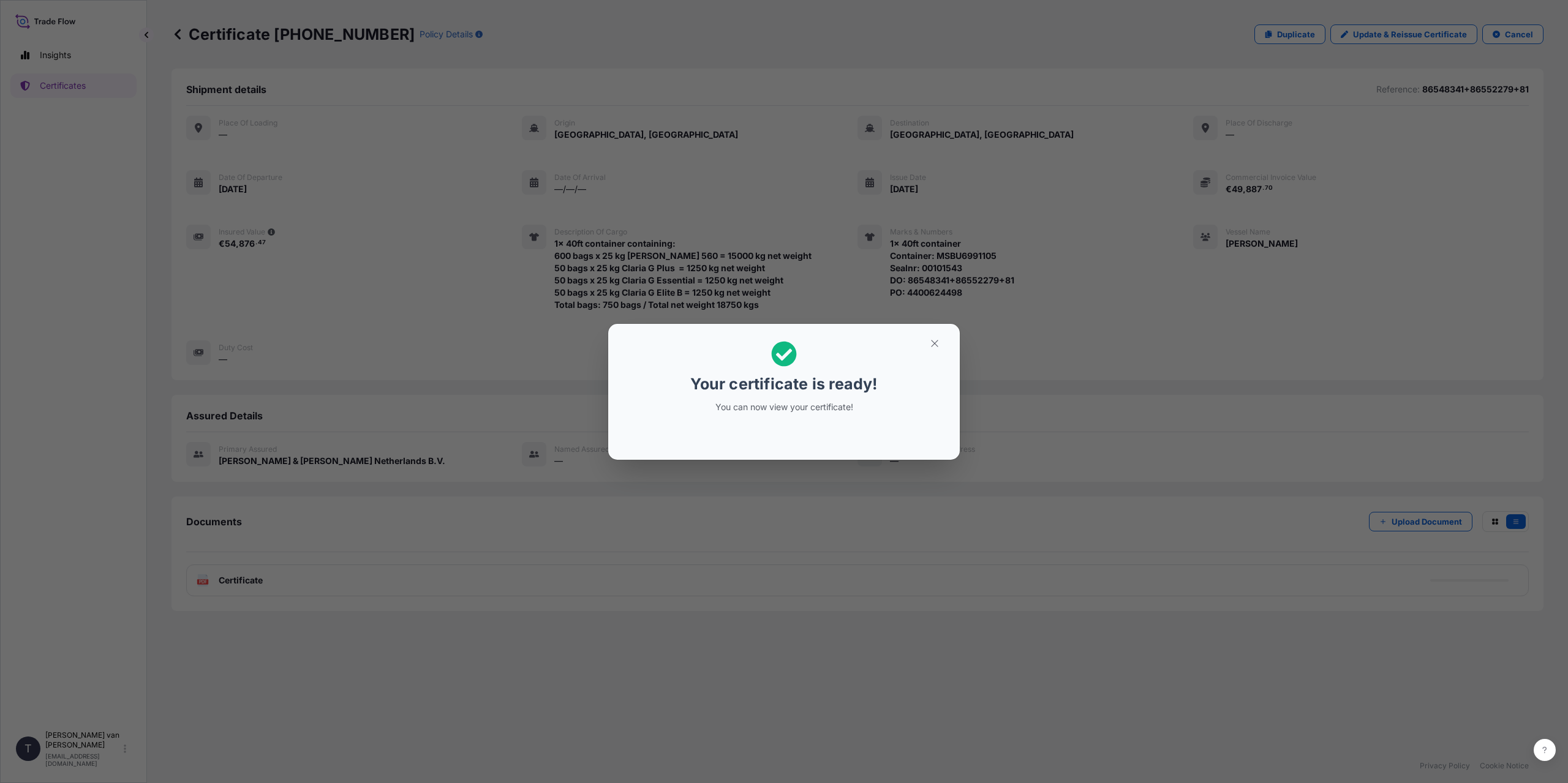
click at [316, 531] on div "Your certificate is ready! You can now view your certificate!" at bounding box center [784, 391] width 1568 height 783
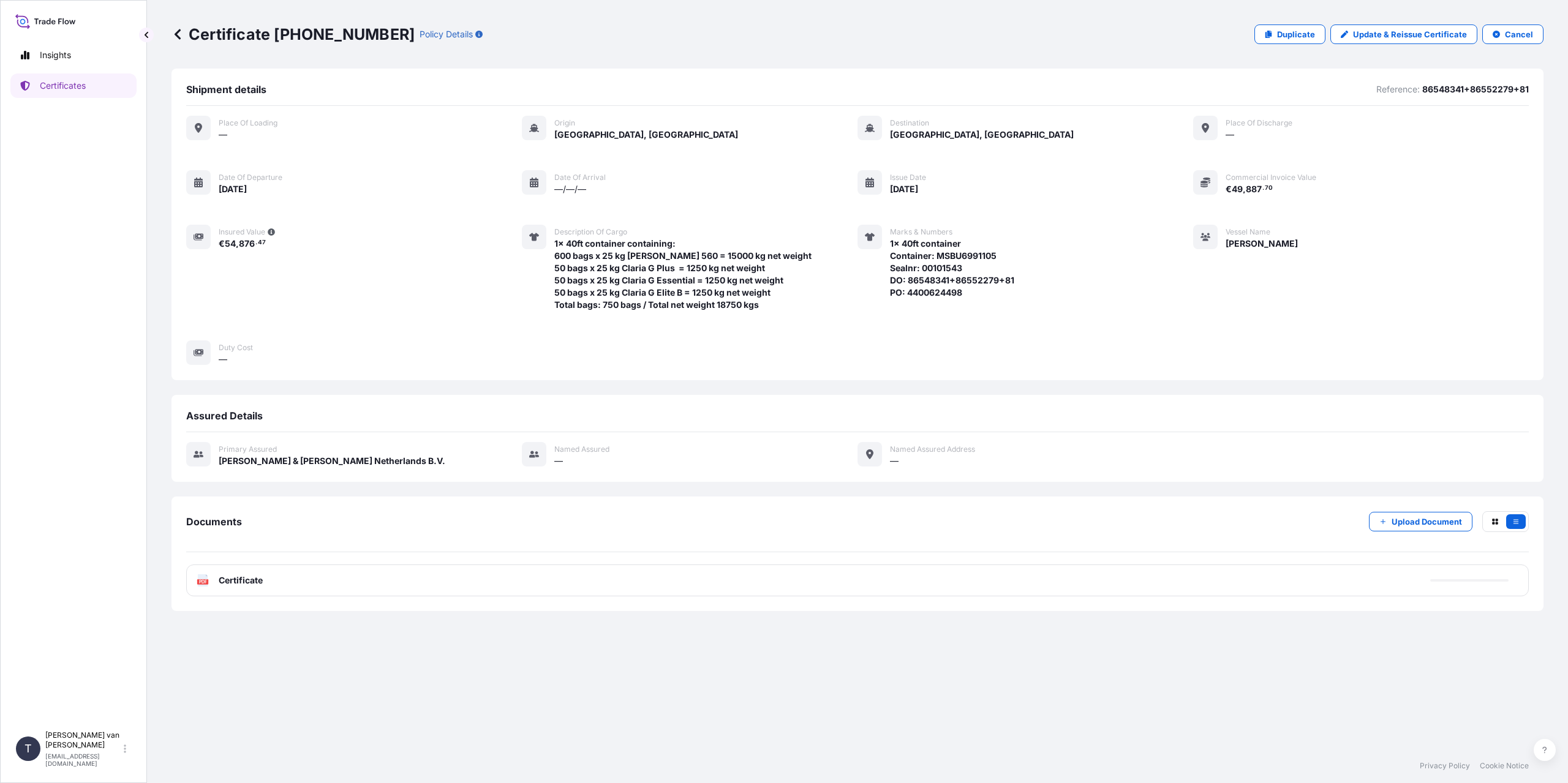
click at [255, 580] on span "Certificate" at bounding box center [240, 581] width 44 height 12
click at [297, 581] on link "PDF Certificate [DATE]T10:23:11.888407" at bounding box center [857, 580] width 1342 height 32
click at [90, 88] on link "Certificates" at bounding box center [73, 85] width 126 height 24
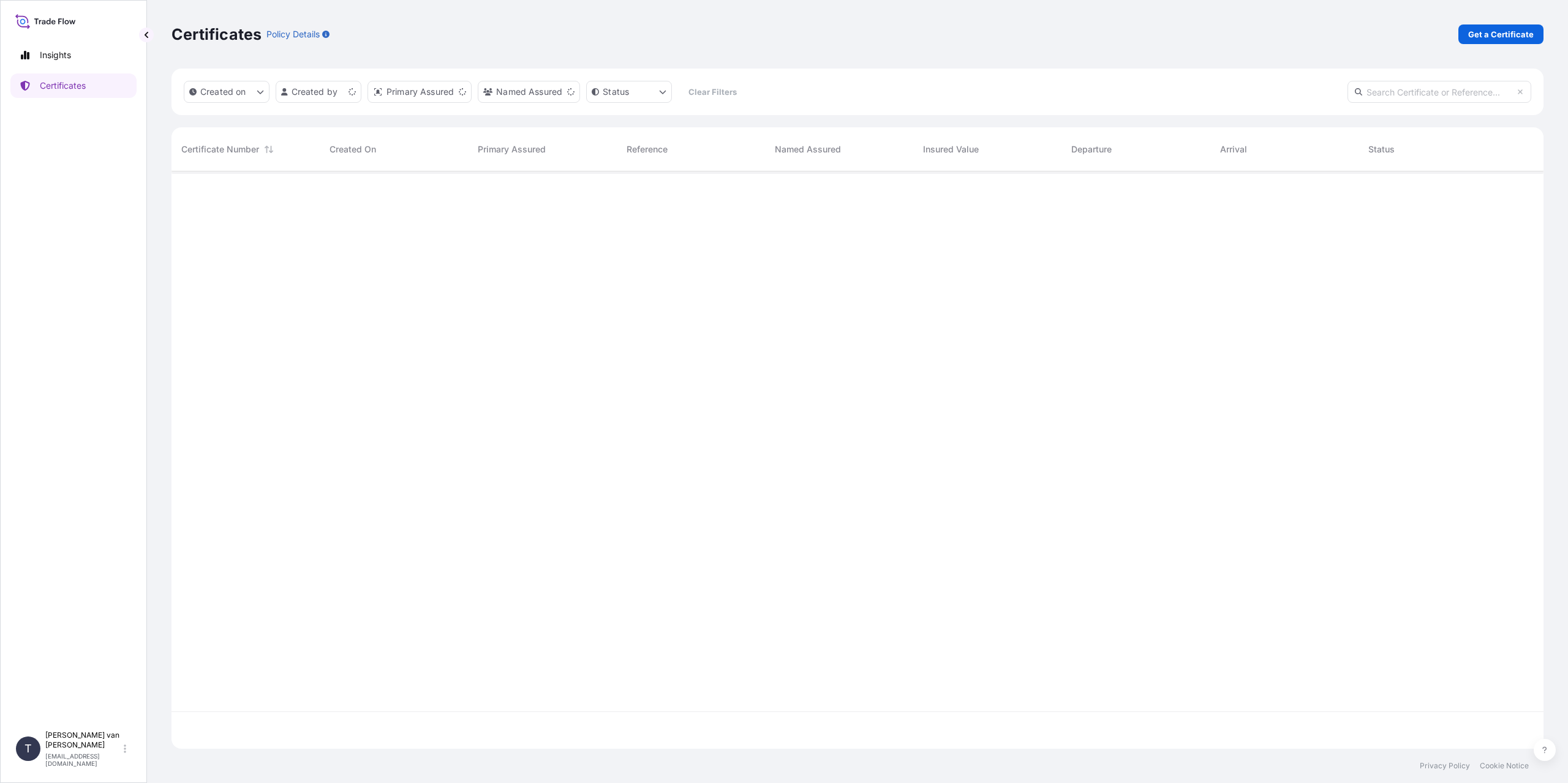
scroll to position [575, 1363]
click at [1508, 38] on p "Get a Certificate" at bounding box center [1501, 34] width 65 height 12
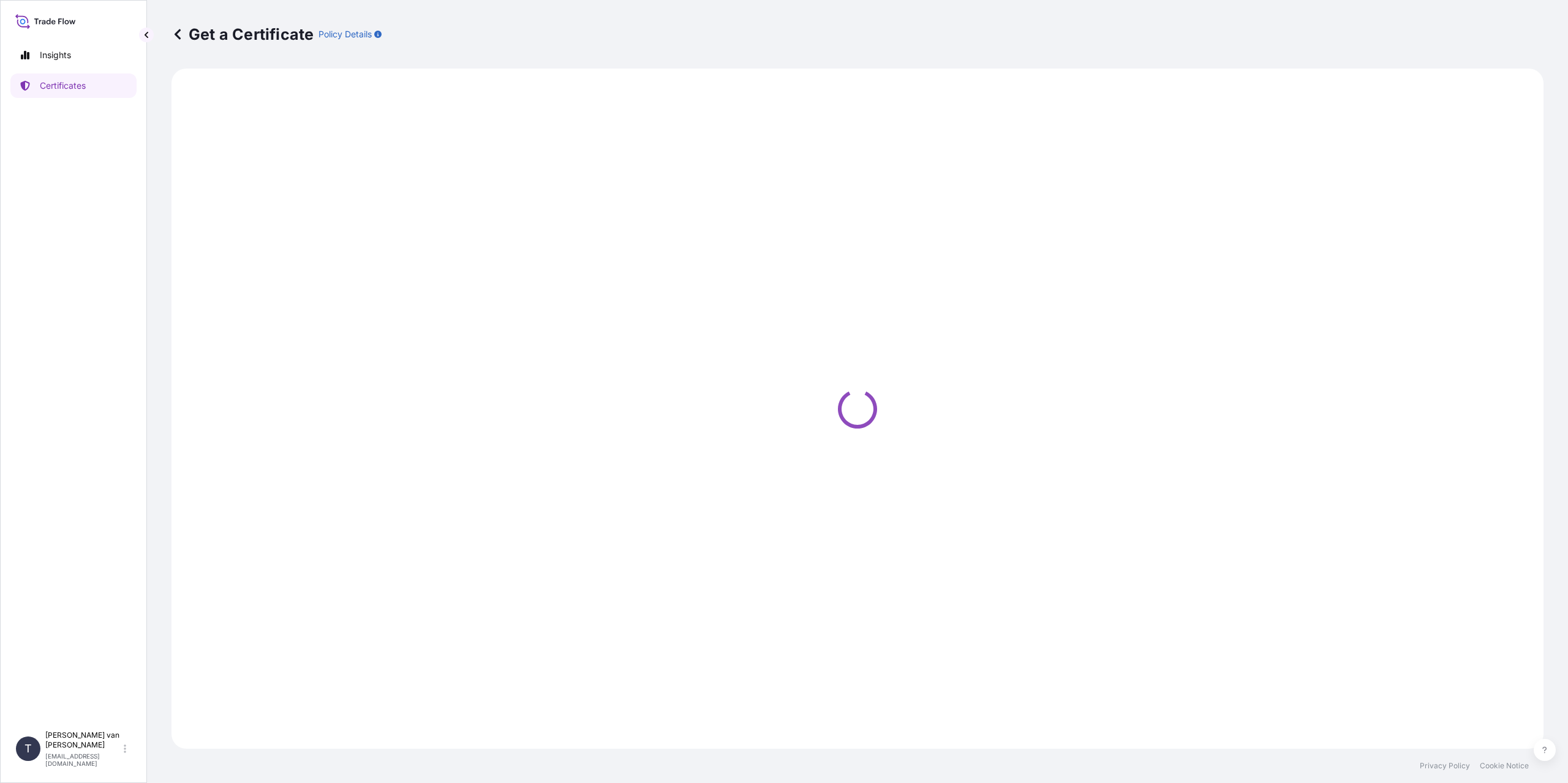
select select "Sea"
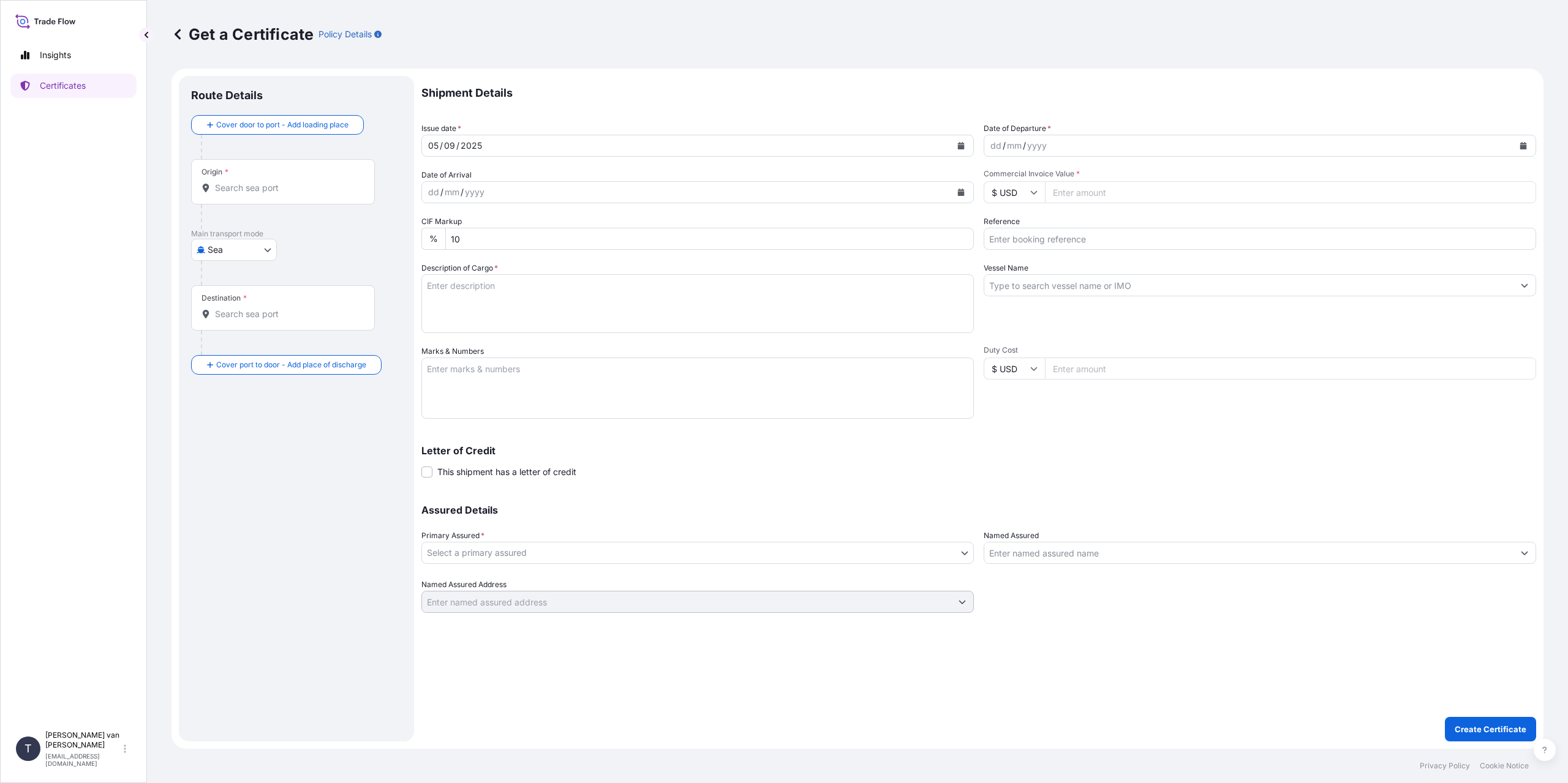
click at [241, 196] on div "Origin *" at bounding box center [282, 182] width 184 height 45
click at [241, 194] on input "Origin *" at bounding box center [287, 188] width 145 height 12
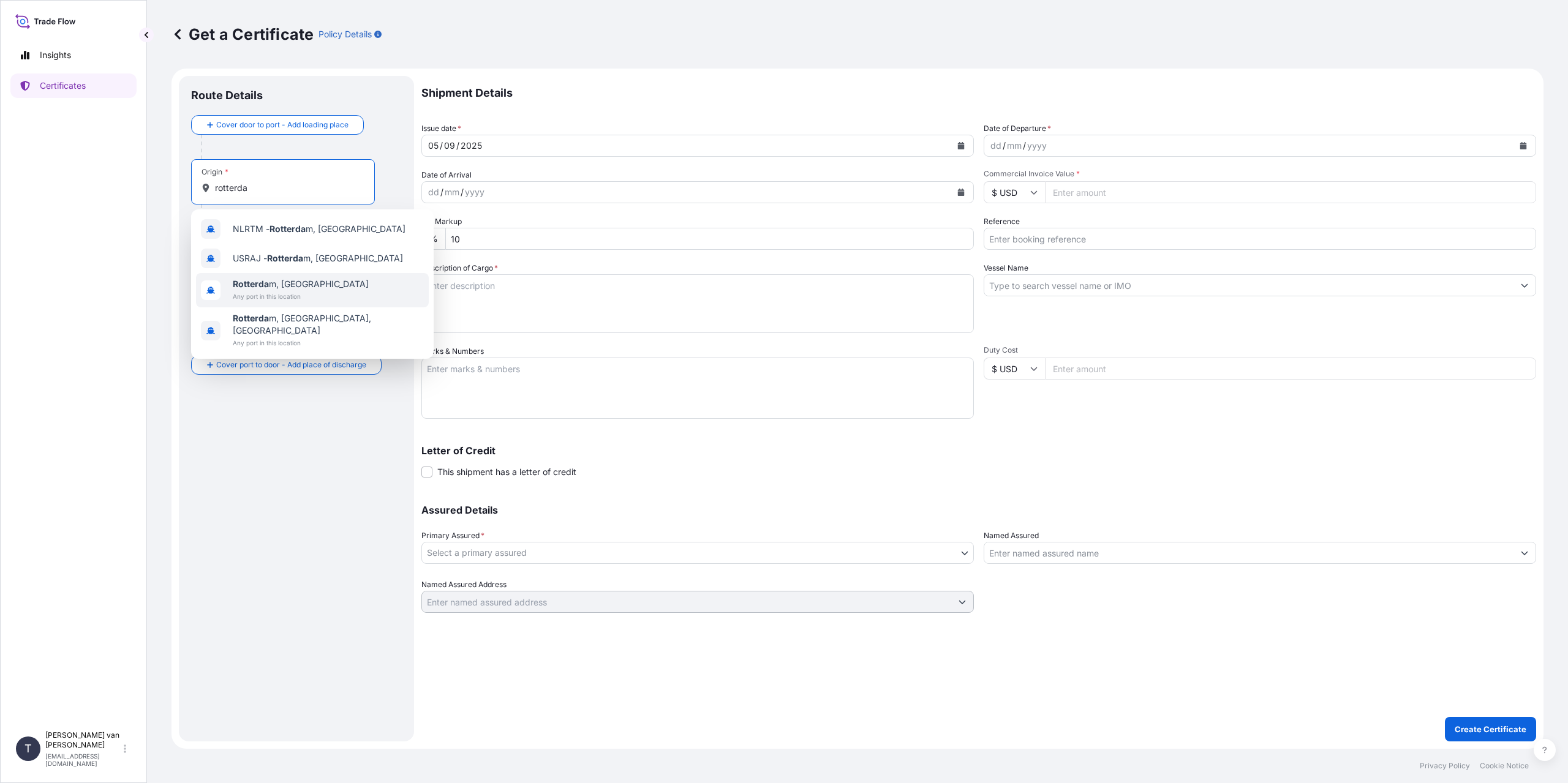
click at [286, 294] on span "Any port in this location" at bounding box center [301, 296] width 136 height 12
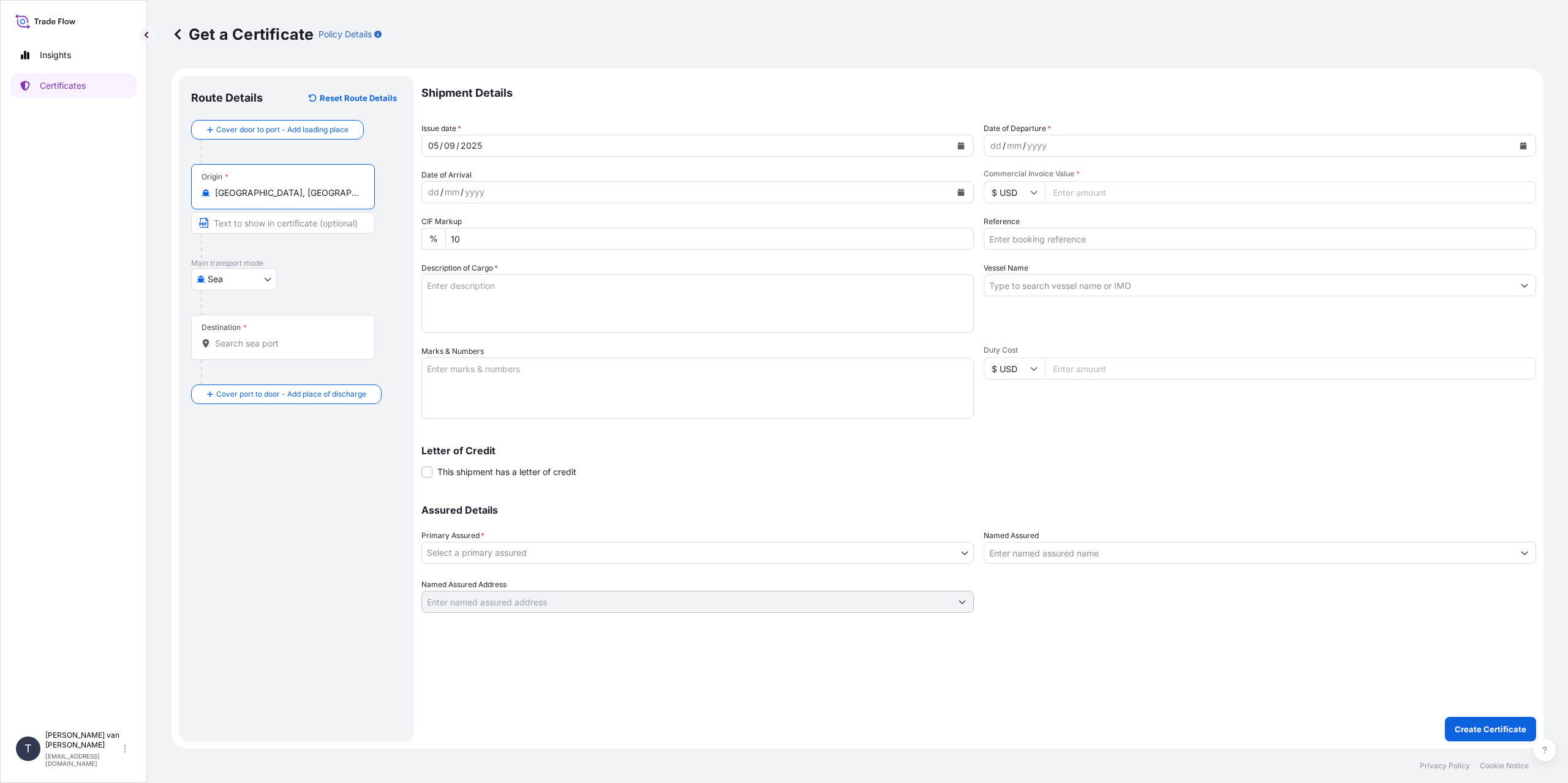
type input "[GEOGRAPHIC_DATA], [GEOGRAPHIC_DATA]"
click at [241, 350] on div "Destination *" at bounding box center [282, 337] width 184 height 45
click at [241, 350] on input "Destination *" at bounding box center [287, 343] width 145 height 12
type input "CNTXG - Tianjin Xingang Pt, [GEOGRAPHIC_DATA]"
click at [991, 144] on div "dd" at bounding box center [996, 145] width 13 height 15
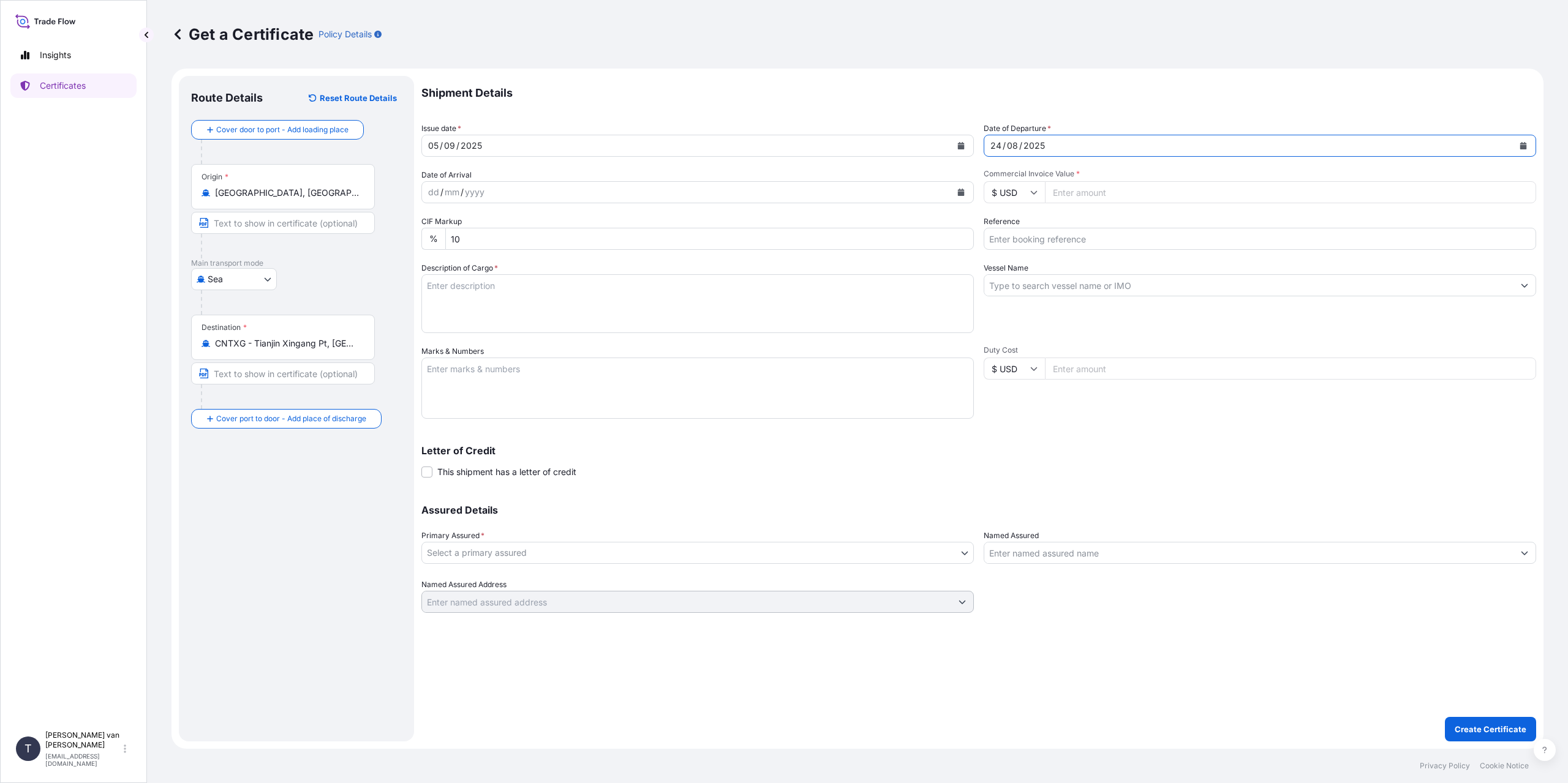
click at [1017, 193] on input "$ USD" at bounding box center [1014, 192] width 61 height 22
click at [1010, 232] on div "€ EUR" at bounding box center [1014, 226] width 51 height 24
type input "€ EUR"
click at [1083, 183] on input "Commercial Invoice Value *" at bounding box center [1291, 192] width 491 height 22
type input "31099"
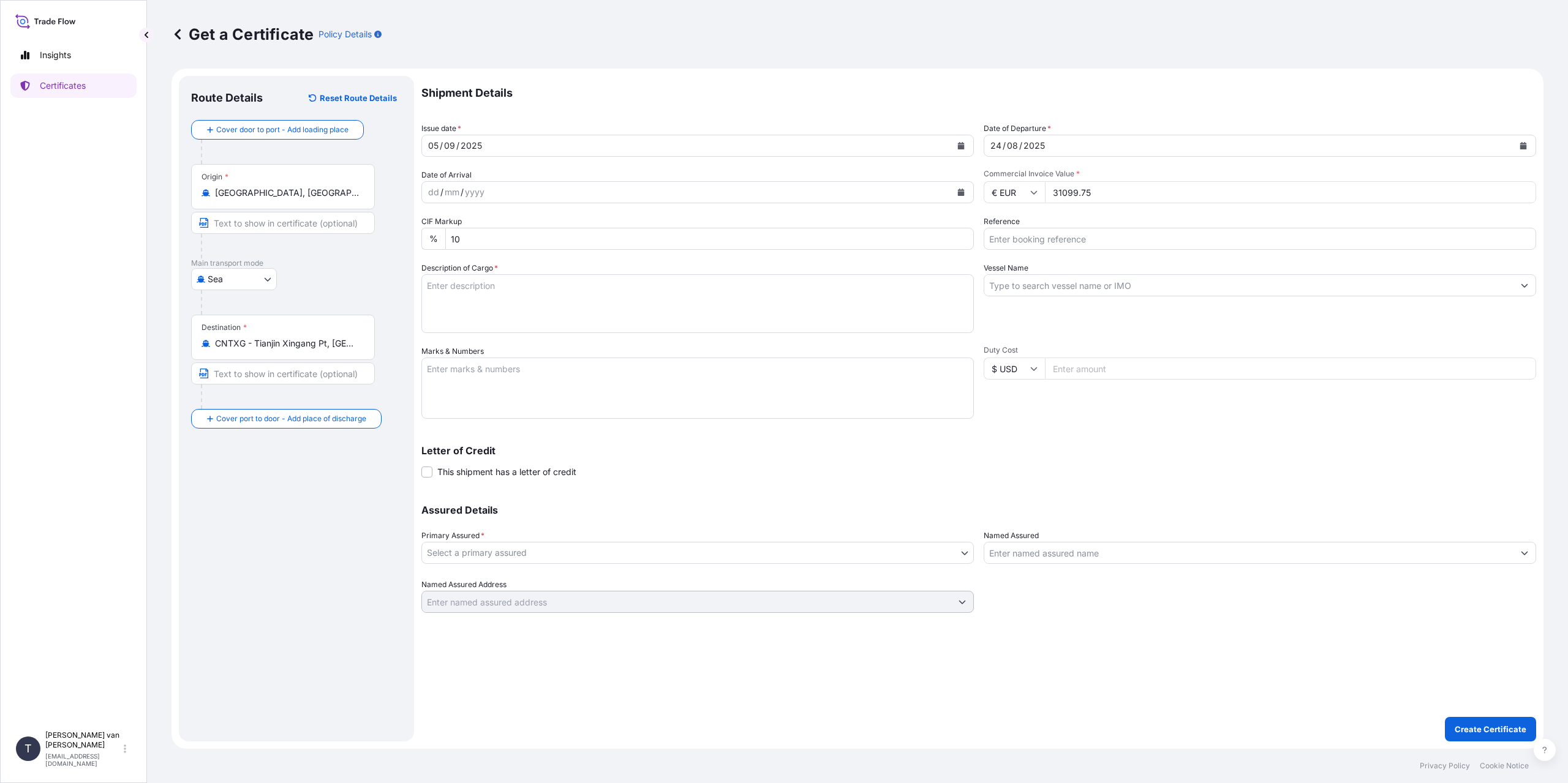
type input "31099.75"
click at [1047, 246] on input "Reference" at bounding box center [1260, 239] width 552 height 22
type input "86528111"
click at [531, 317] on textarea "Description of Cargo *" at bounding box center [698, 304] width 552 height 59
type textarea "1x 40ft container containing: 1000 bags x 25 kg Claria Elite = 25000 kg net wei…"
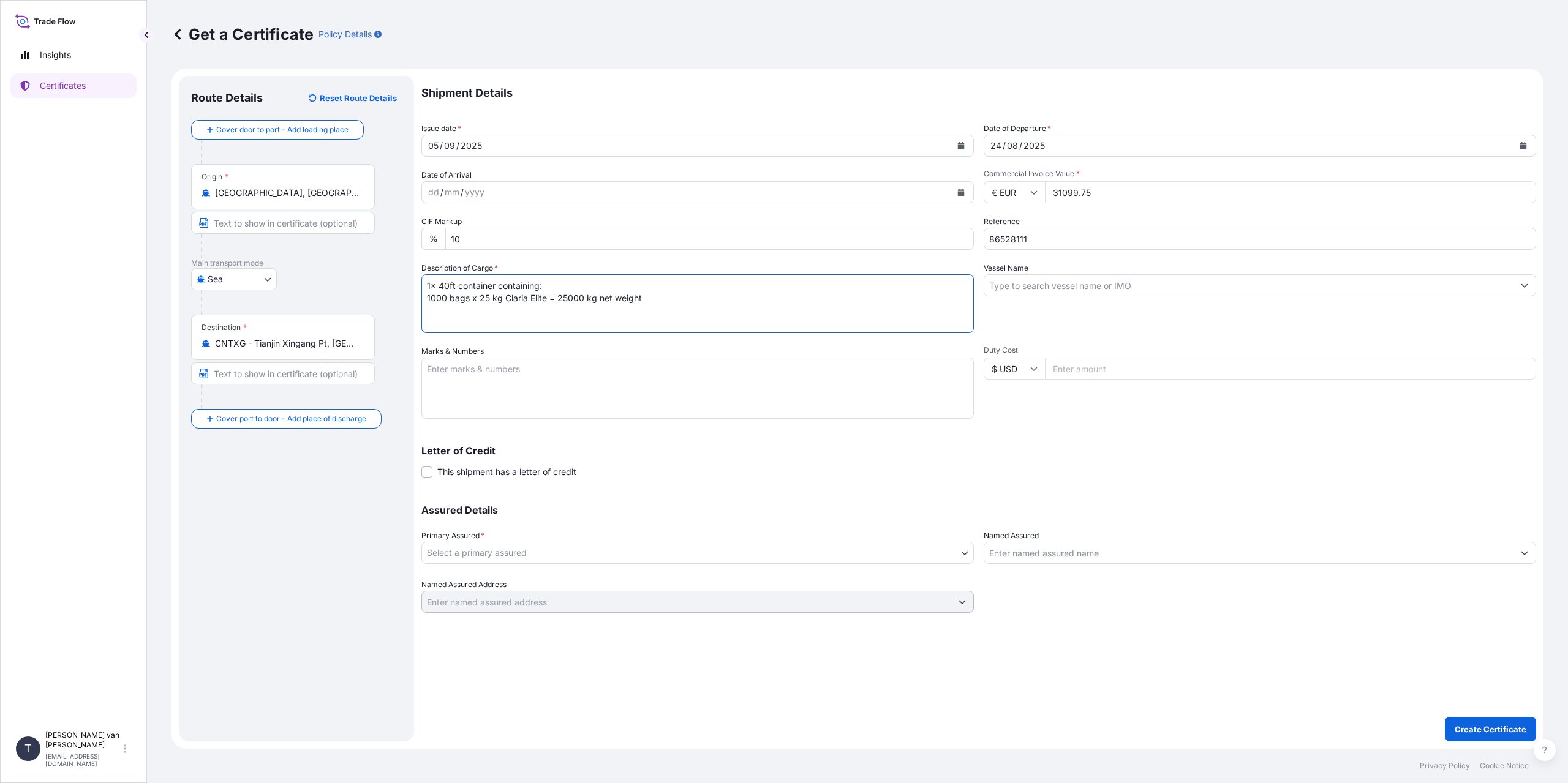
click at [487, 375] on textarea "Marks & Numbers" at bounding box center [698, 388] width 552 height 61
paste textarea "86528111"
type textarea "1x 40ft container Container: TCKU6088474 Sealnr: 00101549 DO: 86528111 PO: 4400…"
click at [1052, 278] on input "Vessel Name" at bounding box center [1249, 285] width 530 height 22
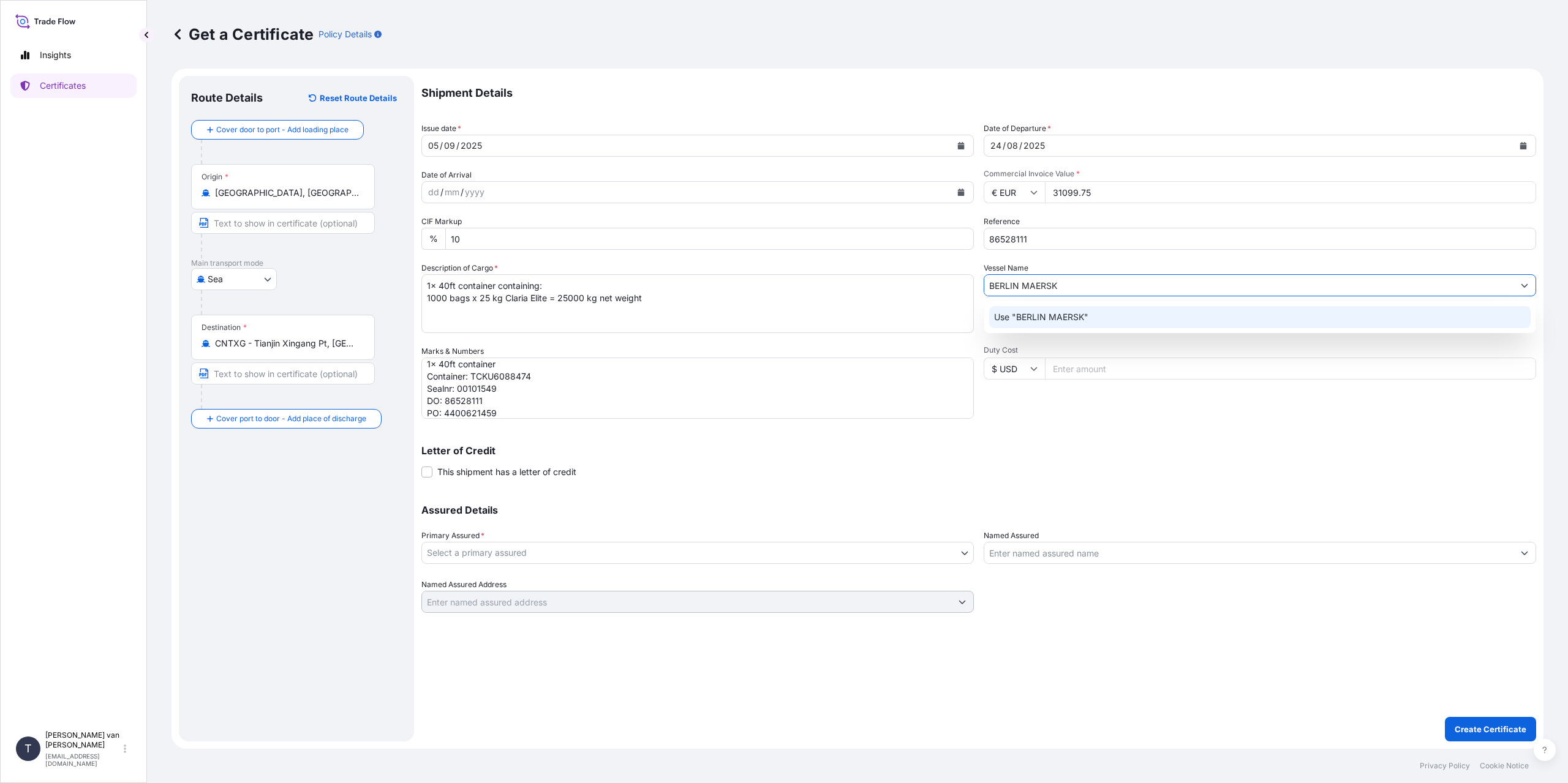
click at [1058, 314] on p "Use "BERLIN MAERSK"" at bounding box center [1041, 317] width 94 height 12
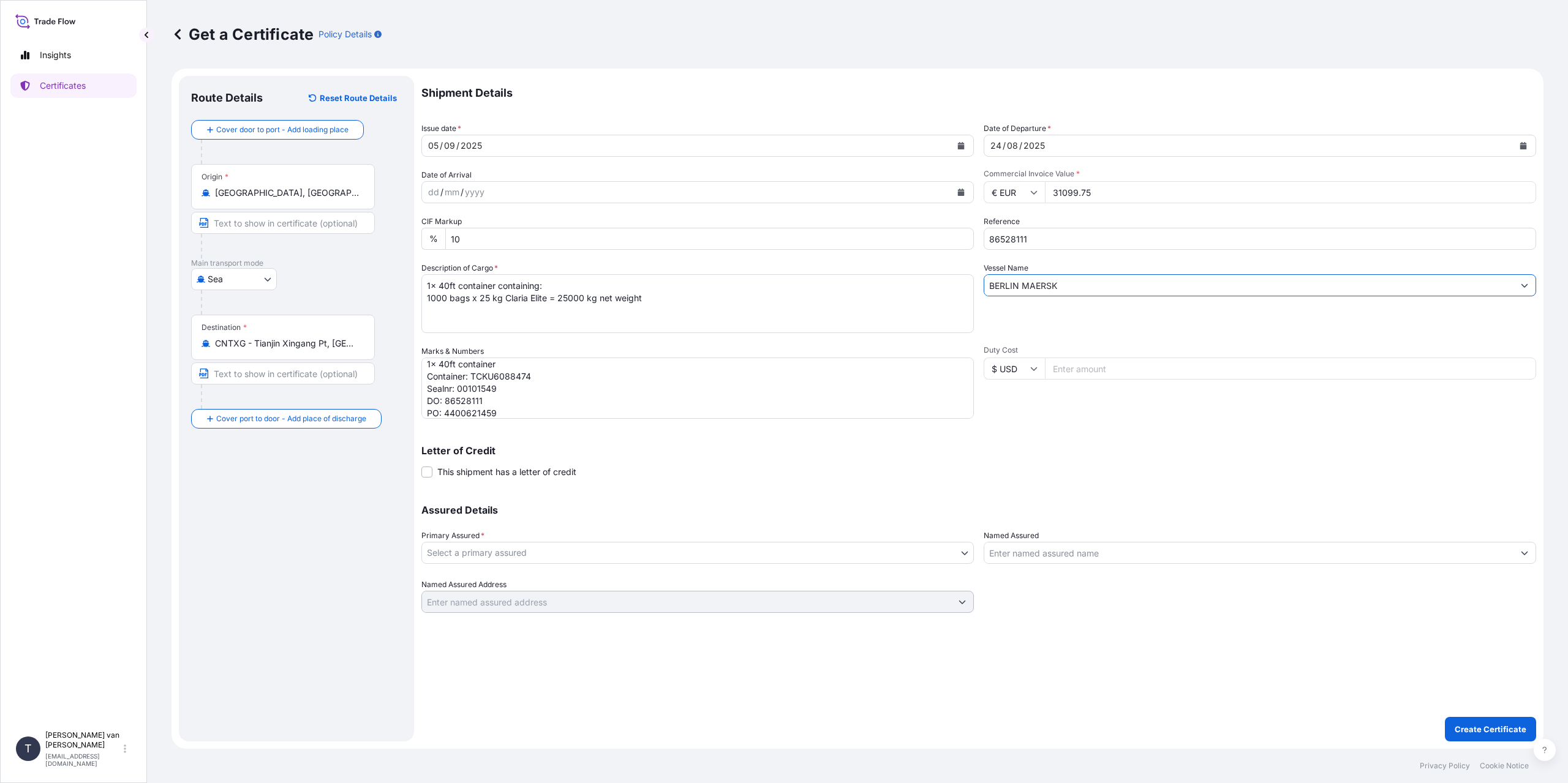
type input "BERLIN MAERSK"
click at [525, 559] on body "0 options available. 1 option available. Insights Certificates T [PERSON_NAME] …" at bounding box center [784, 391] width 1568 height 783
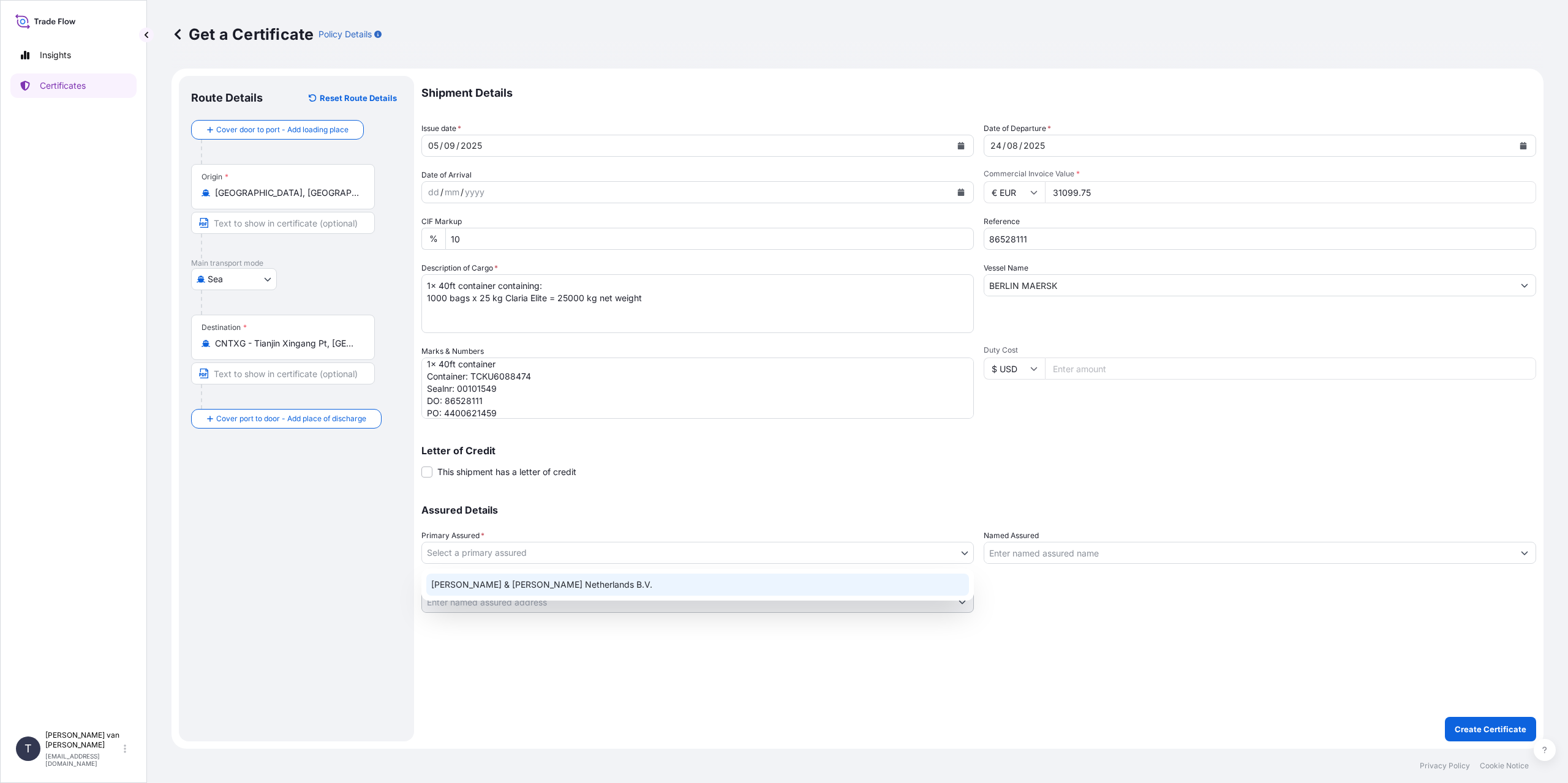
click at [512, 581] on div "[PERSON_NAME] & [PERSON_NAME] Netherlands B.V." at bounding box center [697, 584] width 543 height 22
select select "31666"
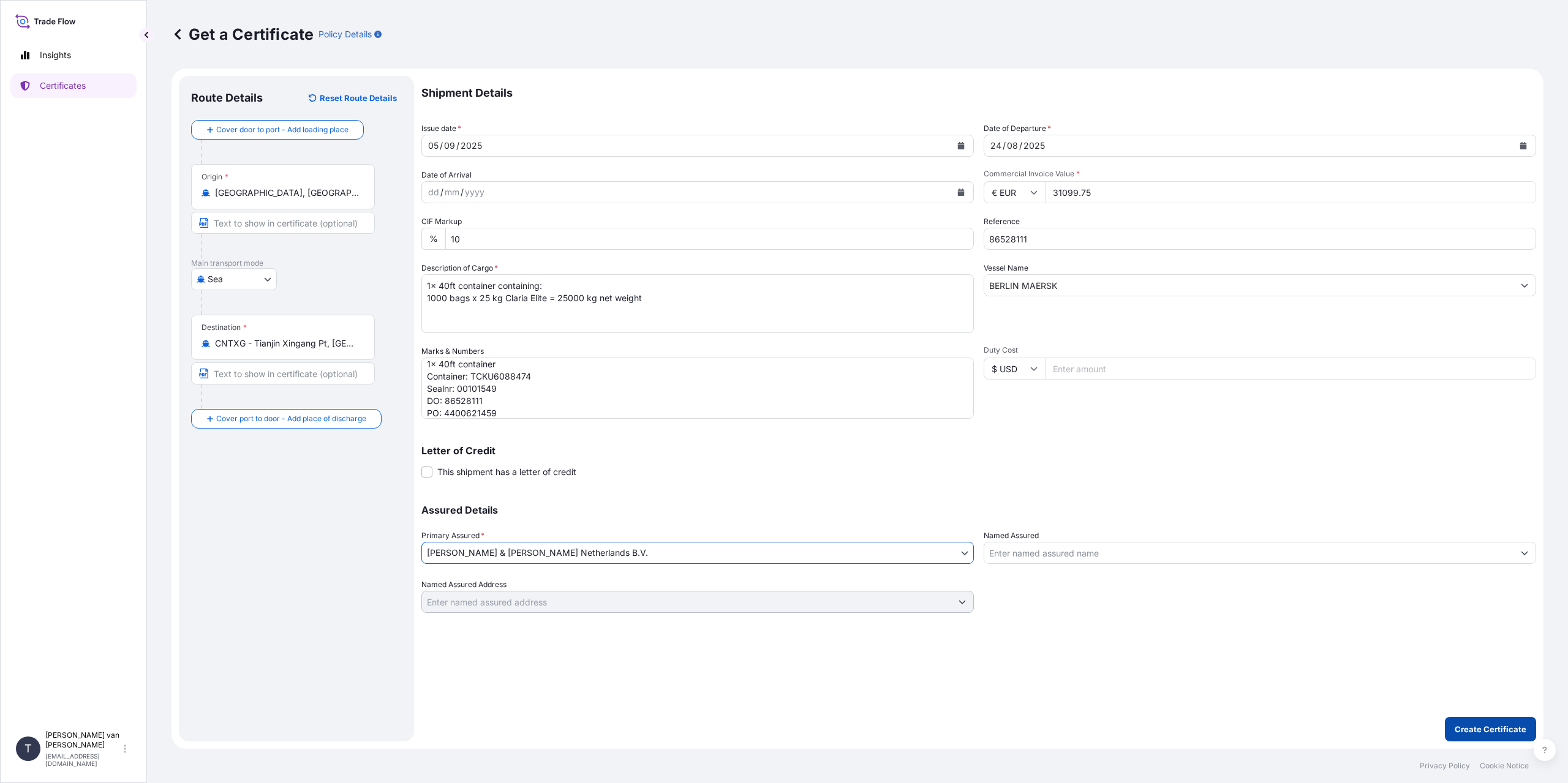
click at [1486, 726] on p "Create Certificate" at bounding box center [1490, 729] width 71 height 12
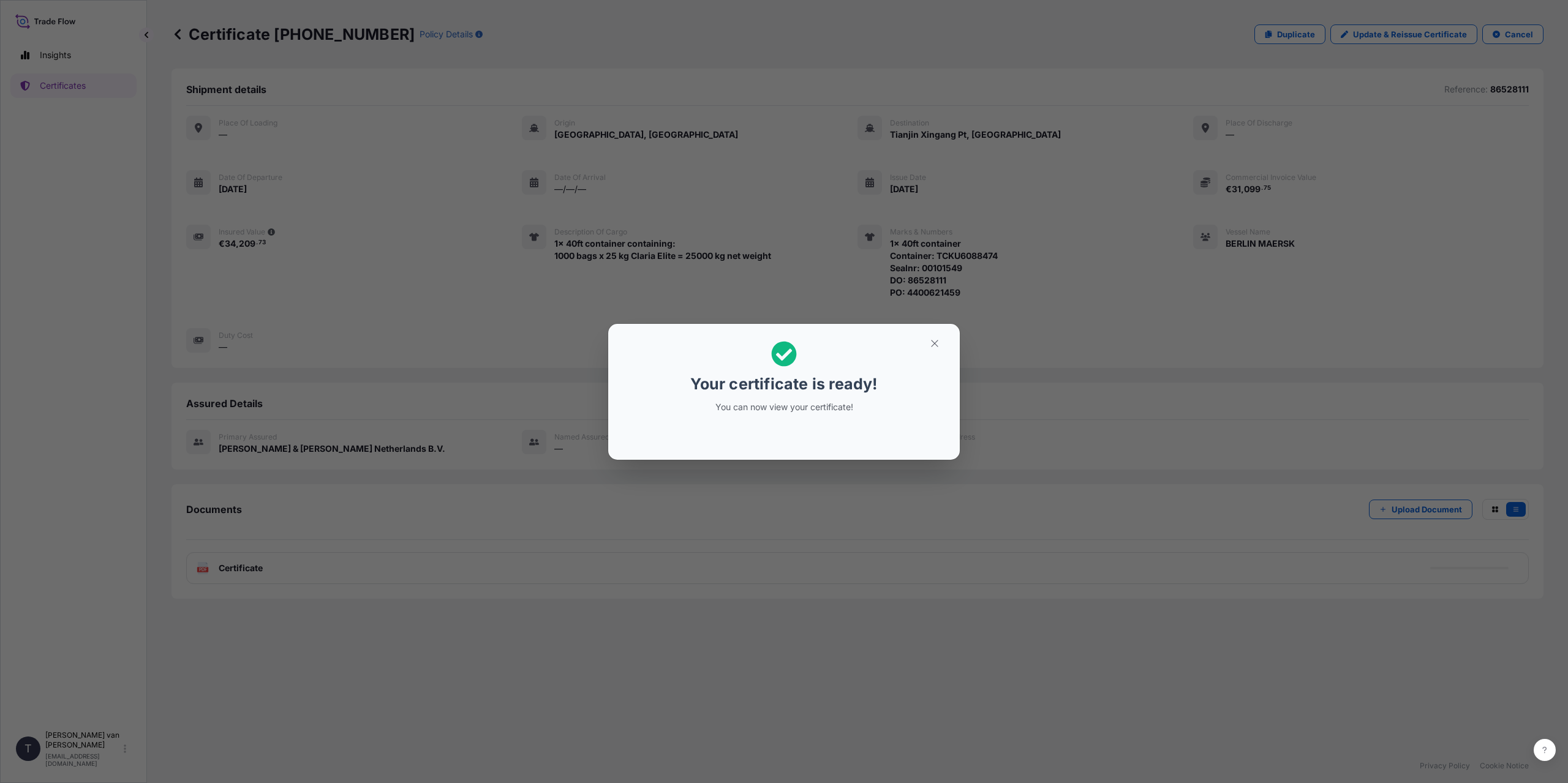
click at [356, 541] on div "Your certificate is ready! You can now view your certificate!" at bounding box center [784, 391] width 1568 height 783
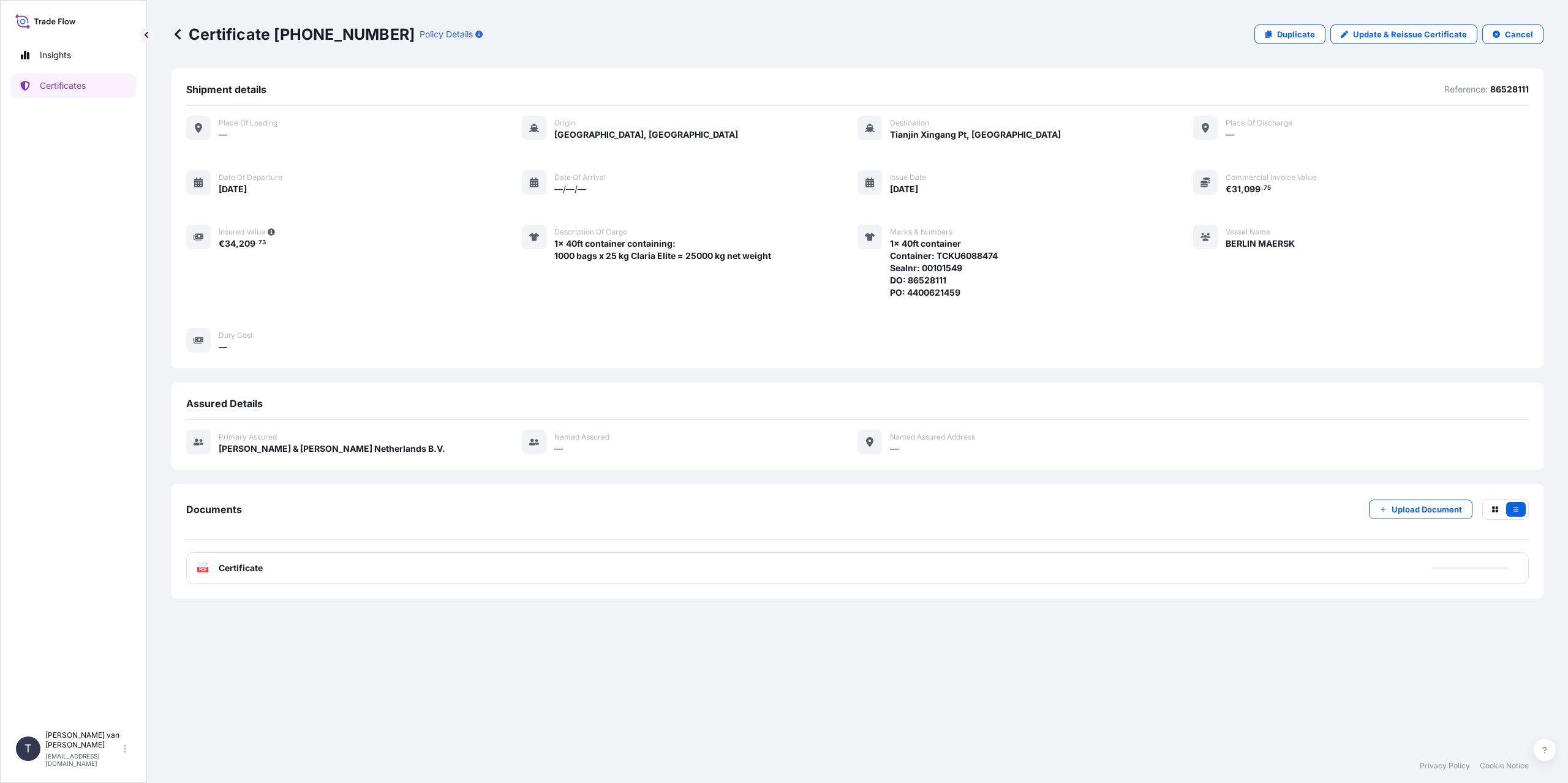
click at [274, 572] on div "PDF Certificate" at bounding box center [857, 568] width 1342 height 32
click at [287, 569] on div "PDF Certificate" at bounding box center [857, 568] width 1342 height 32
click at [281, 569] on link "PDF Certificate [DATE]T10:50:36.483792" at bounding box center [857, 568] width 1342 height 32
click at [531, 684] on div "Shipment details Reference: 86528111 Place of Loading — Origin [GEOGRAPHIC_DATA…" at bounding box center [857, 408] width 1372 height 680
